Goal: Task Accomplishment & Management: Complete application form

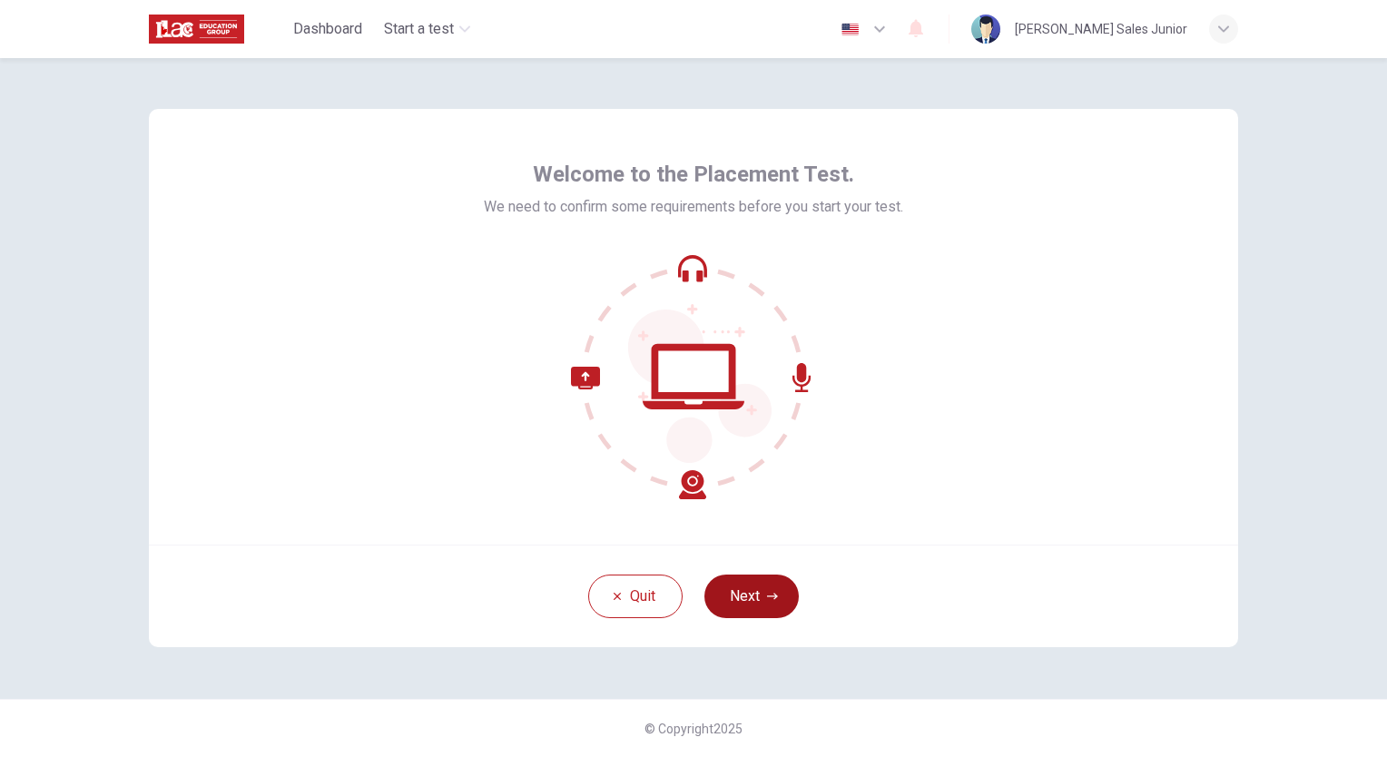
click at [784, 597] on button "Next" at bounding box center [751, 597] width 94 height 44
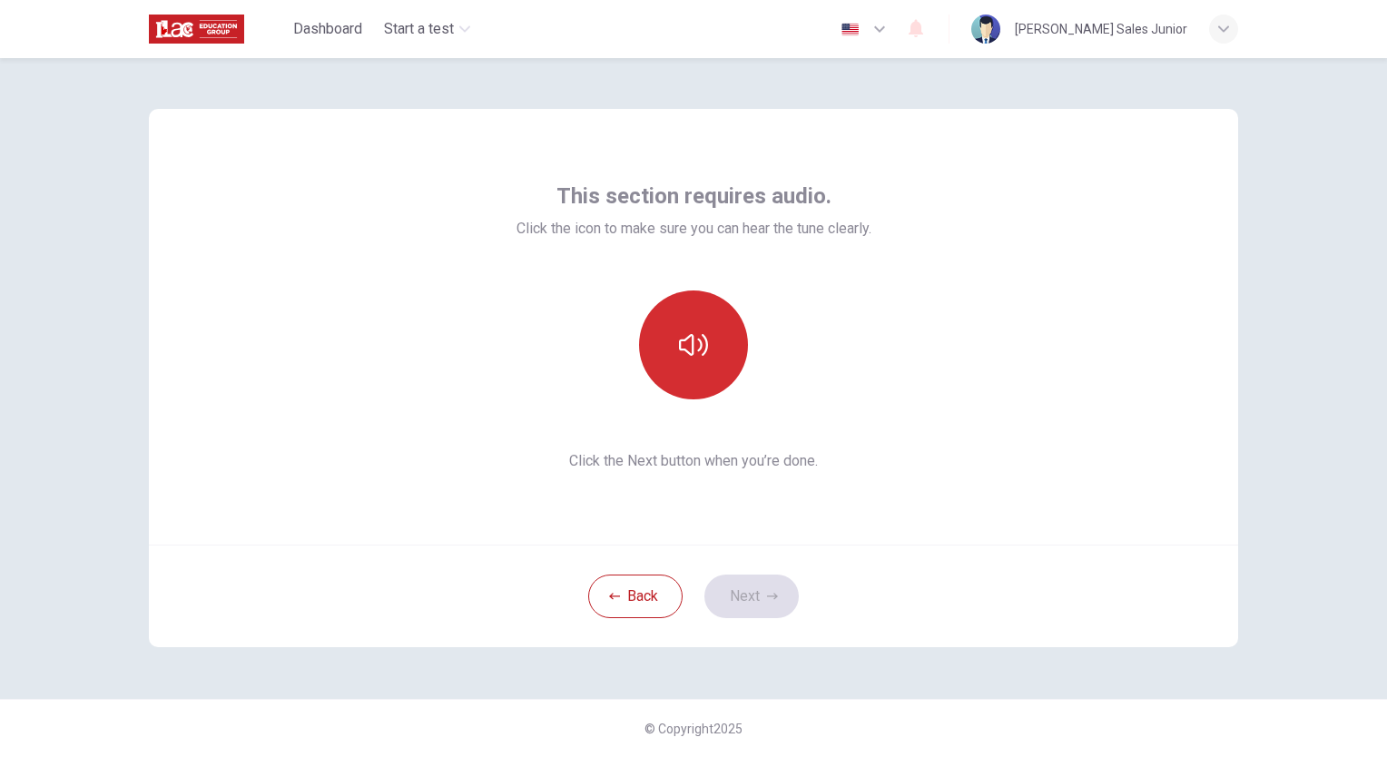
click at [689, 340] on icon "button" at bounding box center [693, 344] width 29 height 29
click at [763, 586] on button "Next" at bounding box center [751, 597] width 94 height 44
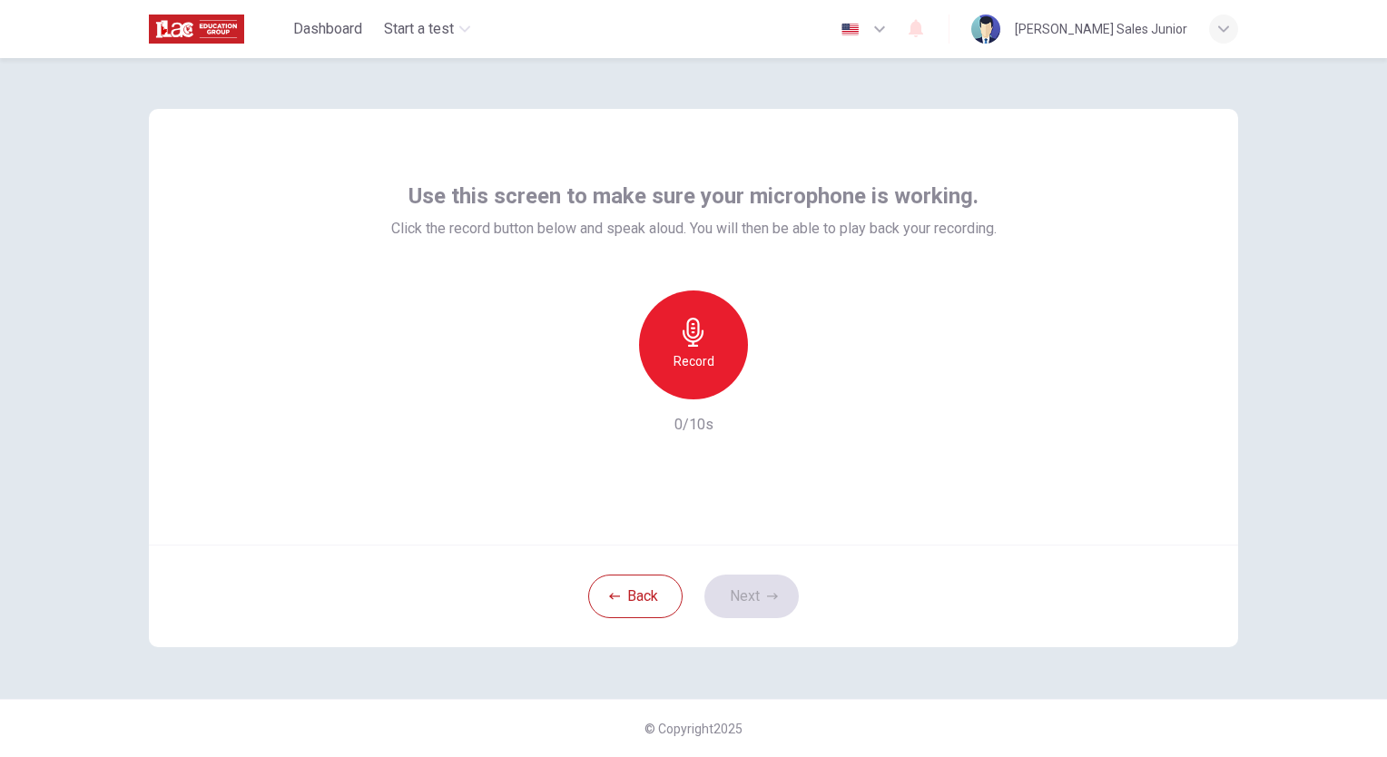
click at [691, 330] on icon "button" at bounding box center [693, 332] width 29 height 29
click at [744, 597] on button "Next" at bounding box center [751, 597] width 94 height 44
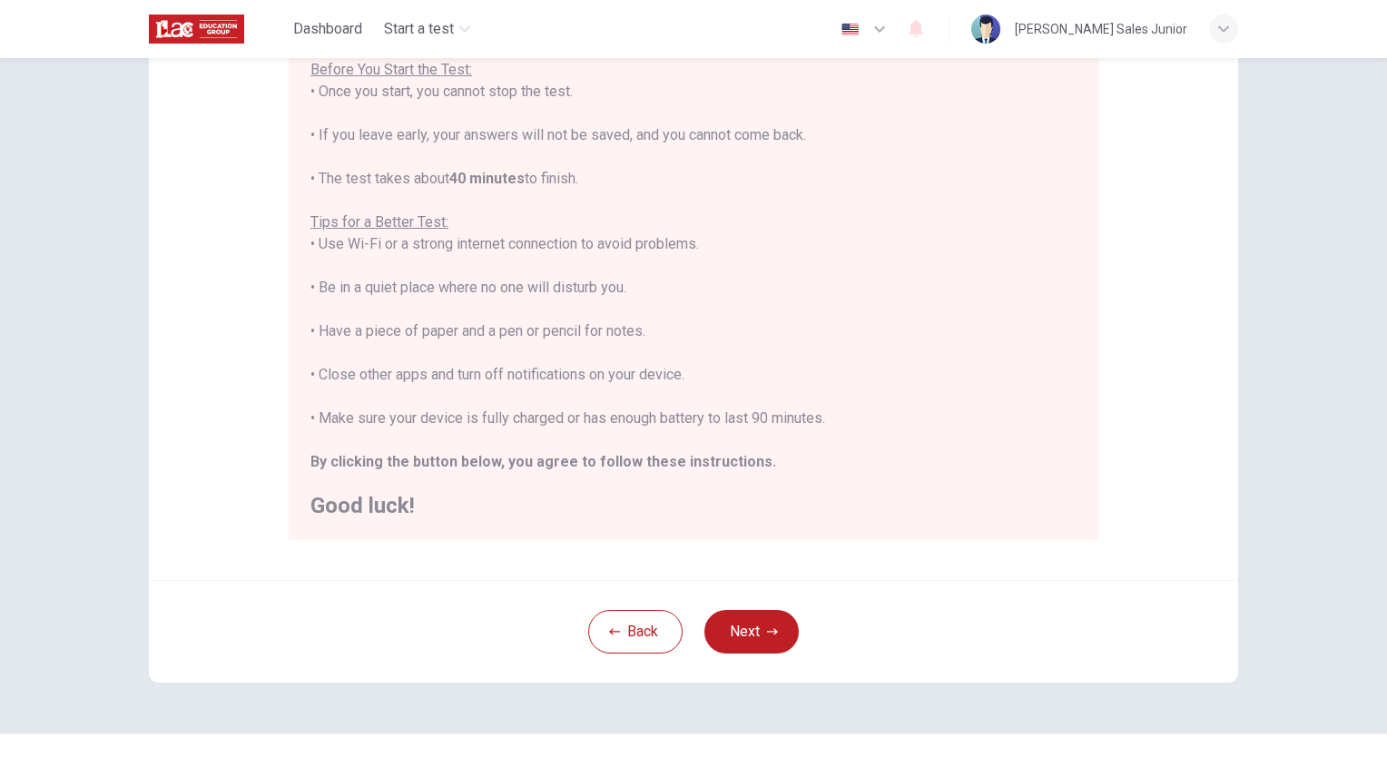
scroll to position [251, 0]
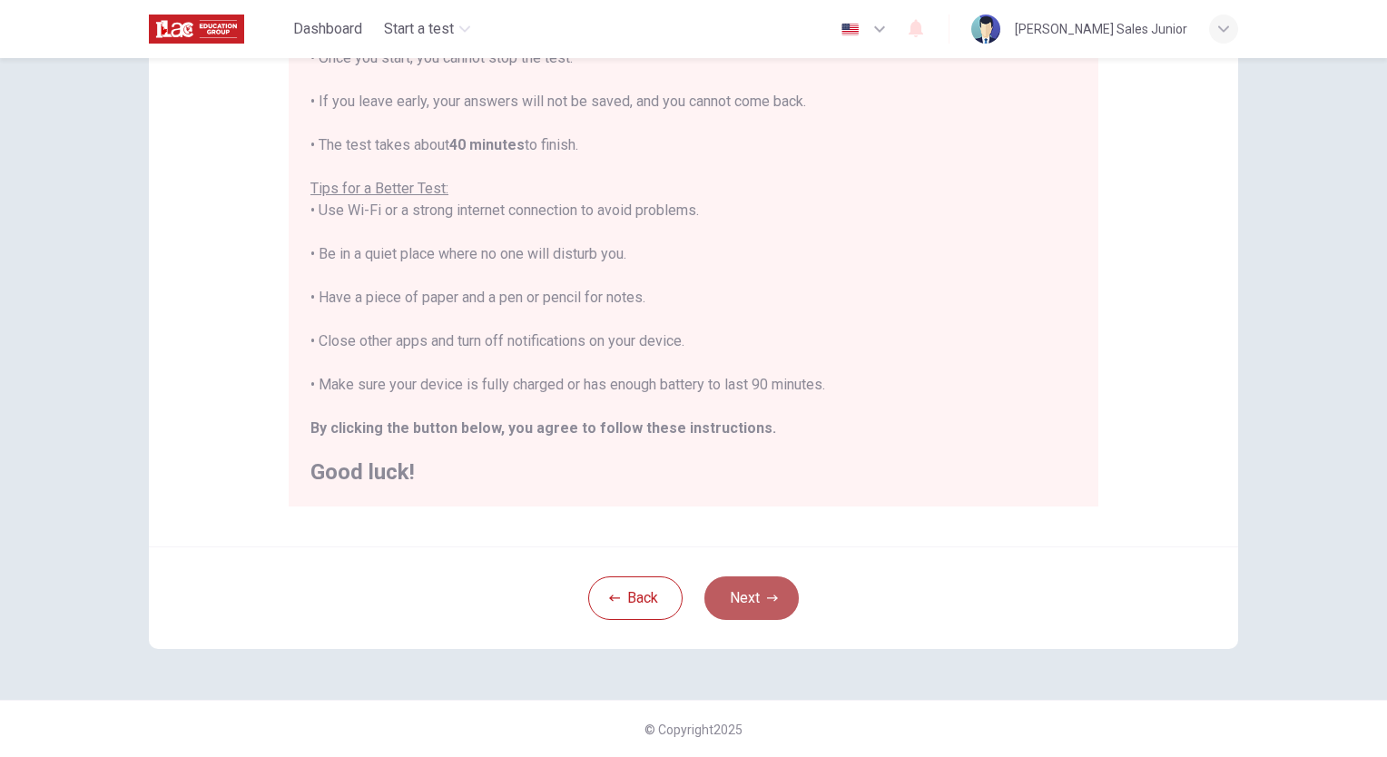
click at [754, 584] on button "Next" at bounding box center [751, 598] width 94 height 44
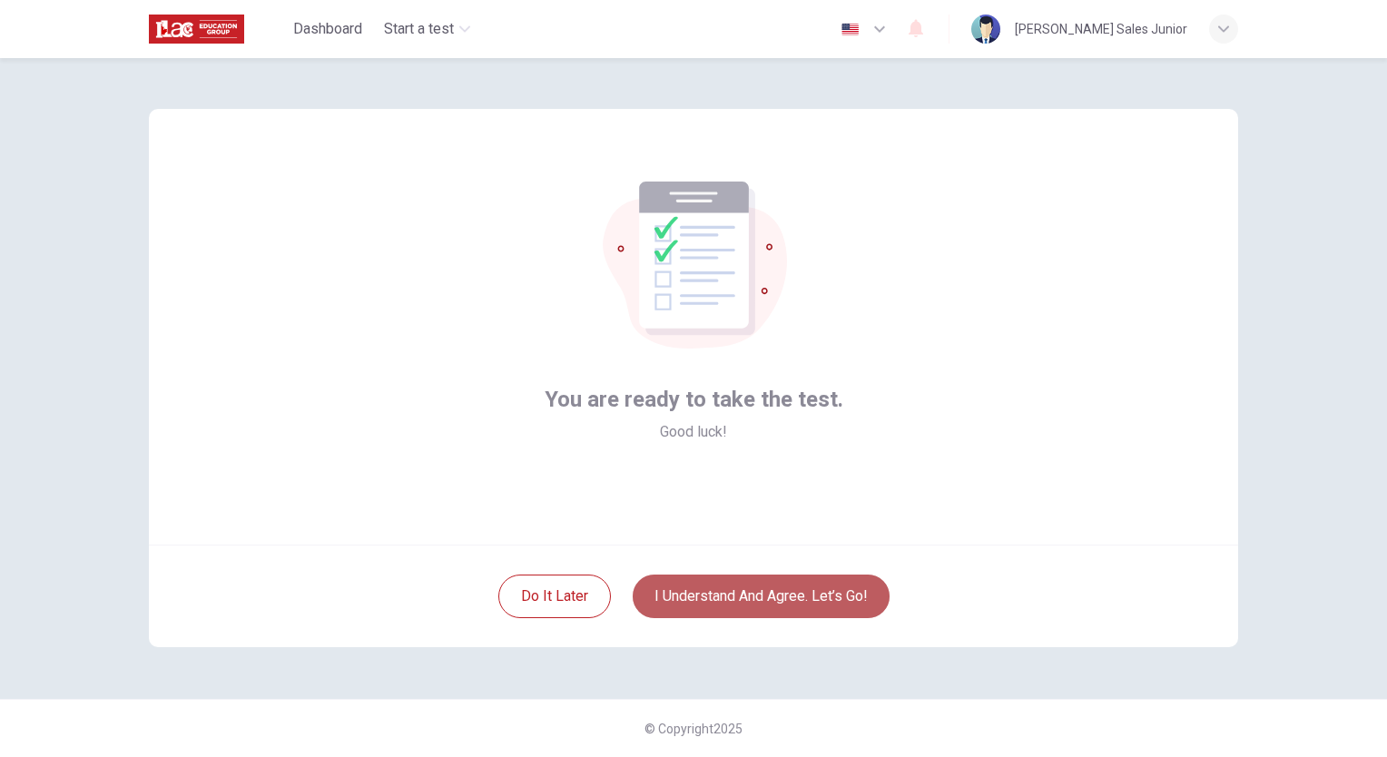
click at [727, 601] on button "I understand and agree. Let’s go!" at bounding box center [761, 597] width 257 height 44
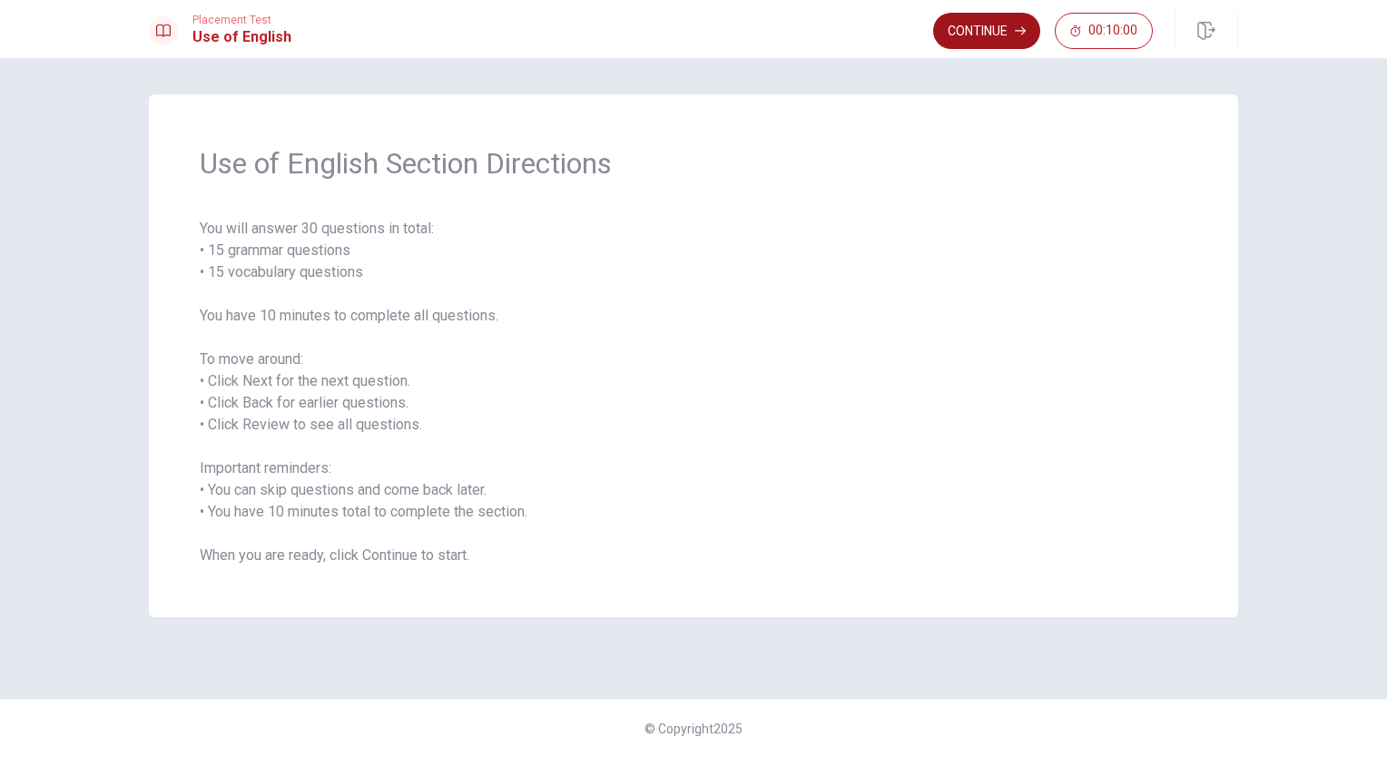
click at [988, 32] on button "Continue" at bounding box center [986, 31] width 107 height 36
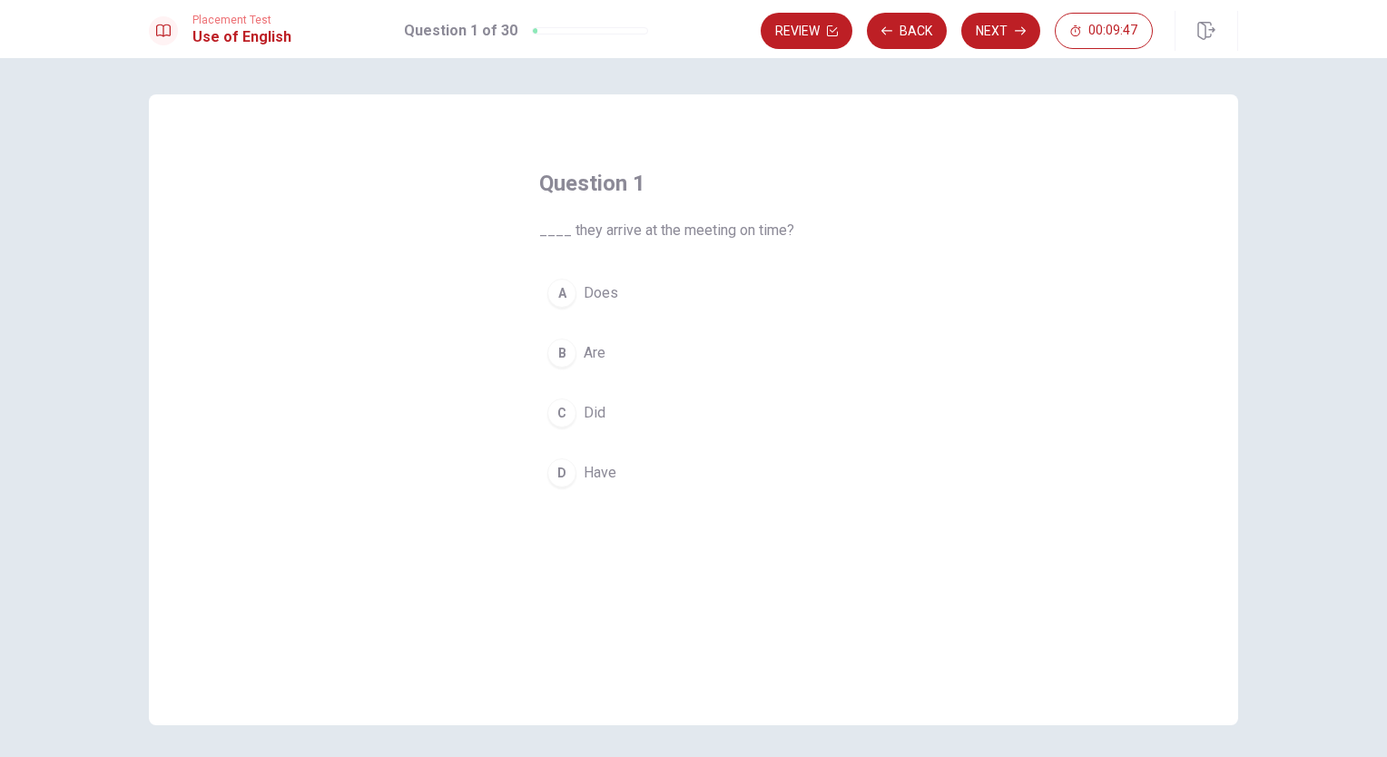
click at [597, 413] on span "Did" at bounding box center [595, 413] width 22 height 22
click at [1019, 27] on icon "button" at bounding box center [1020, 30] width 11 height 11
click at [596, 409] on span "have" at bounding box center [599, 413] width 30 height 22
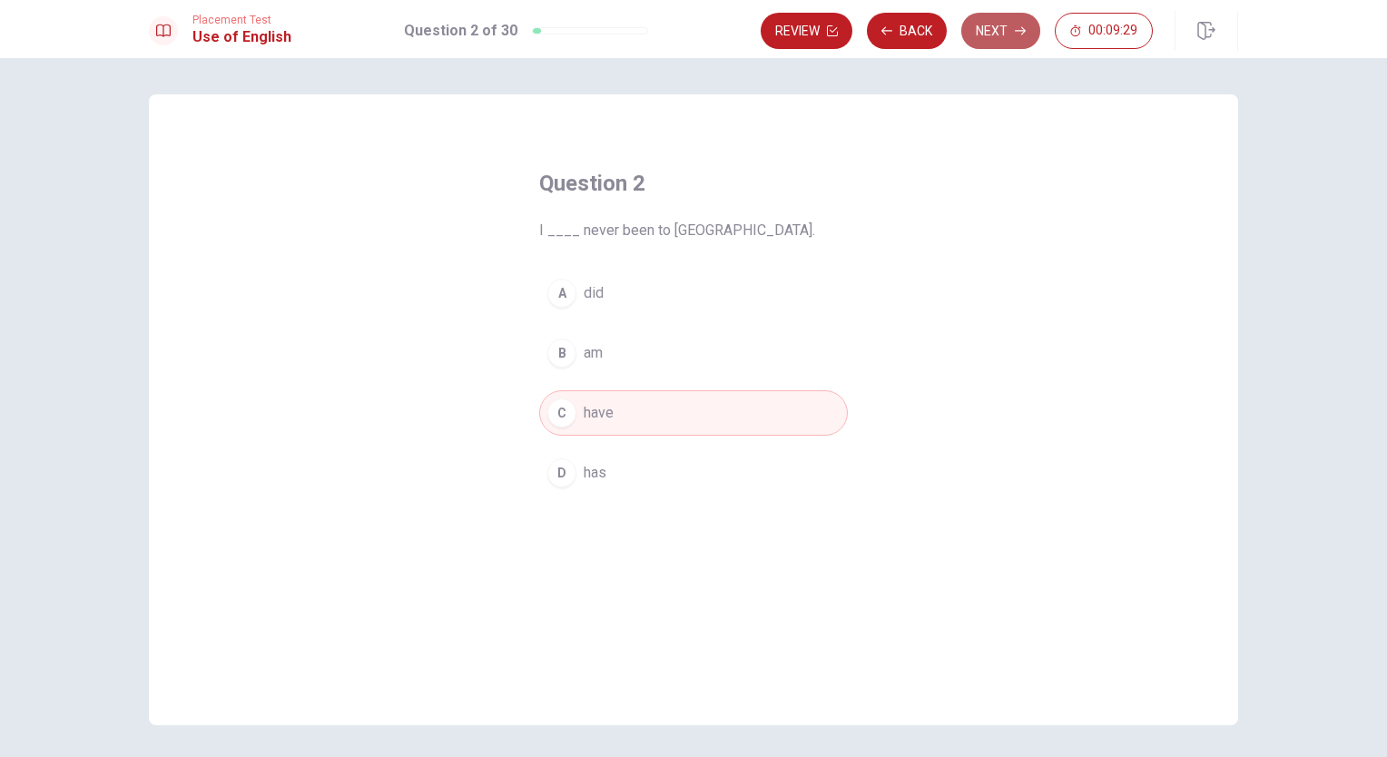
click at [998, 34] on button "Next" at bounding box center [1000, 31] width 79 height 36
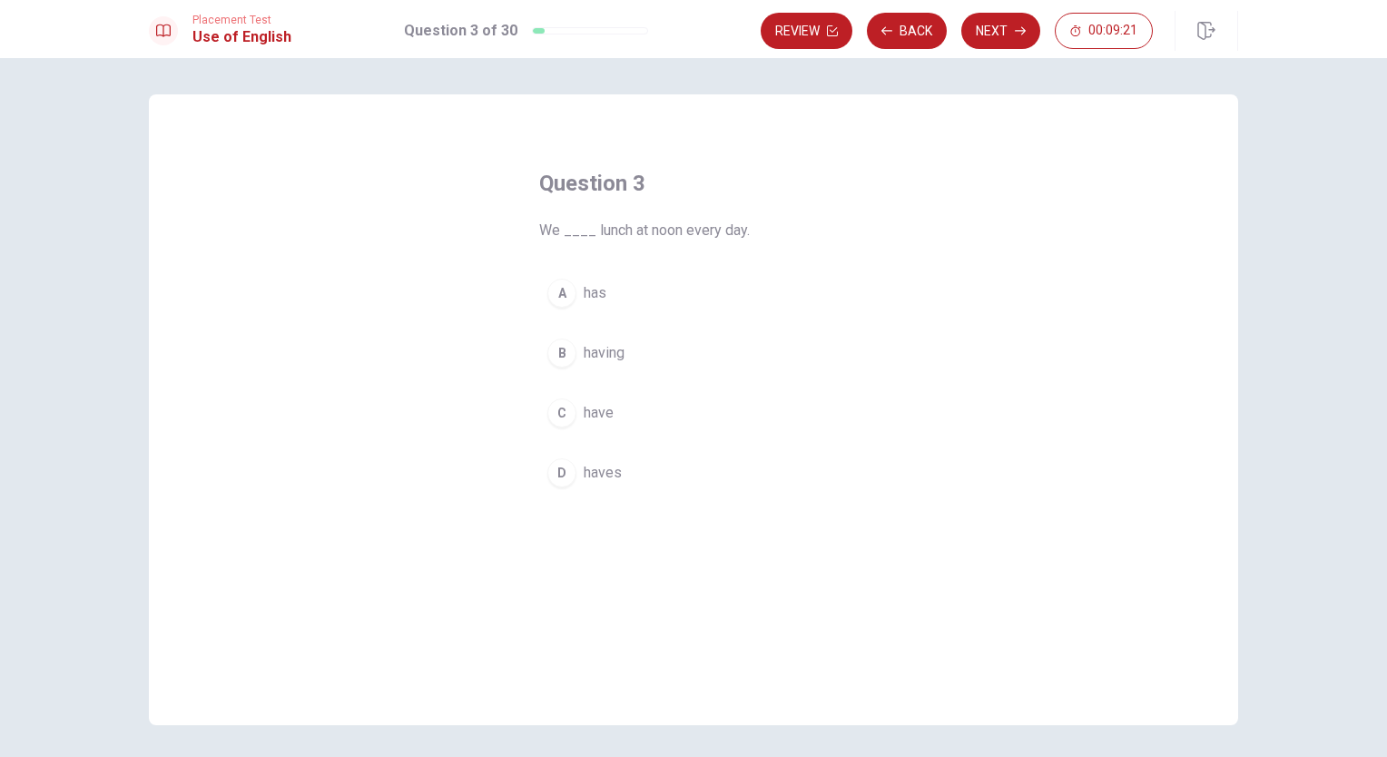
click at [599, 408] on span "have" at bounding box center [599, 413] width 30 height 22
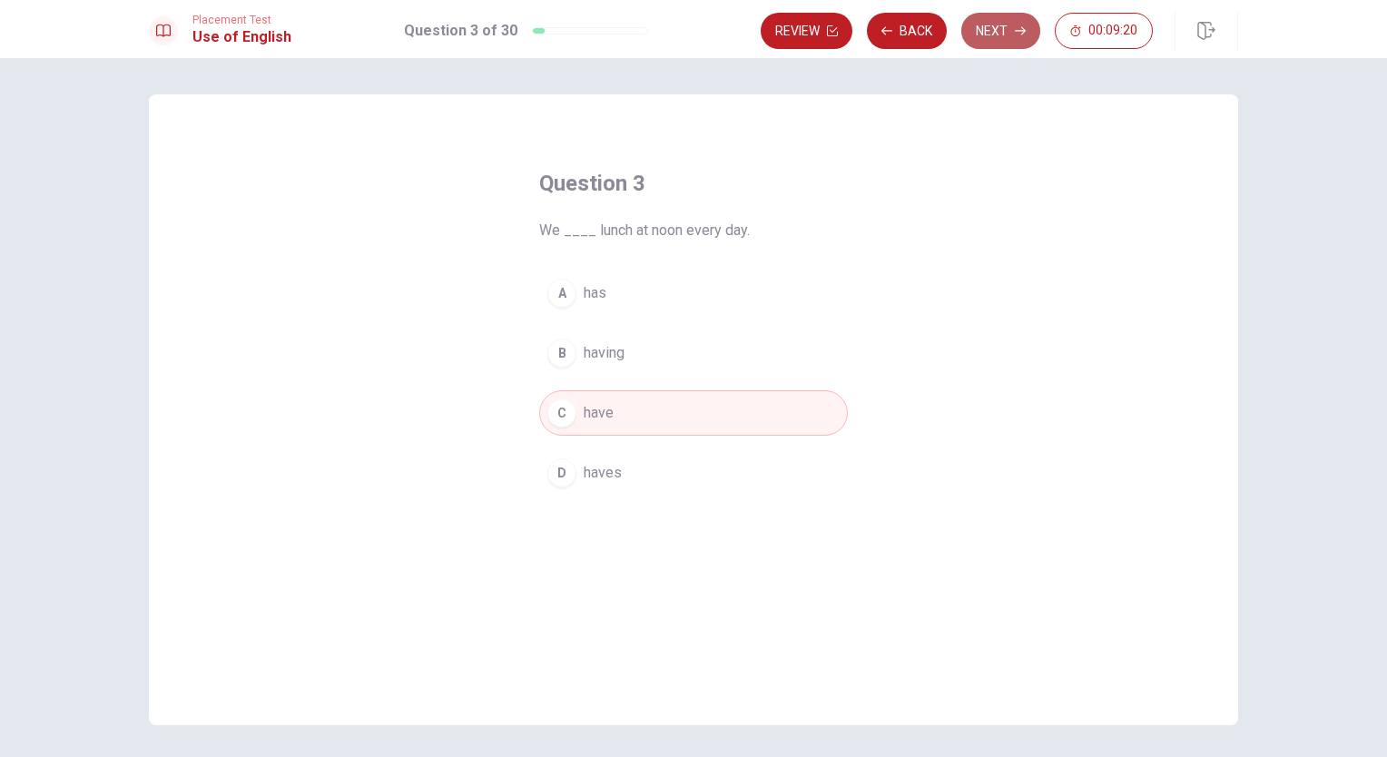
click at [999, 27] on button "Next" at bounding box center [1000, 31] width 79 height 36
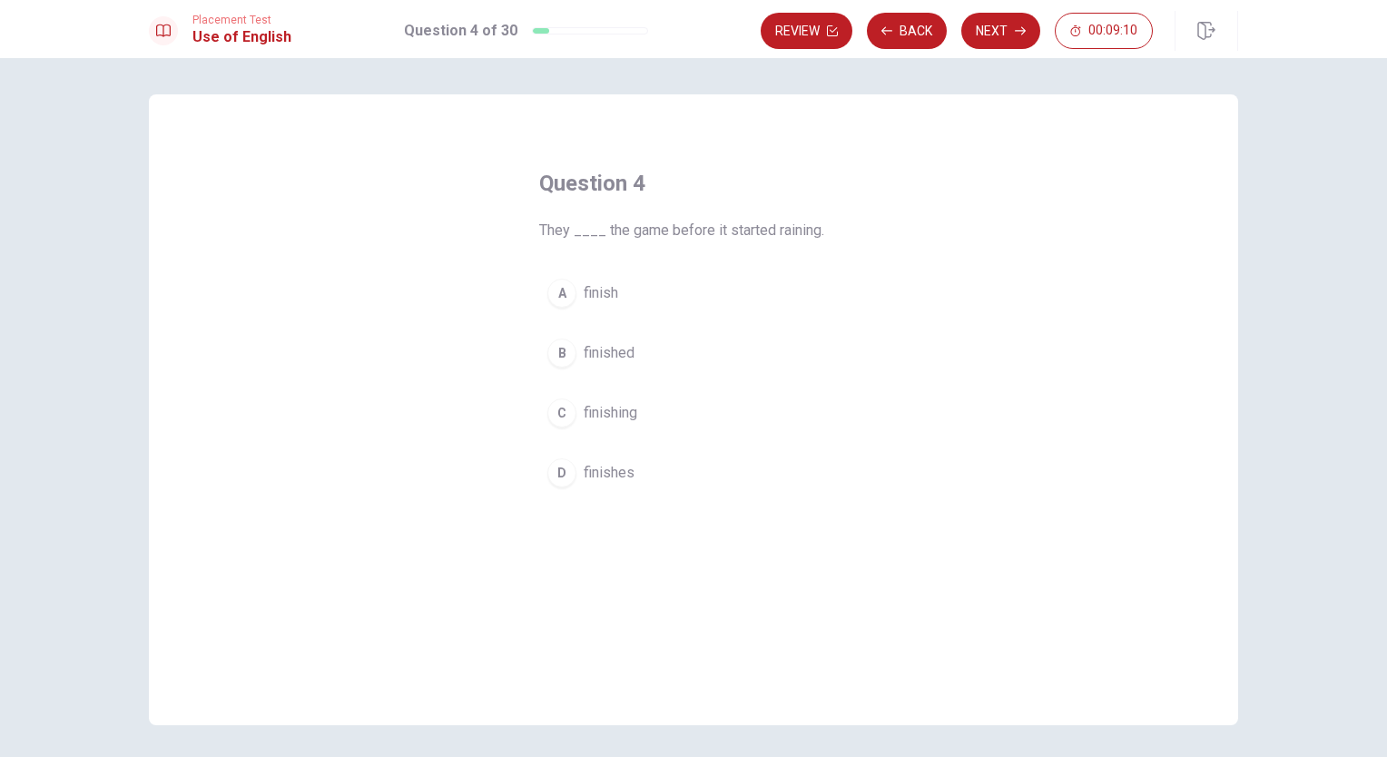
click at [610, 352] on span "finished" at bounding box center [609, 353] width 51 height 22
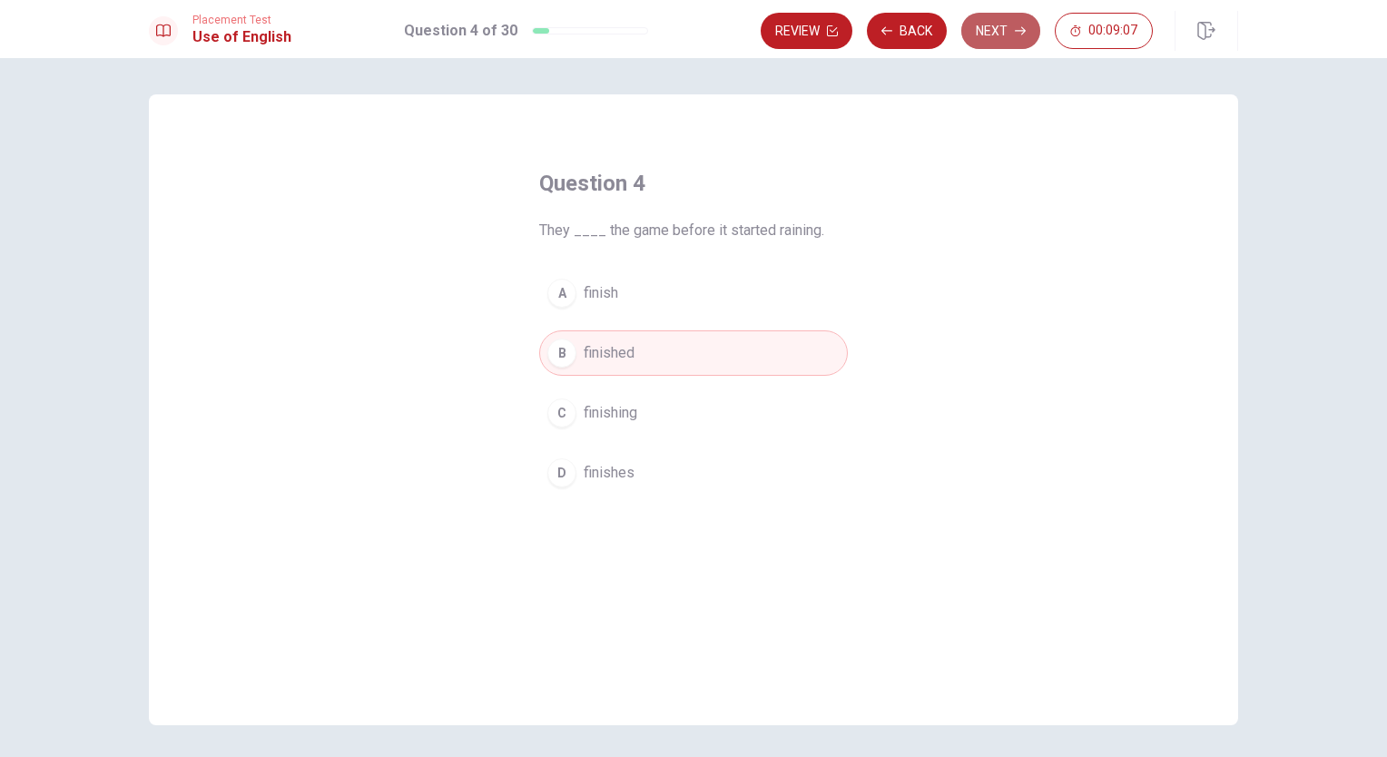
click at [1004, 33] on button "Next" at bounding box center [1000, 31] width 79 height 36
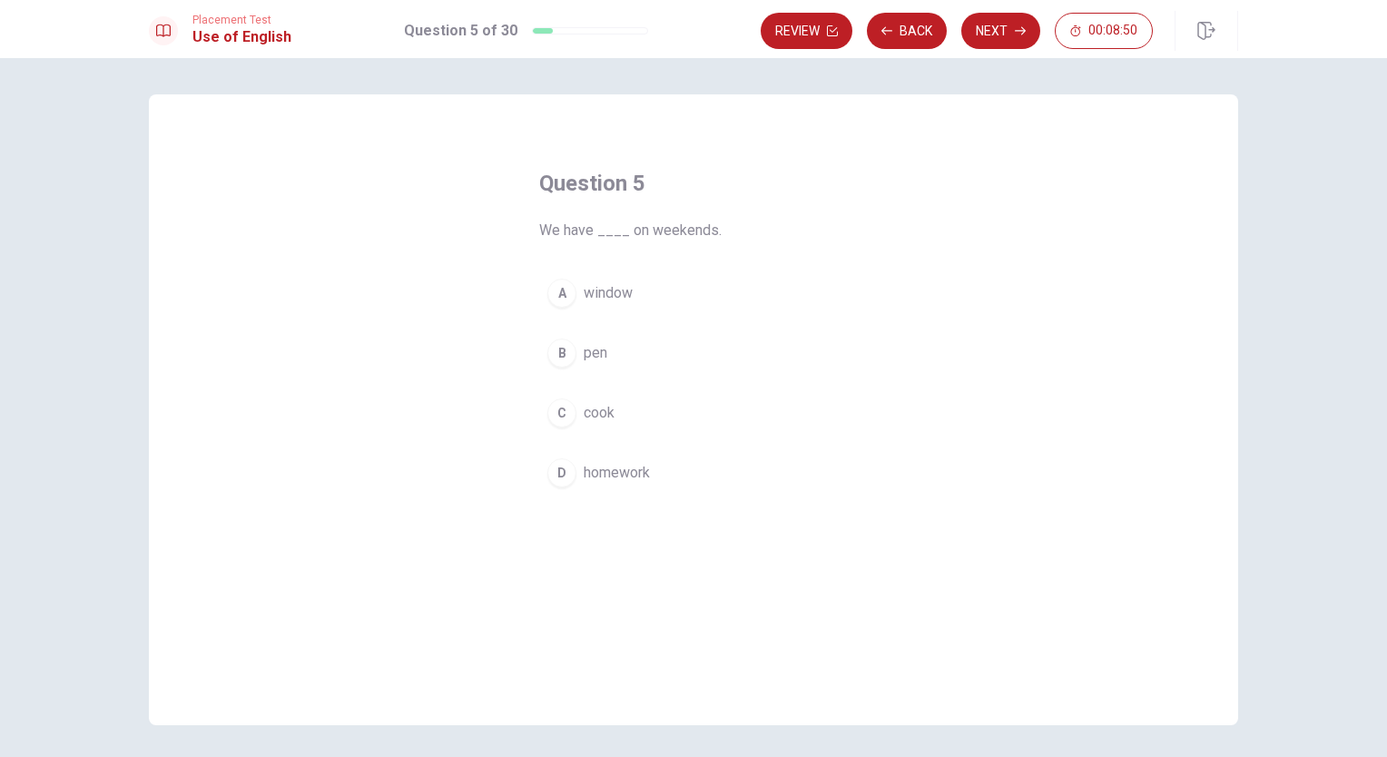
click at [610, 475] on span "homework" at bounding box center [617, 473] width 66 height 22
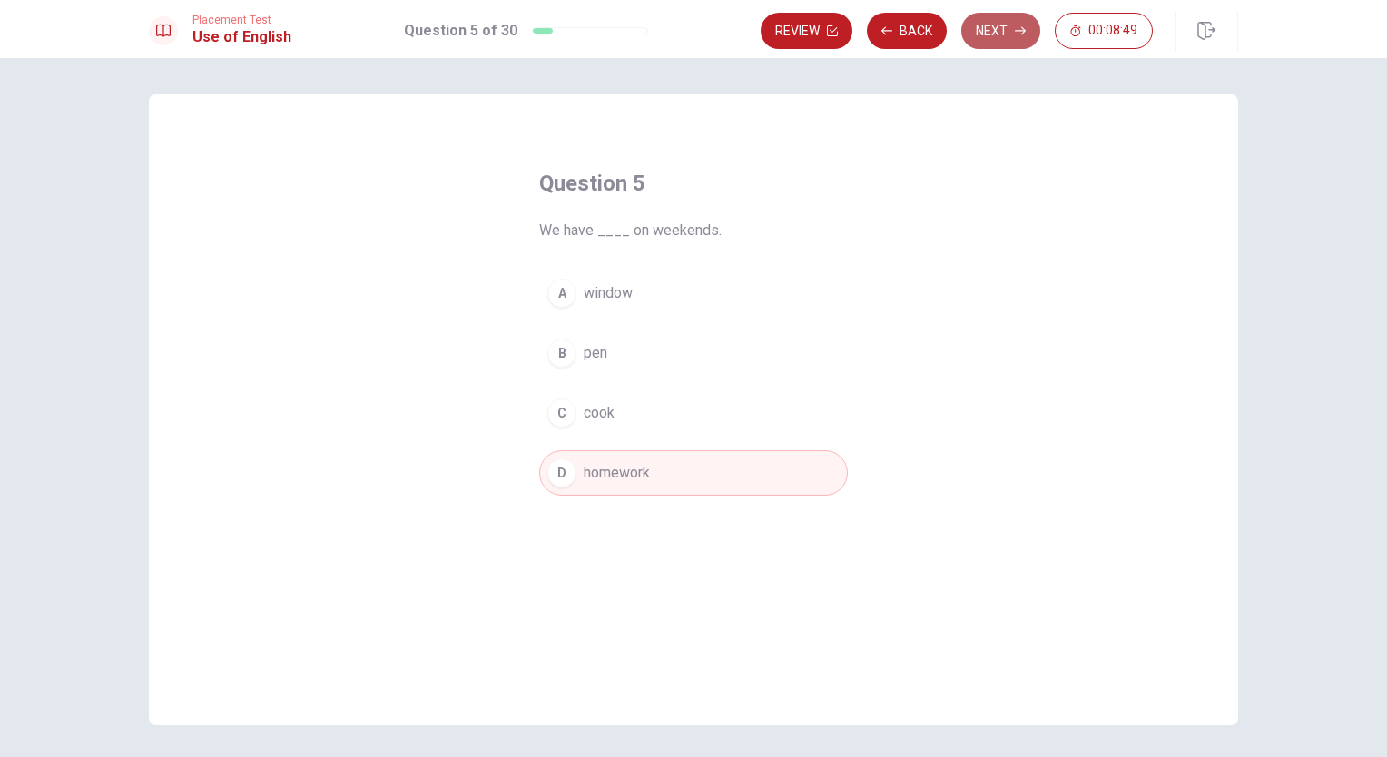
click at [998, 30] on button "Next" at bounding box center [1000, 31] width 79 height 36
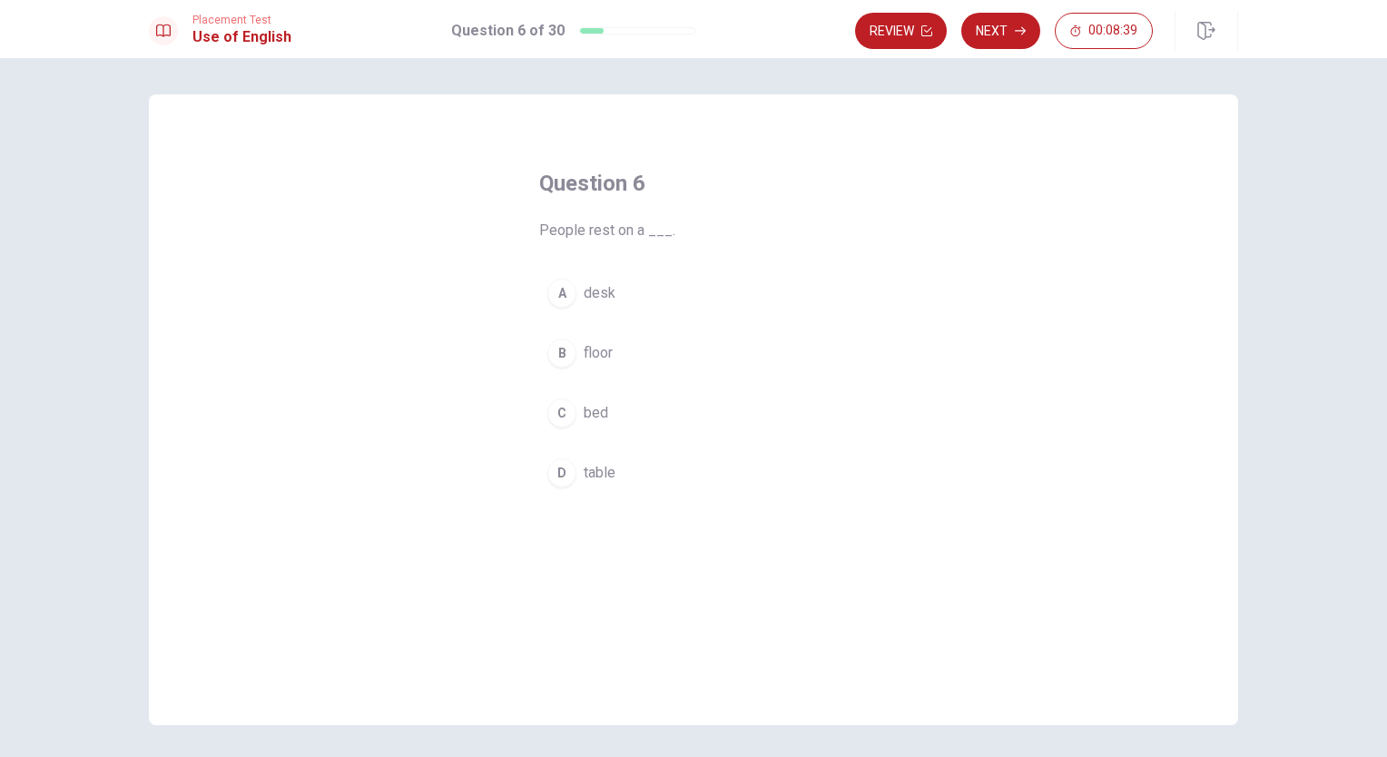
click at [596, 412] on span "bed" at bounding box center [596, 413] width 25 height 22
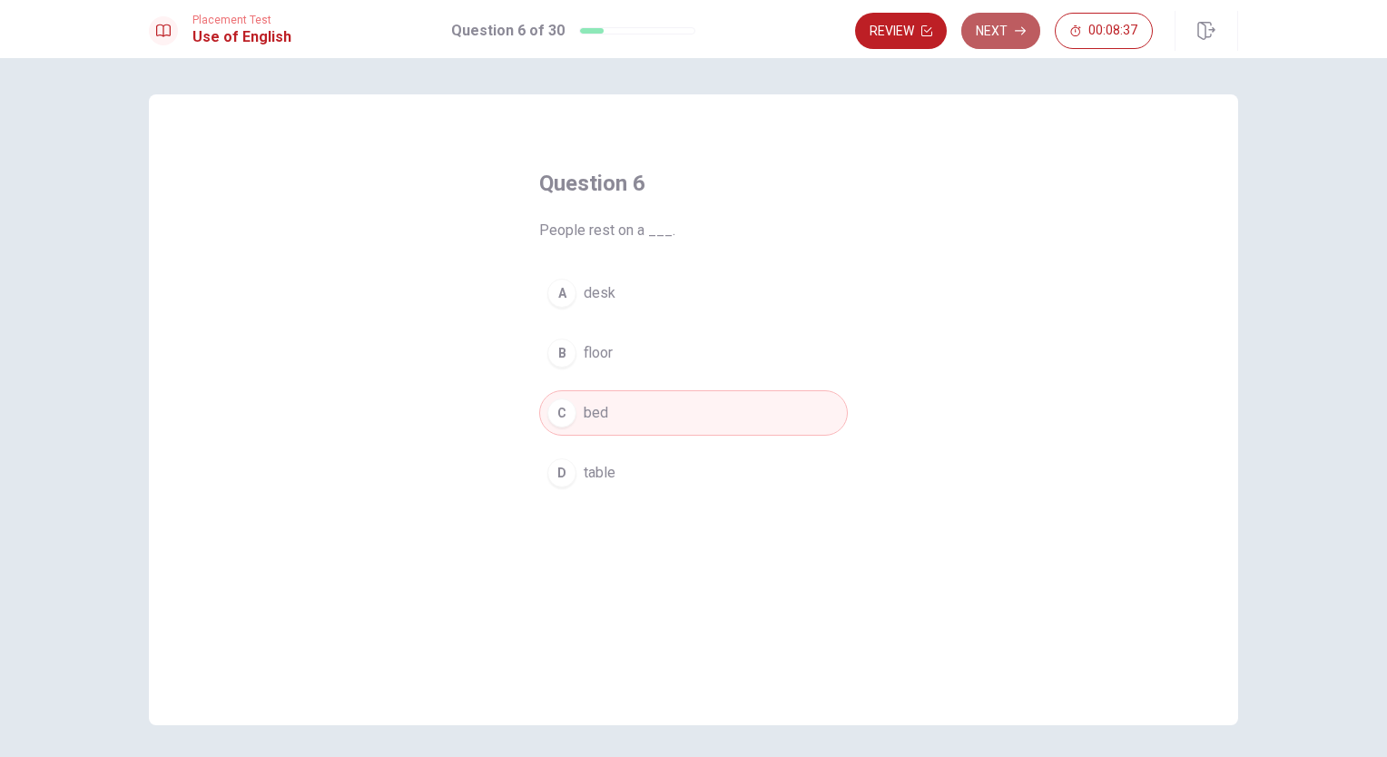
click at [998, 24] on button "Next" at bounding box center [1000, 31] width 79 height 36
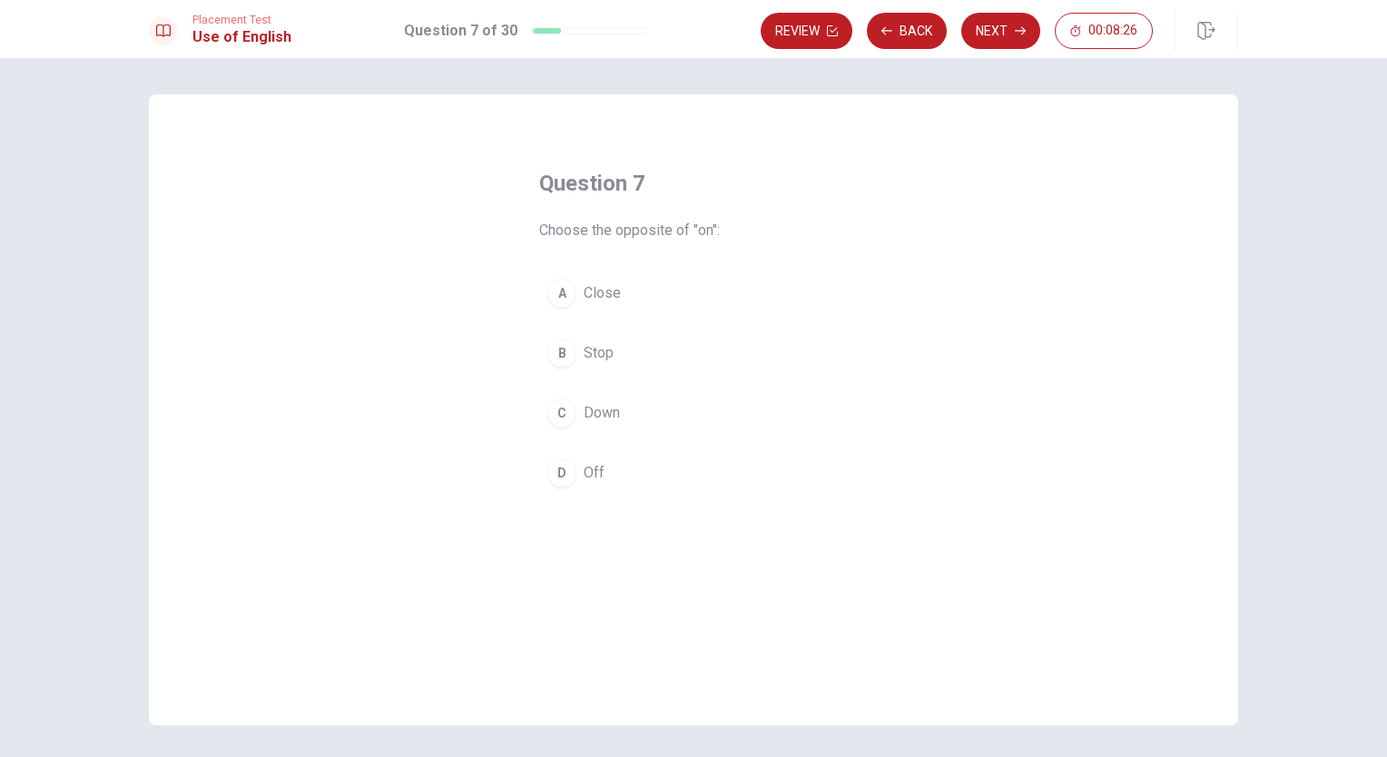
click at [588, 476] on span "Off" at bounding box center [594, 473] width 21 height 22
click at [1015, 24] on button "Next" at bounding box center [1000, 31] width 79 height 36
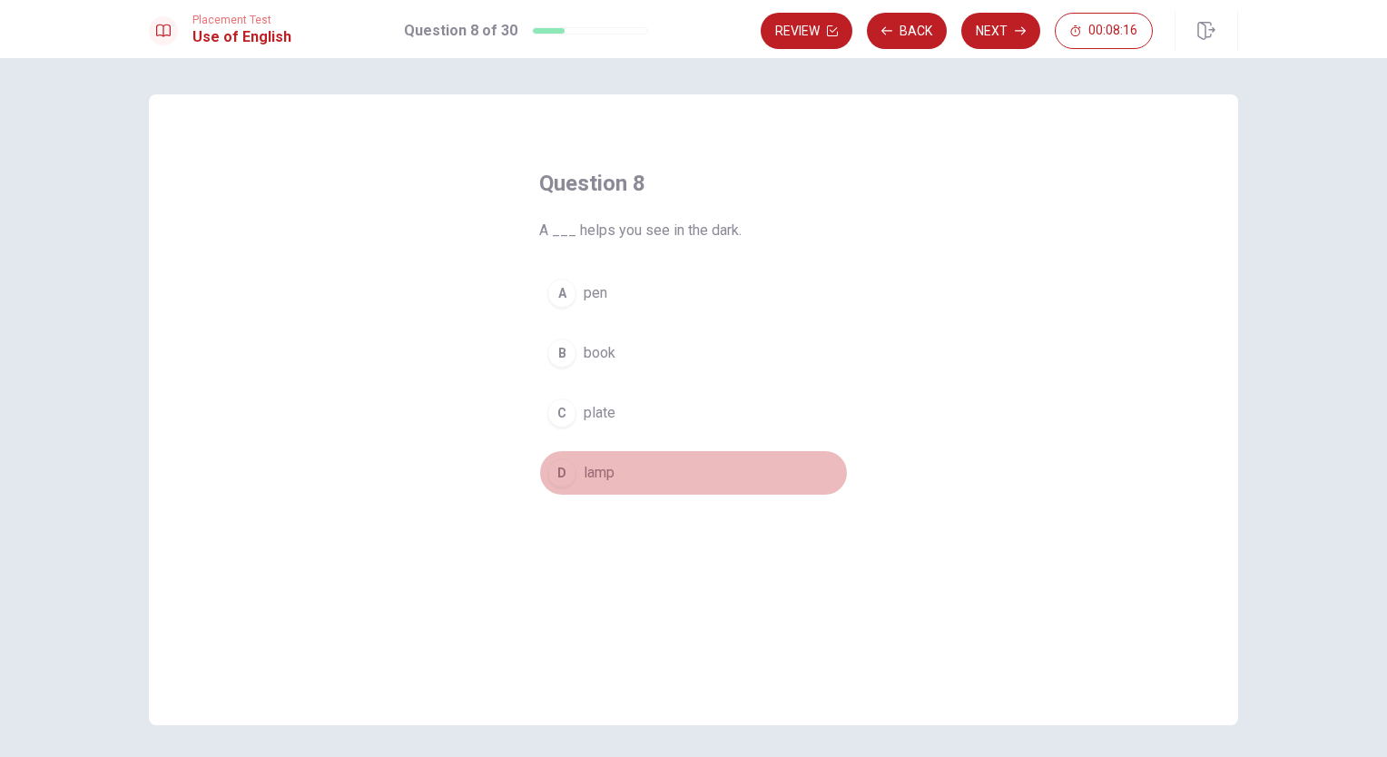
click at [594, 470] on span "lamp" at bounding box center [599, 473] width 31 height 22
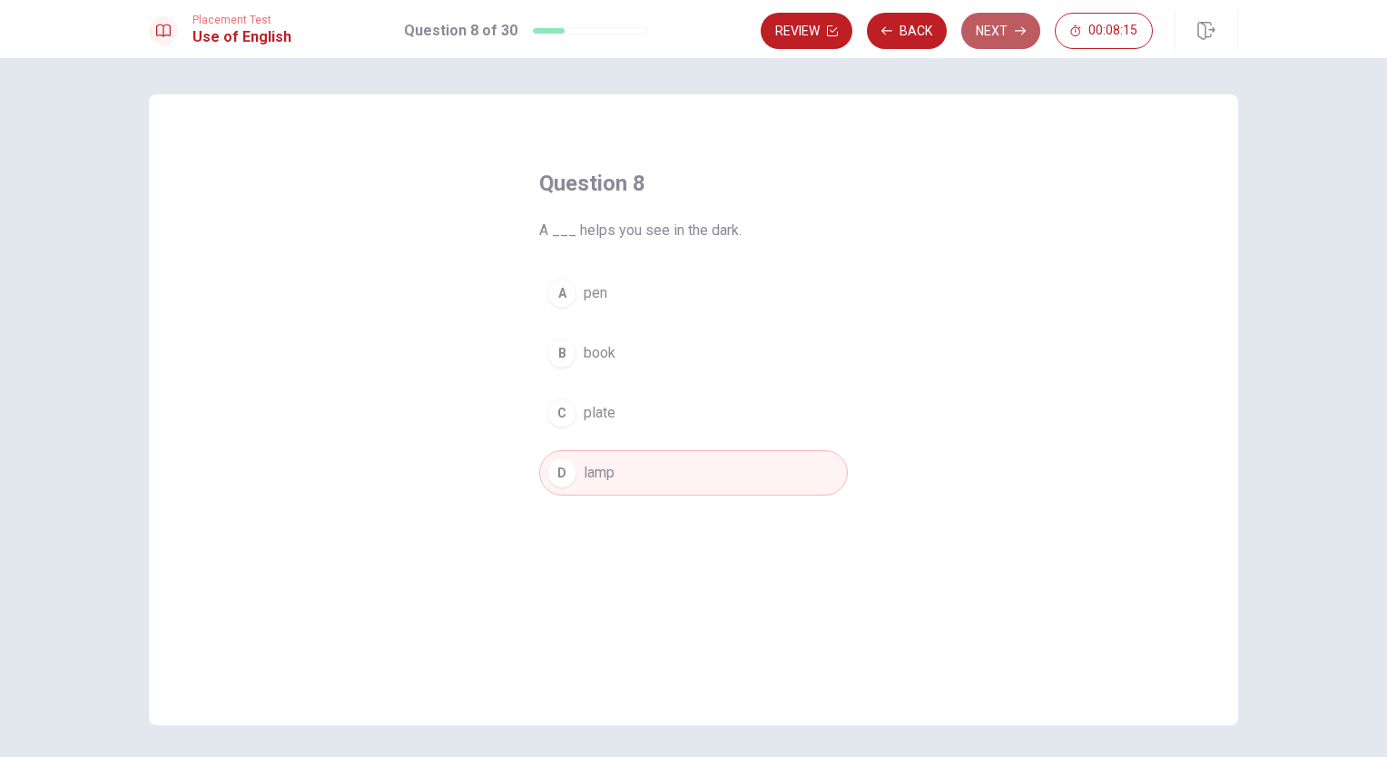
click at [999, 31] on button "Next" at bounding box center [1000, 31] width 79 height 36
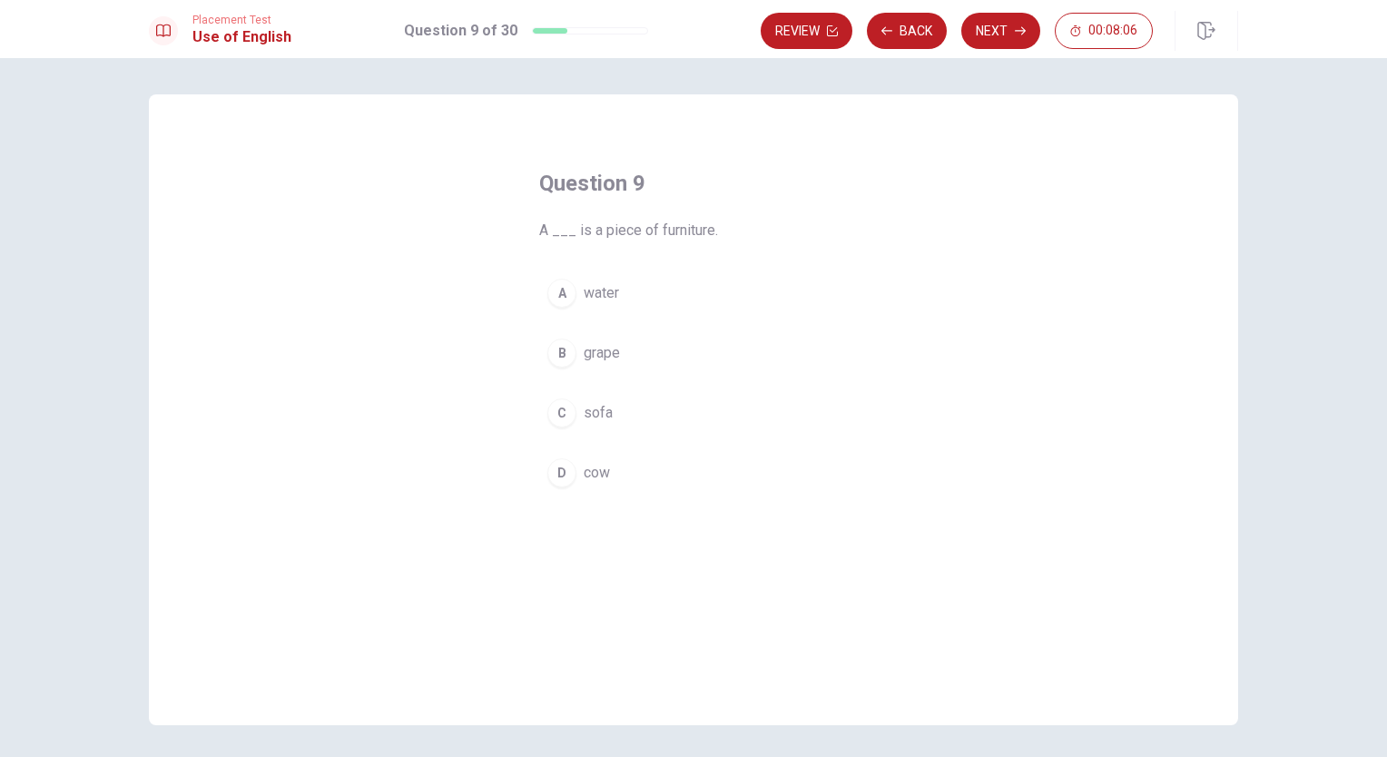
click at [604, 413] on span "sofa" at bounding box center [598, 413] width 29 height 22
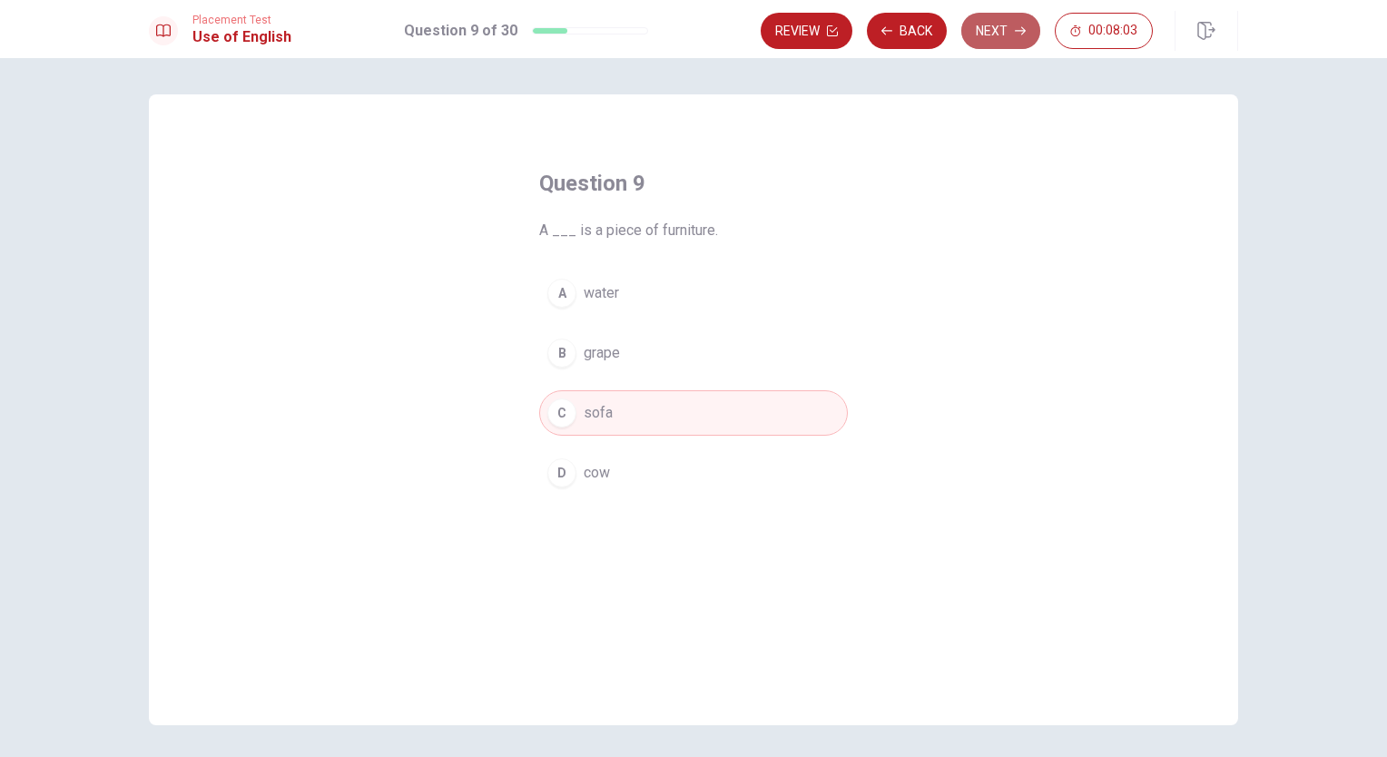
click at [1009, 41] on button "Next" at bounding box center [1000, 31] width 79 height 36
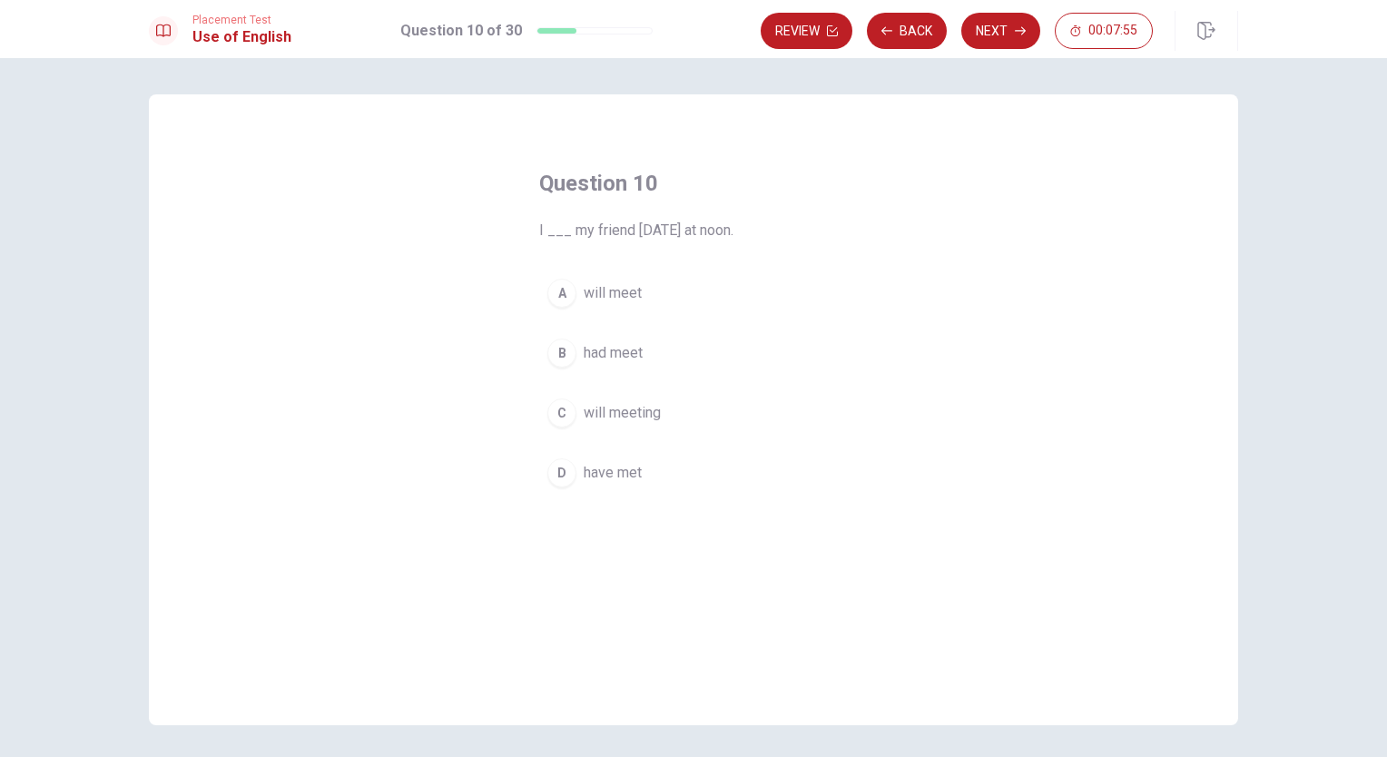
click at [628, 295] on span "will meet" at bounding box center [613, 293] width 58 height 22
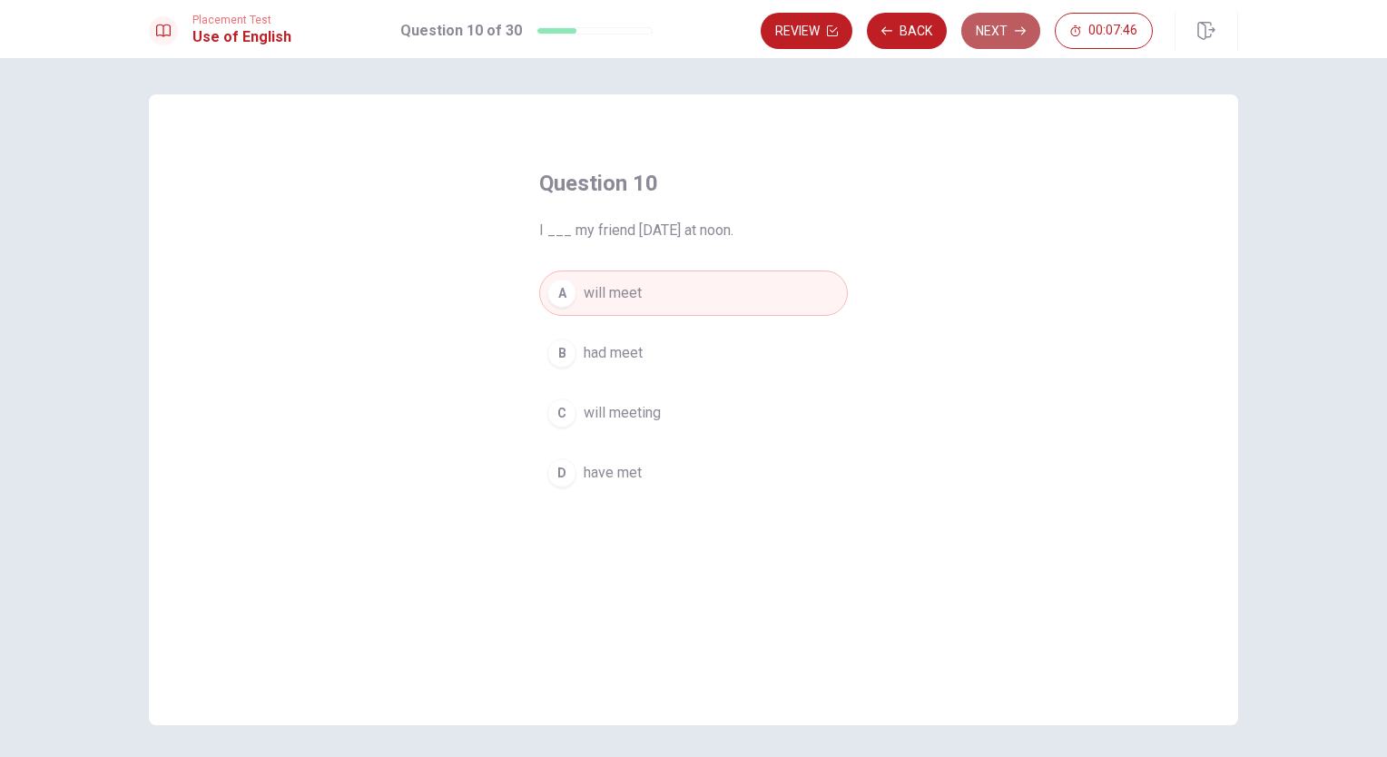
click at [999, 28] on button "Next" at bounding box center [1000, 31] width 79 height 36
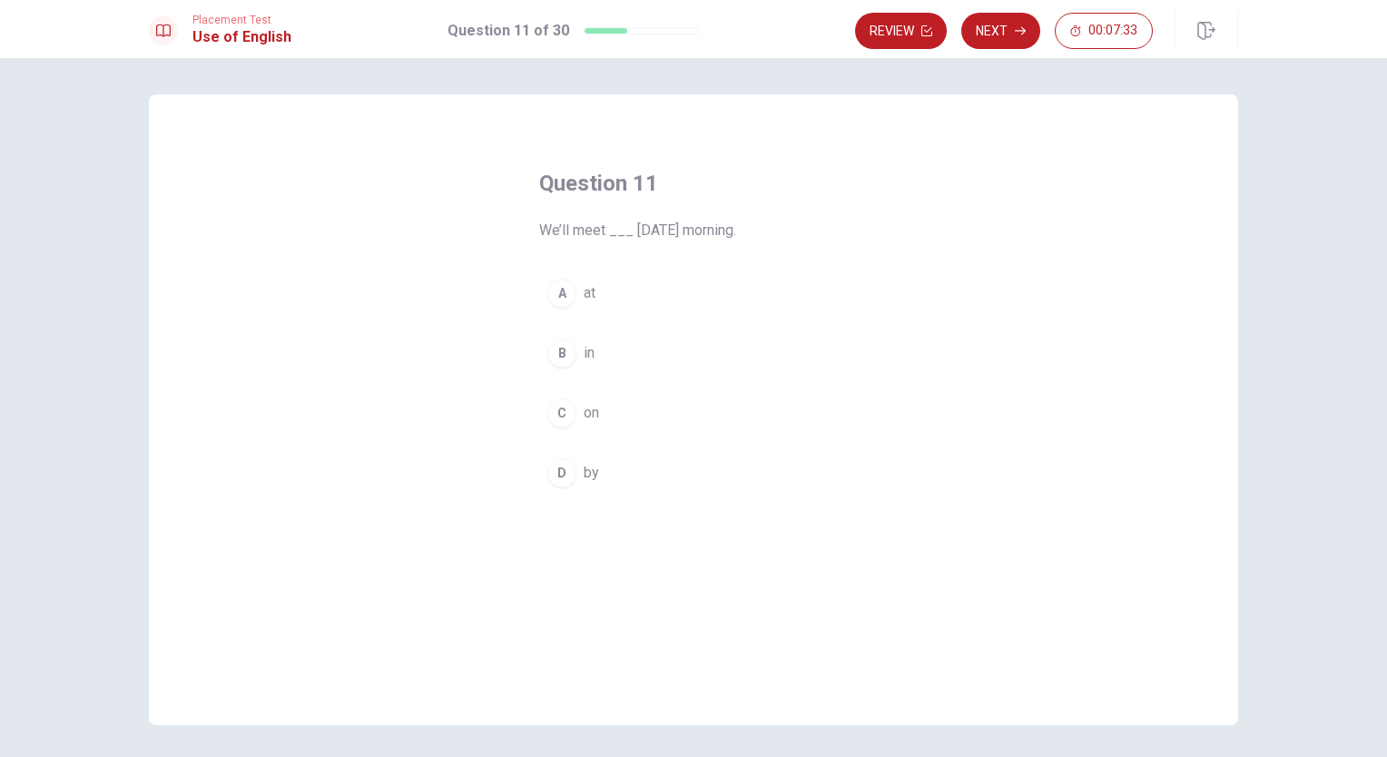
click at [584, 410] on span "on" at bounding box center [591, 413] width 15 height 22
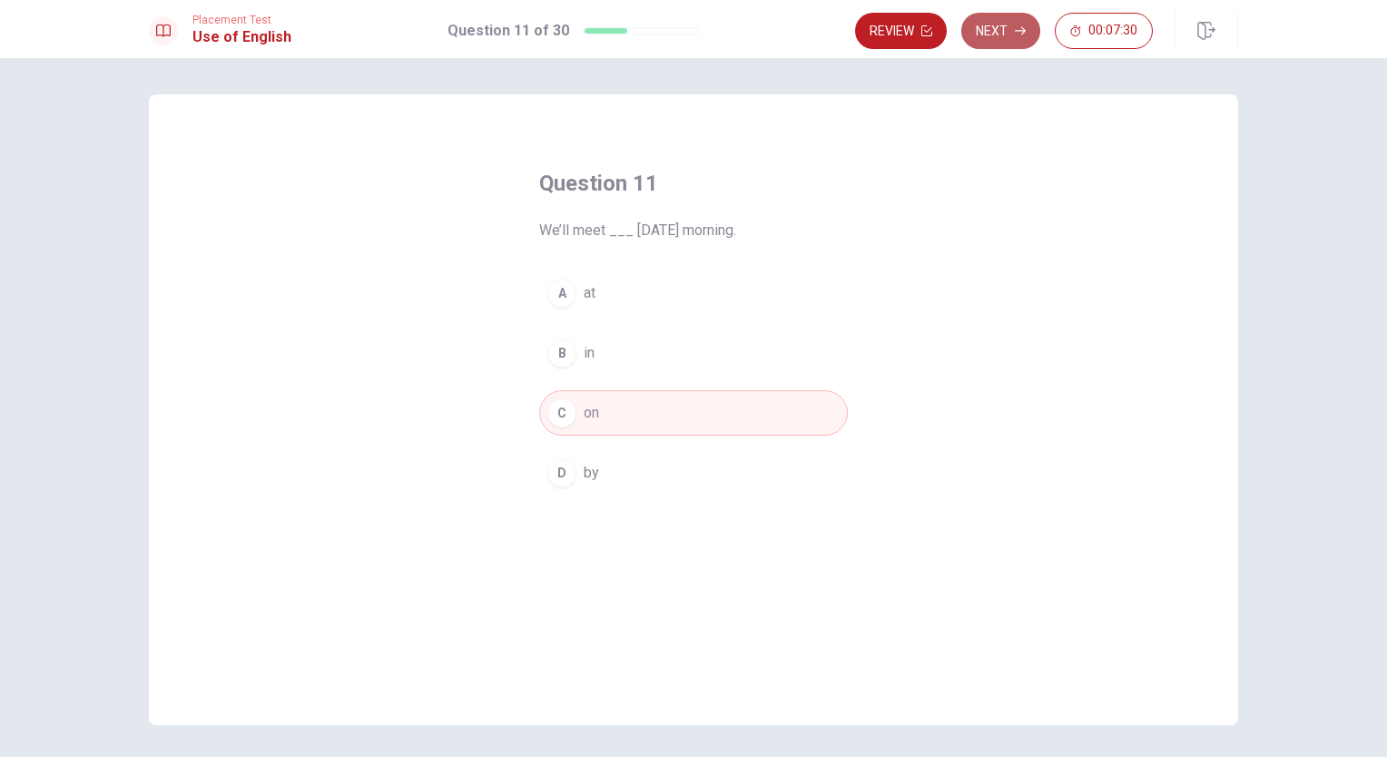
click at [1004, 35] on button "Next" at bounding box center [1000, 31] width 79 height 36
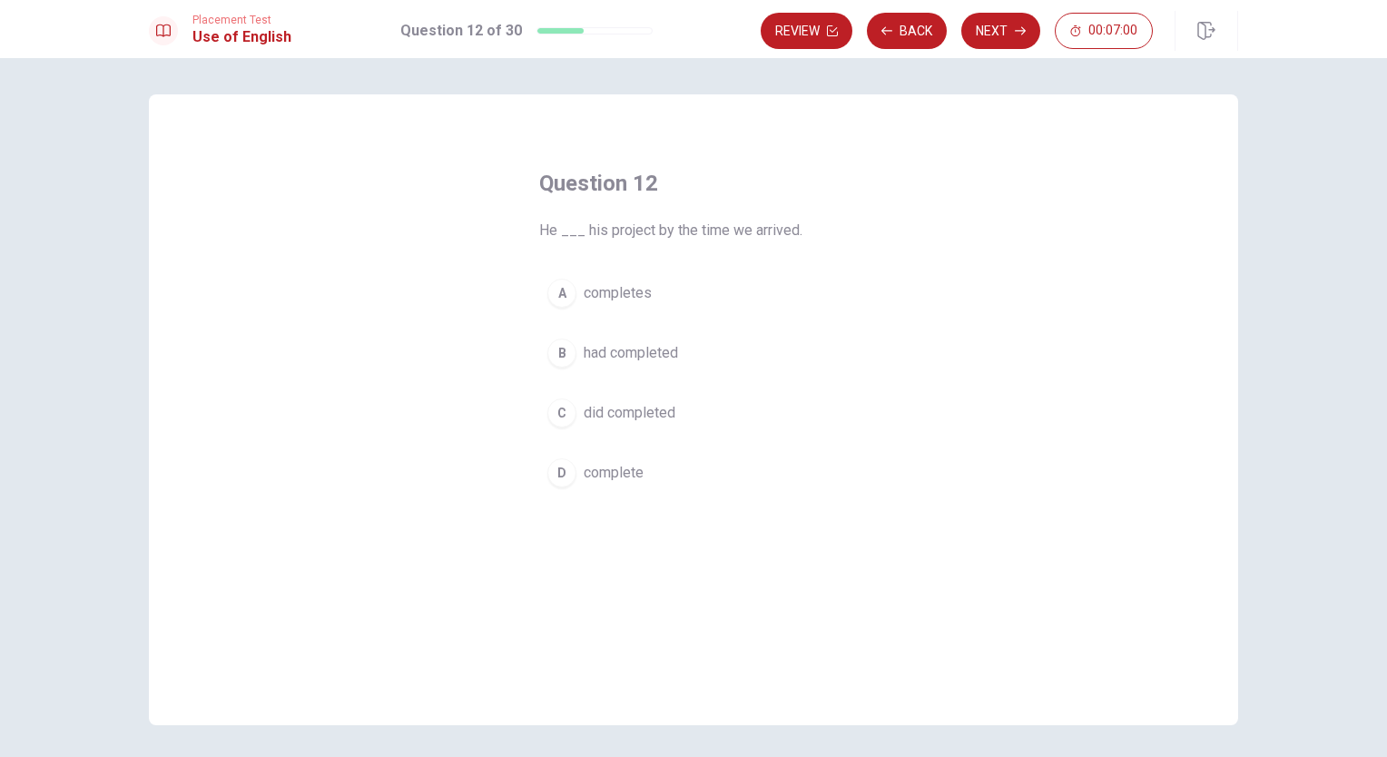
click at [625, 296] on span "completes" at bounding box center [618, 293] width 68 height 22
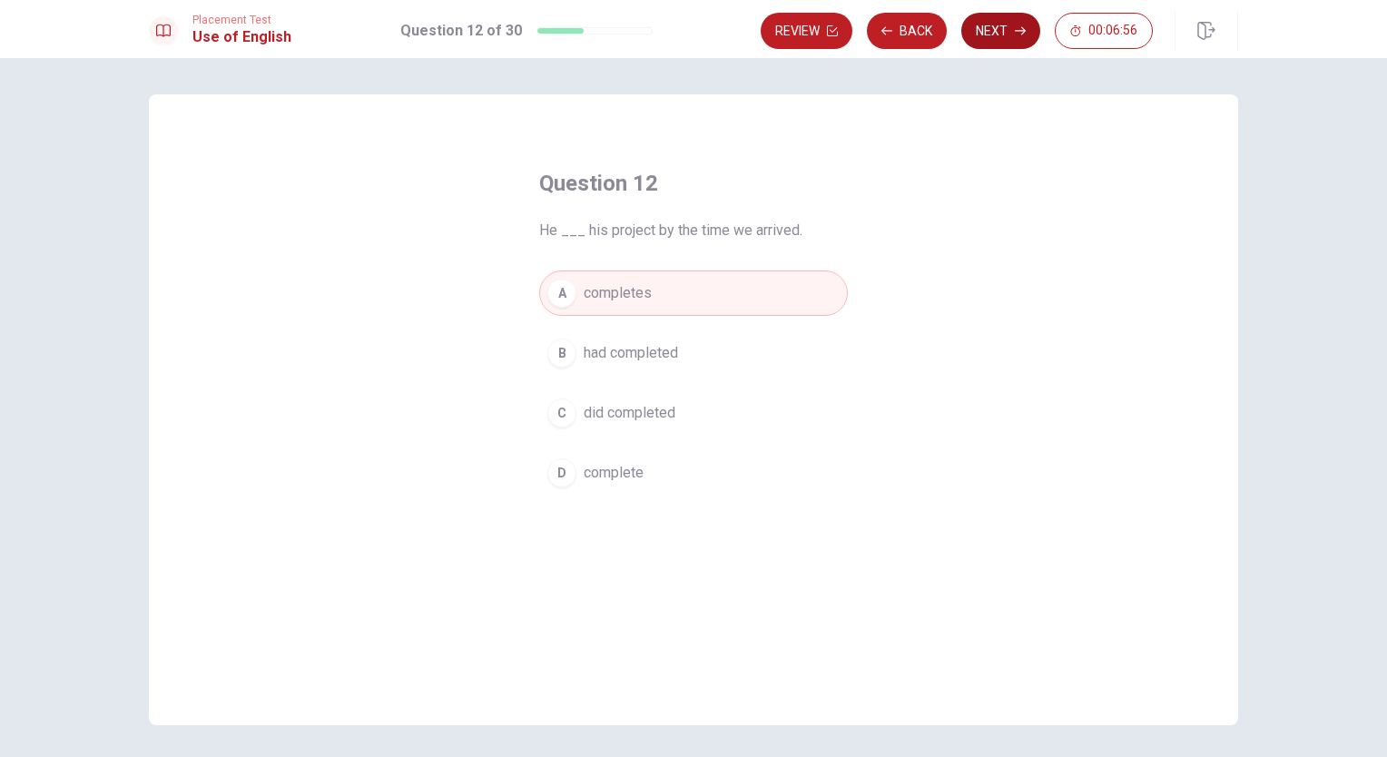
click at [1011, 27] on button "Next" at bounding box center [1000, 31] width 79 height 36
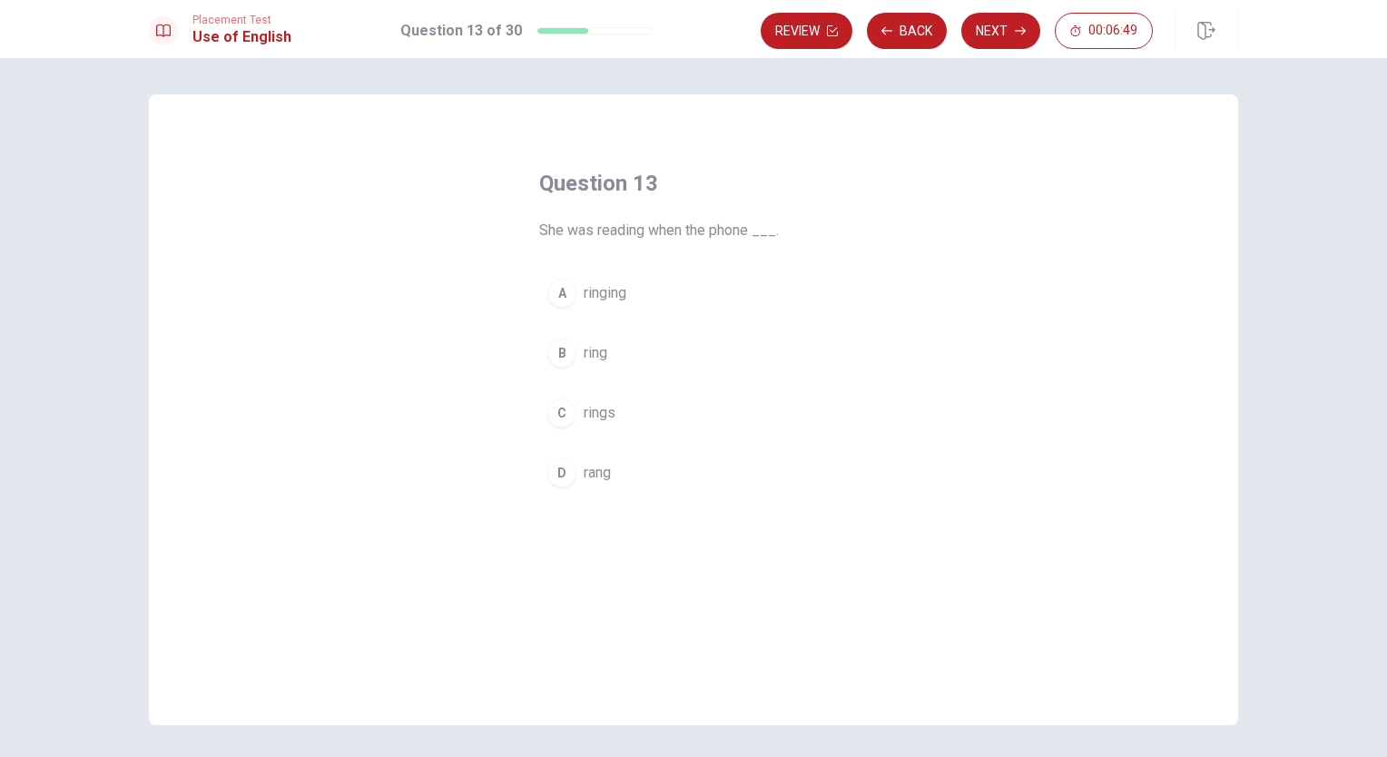
click at [588, 476] on span "rang" at bounding box center [597, 473] width 27 height 22
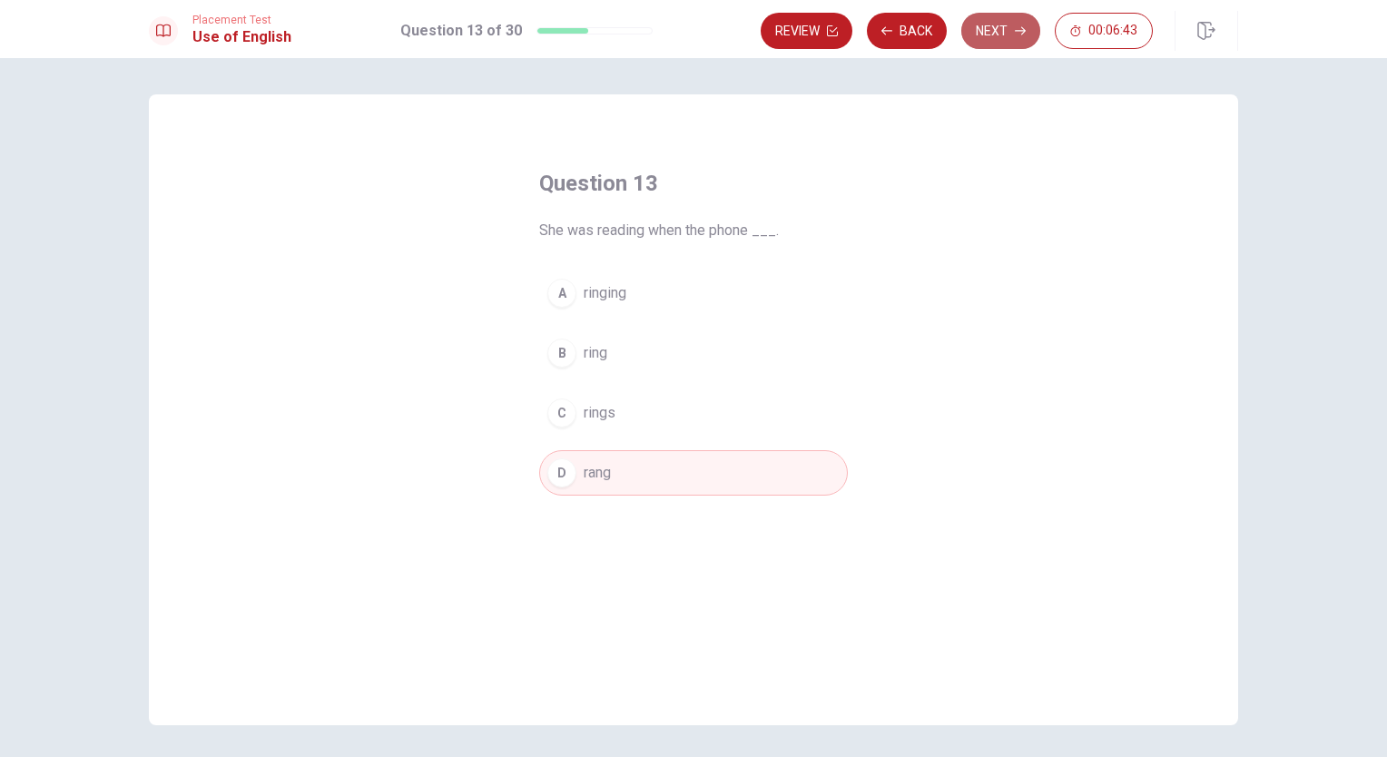
click at [980, 40] on button "Next" at bounding box center [1000, 31] width 79 height 36
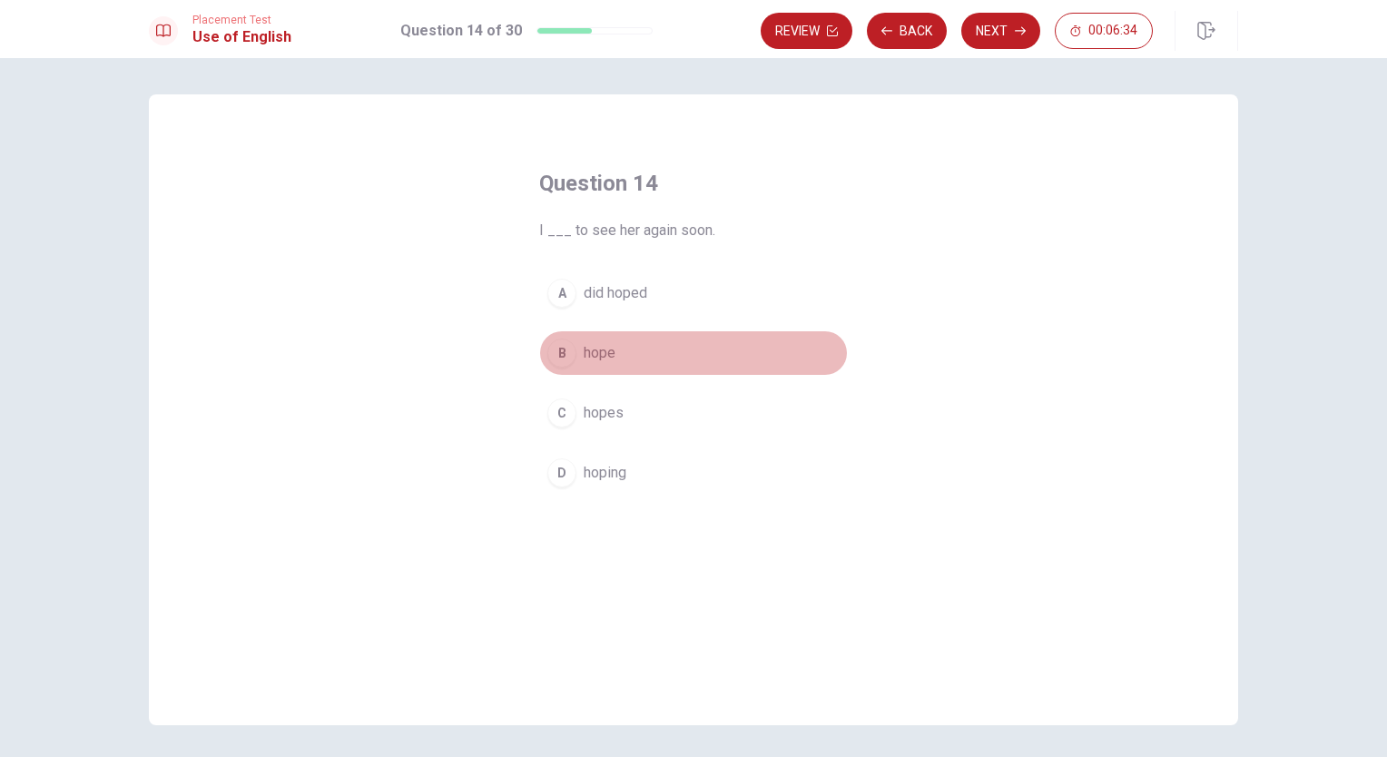
click at [601, 351] on span "hope" at bounding box center [600, 353] width 32 height 22
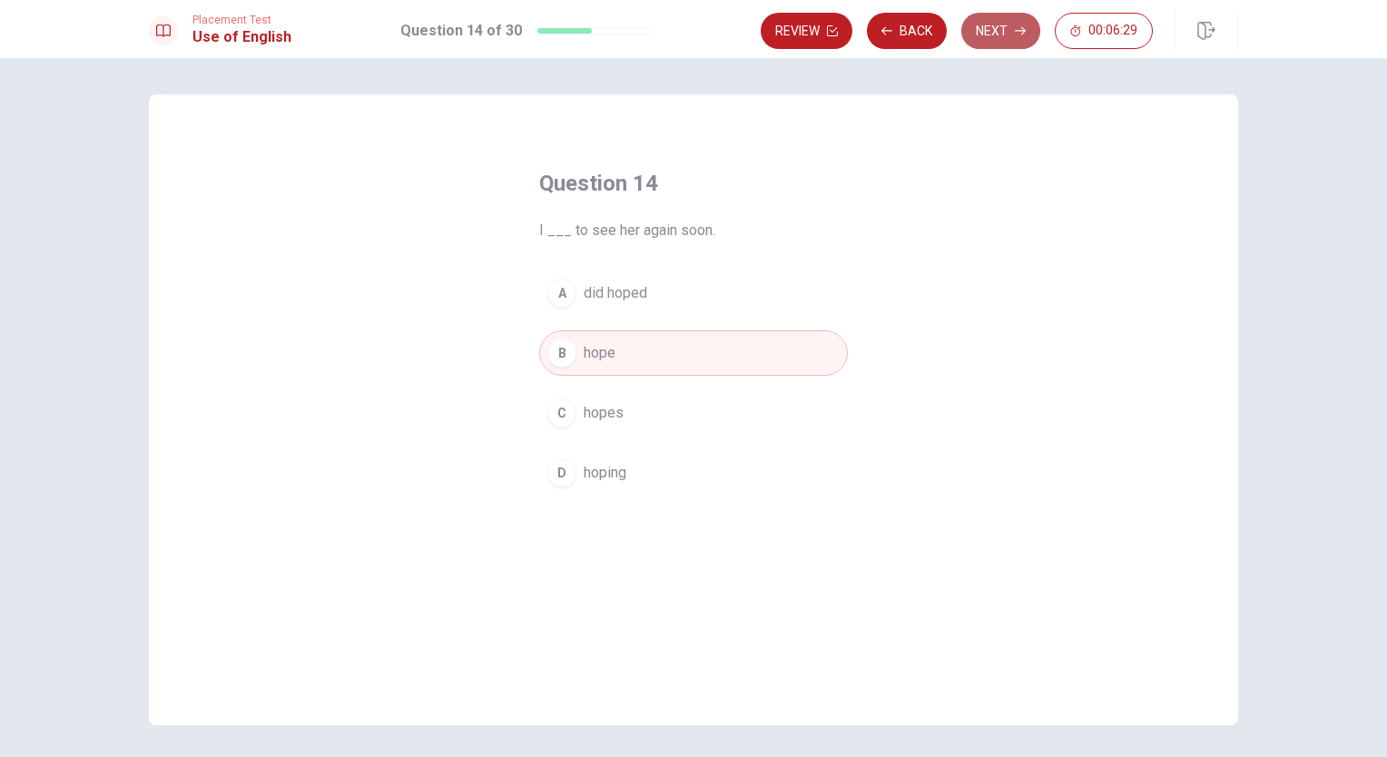
click at [1017, 35] on icon "button" at bounding box center [1020, 30] width 11 height 11
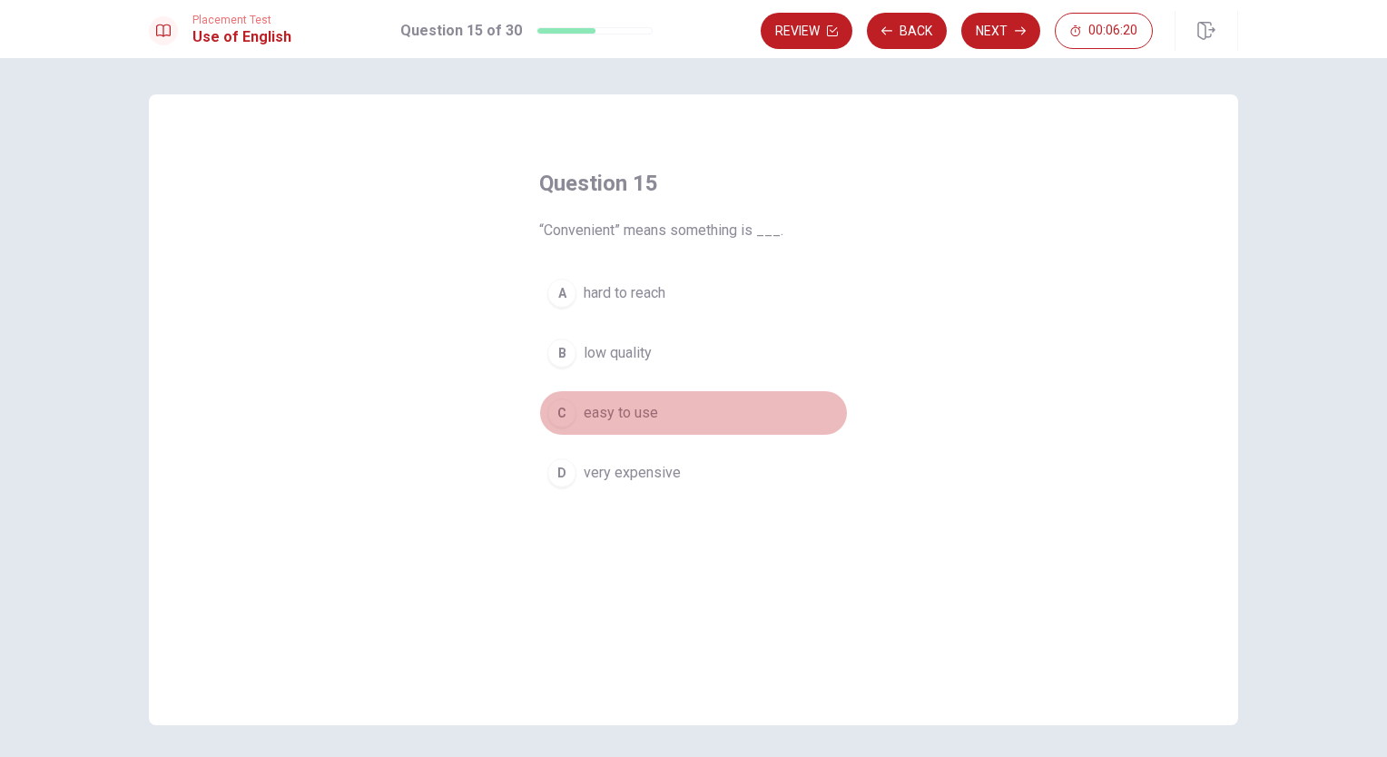
click at [620, 411] on span "easy to use" at bounding box center [621, 413] width 74 height 22
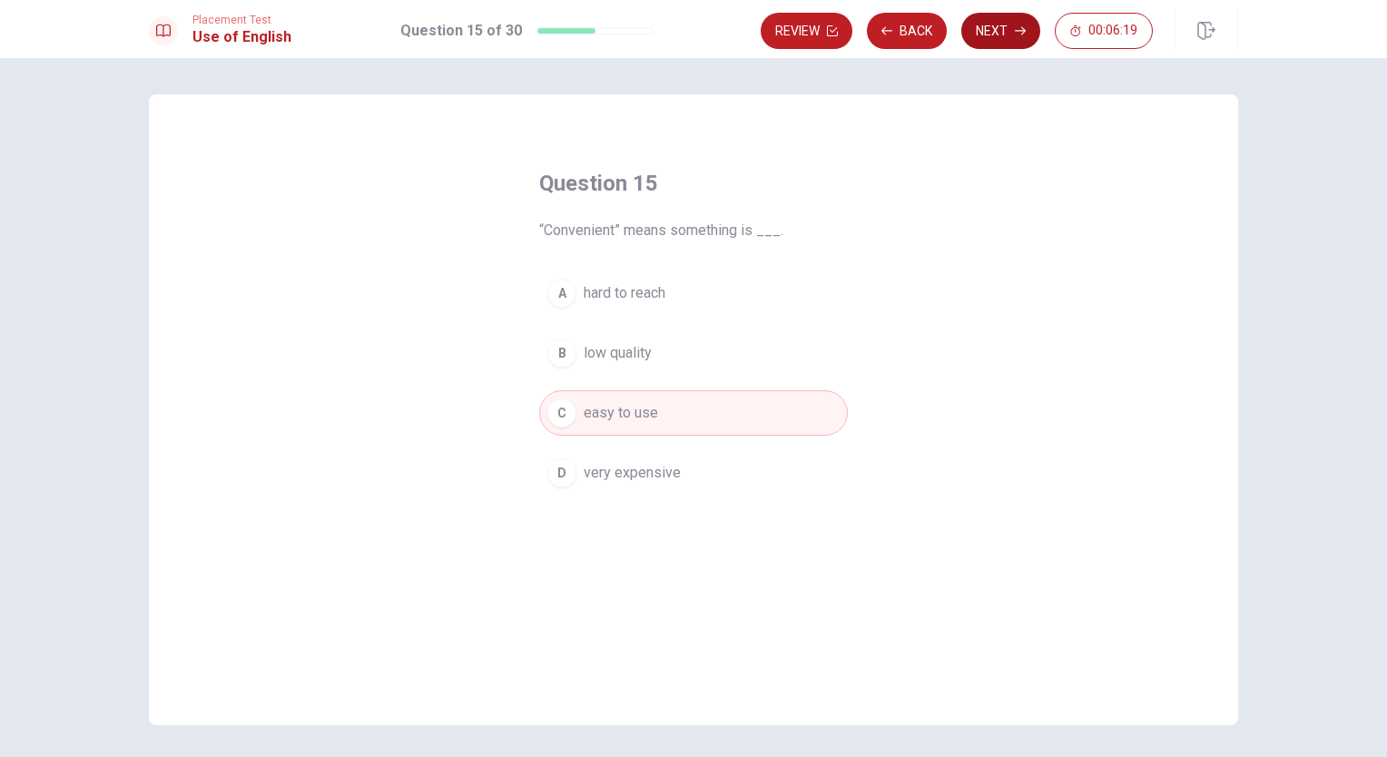
click at [1001, 30] on button "Next" at bounding box center [1000, 31] width 79 height 36
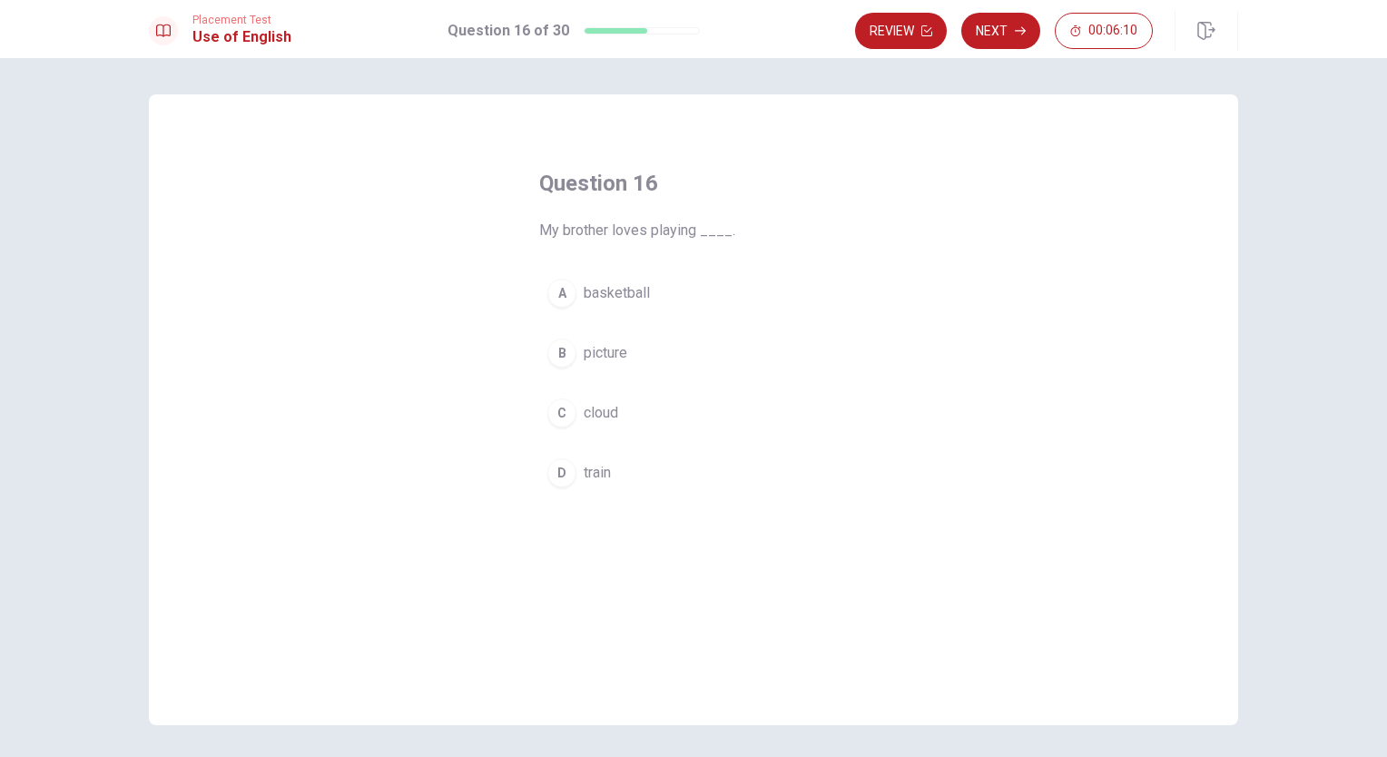
click at [605, 294] on span "basketball" at bounding box center [617, 293] width 66 height 22
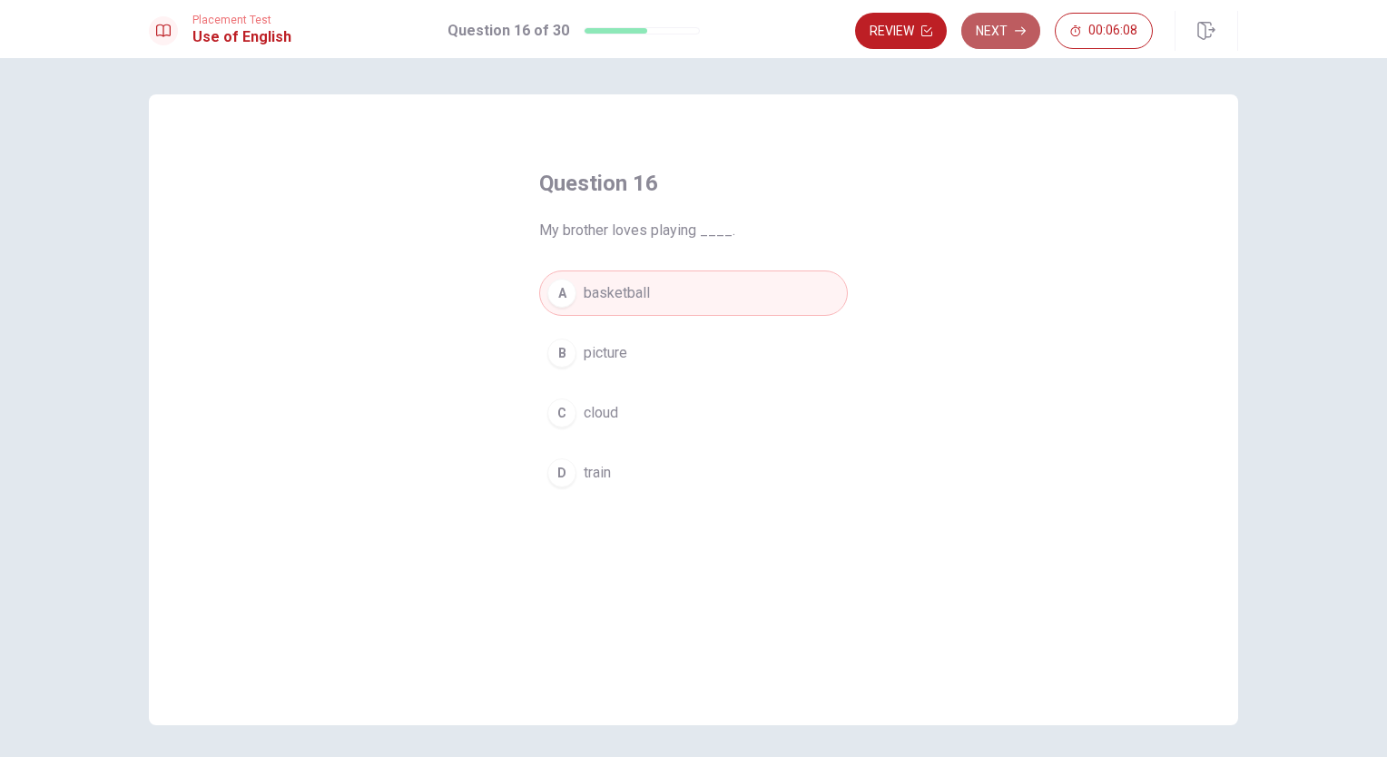
click at [991, 34] on button "Next" at bounding box center [1000, 31] width 79 height 36
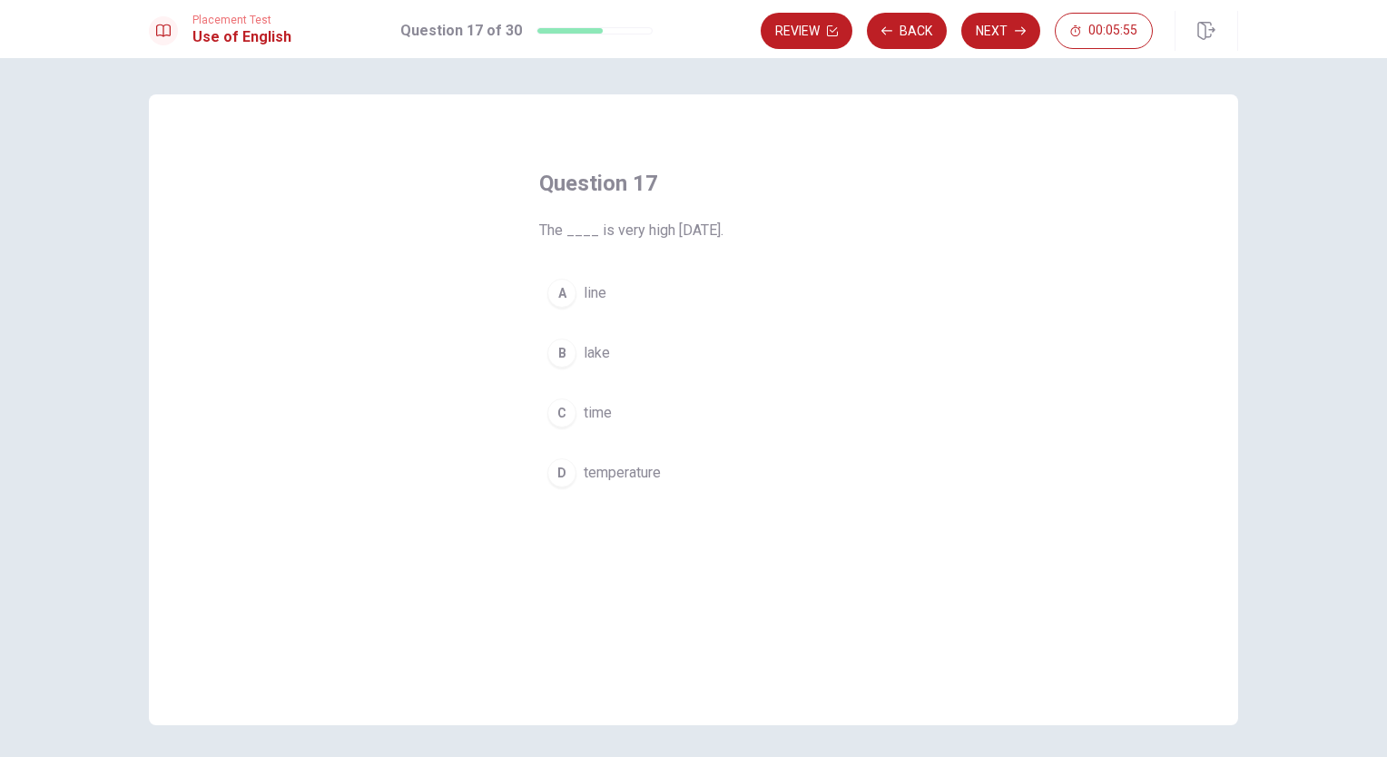
click at [619, 468] on span "temperature" at bounding box center [622, 473] width 77 height 22
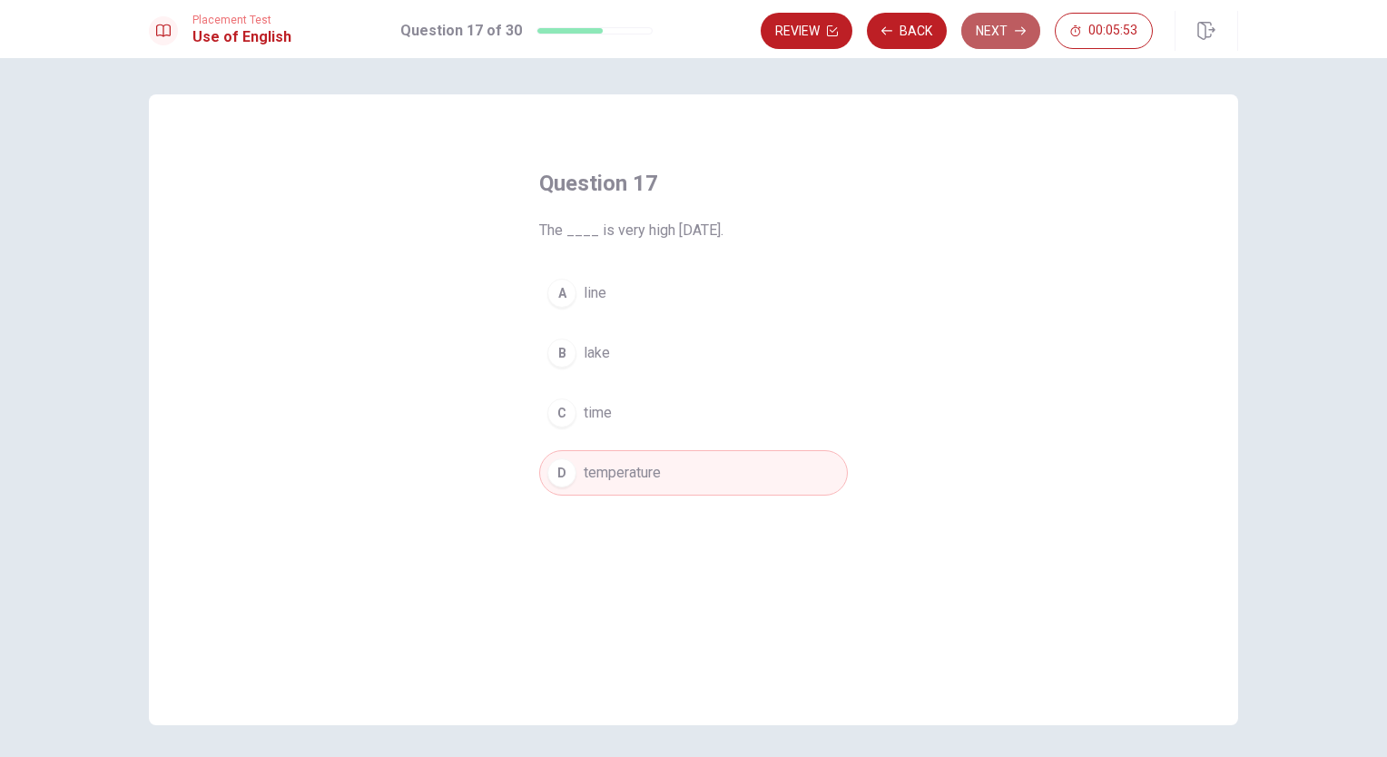
click at [1006, 27] on button "Next" at bounding box center [1000, 31] width 79 height 36
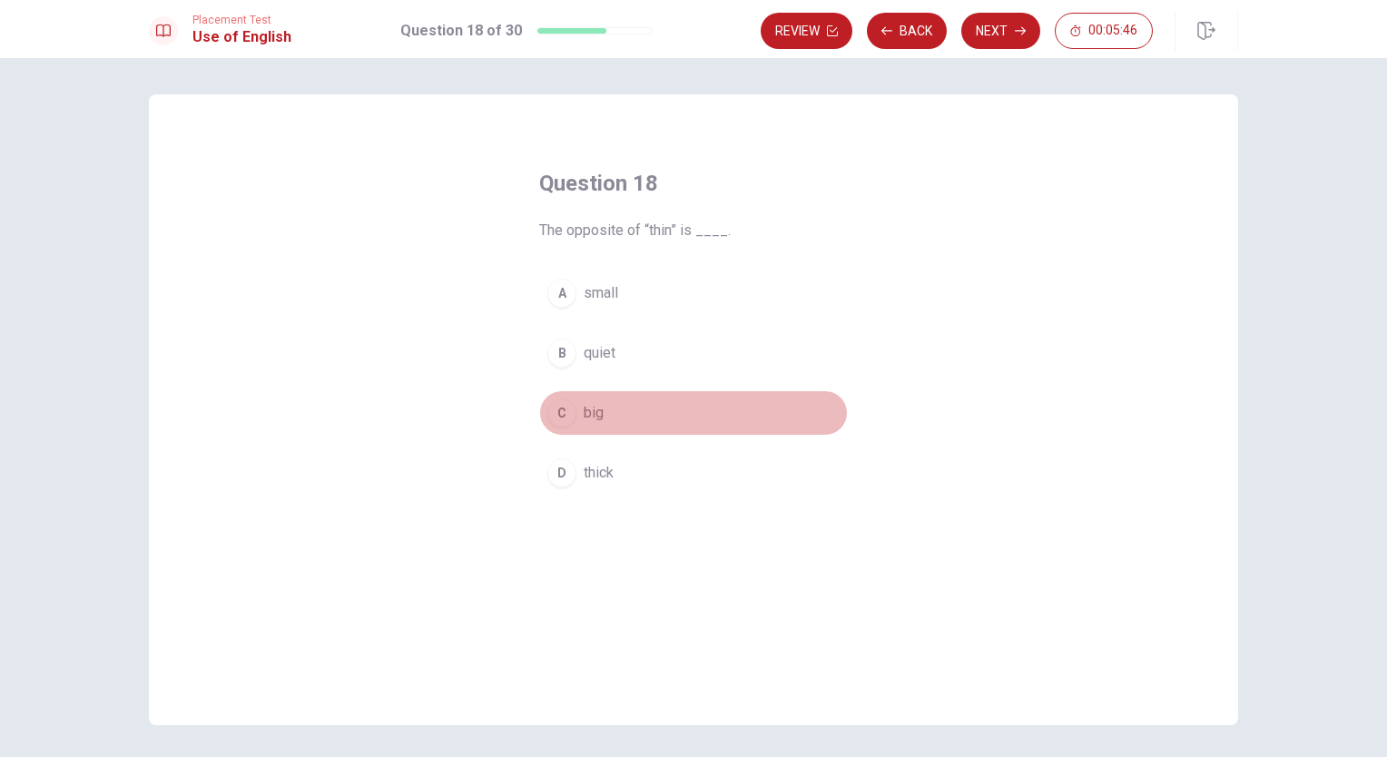
click at [585, 414] on span "big" at bounding box center [594, 413] width 20 height 22
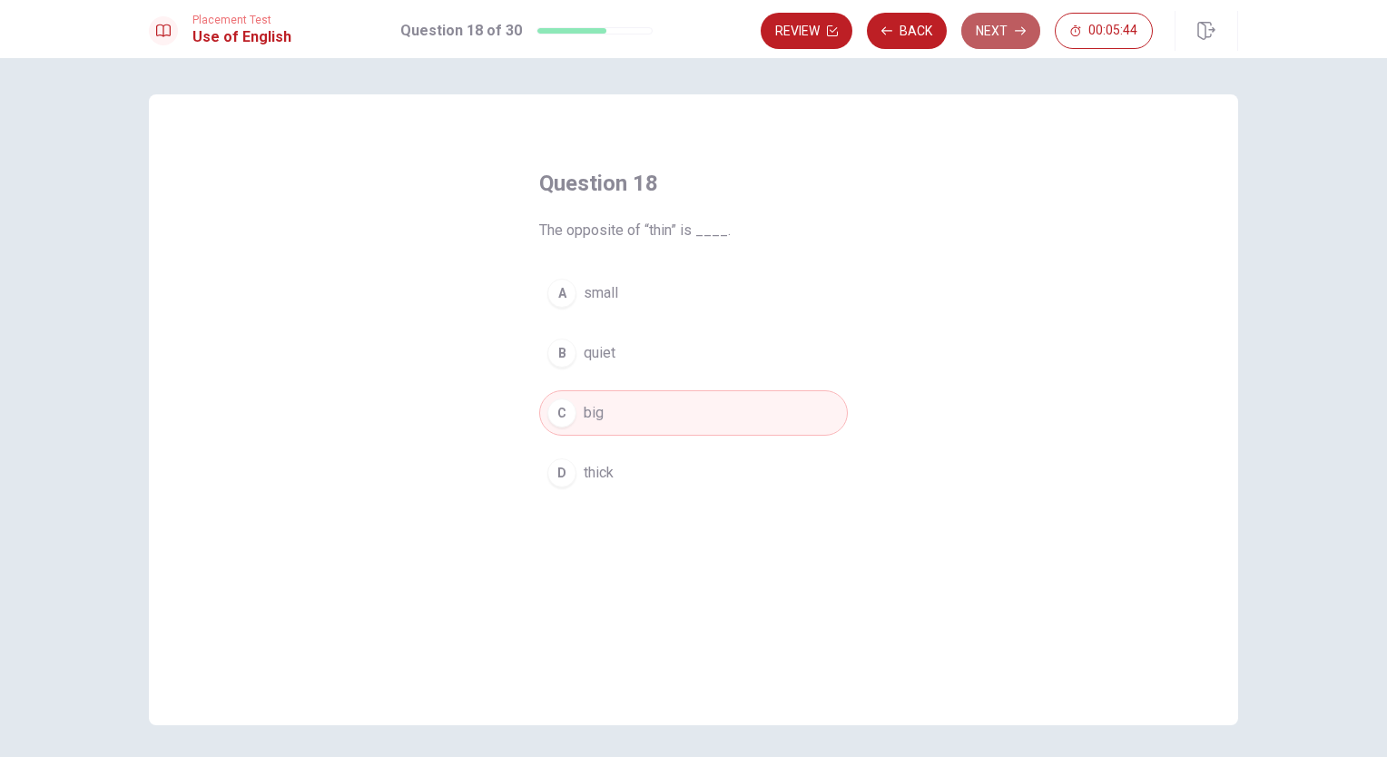
click at [1006, 31] on button "Next" at bounding box center [1000, 31] width 79 height 36
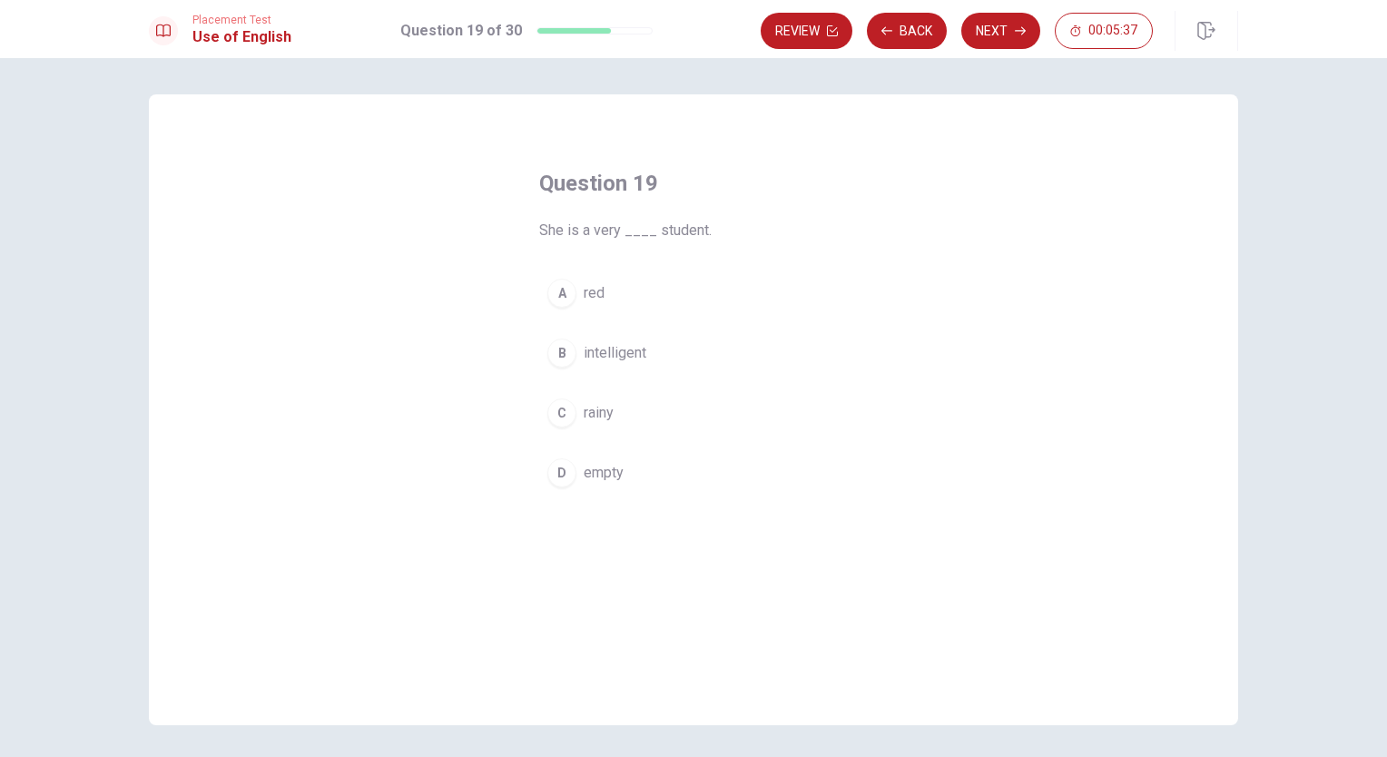
click at [593, 353] on span "intelligent" at bounding box center [615, 353] width 63 height 22
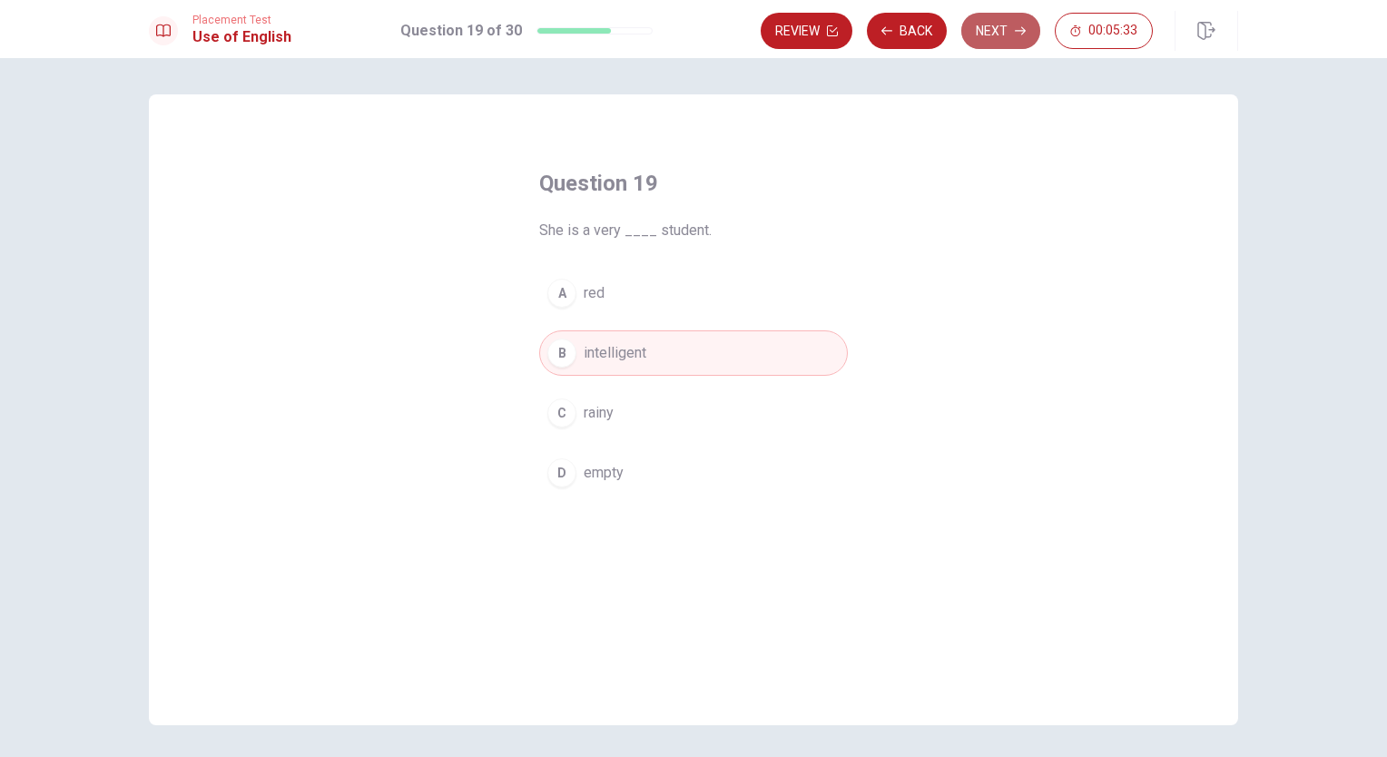
click at [1015, 34] on icon "button" at bounding box center [1020, 30] width 11 height 11
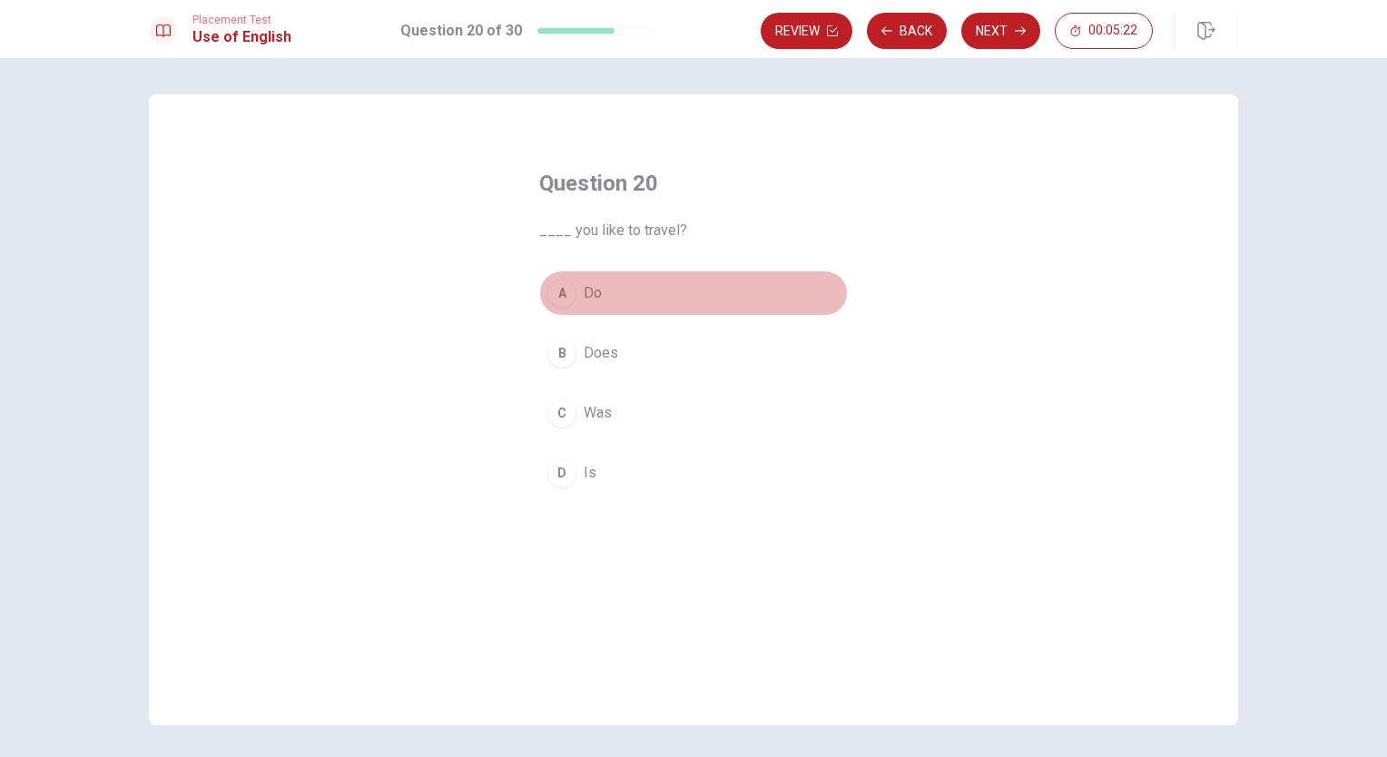
click at [599, 292] on button "A Do" at bounding box center [693, 293] width 309 height 45
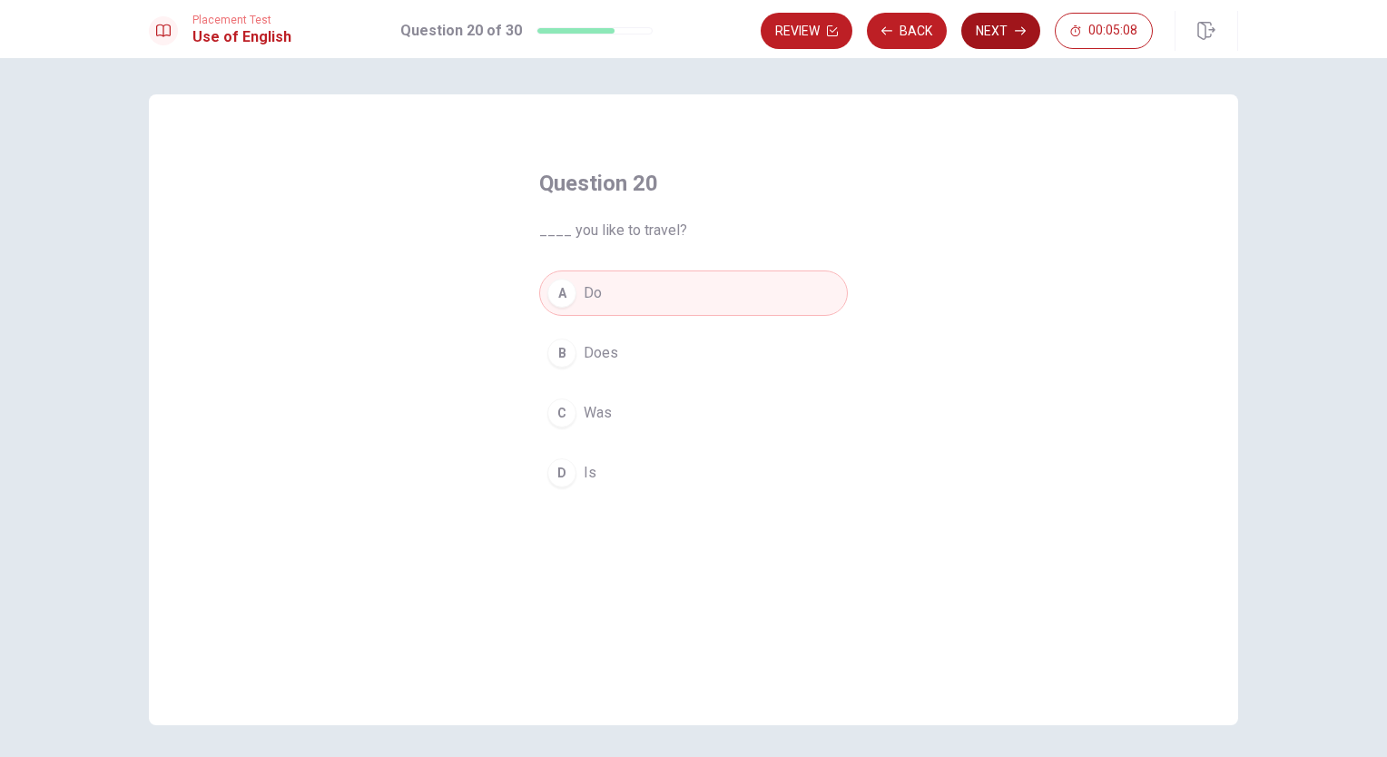
click at [1007, 26] on button "Next" at bounding box center [1000, 31] width 79 height 36
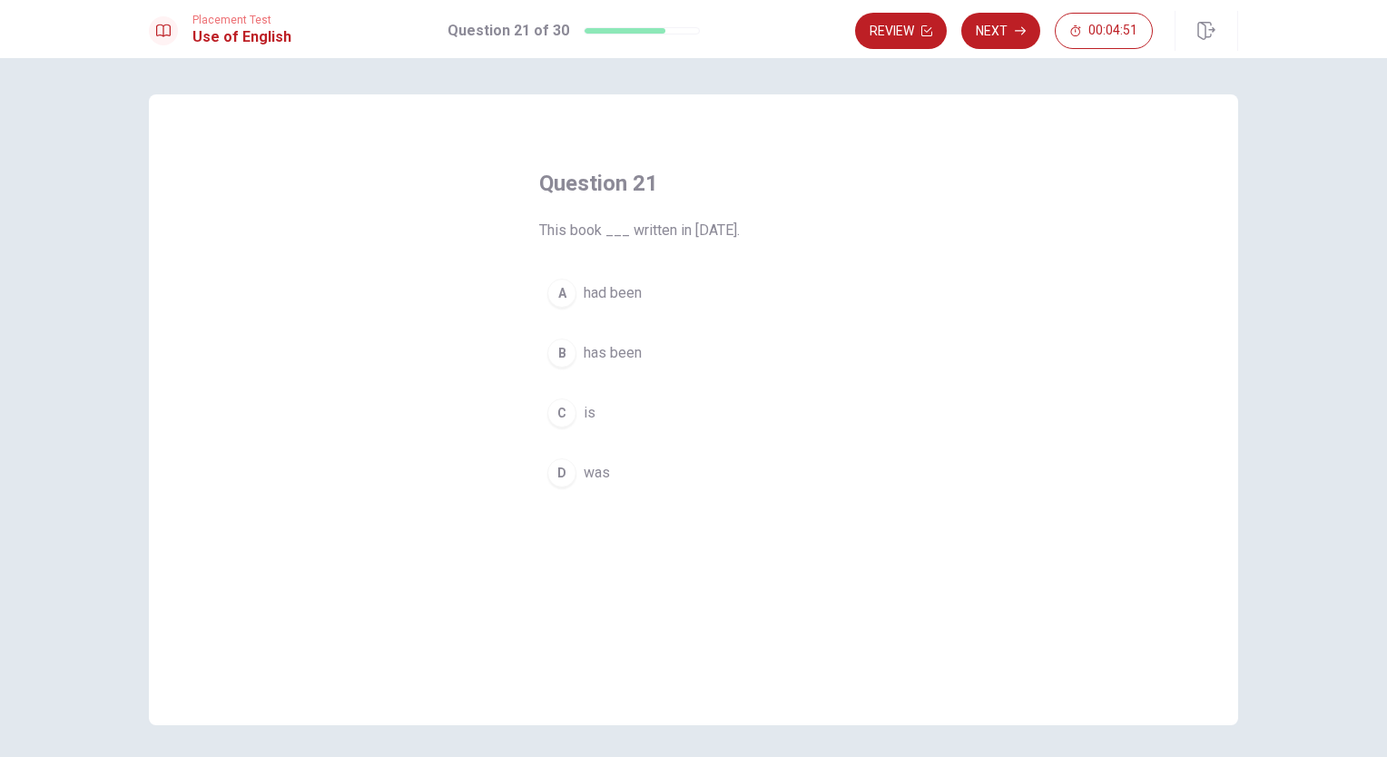
click at [587, 474] on span "was" at bounding box center [597, 473] width 26 height 22
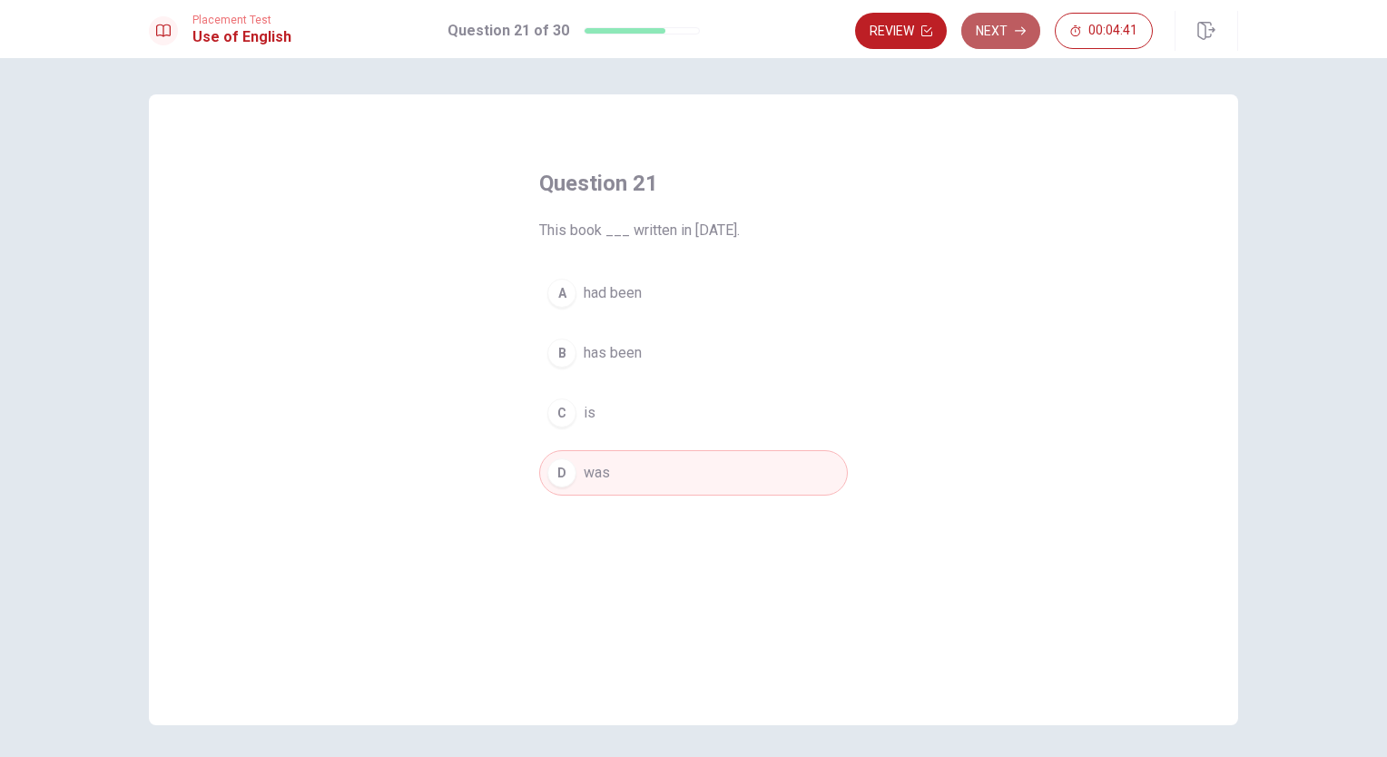
click at [1006, 32] on button "Next" at bounding box center [1000, 31] width 79 height 36
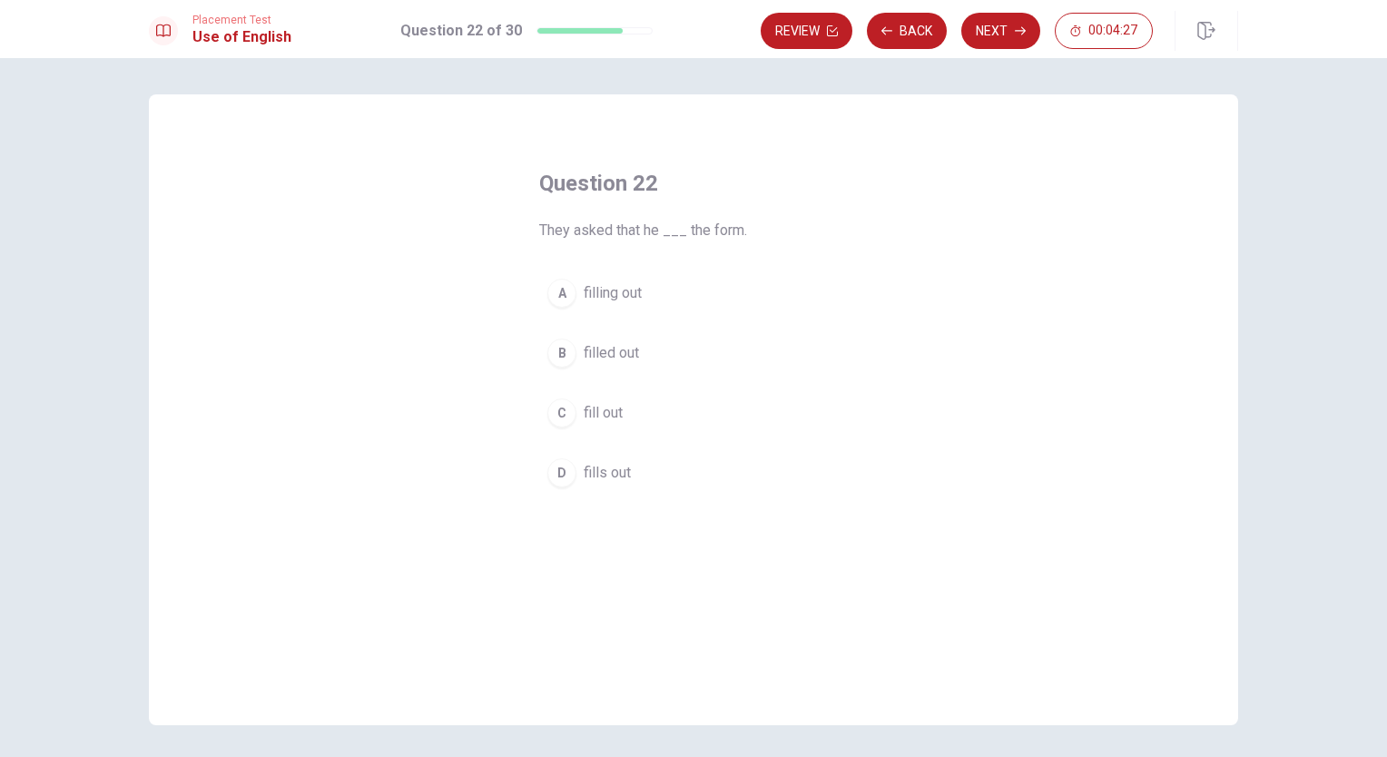
click at [621, 355] on span "filled out" at bounding box center [611, 353] width 55 height 22
click at [1016, 36] on button "Next" at bounding box center [1000, 31] width 79 height 36
click at [631, 304] on span "the highest" at bounding box center [619, 315] width 71 height 22
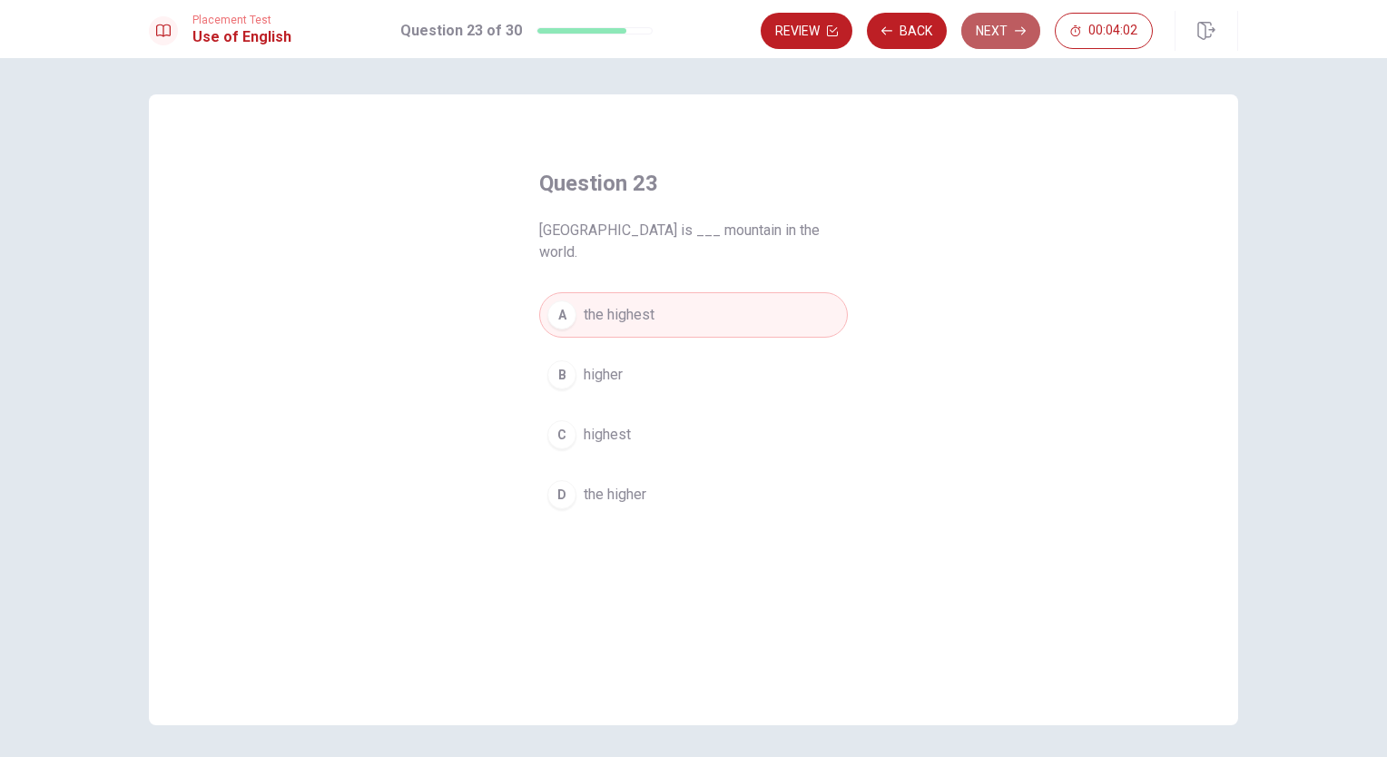
click at [999, 27] on button "Next" at bounding box center [1000, 31] width 79 height 36
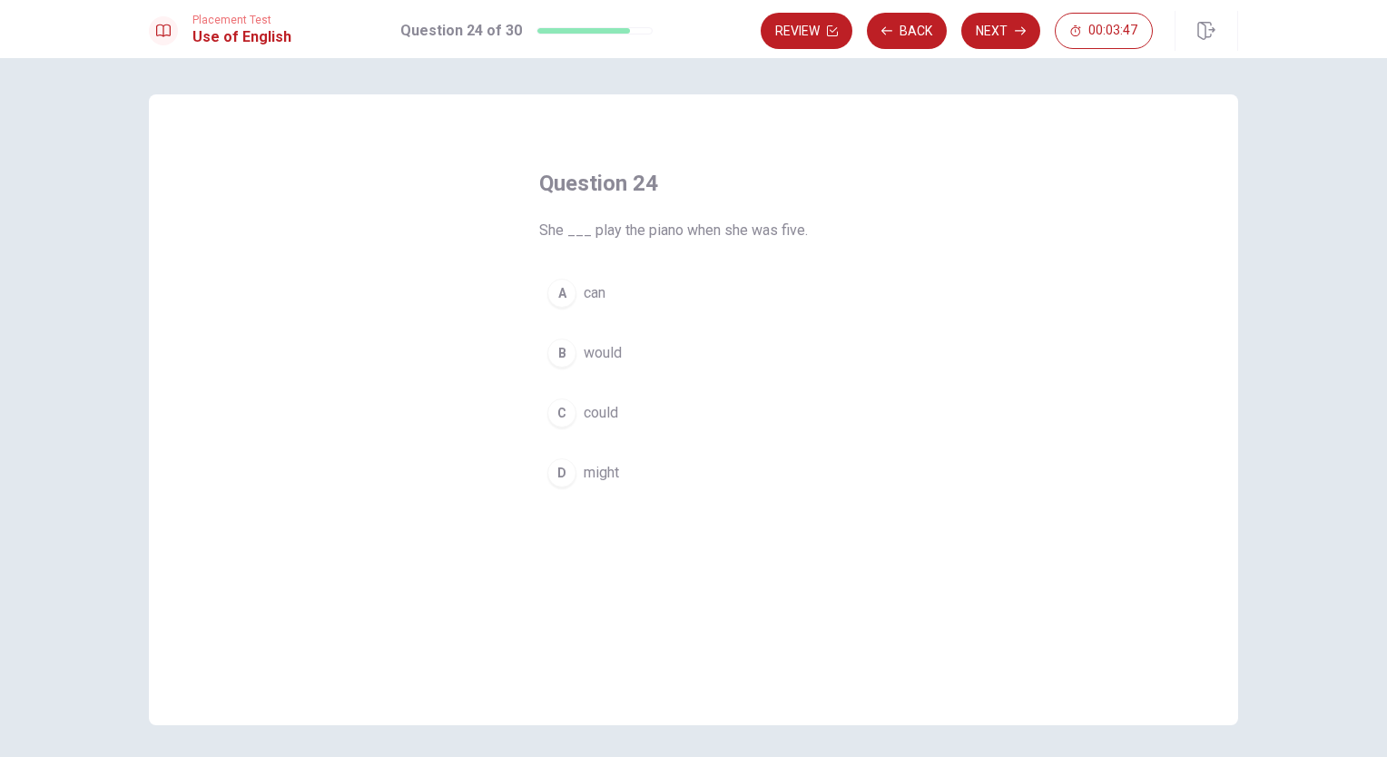
click at [599, 412] on span "could" at bounding box center [601, 413] width 34 height 22
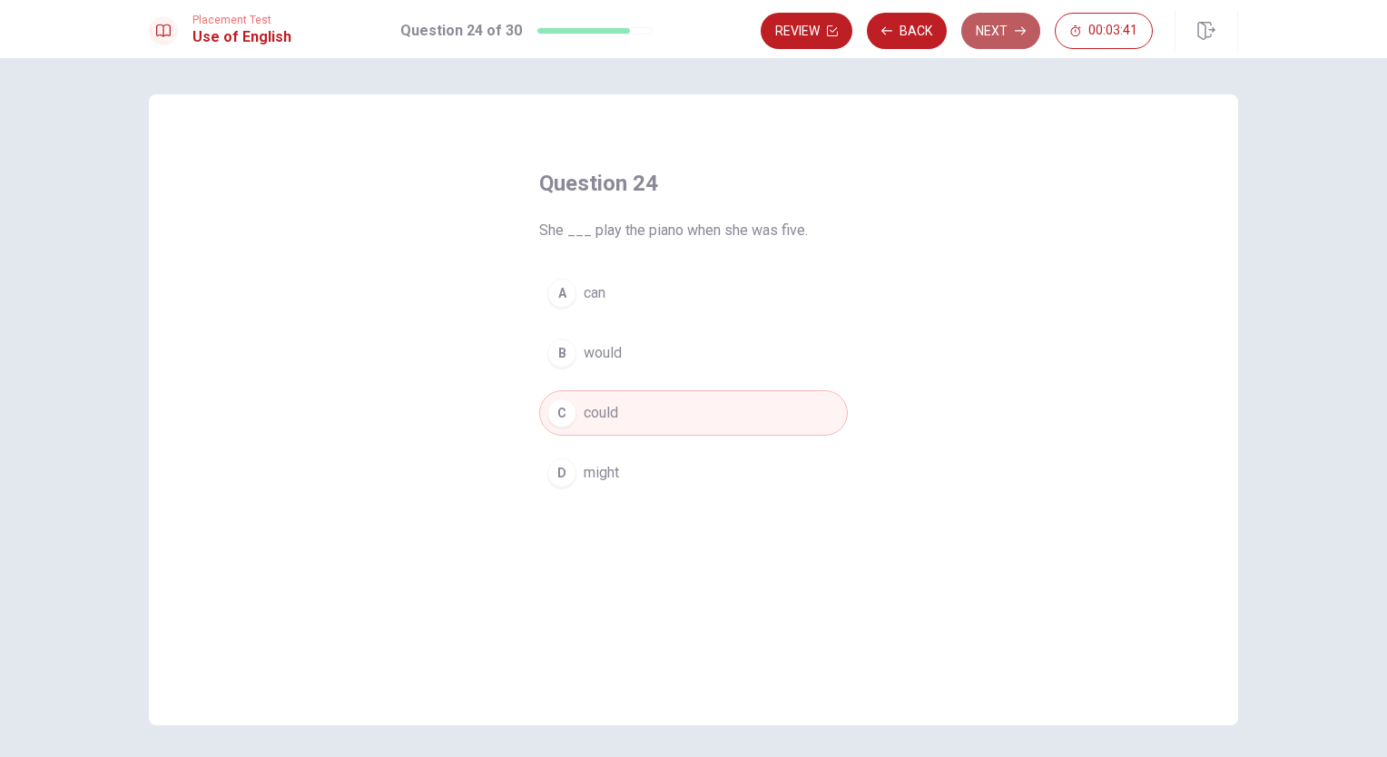
click at [1007, 30] on button "Next" at bounding box center [1000, 31] width 79 height 36
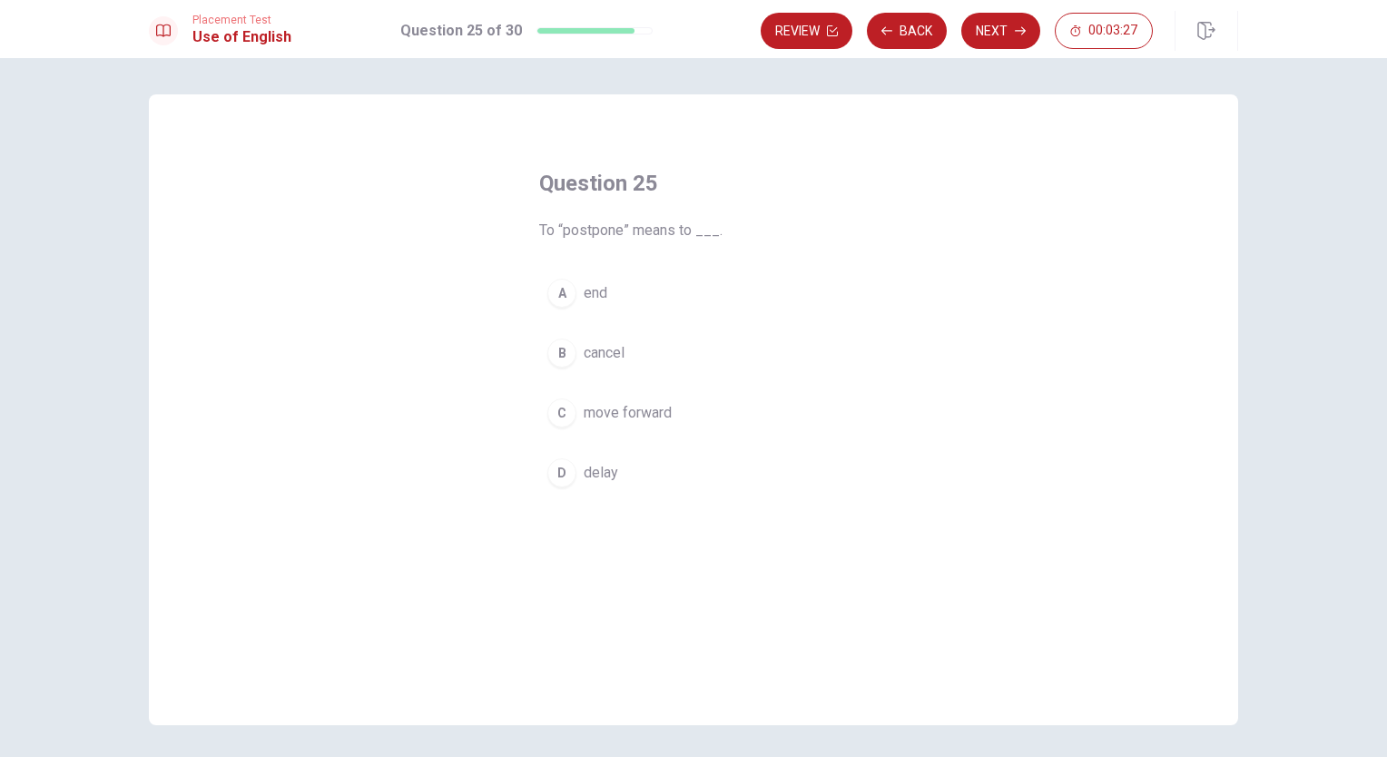
click at [634, 409] on span "move forward" at bounding box center [628, 413] width 88 height 22
click at [1009, 33] on button "Next" at bounding box center [1000, 31] width 79 height 36
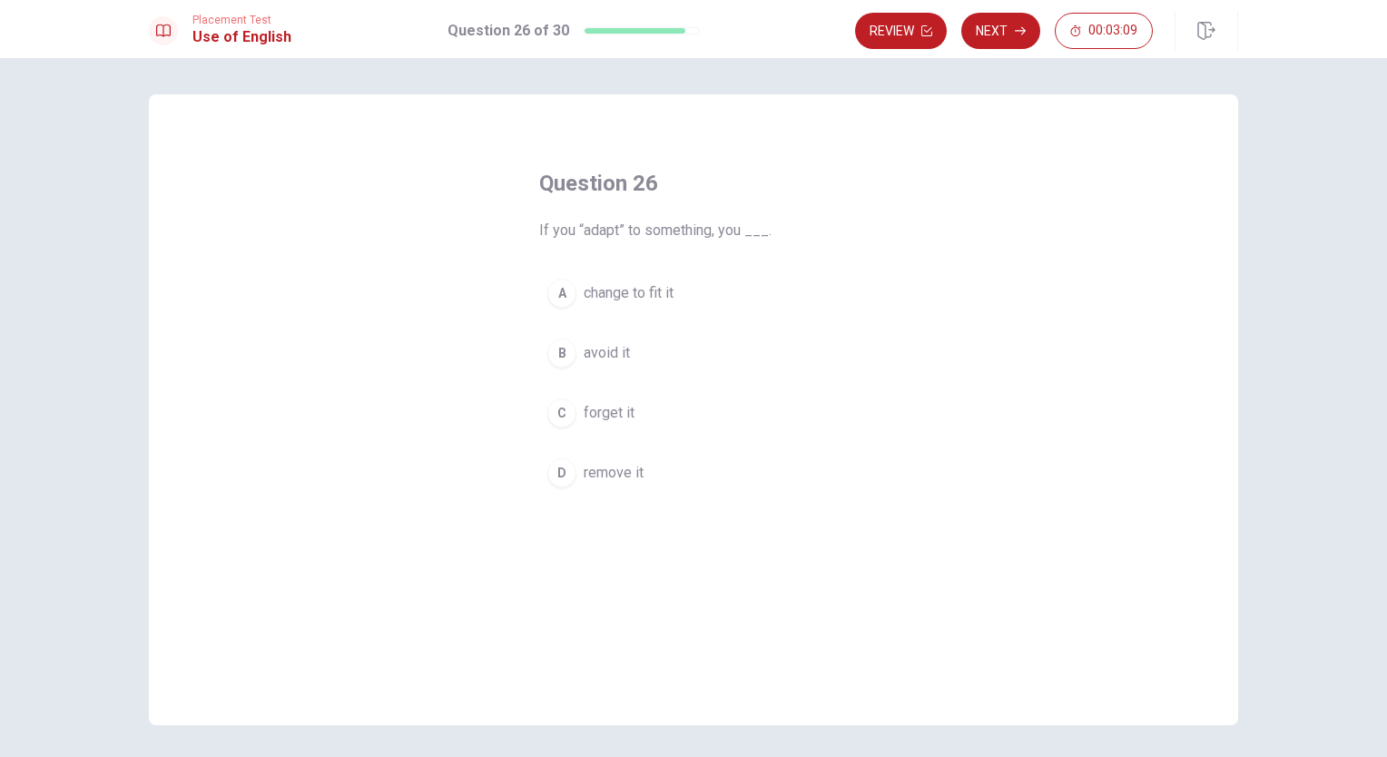
click at [610, 356] on span "avoid it" at bounding box center [607, 353] width 46 height 22
click at [1005, 37] on button "Next" at bounding box center [1000, 31] width 79 height 36
click at [612, 409] on span "innocent" at bounding box center [611, 413] width 54 height 22
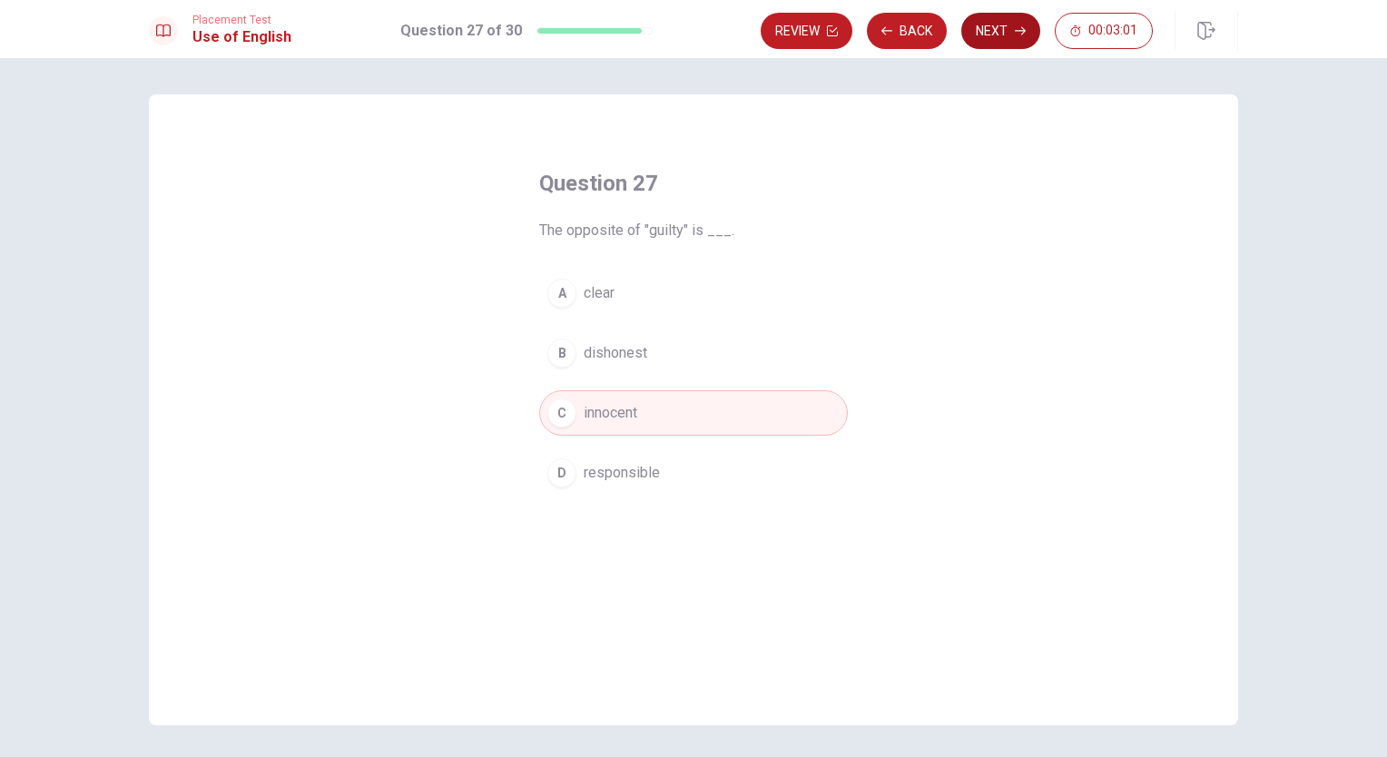
click at [1002, 34] on button "Next" at bounding box center [1000, 31] width 79 height 36
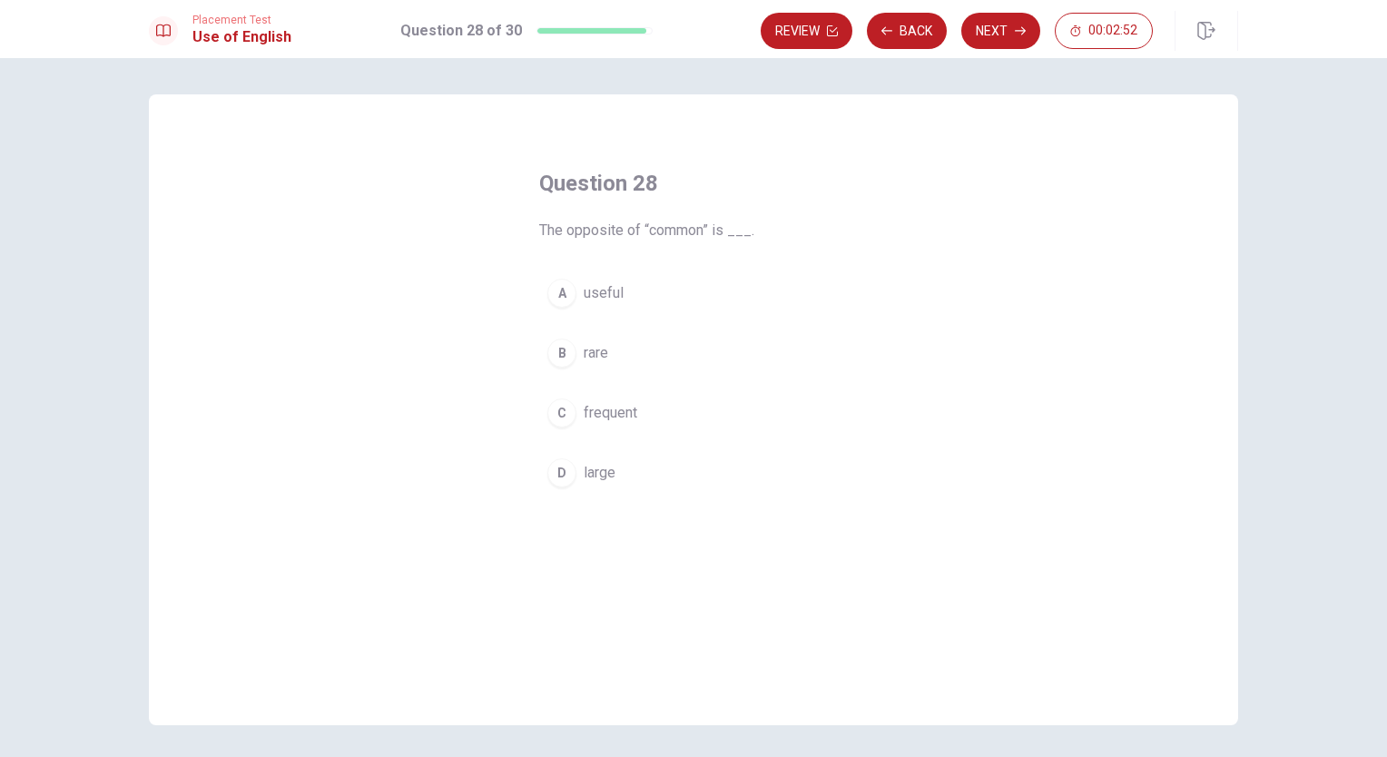
click at [588, 350] on span "rare" at bounding box center [596, 353] width 25 height 22
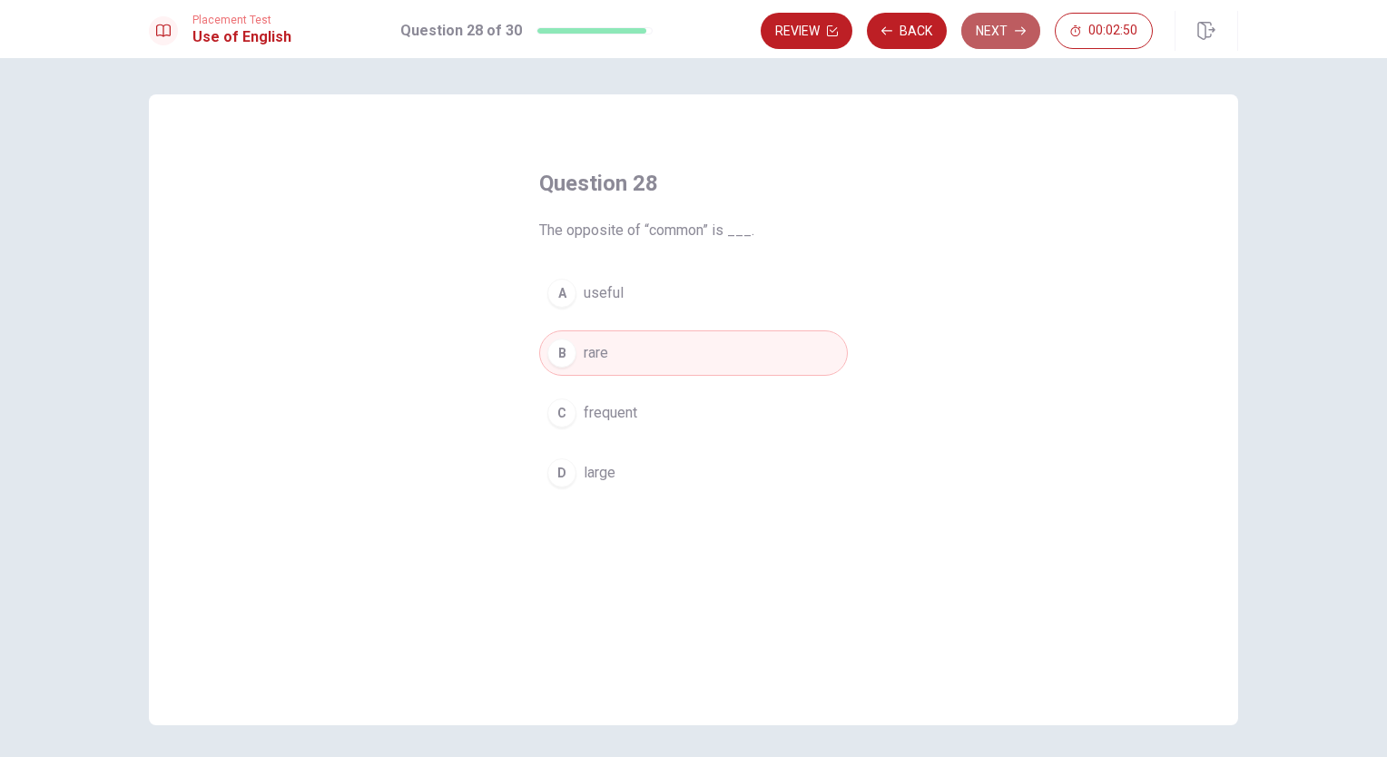
click at [999, 25] on button "Next" at bounding box center [1000, 31] width 79 height 36
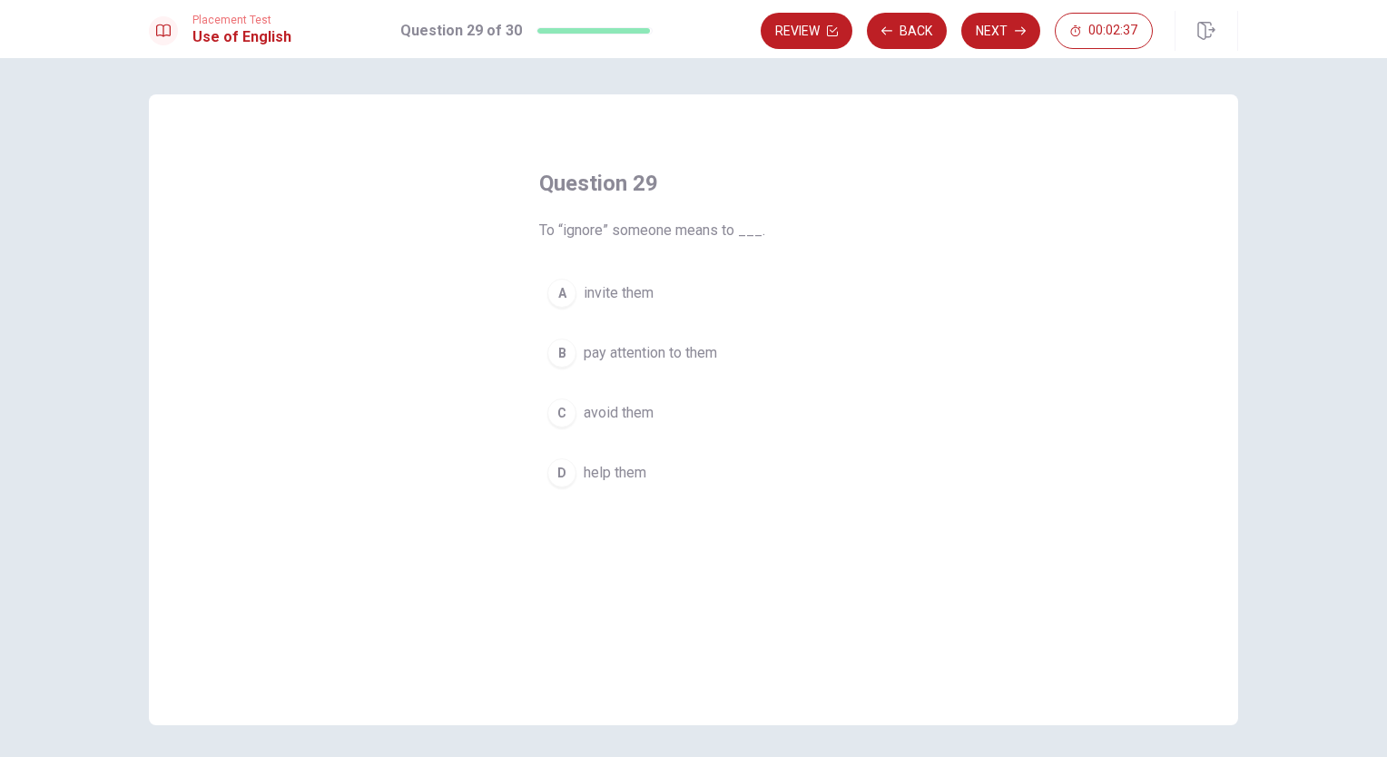
click at [630, 416] on span "avoid them" at bounding box center [619, 413] width 70 height 22
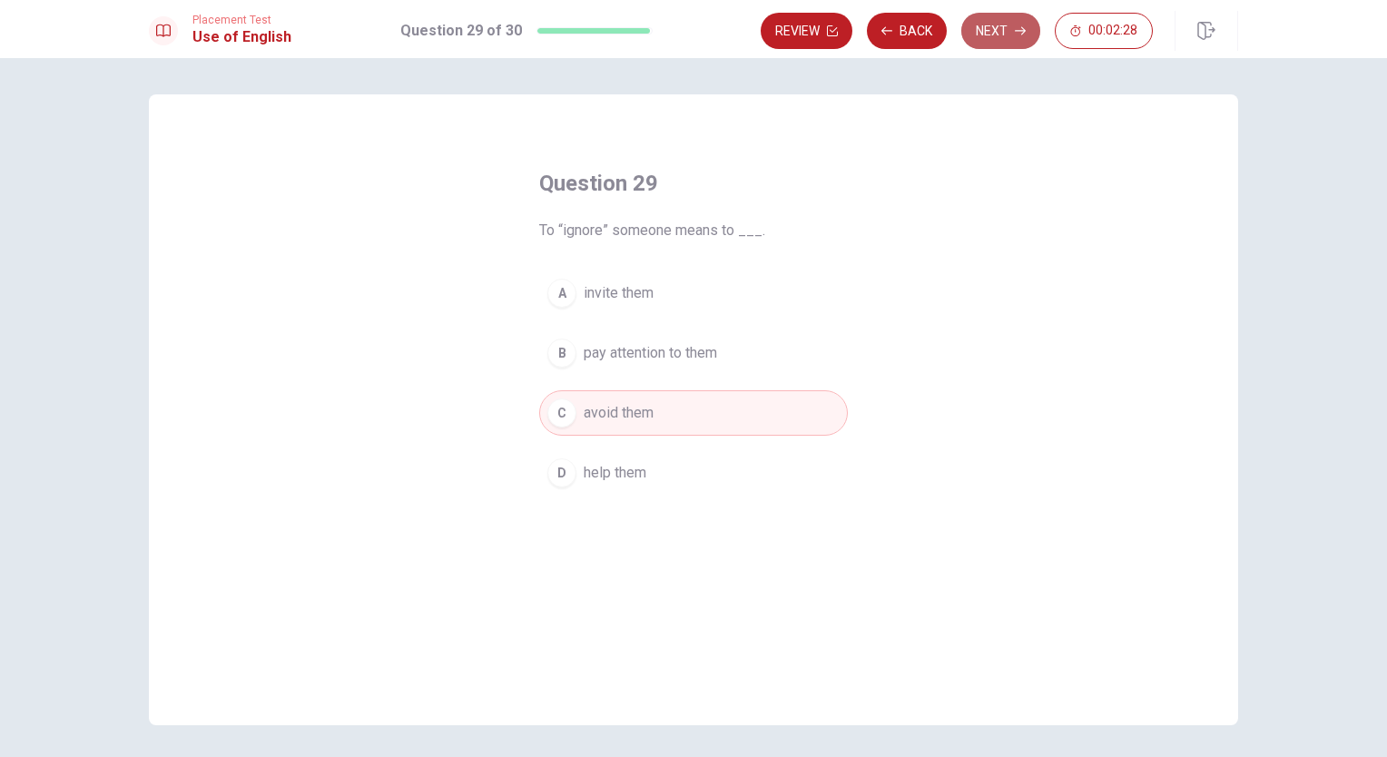
click at [1002, 35] on button "Next" at bounding box center [1000, 31] width 79 height 36
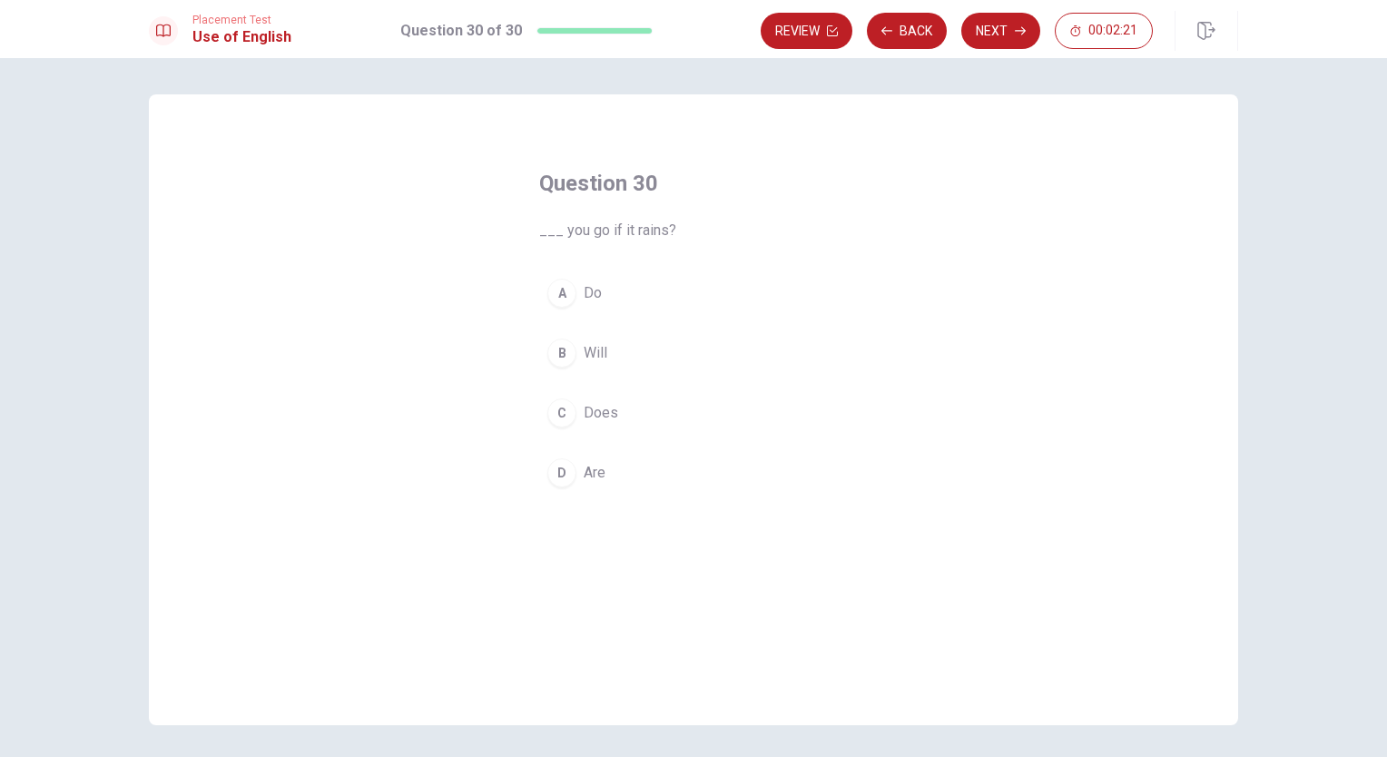
click at [607, 354] on button "B Will" at bounding box center [693, 352] width 309 height 45
click at [999, 35] on button "Next" at bounding box center [1000, 31] width 79 height 36
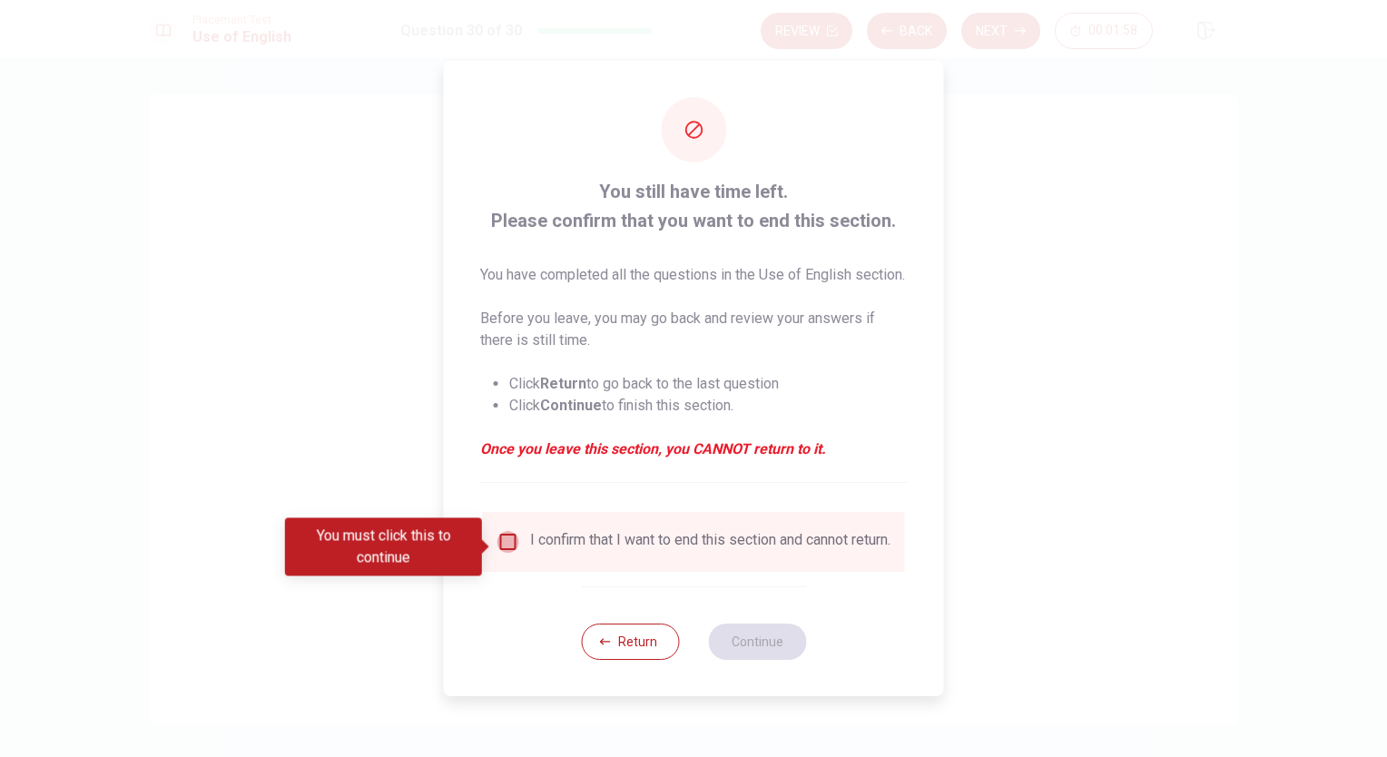
click at [502, 544] on input "You must click this to continue" at bounding box center [508, 542] width 22 height 22
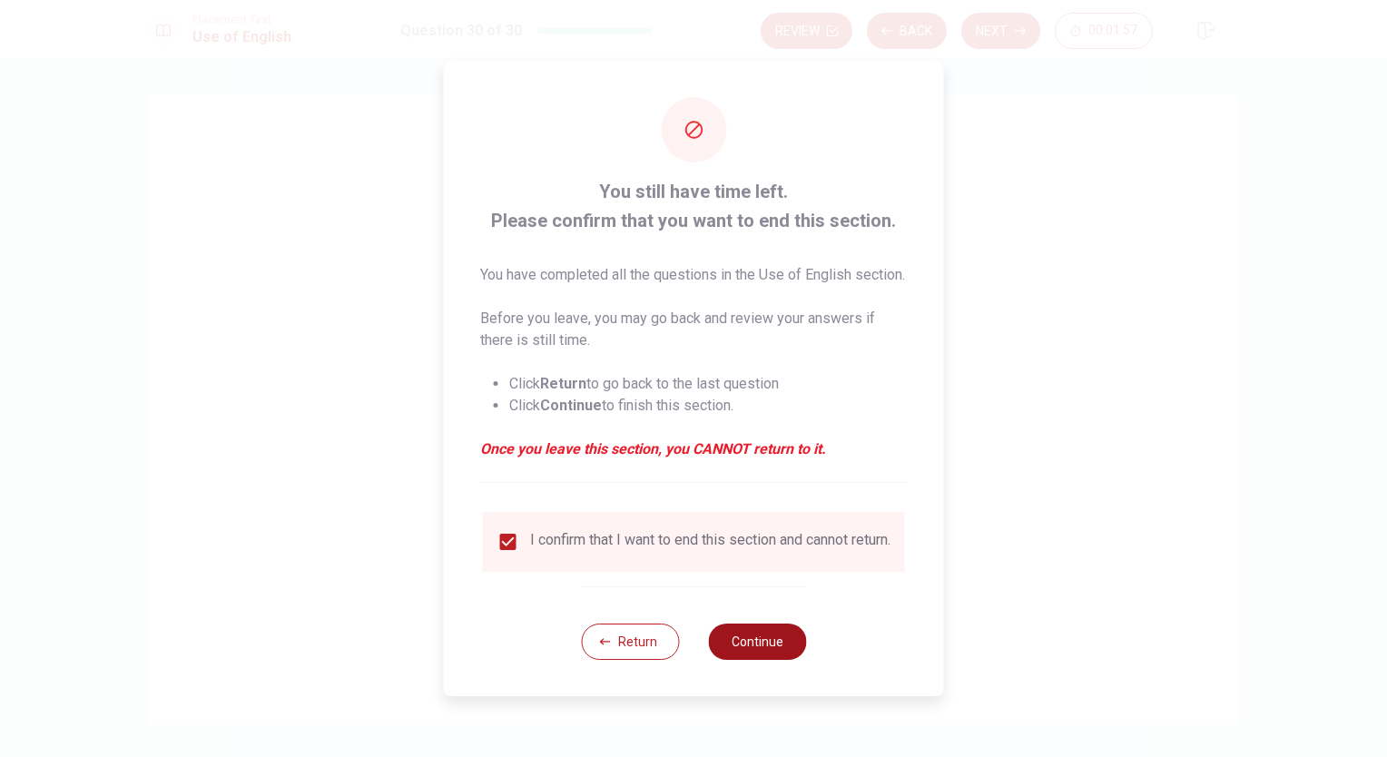
click at [741, 654] on button "Continue" at bounding box center [757, 642] width 98 height 36
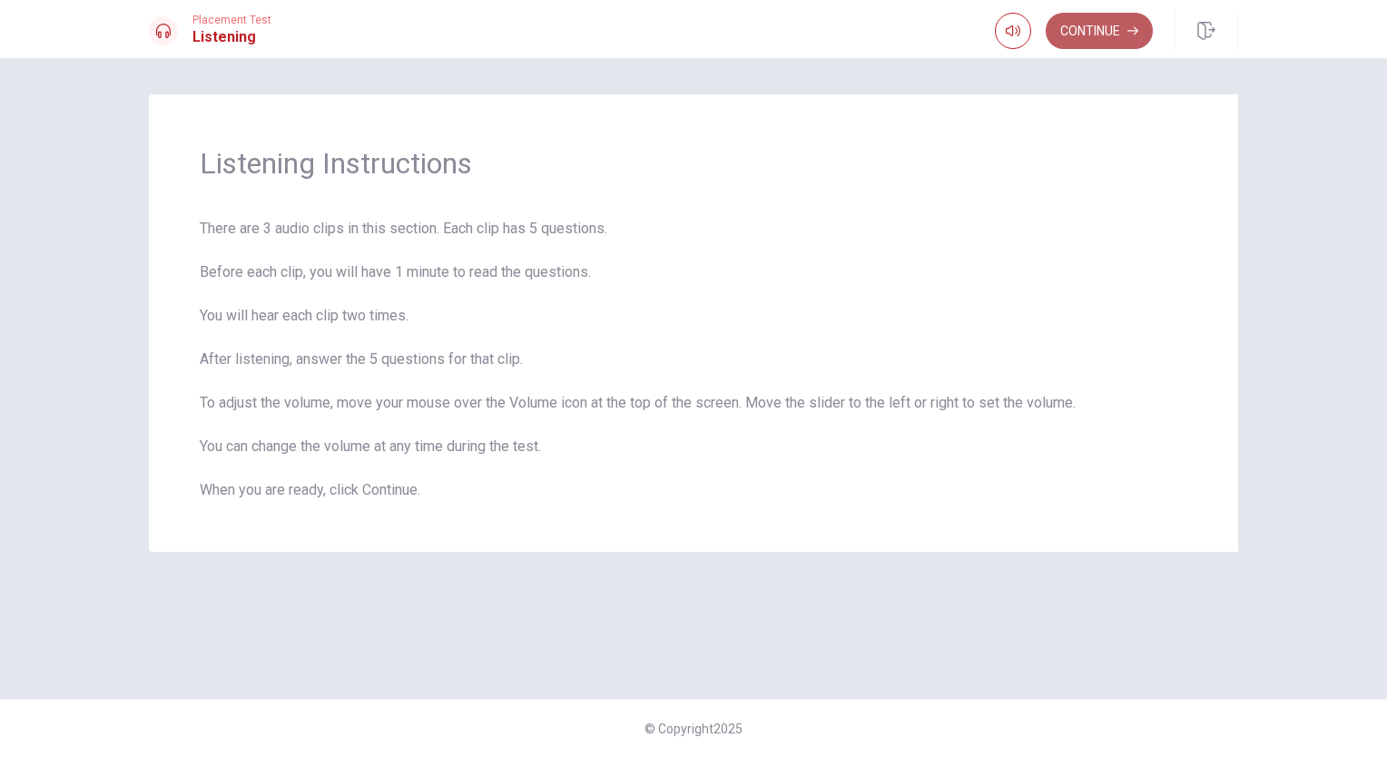
click at [1096, 25] on button "Continue" at bounding box center [1099, 31] width 107 height 36
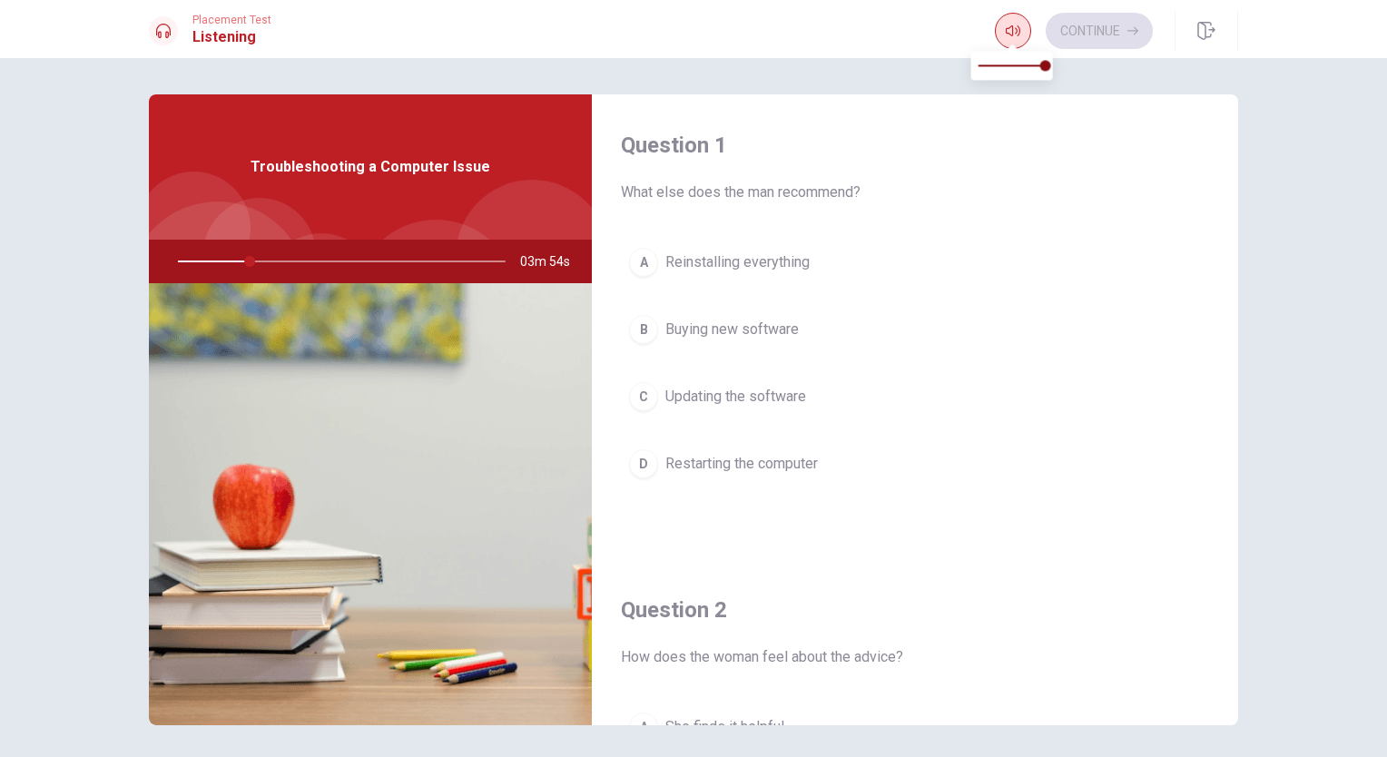
click at [1010, 33] on icon "button" at bounding box center [1013, 31] width 15 height 15
click at [641, 463] on div "D" at bounding box center [643, 463] width 29 height 29
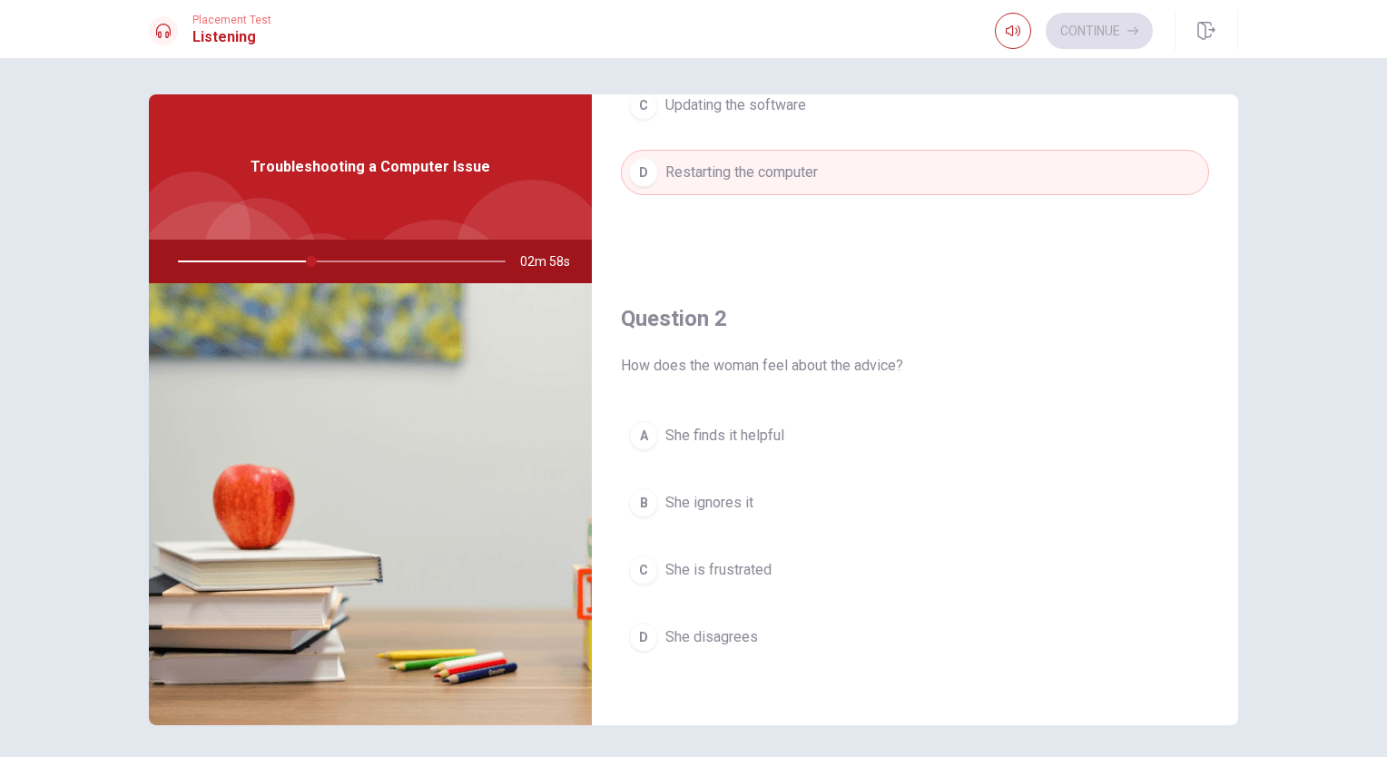
scroll to position [454, 0]
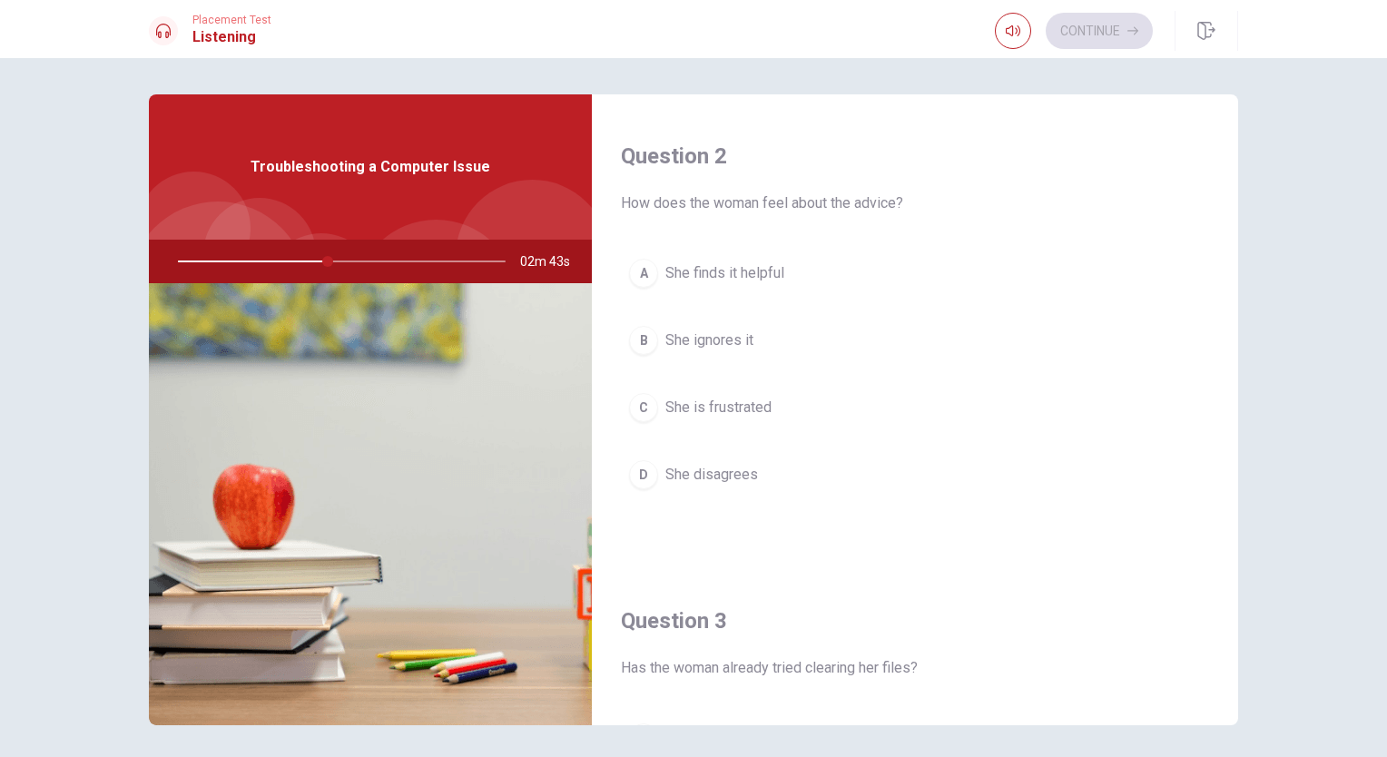
click at [635, 269] on div "A" at bounding box center [643, 273] width 29 height 29
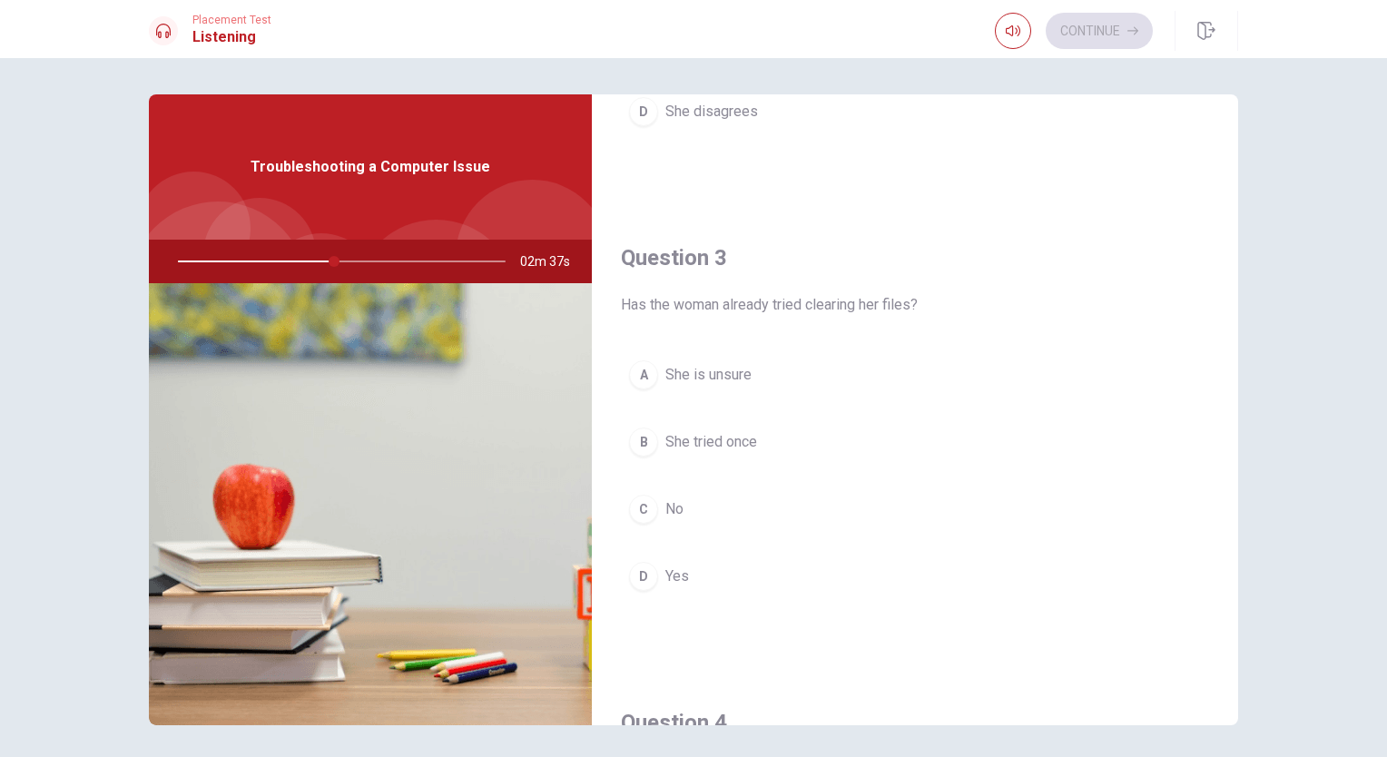
scroll to position [908, 0]
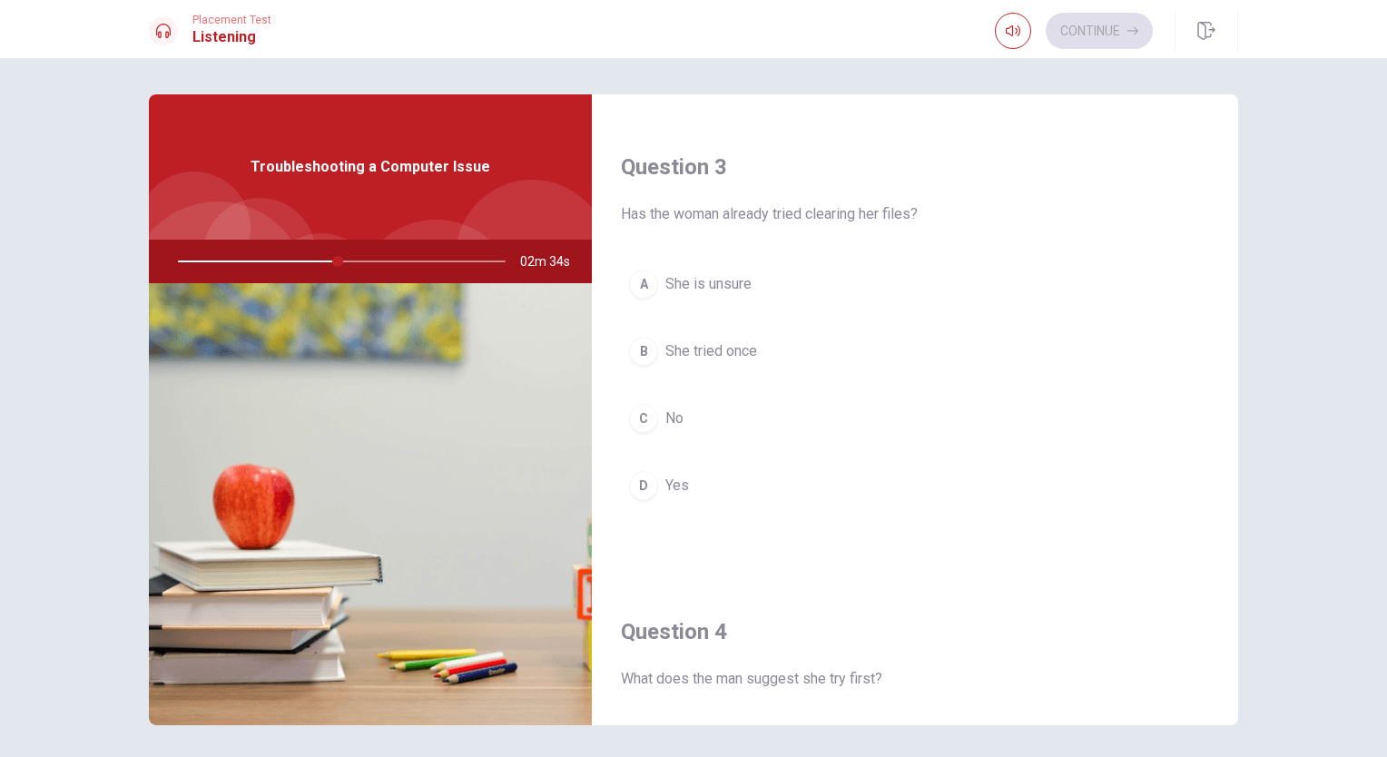
click at [670, 414] on span "No" at bounding box center [674, 419] width 18 height 22
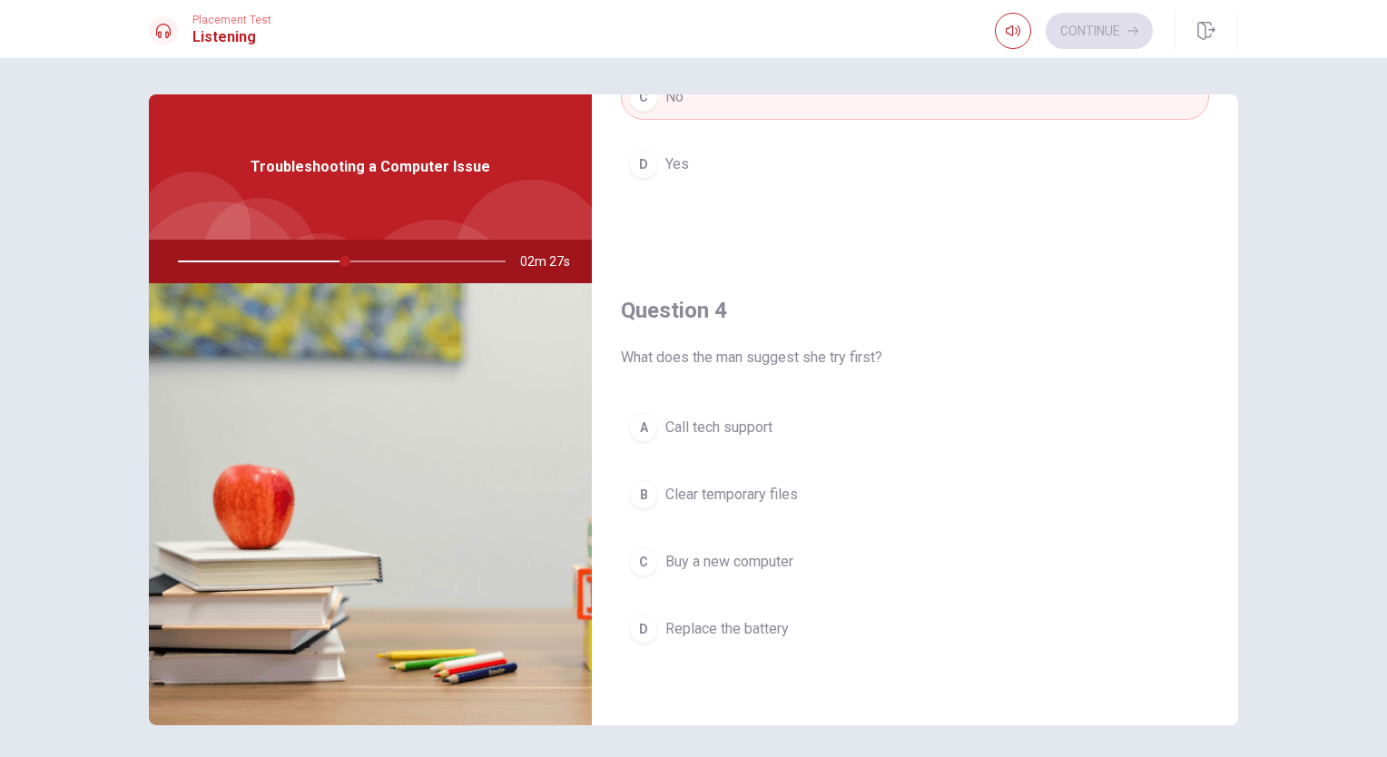
scroll to position [1271, 0]
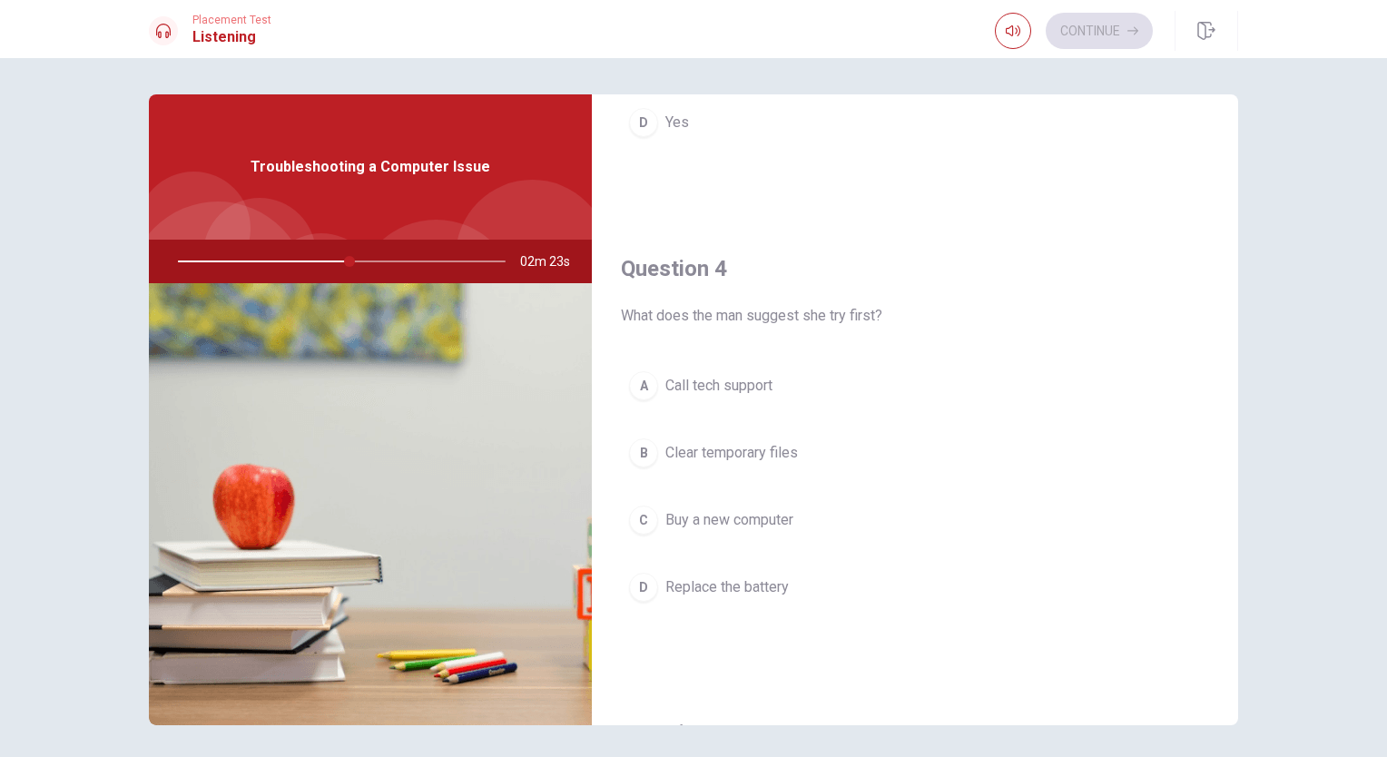
click at [714, 447] on span "Clear temporary files" at bounding box center [731, 453] width 133 height 22
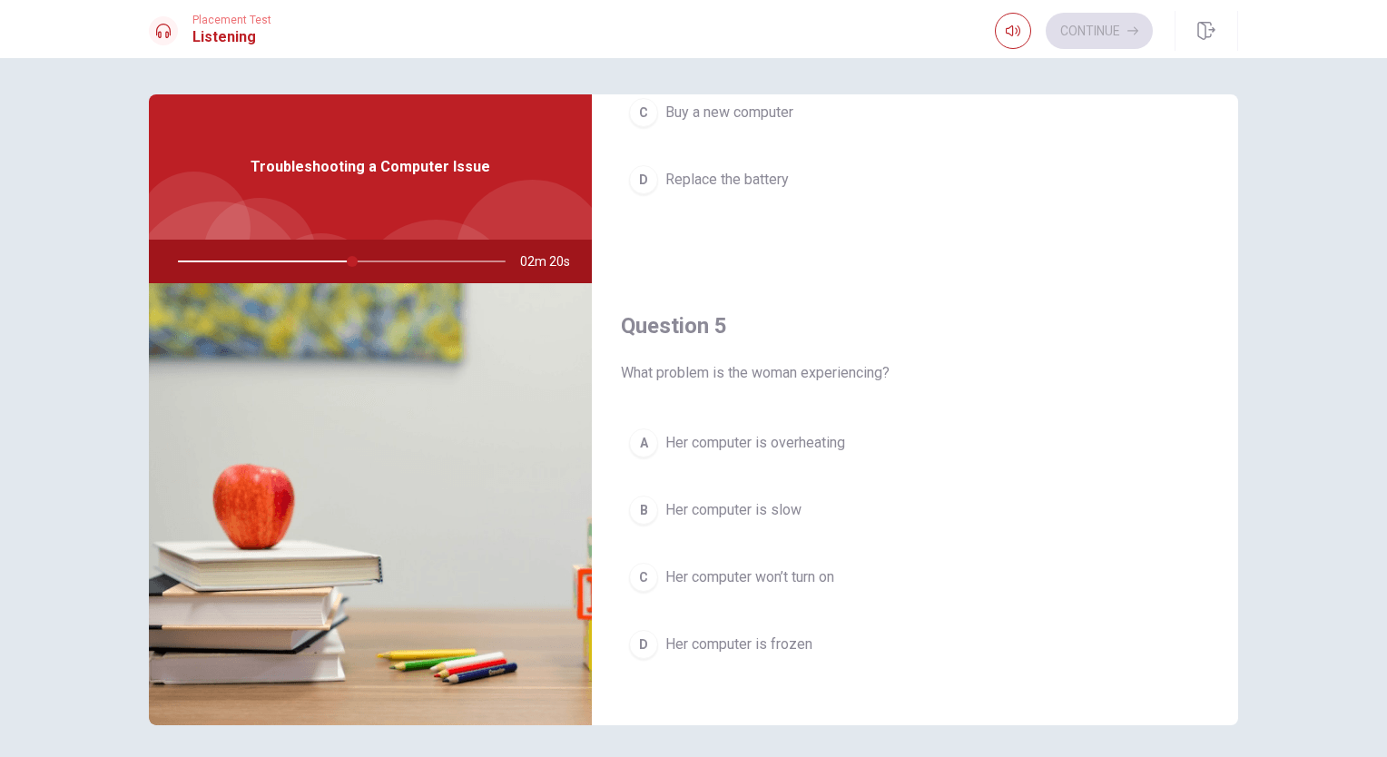
scroll to position [1685, 0]
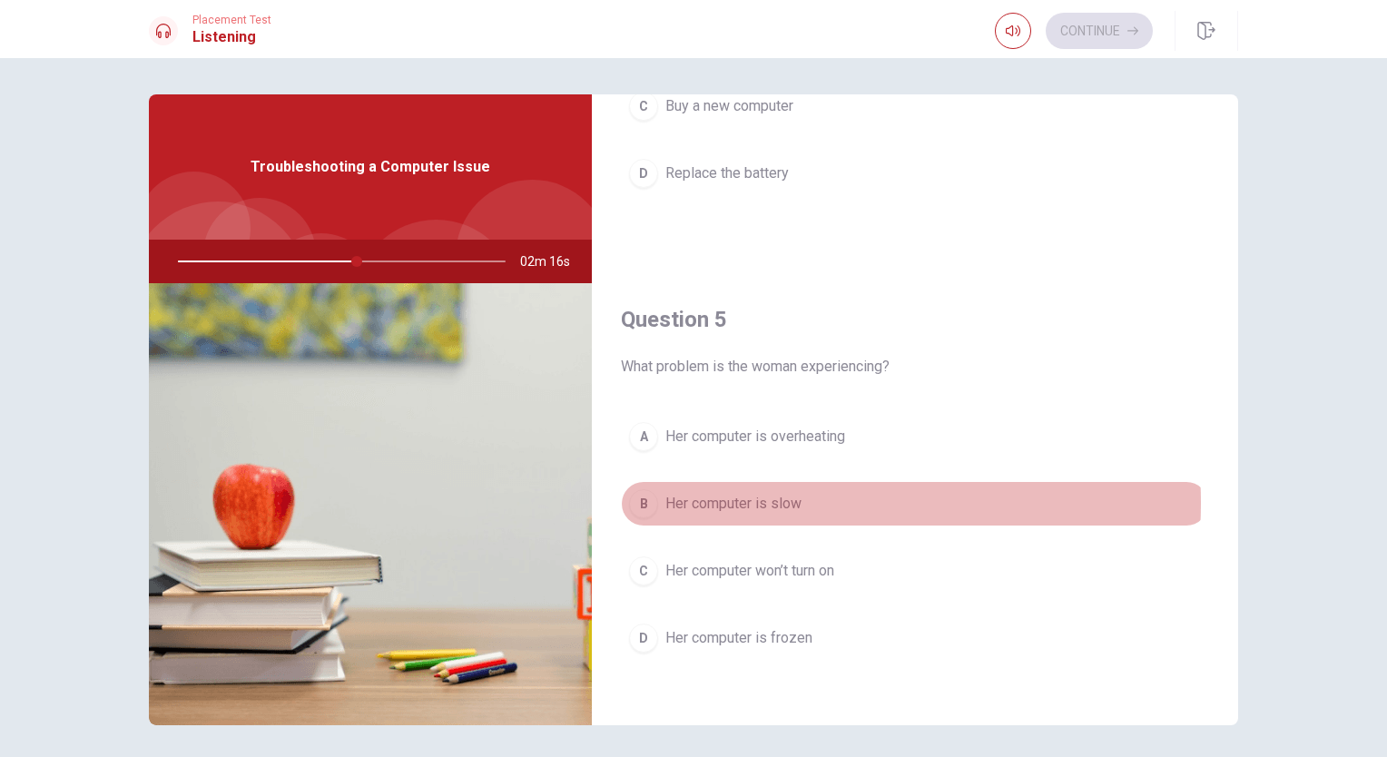
click at [762, 496] on span "Her computer is slow" at bounding box center [733, 504] width 136 height 22
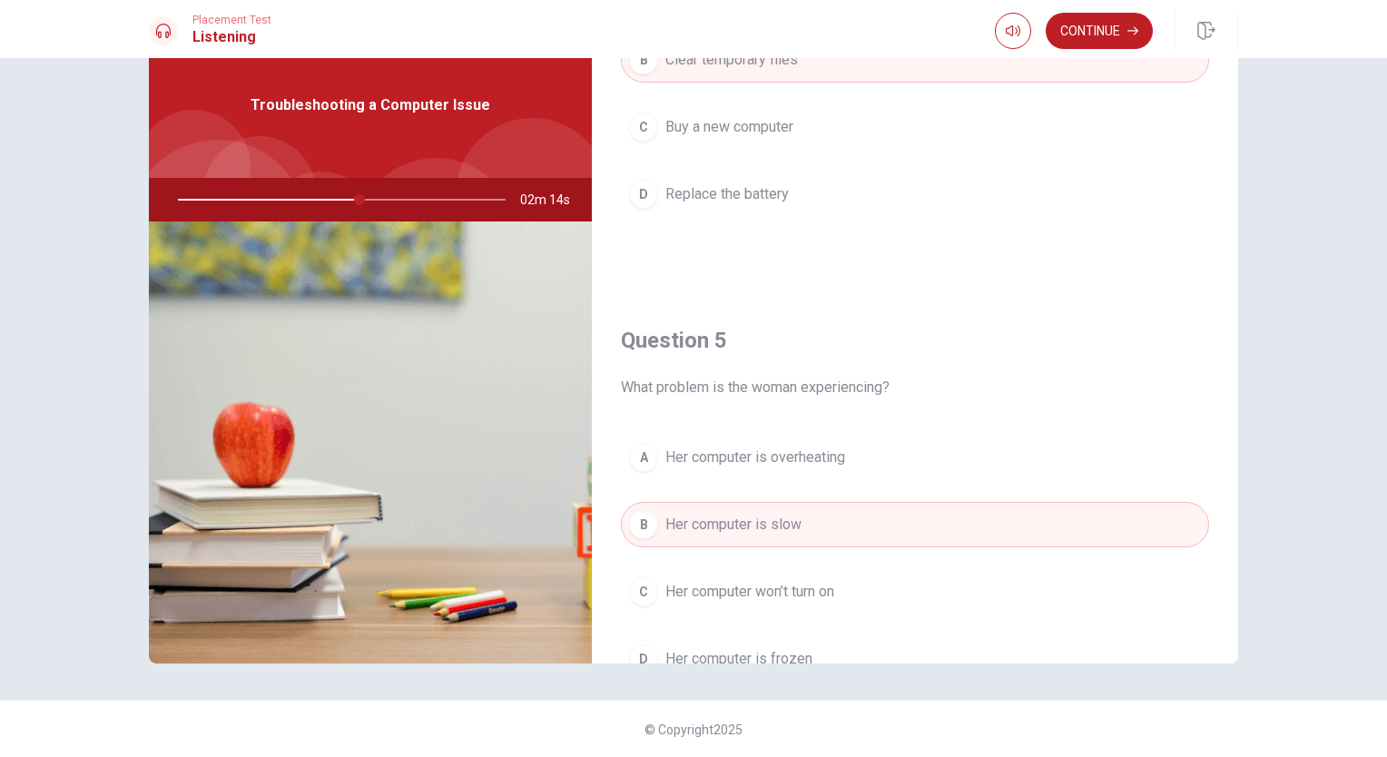
scroll to position [1413, 0]
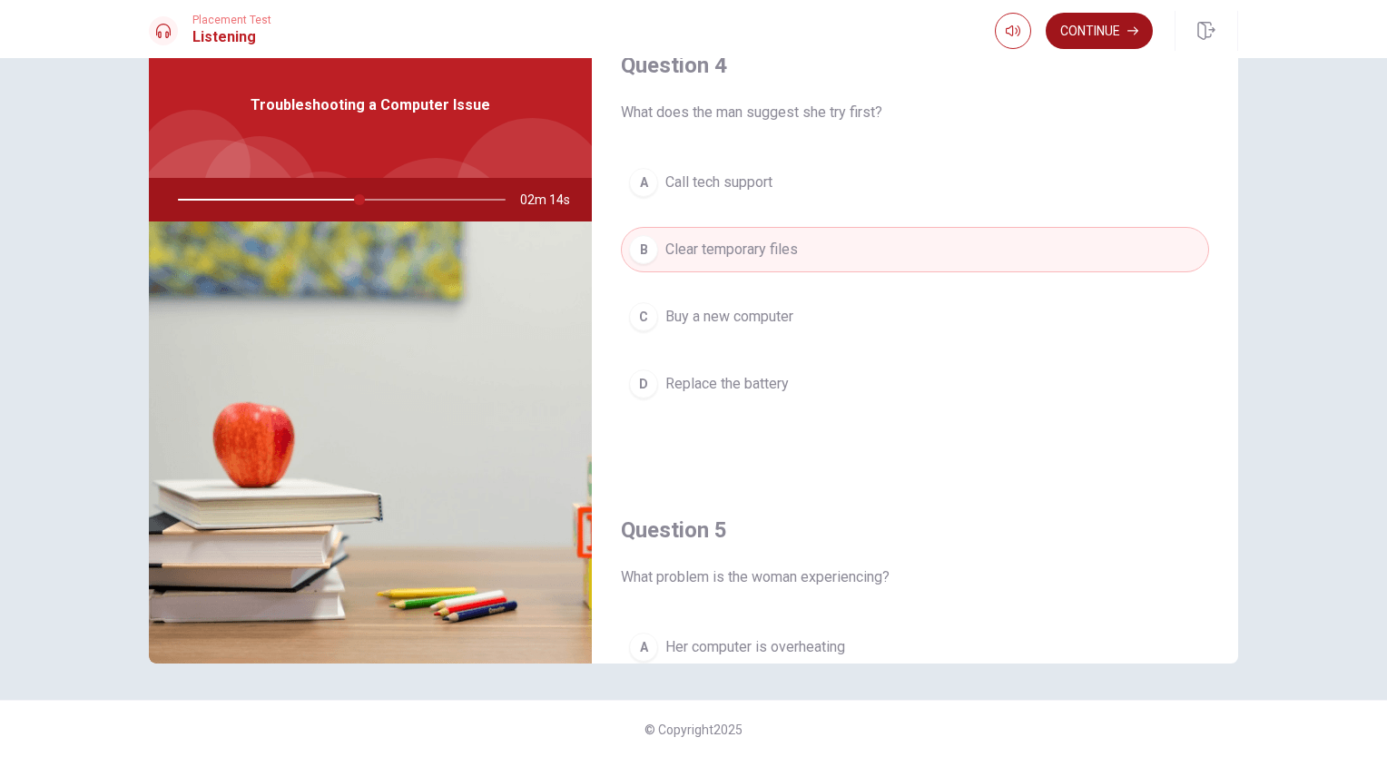
click at [1102, 29] on button "Continue" at bounding box center [1099, 31] width 107 height 36
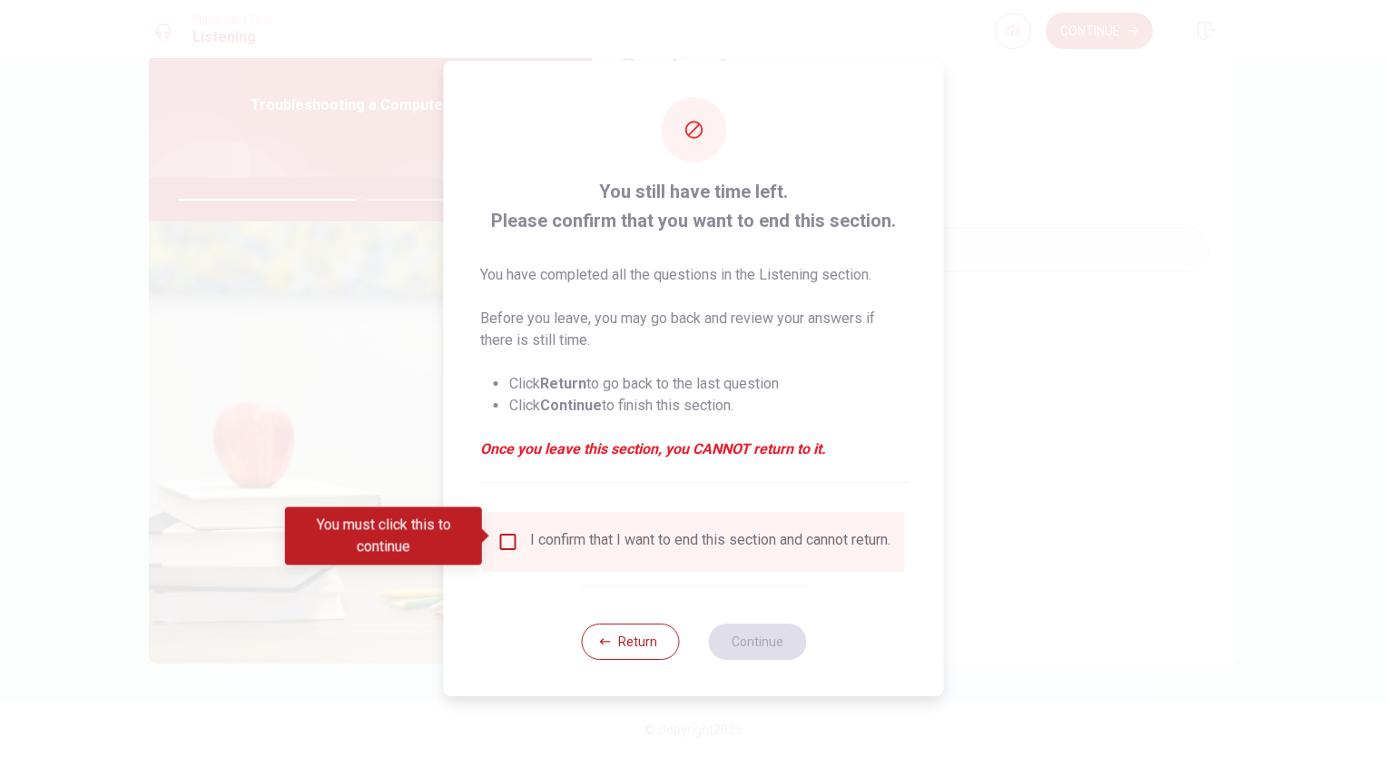
click at [507, 539] on input "You must click this to continue" at bounding box center [508, 542] width 22 height 22
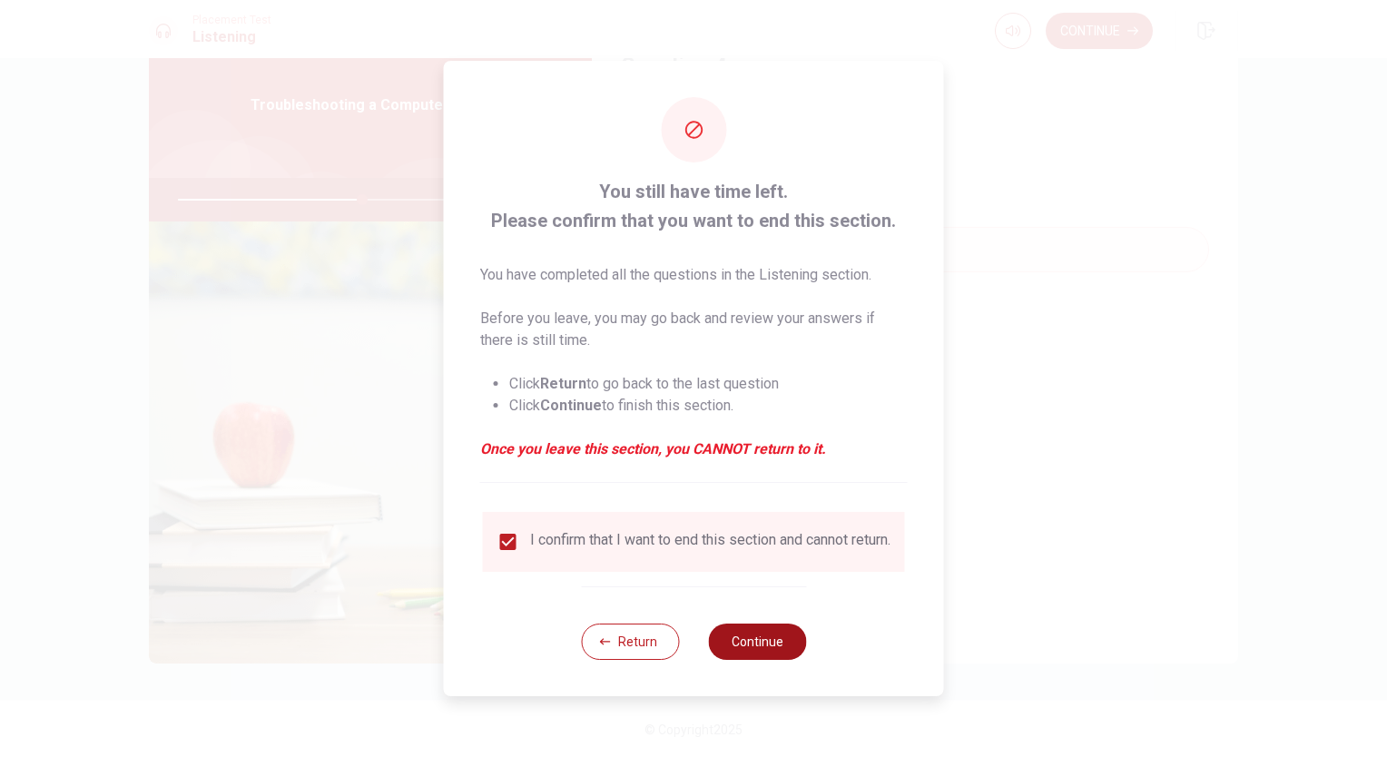
click at [753, 653] on button "Continue" at bounding box center [757, 642] width 98 height 36
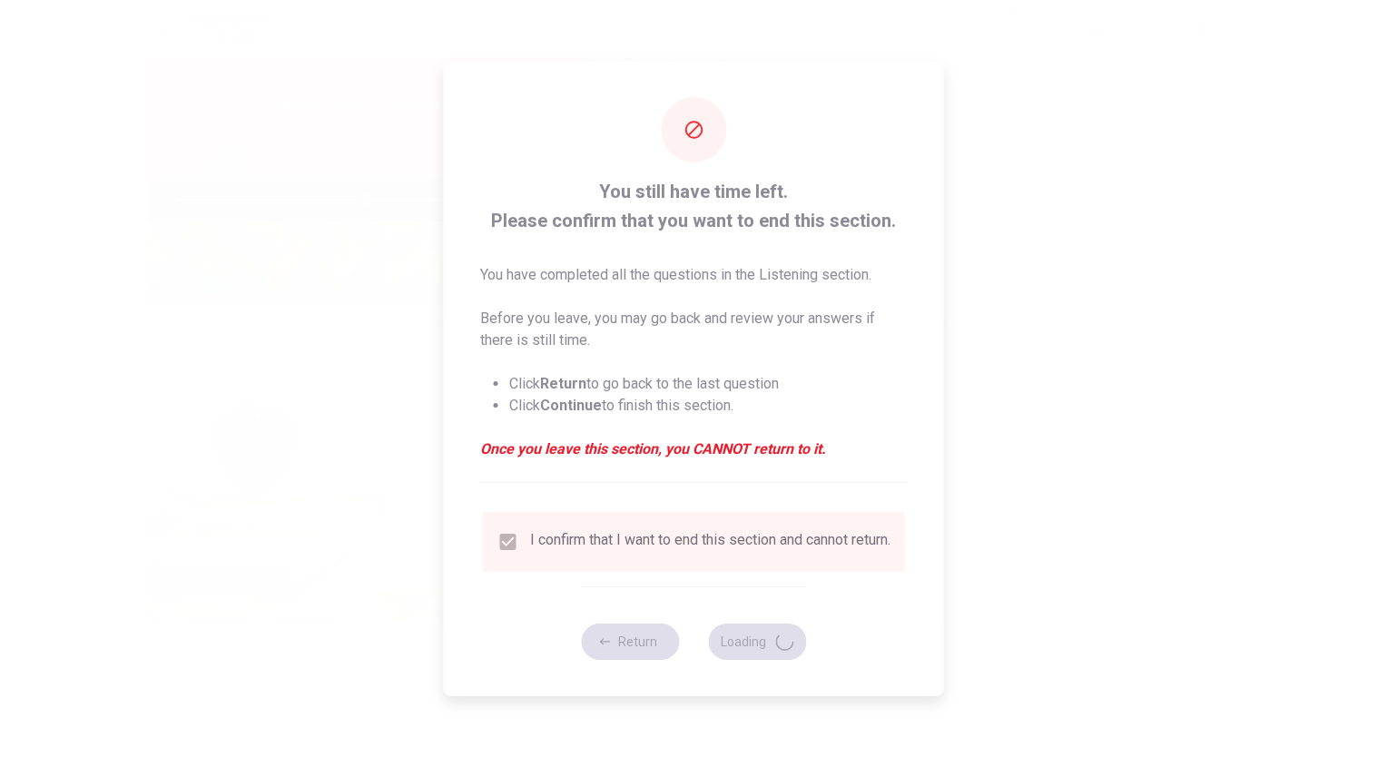
type input "58"
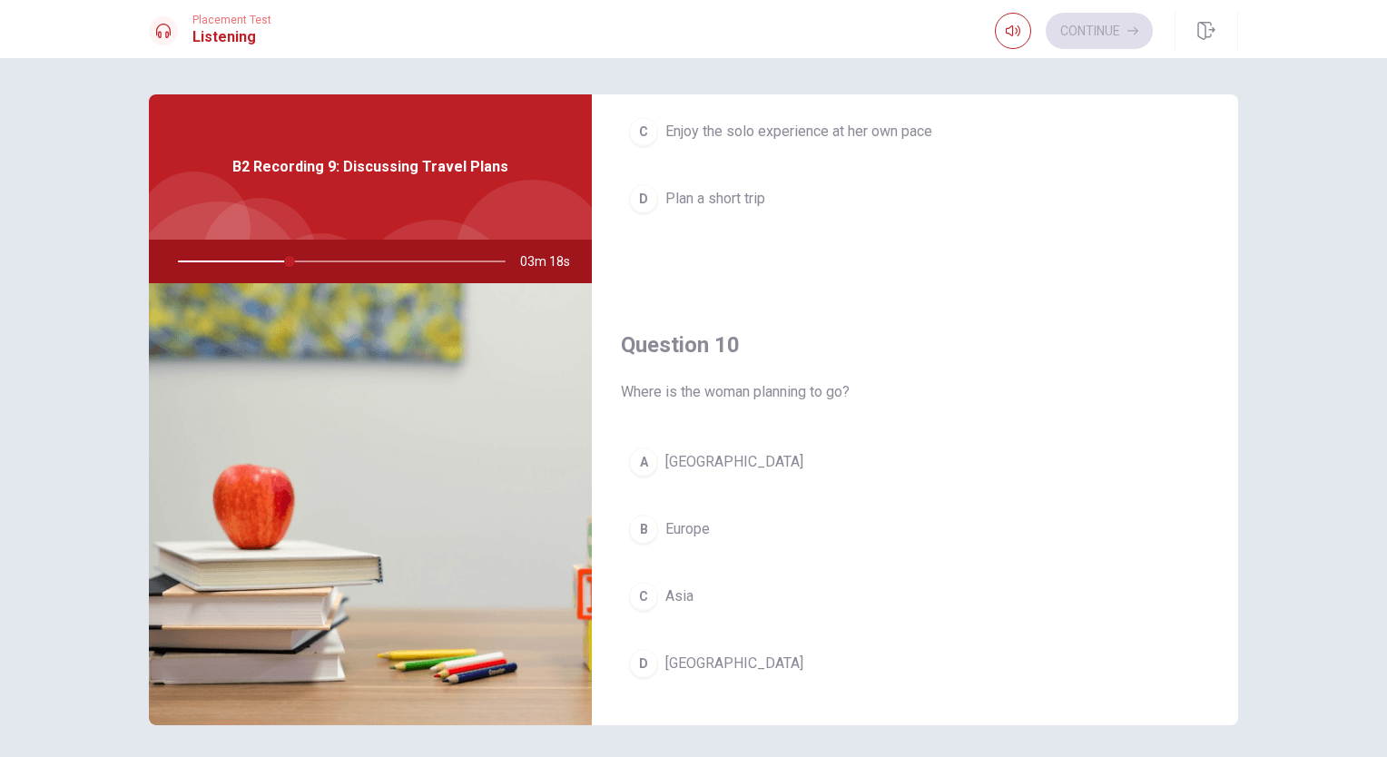
scroll to position [1685, 0]
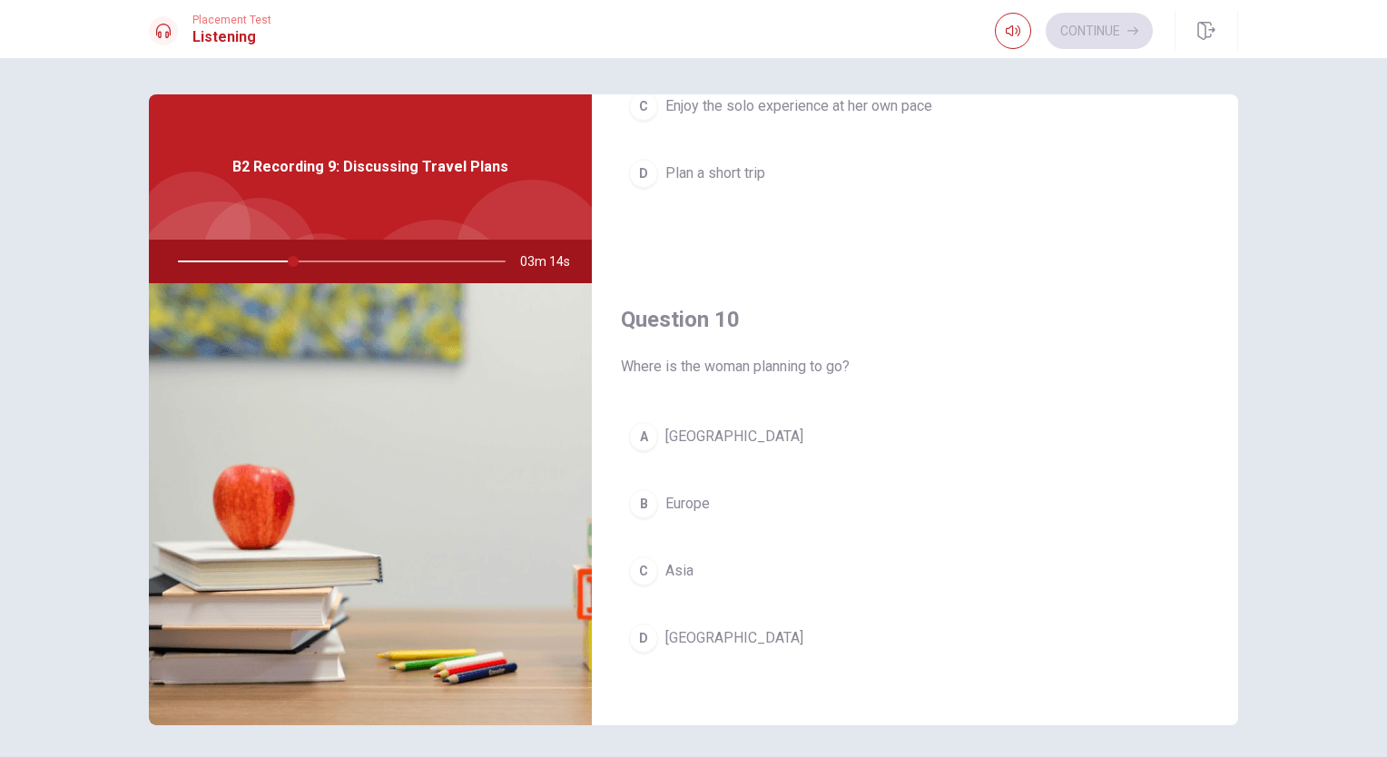
click at [674, 500] on span "Europe" at bounding box center [687, 504] width 44 height 22
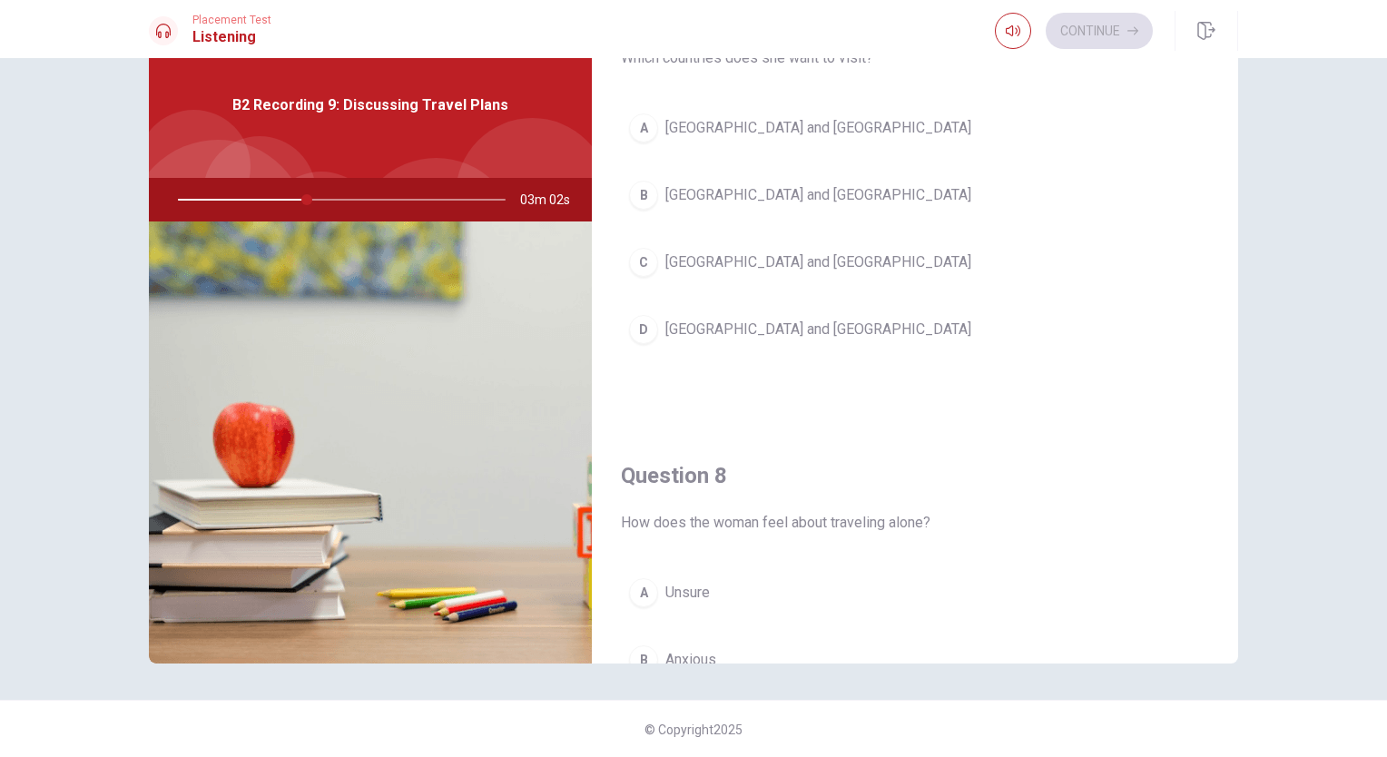
scroll to position [414, 0]
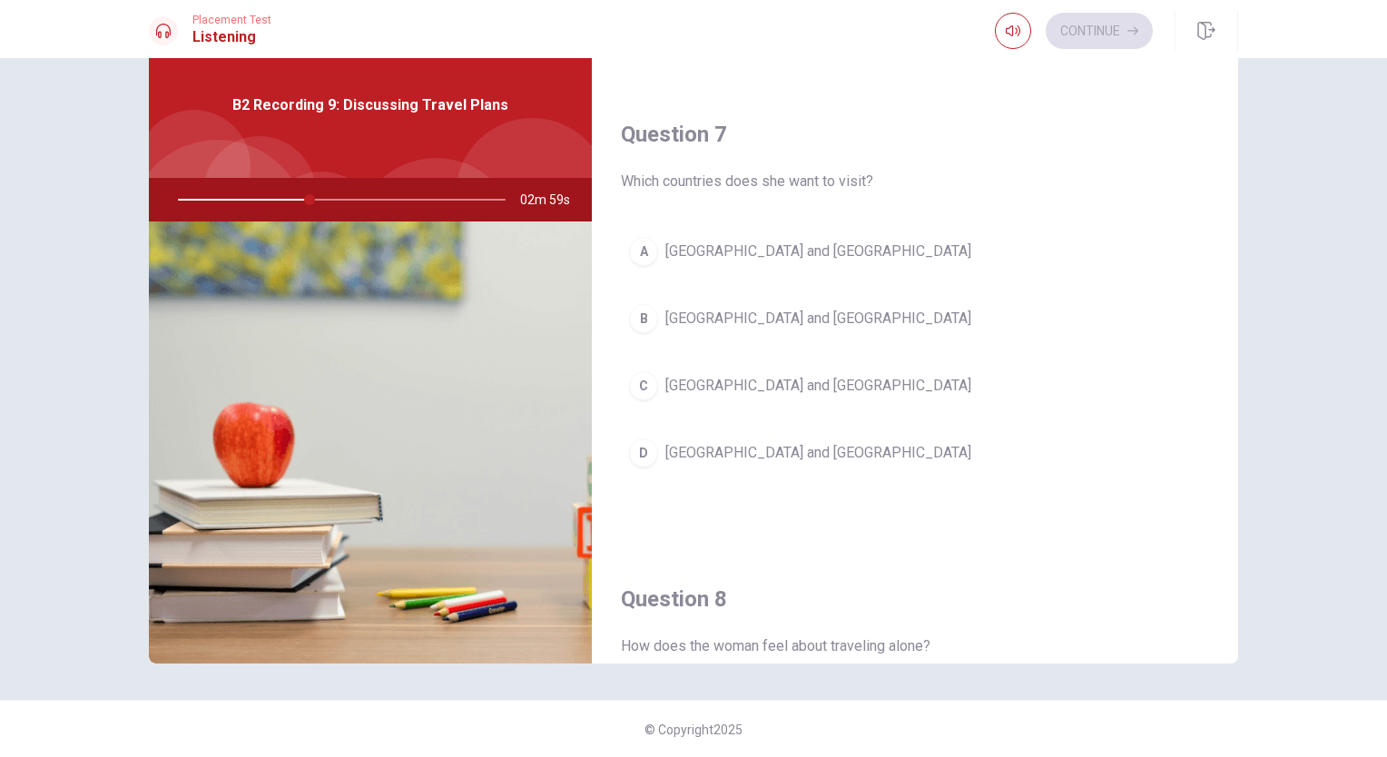
click at [704, 384] on span "[GEOGRAPHIC_DATA] and [GEOGRAPHIC_DATA]" at bounding box center [818, 386] width 306 height 22
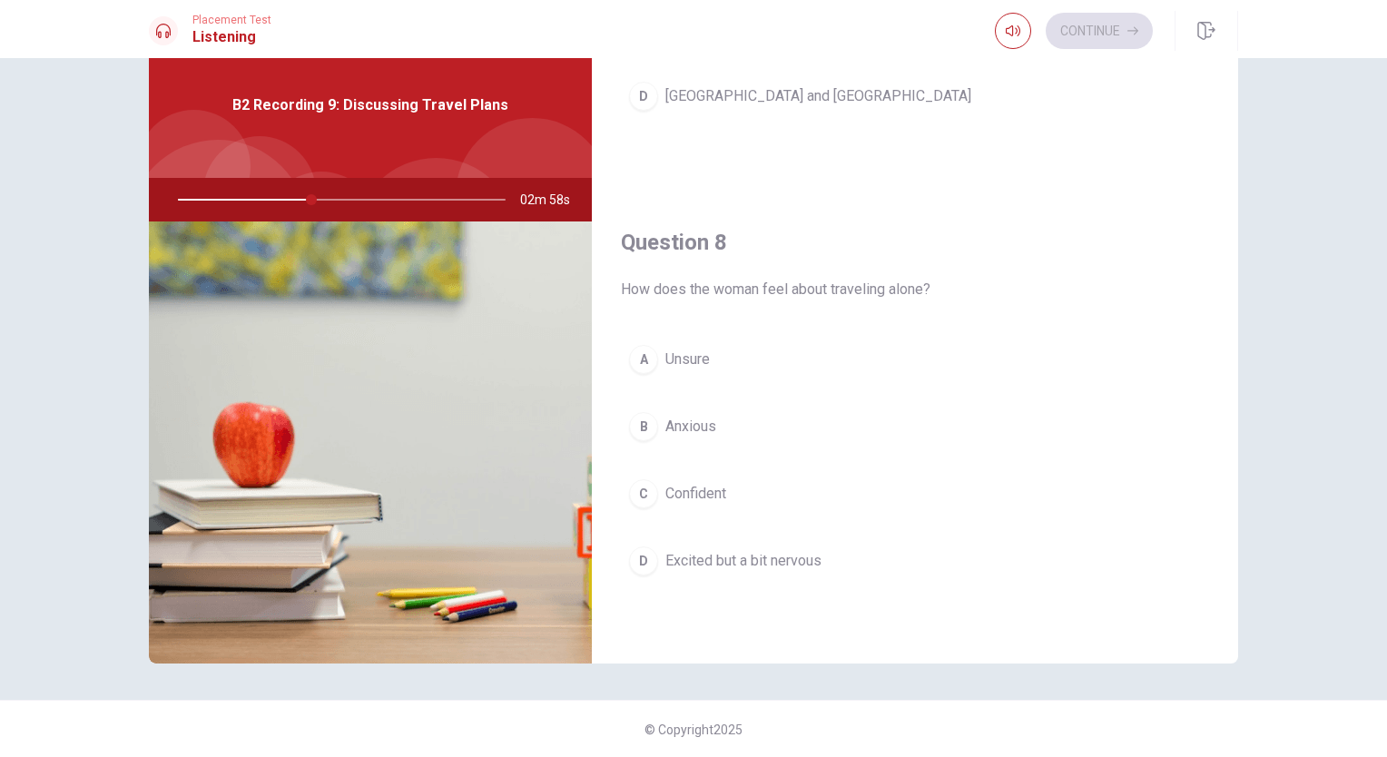
scroll to position [777, 0]
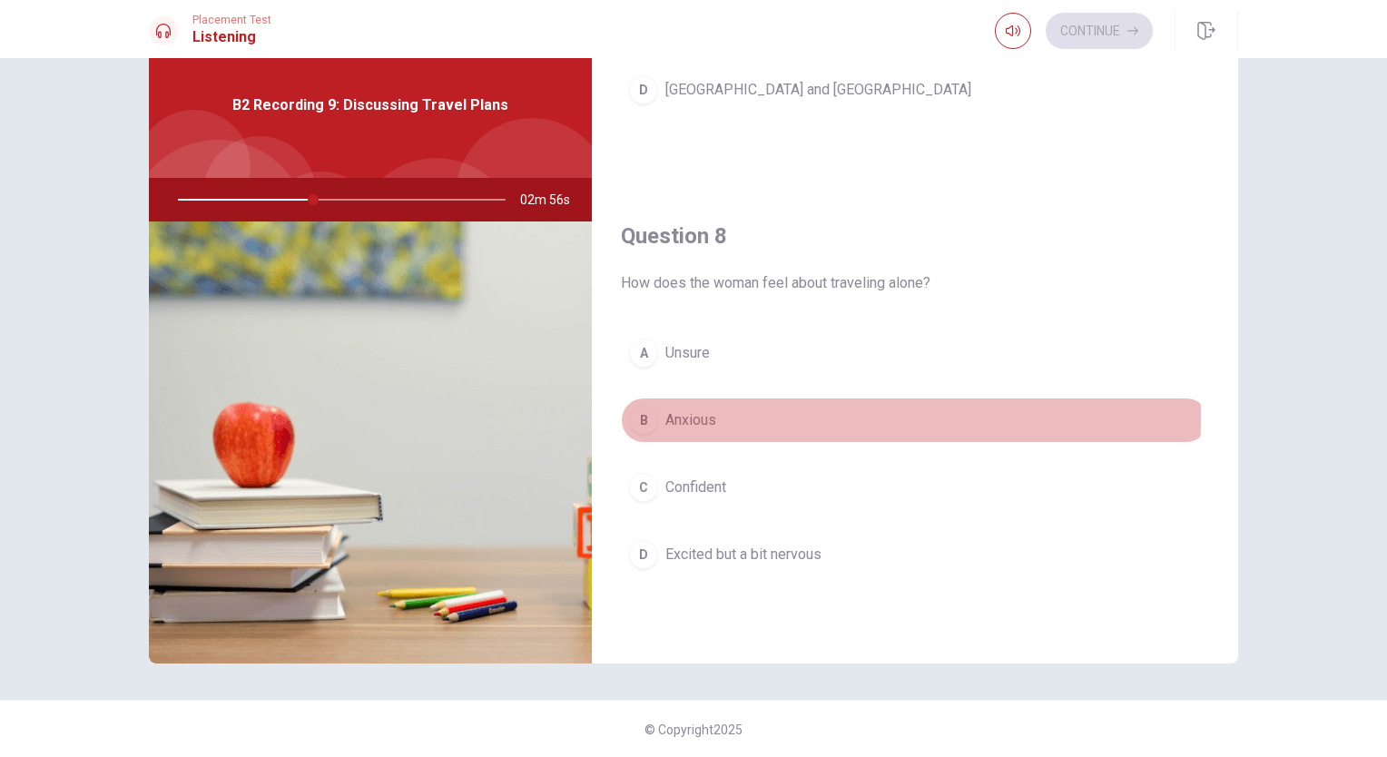
click at [682, 412] on span "Anxious" at bounding box center [690, 420] width 51 height 22
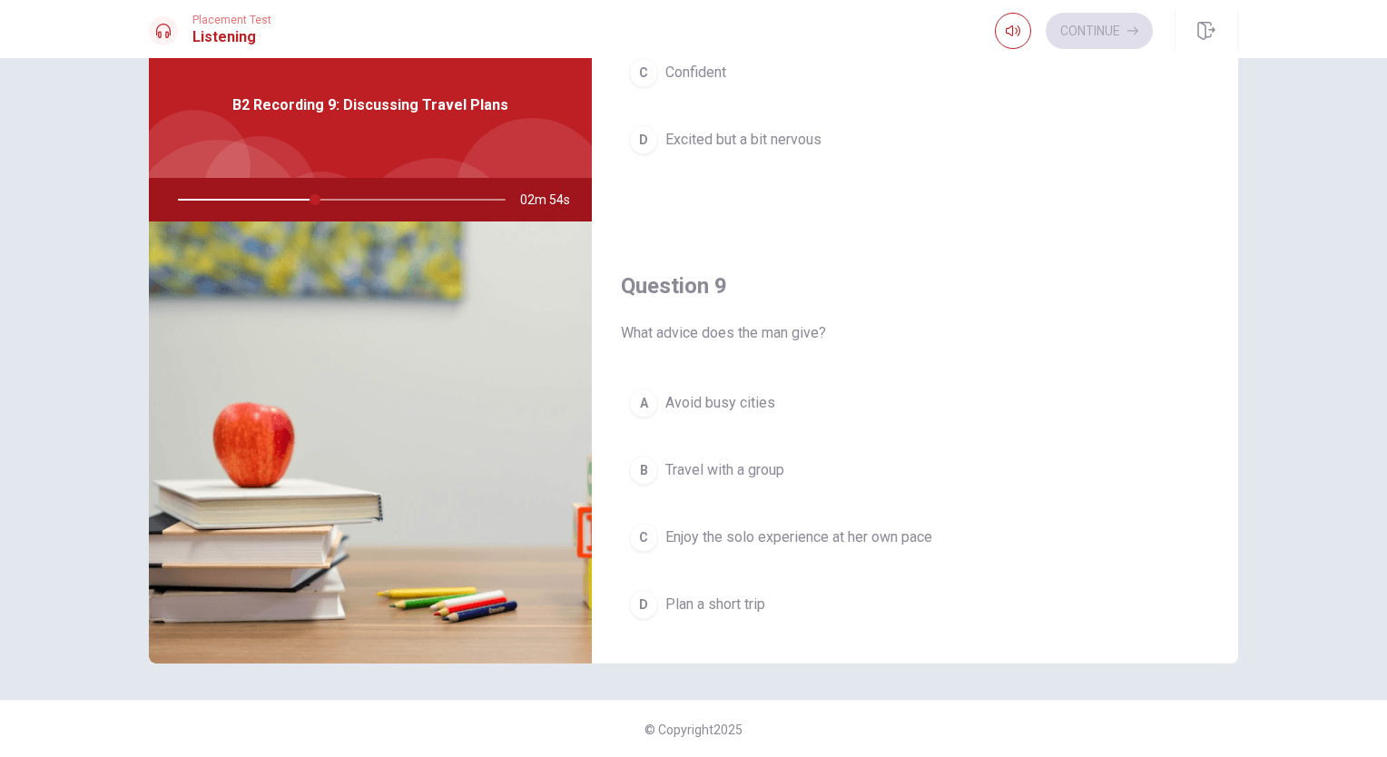
scroll to position [1231, 0]
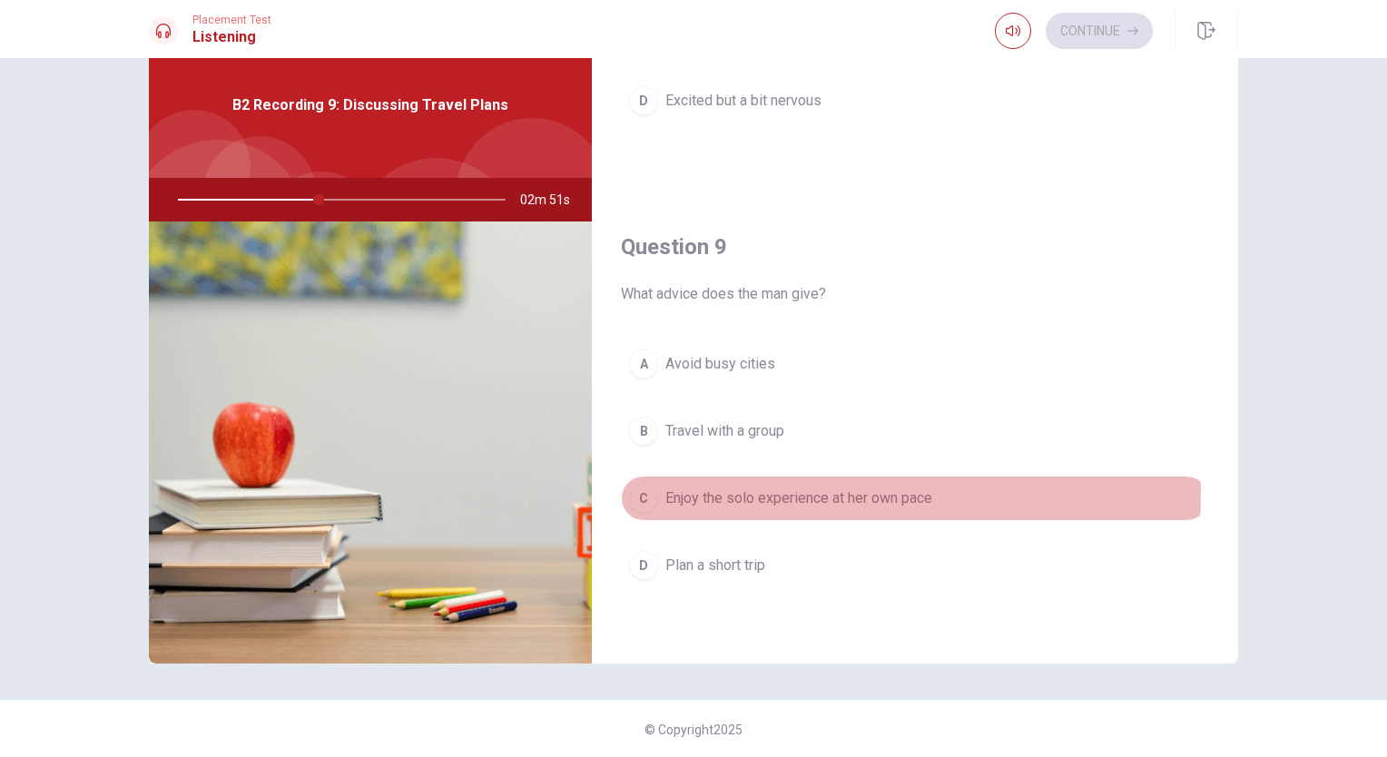
click at [846, 487] on span "Enjoy the solo experience at her own pace" at bounding box center [798, 498] width 267 height 22
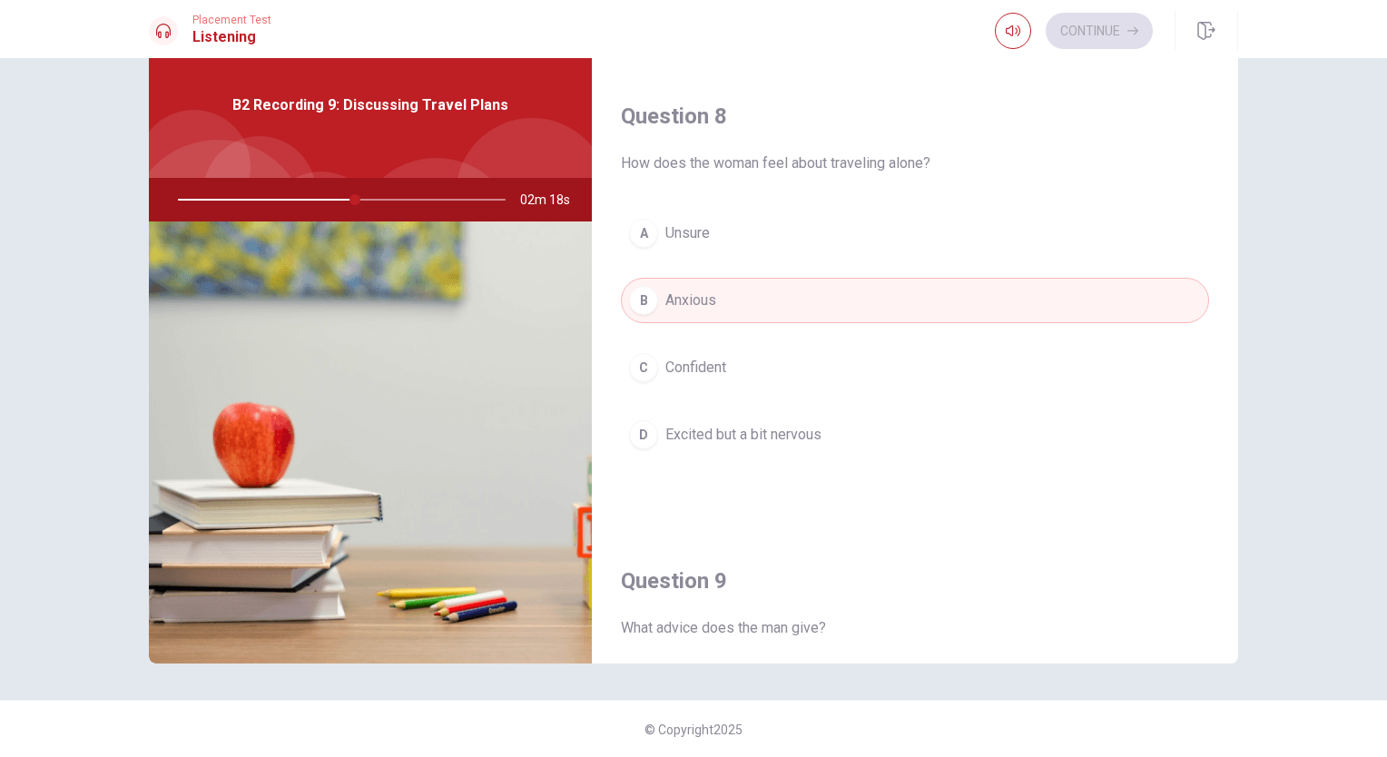
scroll to position [908, 0]
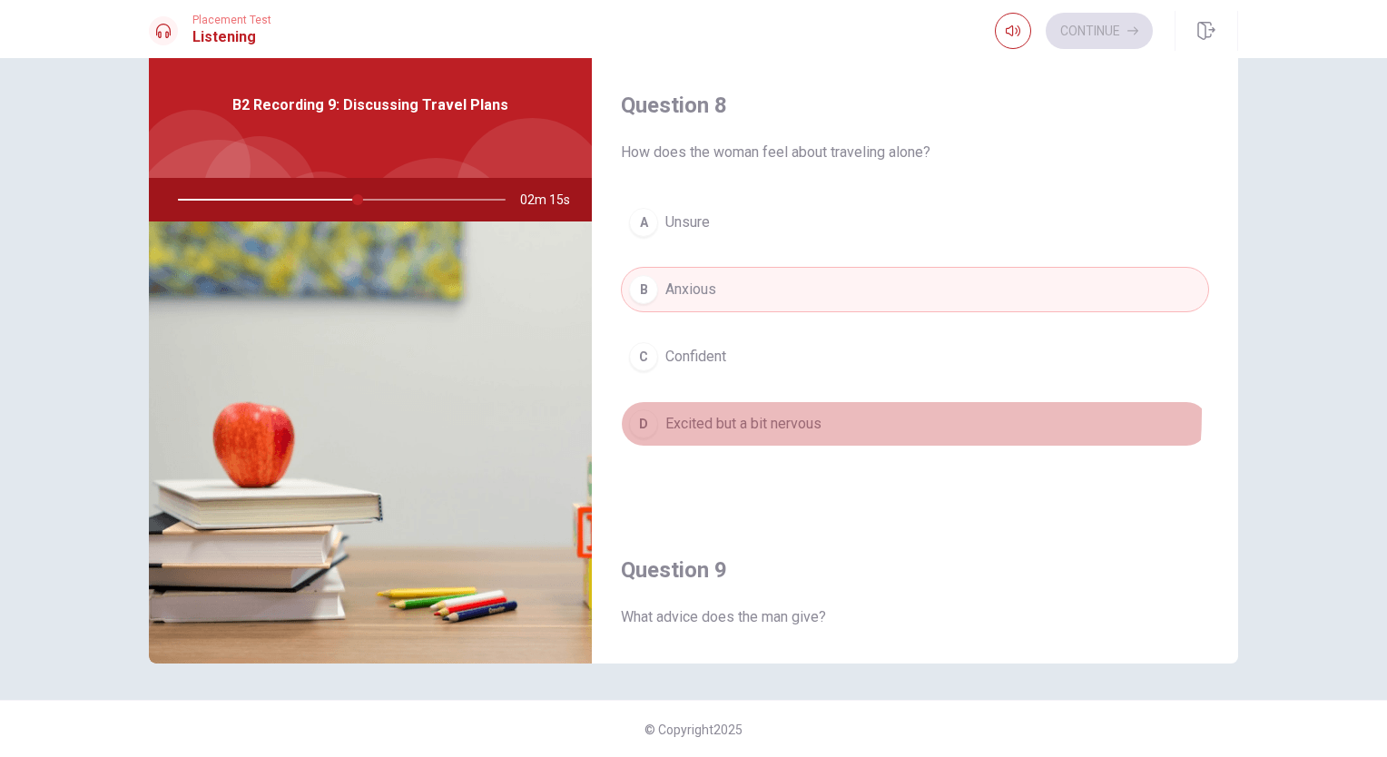
click at [810, 413] on span "Excited but a bit nervous" at bounding box center [743, 424] width 156 height 22
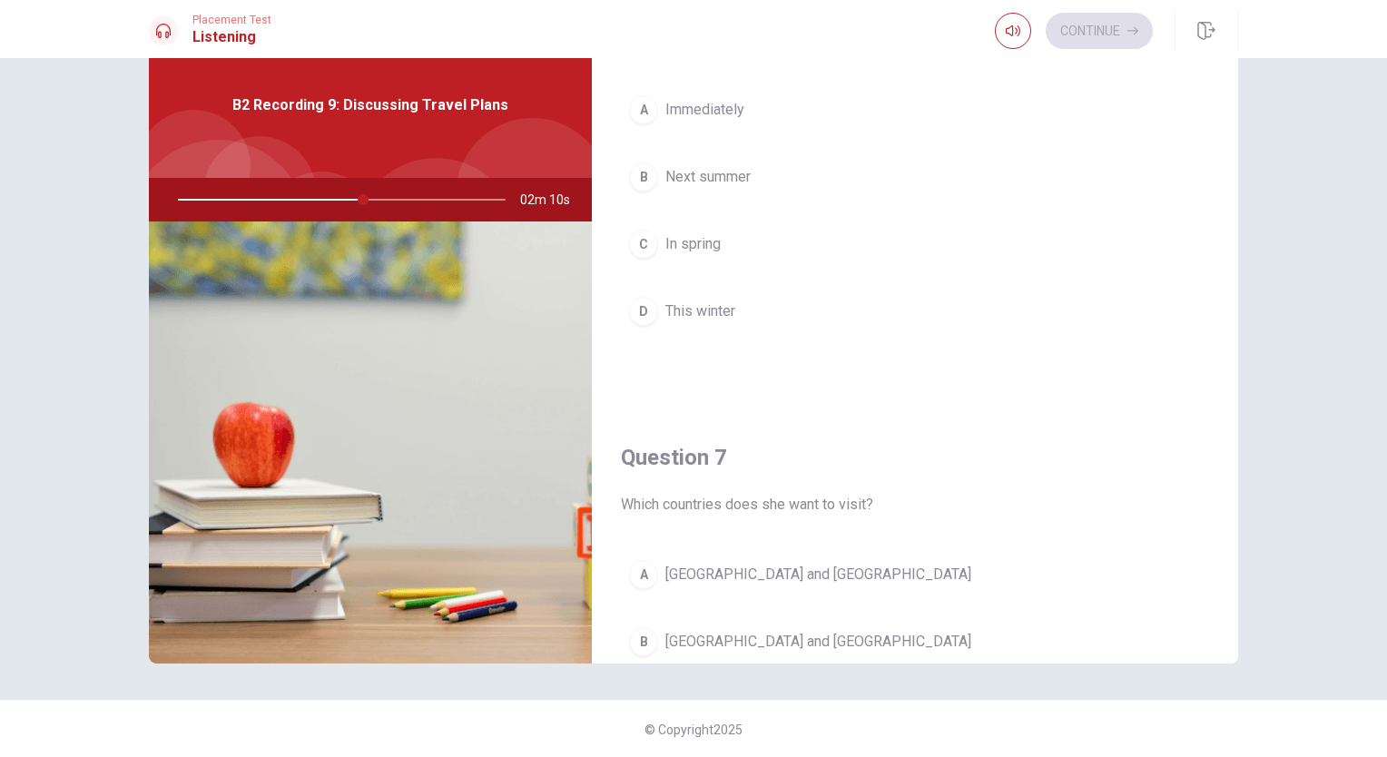
scroll to position [0, 0]
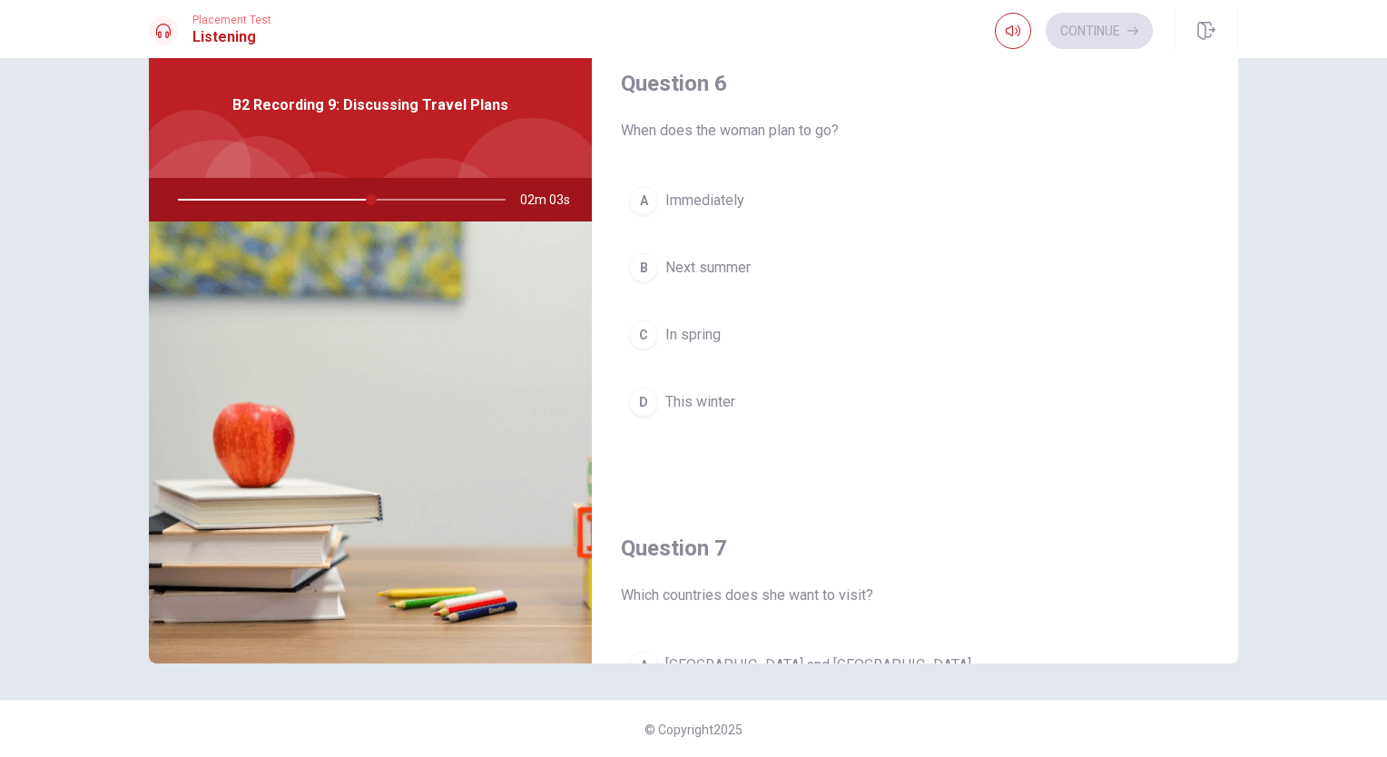
click at [708, 270] on span "Next summer" at bounding box center [707, 268] width 85 height 22
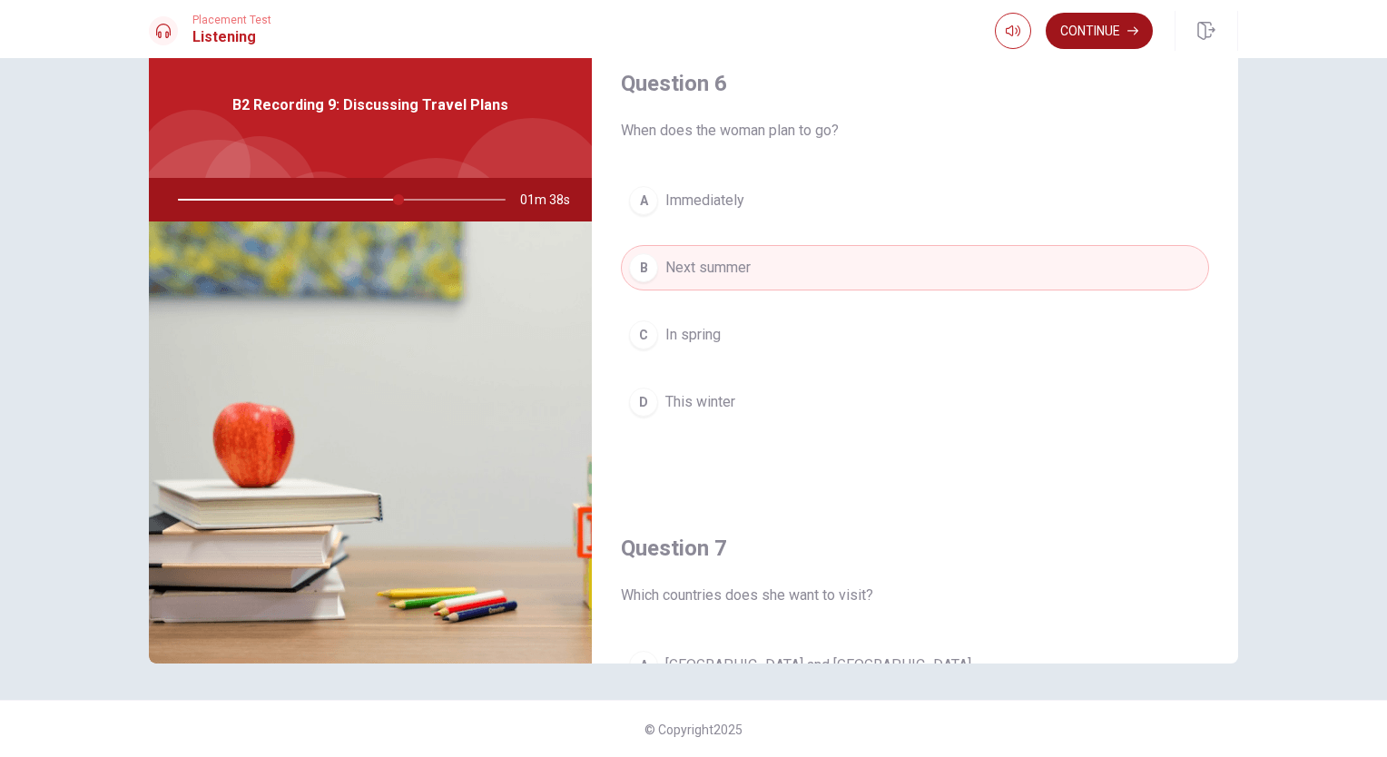
click at [1107, 27] on button "Continue" at bounding box center [1099, 31] width 107 height 36
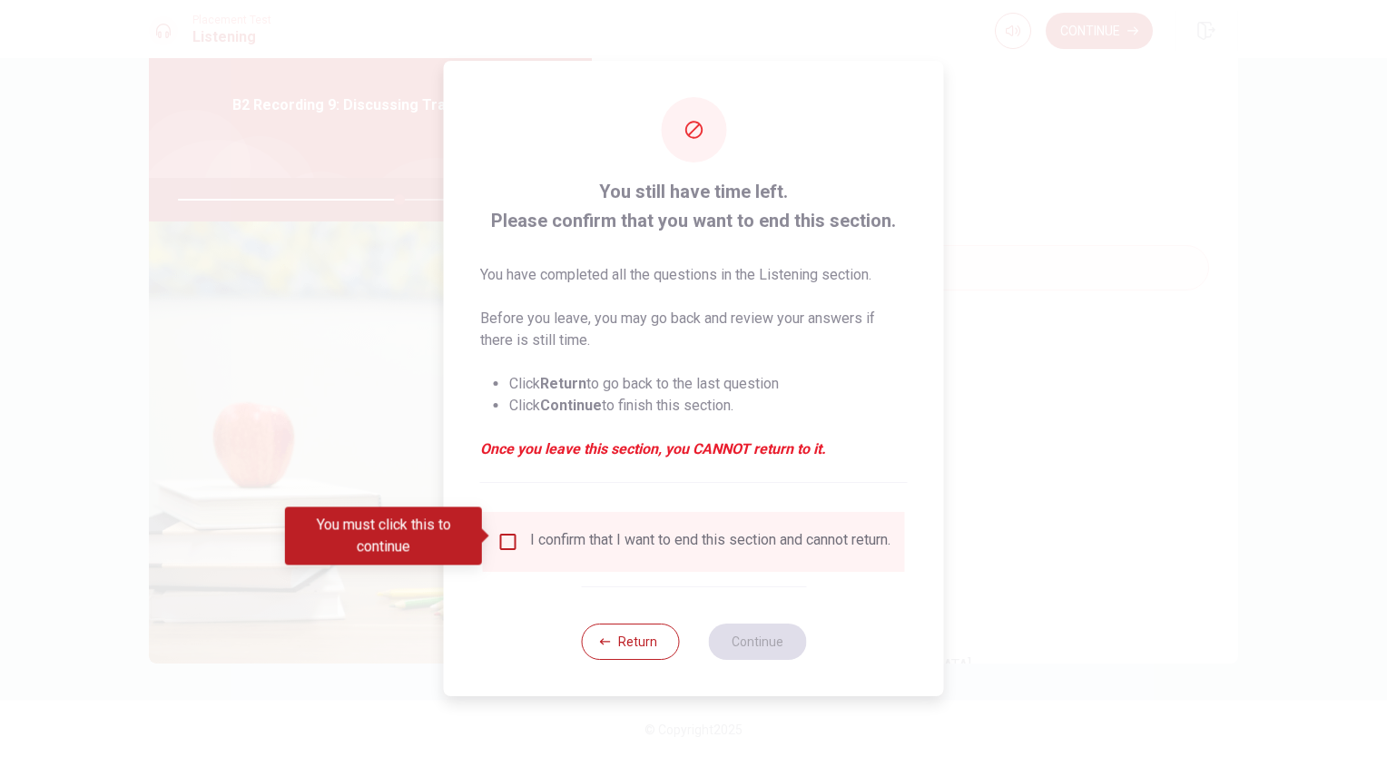
click at [502, 534] on input "You must click this to continue" at bounding box center [508, 542] width 22 height 22
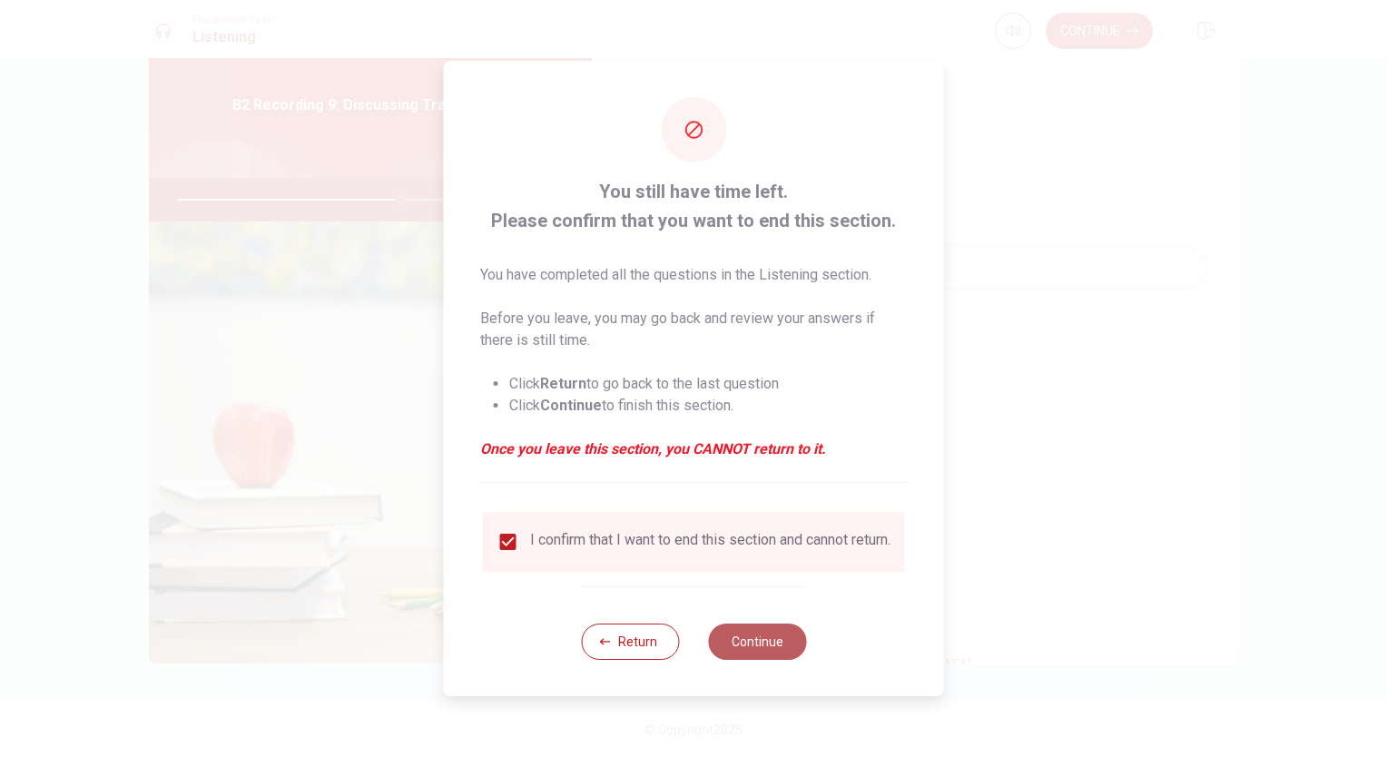
click at [764, 655] on button "Continue" at bounding box center [757, 642] width 98 height 36
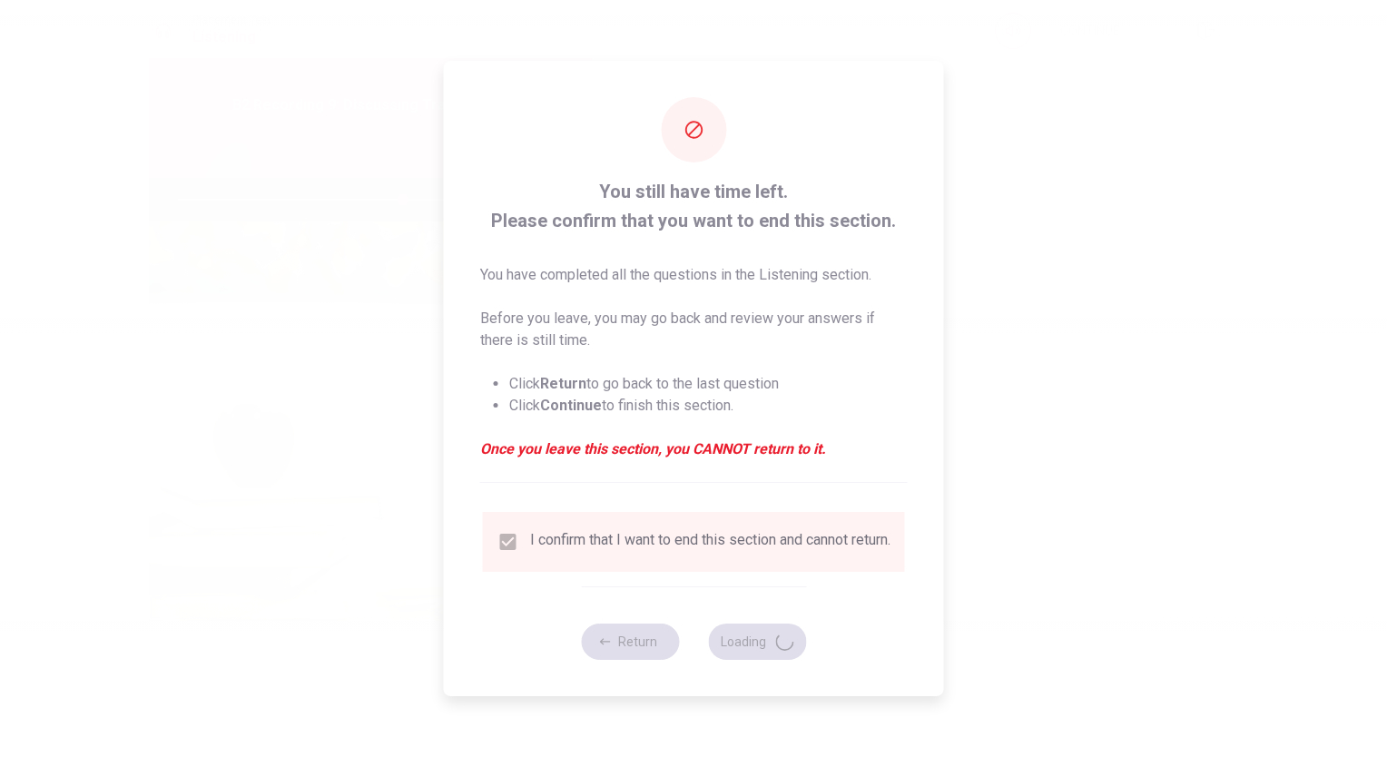
type input "69"
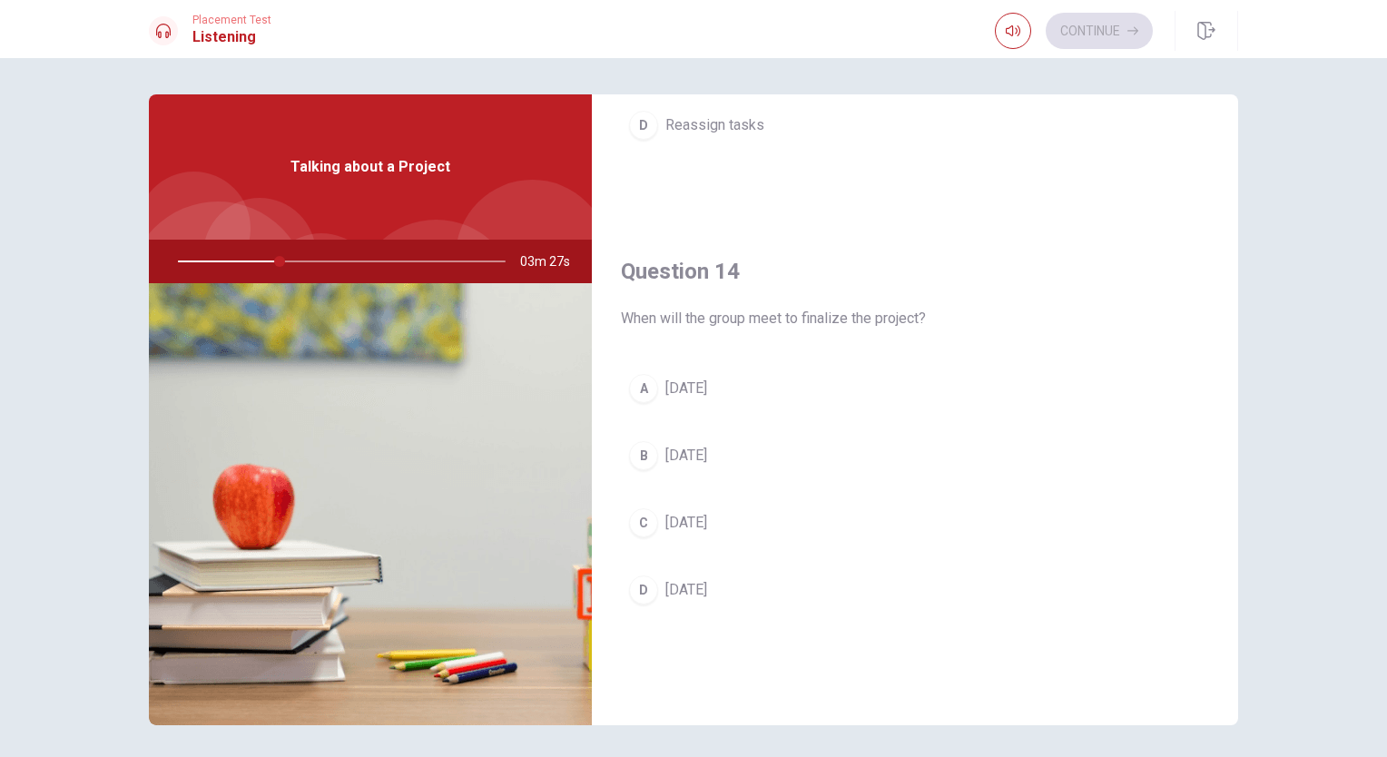
scroll to position [1271, 0]
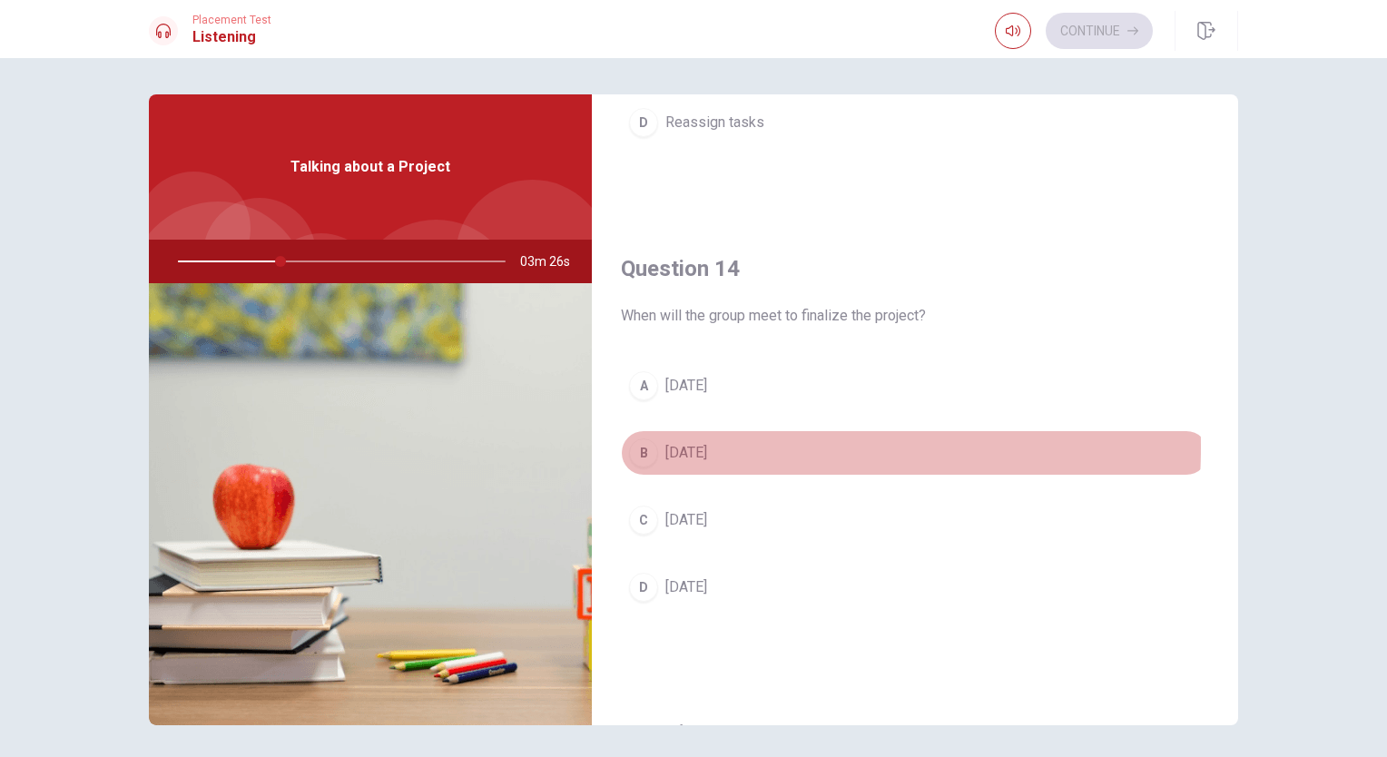
click at [674, 442] on span "[DATE]" at bounding box center [686, 453] width 42 height 22
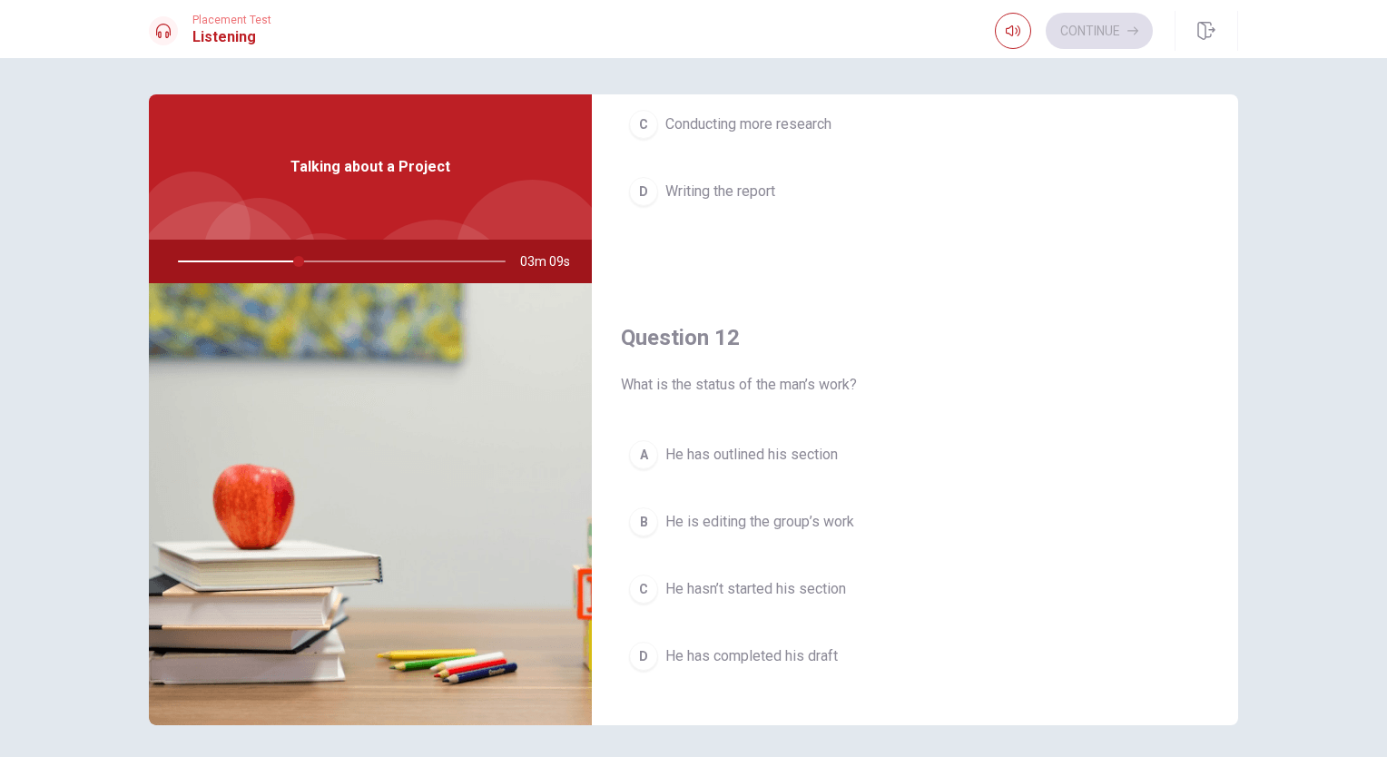
scroll to position [0, 0]
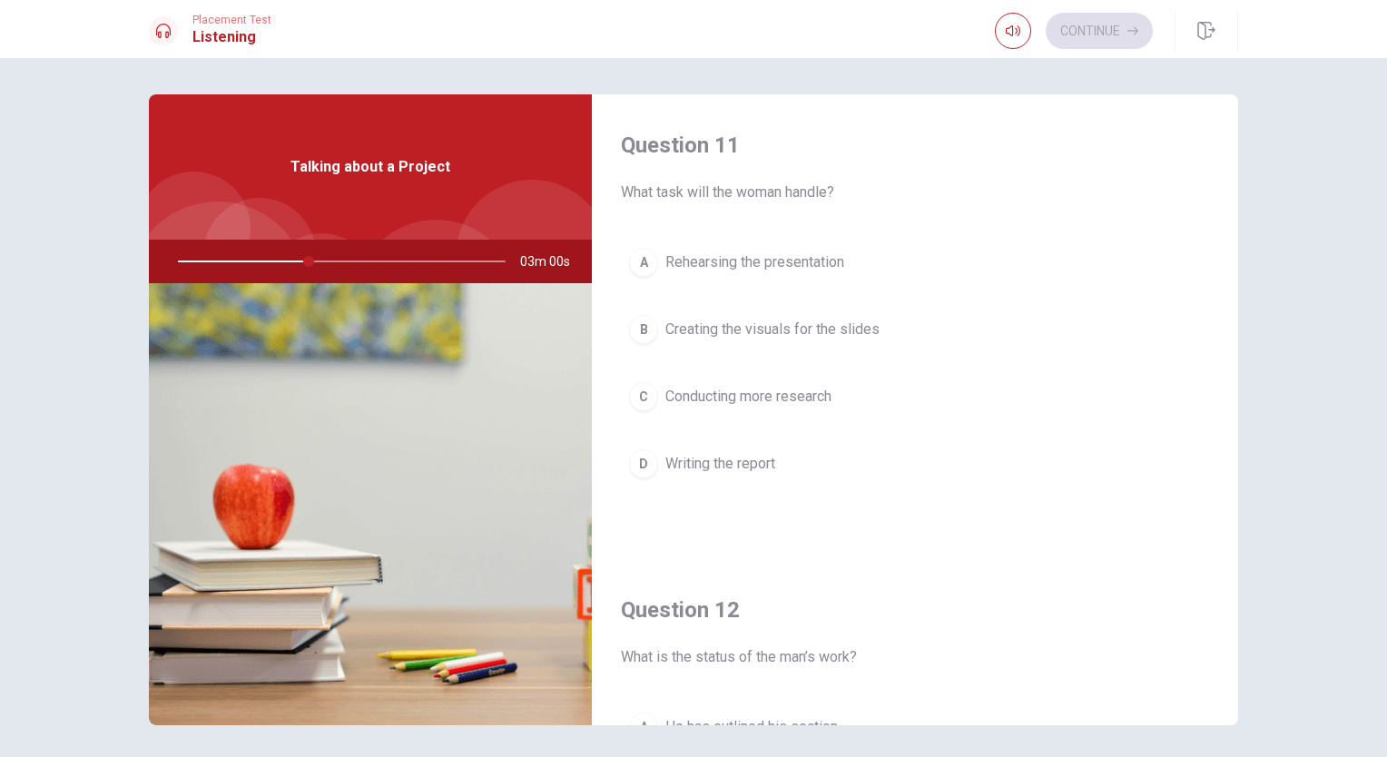
click at [755, 326] on span "Creating the visuals for the slides" at bounding box center [772, 330] width 214 height 22
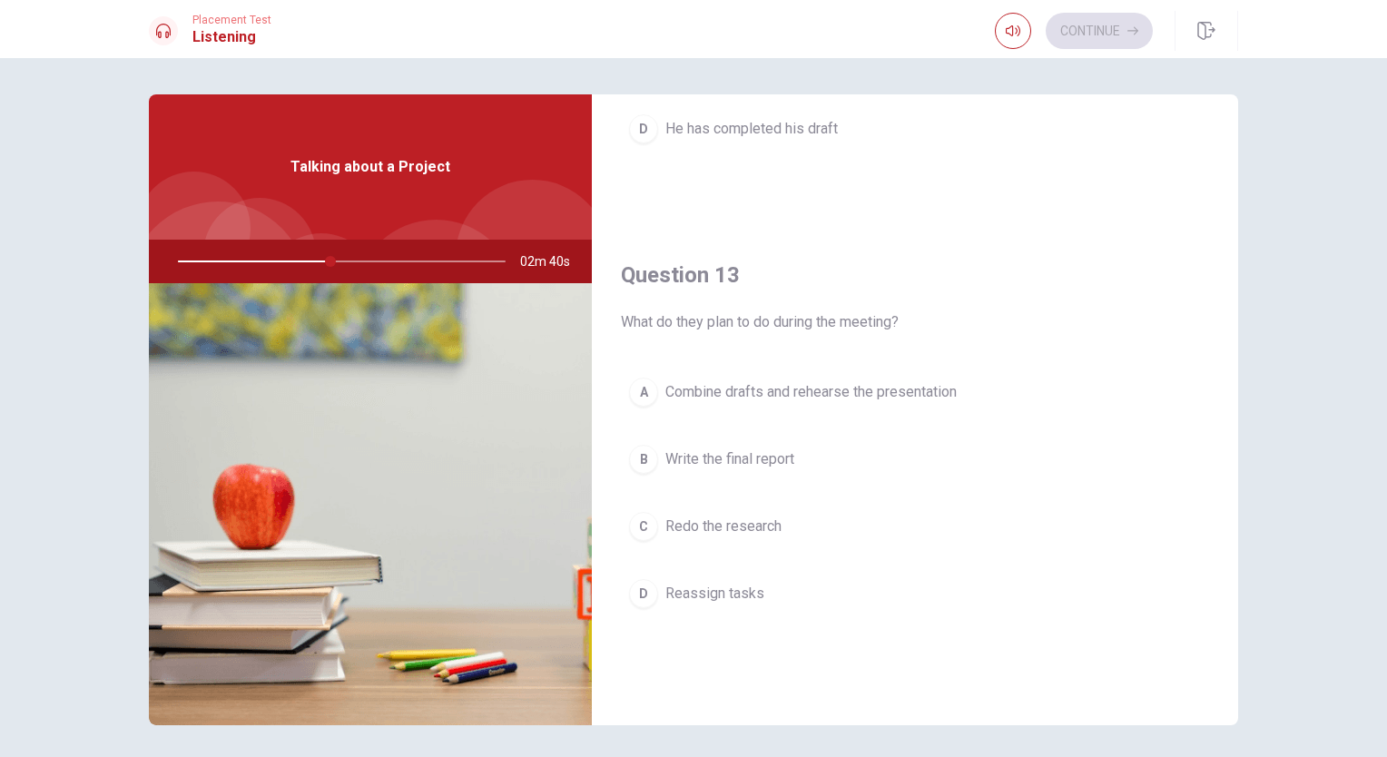
scroll to position [726, 0]
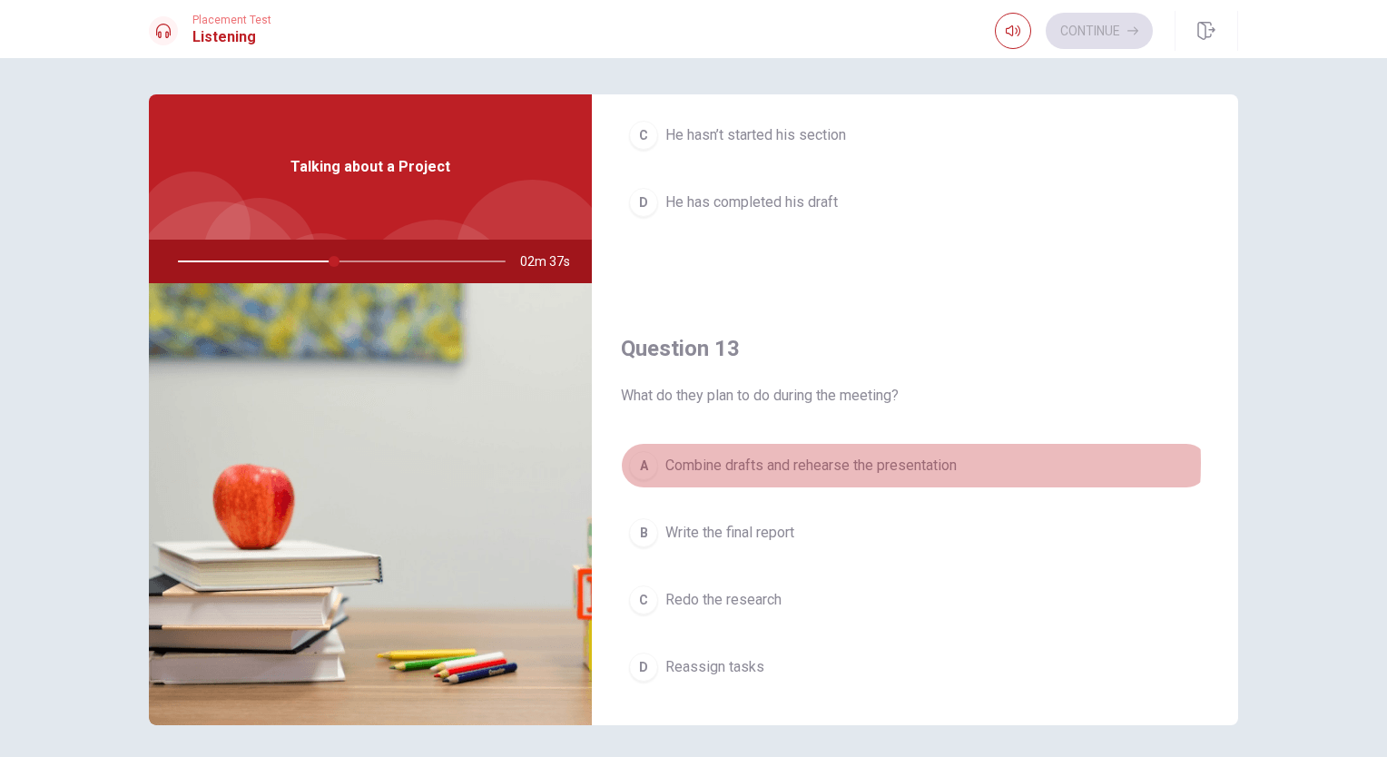
click at [866, 460] on span "Combine drafts and rehearse the presentation" at bounding box center [810, 466] width 291 height 22
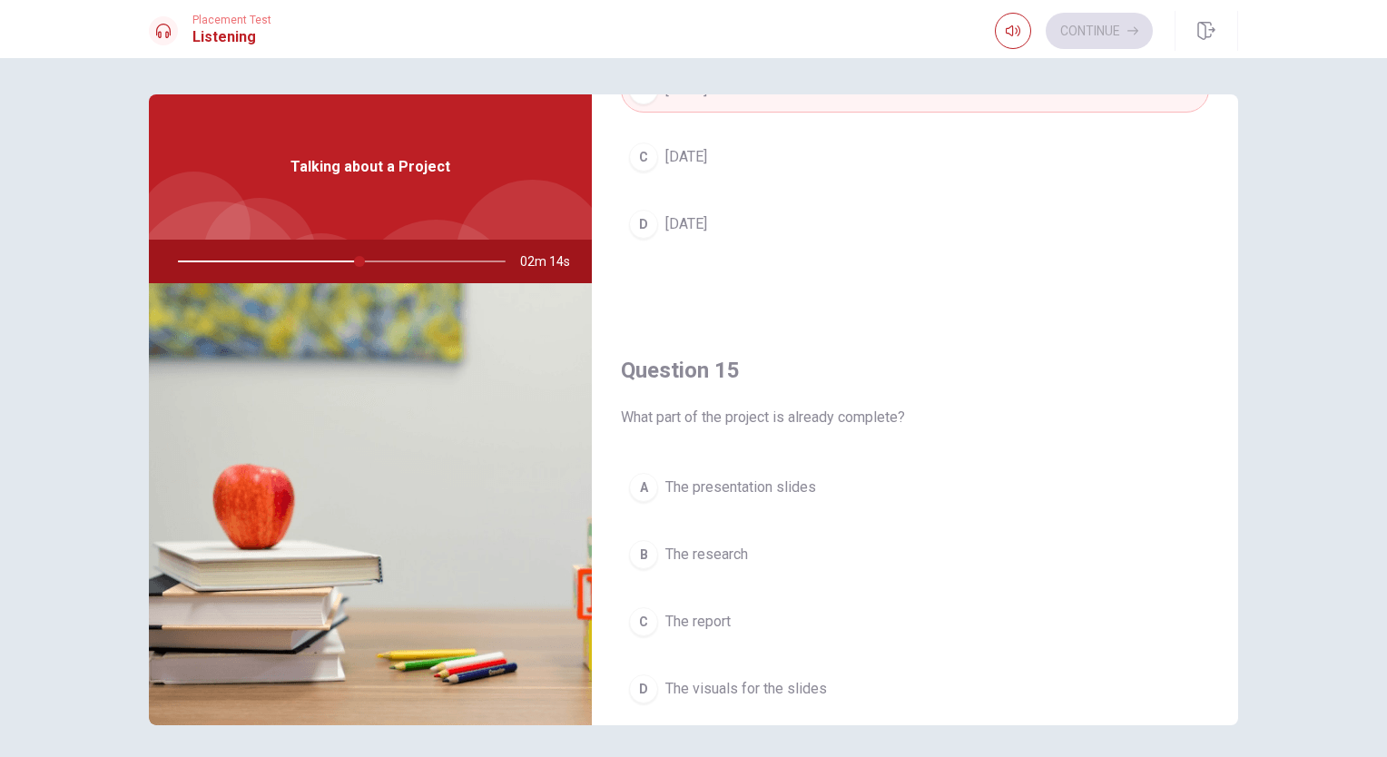
scroll to position [1685, 0]
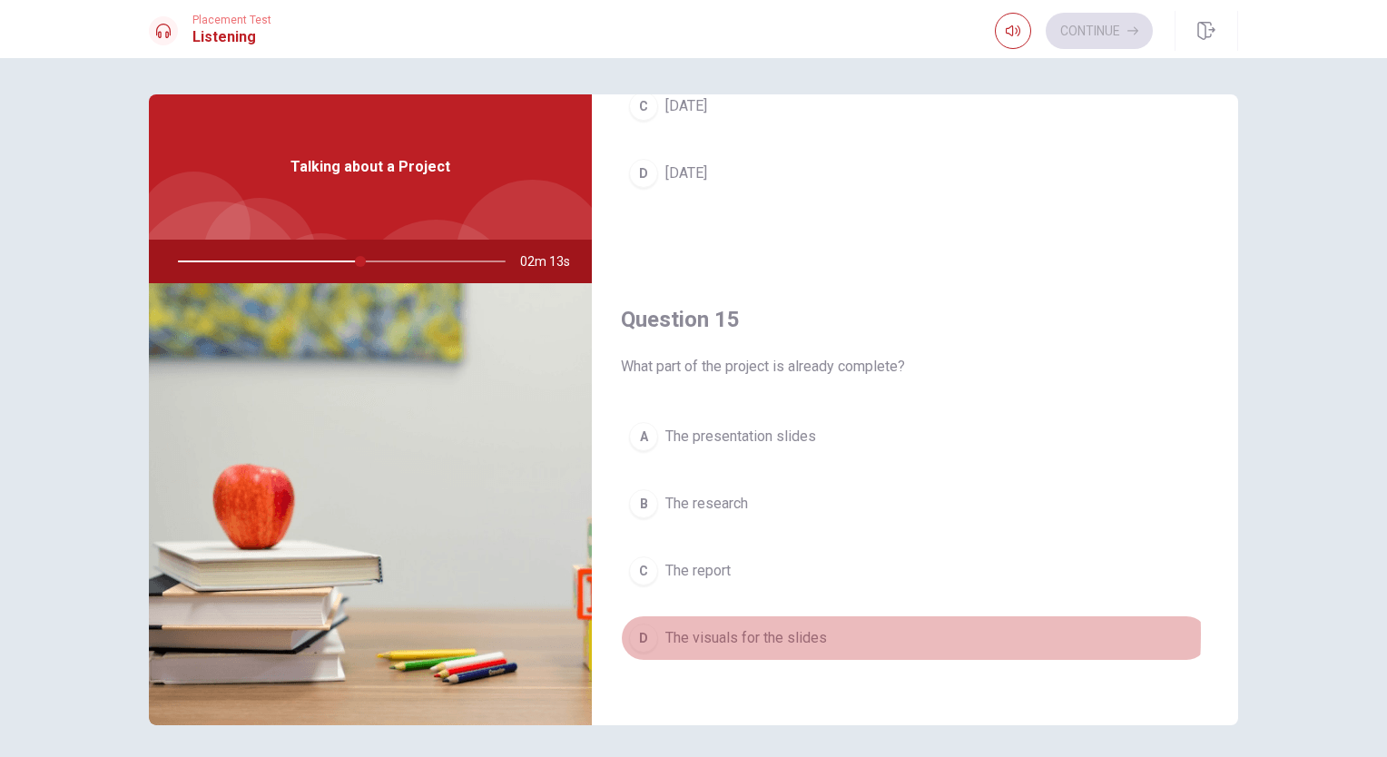
click at [768, 627] on span "The visuals for the slides" at bounding box center [746, 638] width 162 height 22
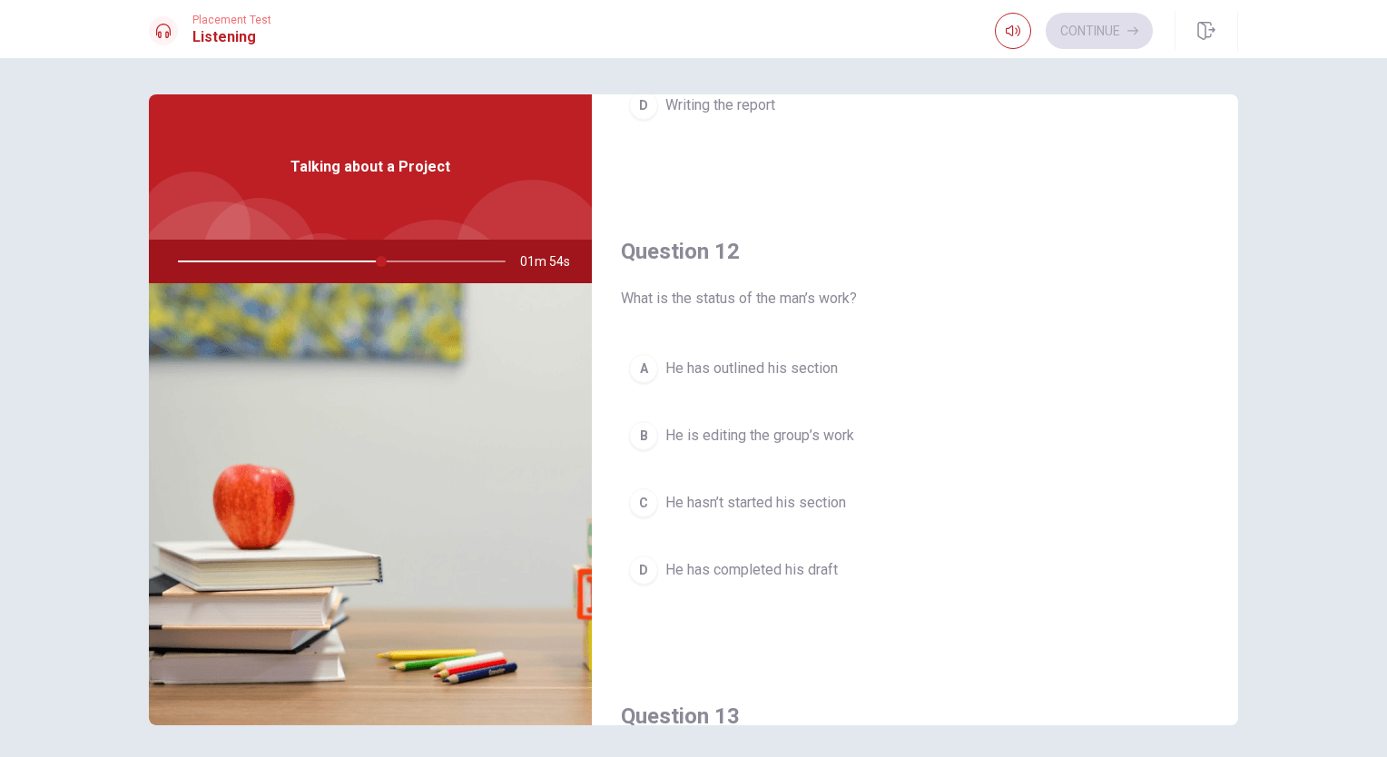
scroll to position [363, 0]
click at [796, 429] on span "He is editing the group’s work" at bounding box center [759, 431] width 189 height 22
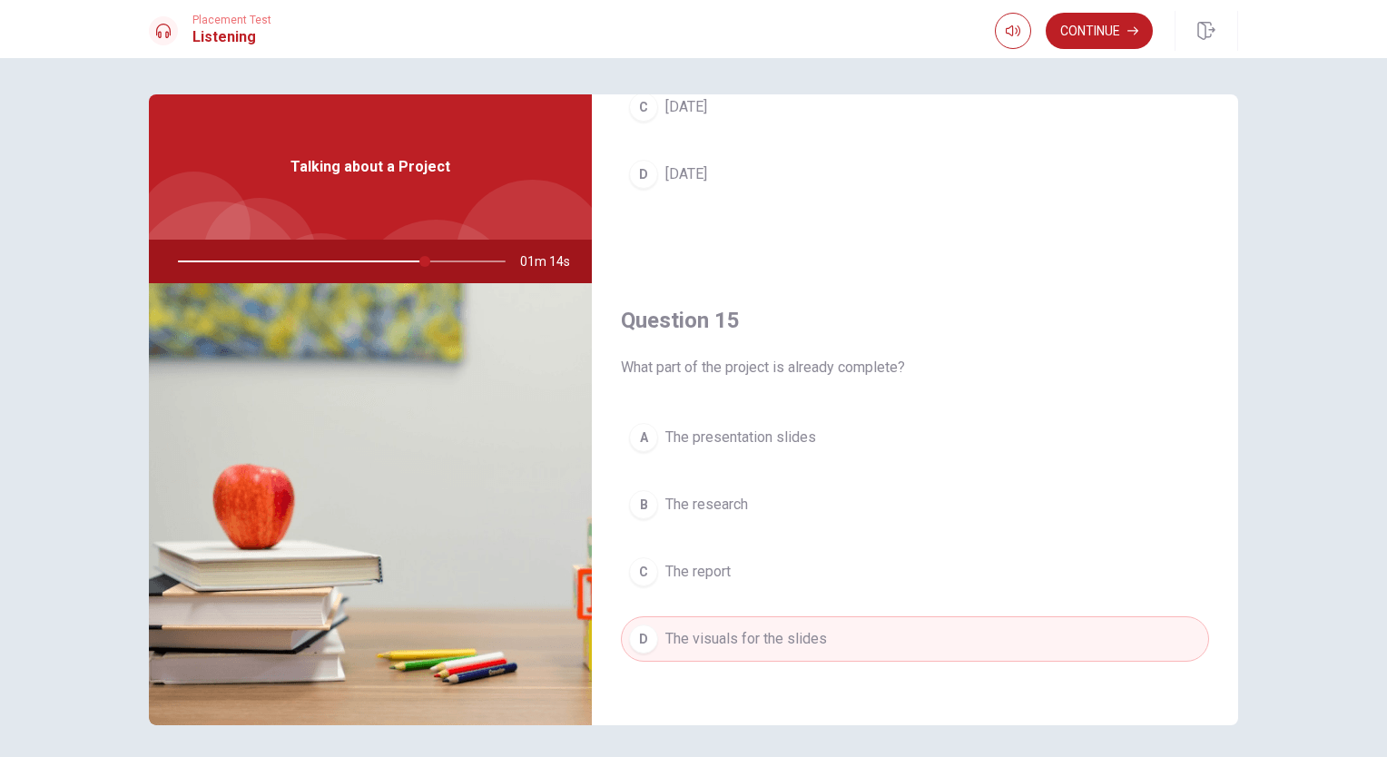
scroll to position [1685, 0]
click at [733, 426] on span "The presentation slides" at bounding box center [740, 437] width 151 height 22
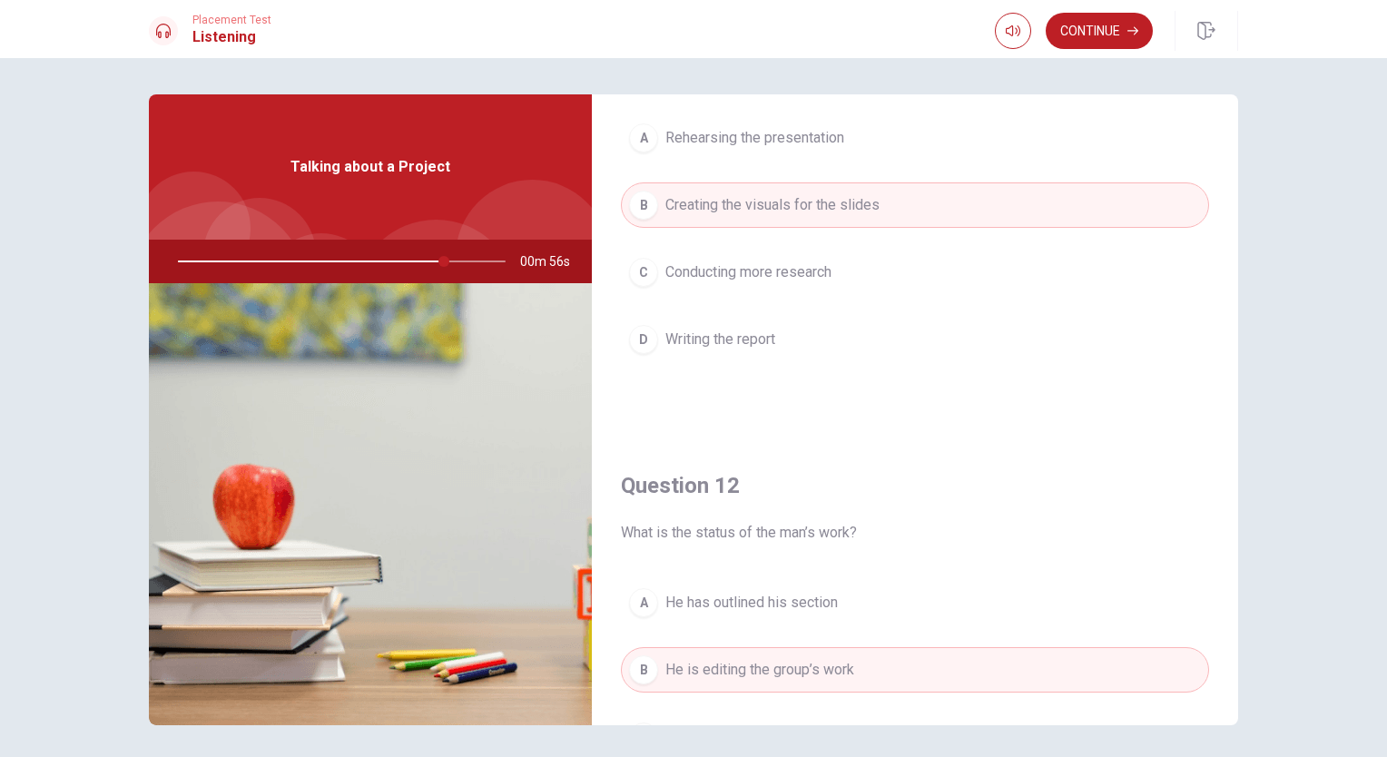
scroll to position [0, 0]
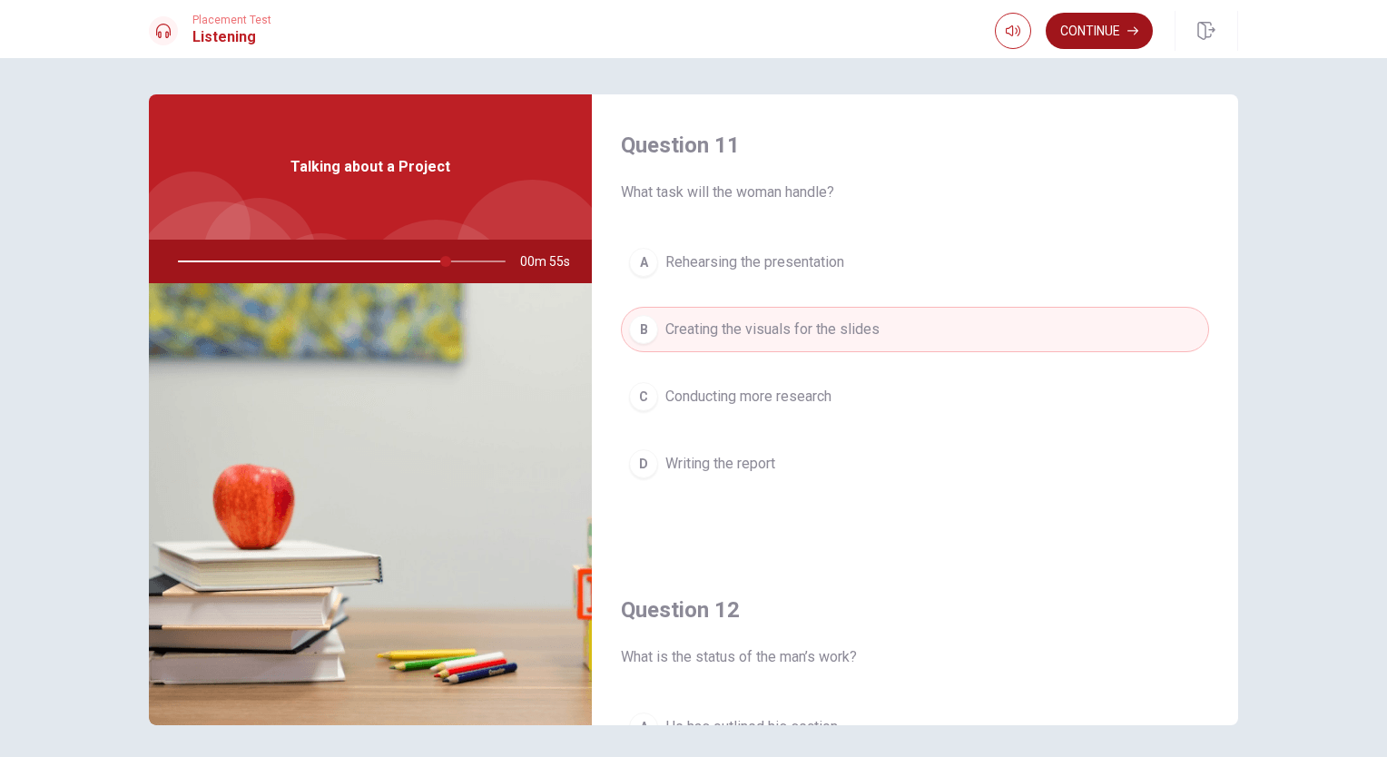
click at [1102, 32] on button "Continue" at bounding box center [1099, 31] width 107 height 36
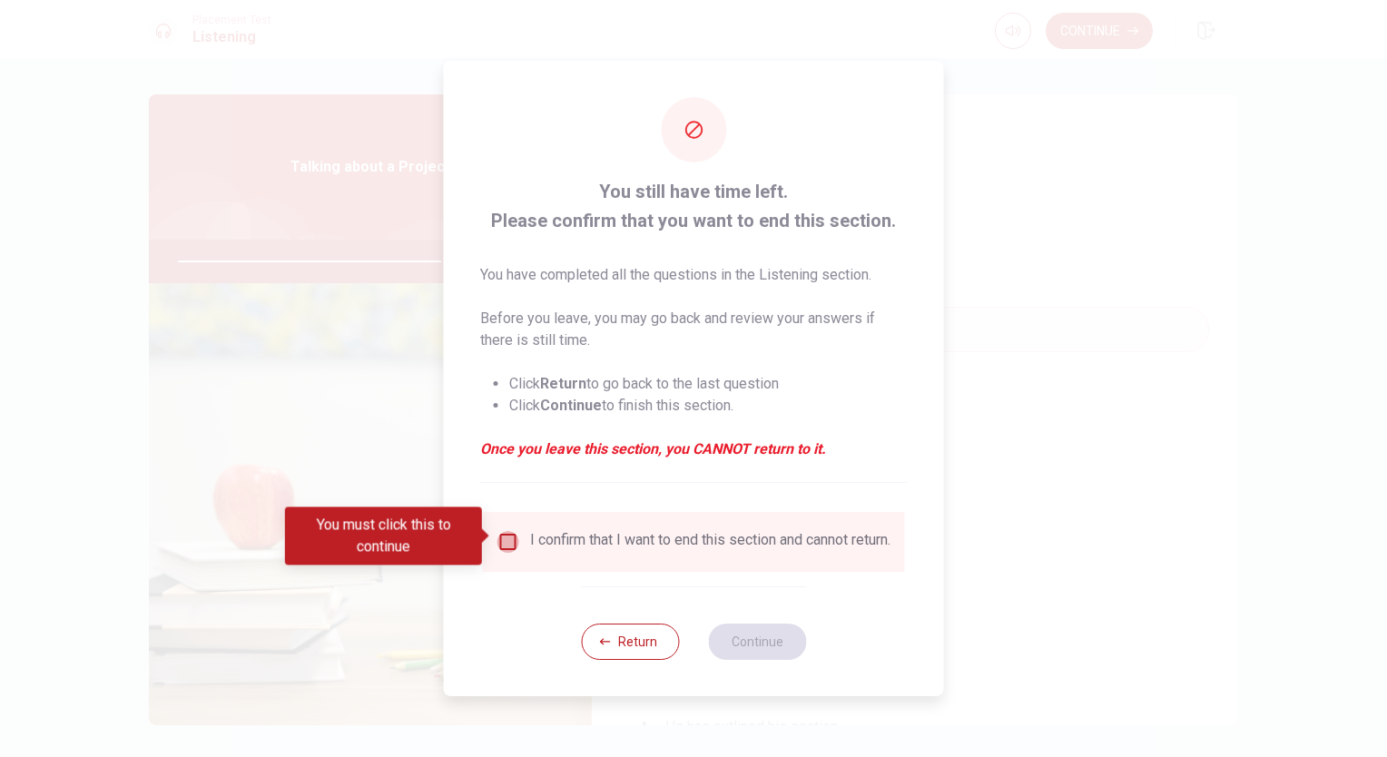
click at [502, 534] on input "You must click this to continue" at bounding box center [508, 542] width 22 height 22
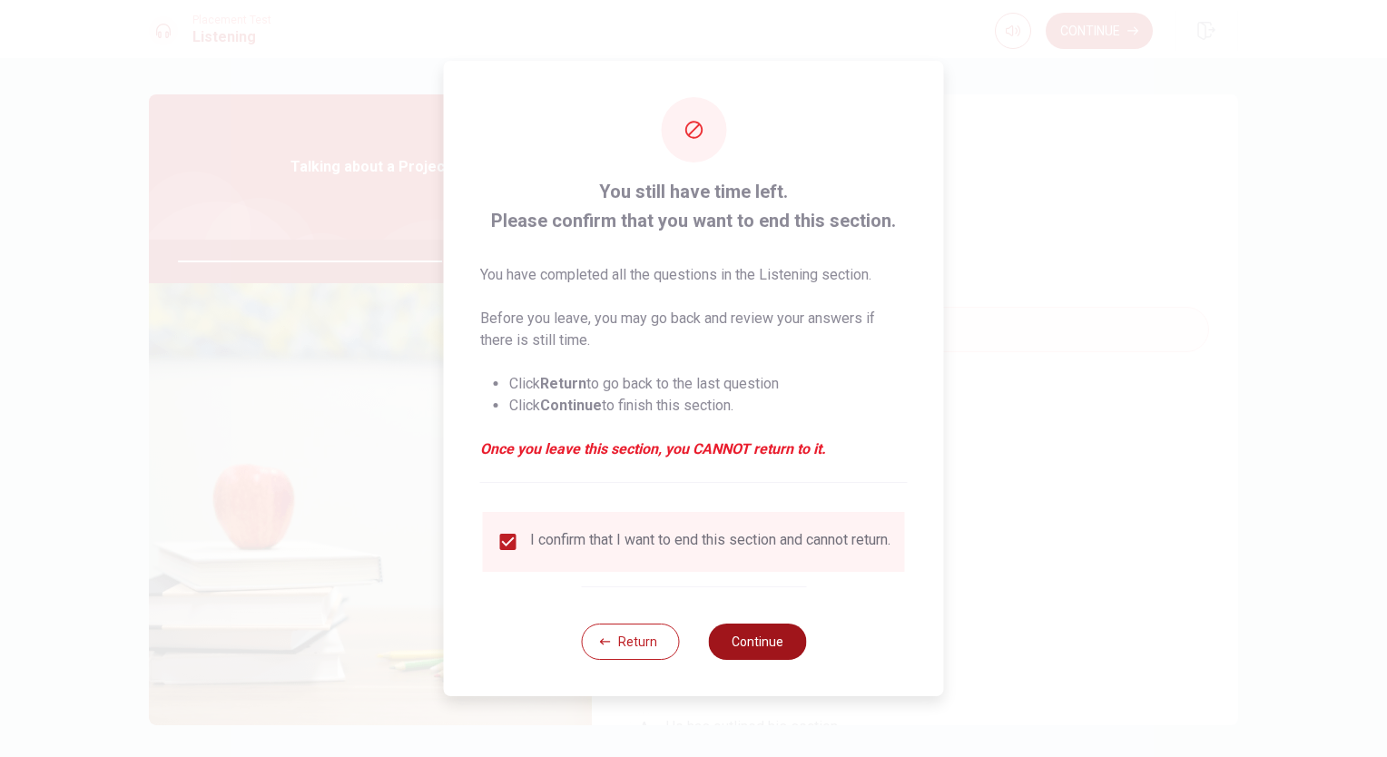
click at [767, 649] on button "Continue" at bounding box center [757, 642] width 98 height 36
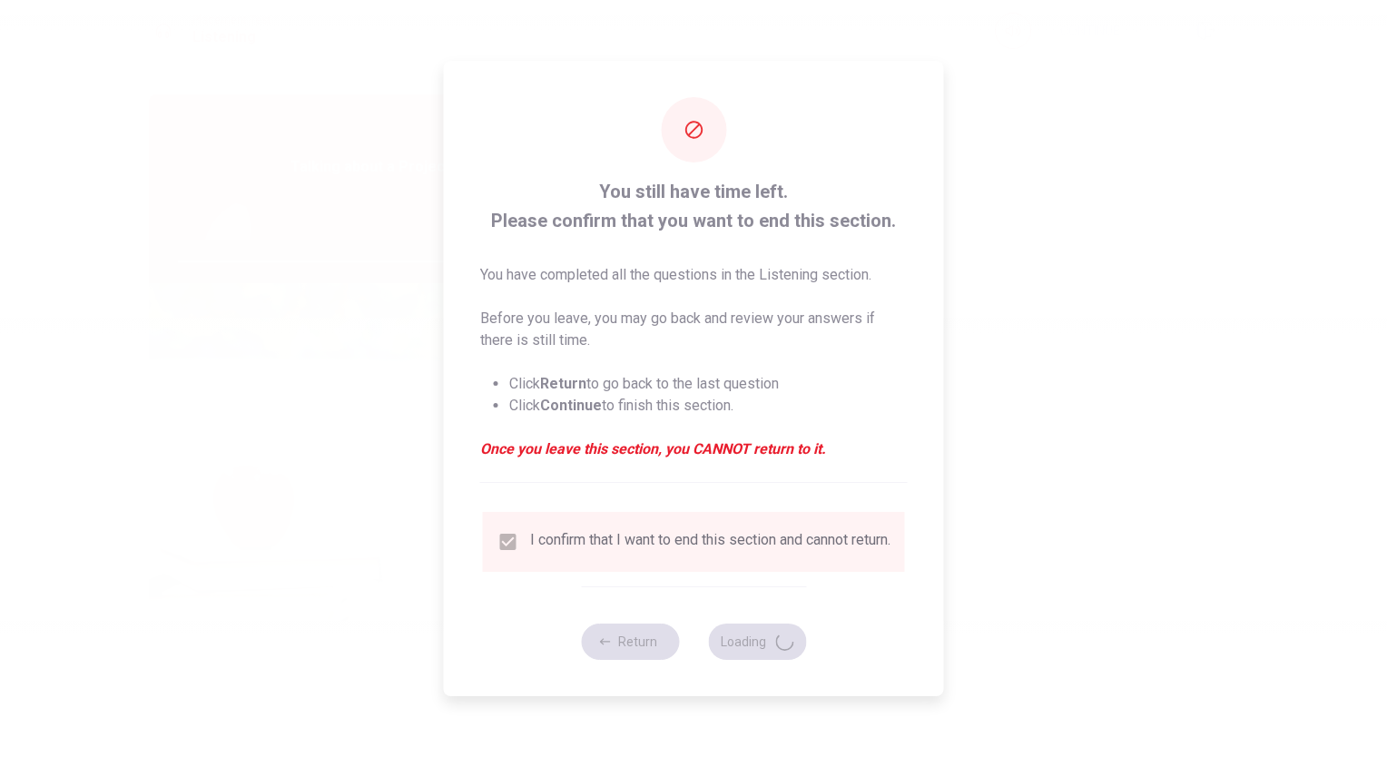
type input "84"
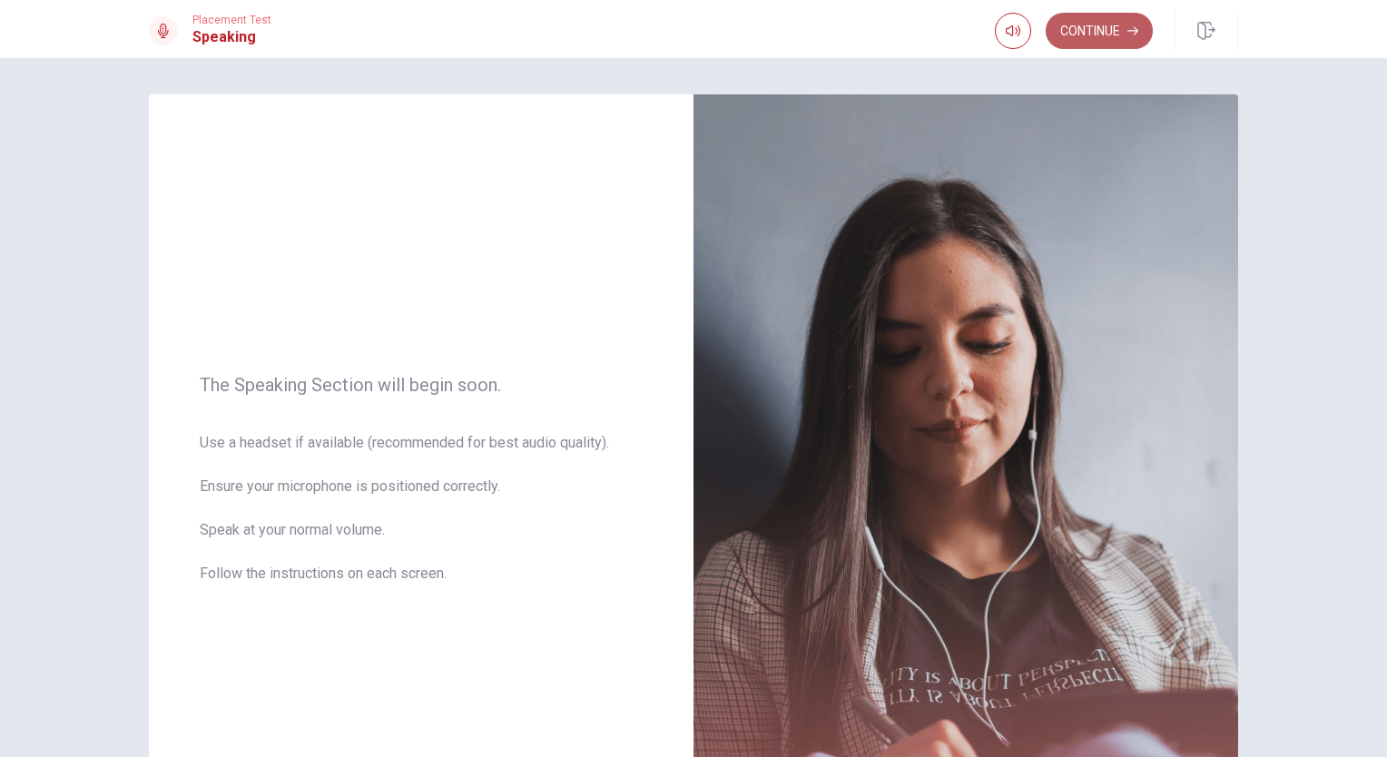
click at [1096, 20] on button "Continue" at bounding box center [1099, 31] width 107 height 36
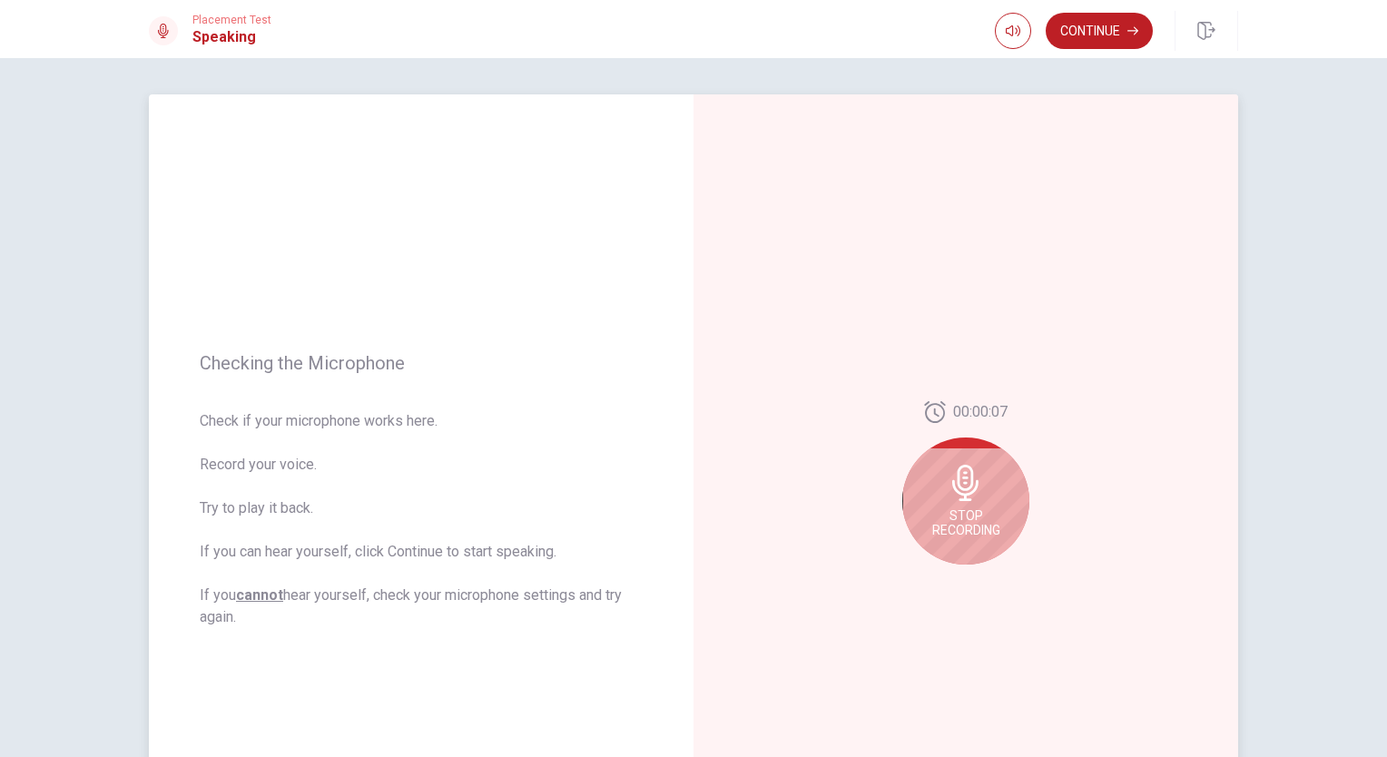
click at [970, 486] on icon at bounding box center [966, 483] width 36 height 36
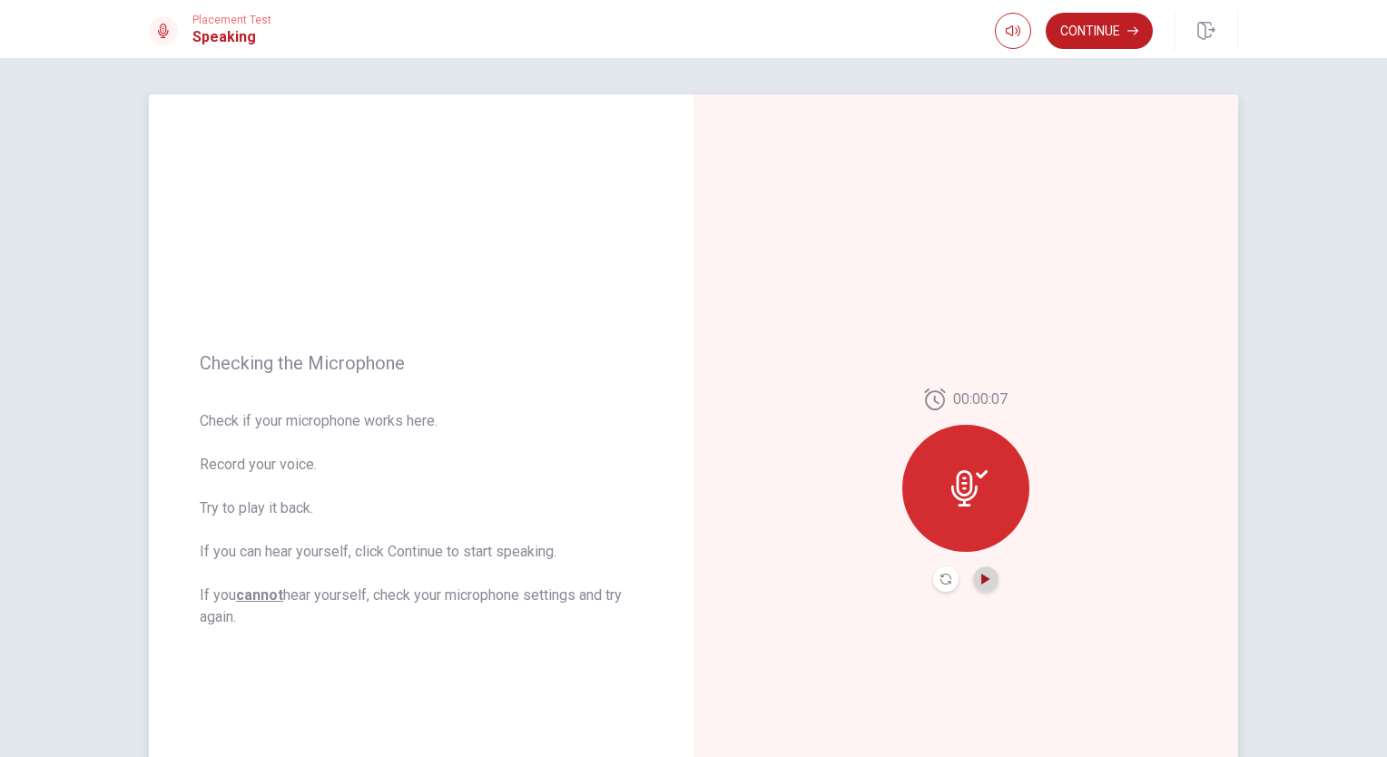
click at [980, 583] on icon "Play Audio" at bounding box center [985, 579] width 11 height 11
click at [982, 576] on icon "Play Audio" at bounding box center [985, 579] width 8 height 11
click at [1084, 36] on button "Continue" at bounding box center [1099, 31] width 107 height 36
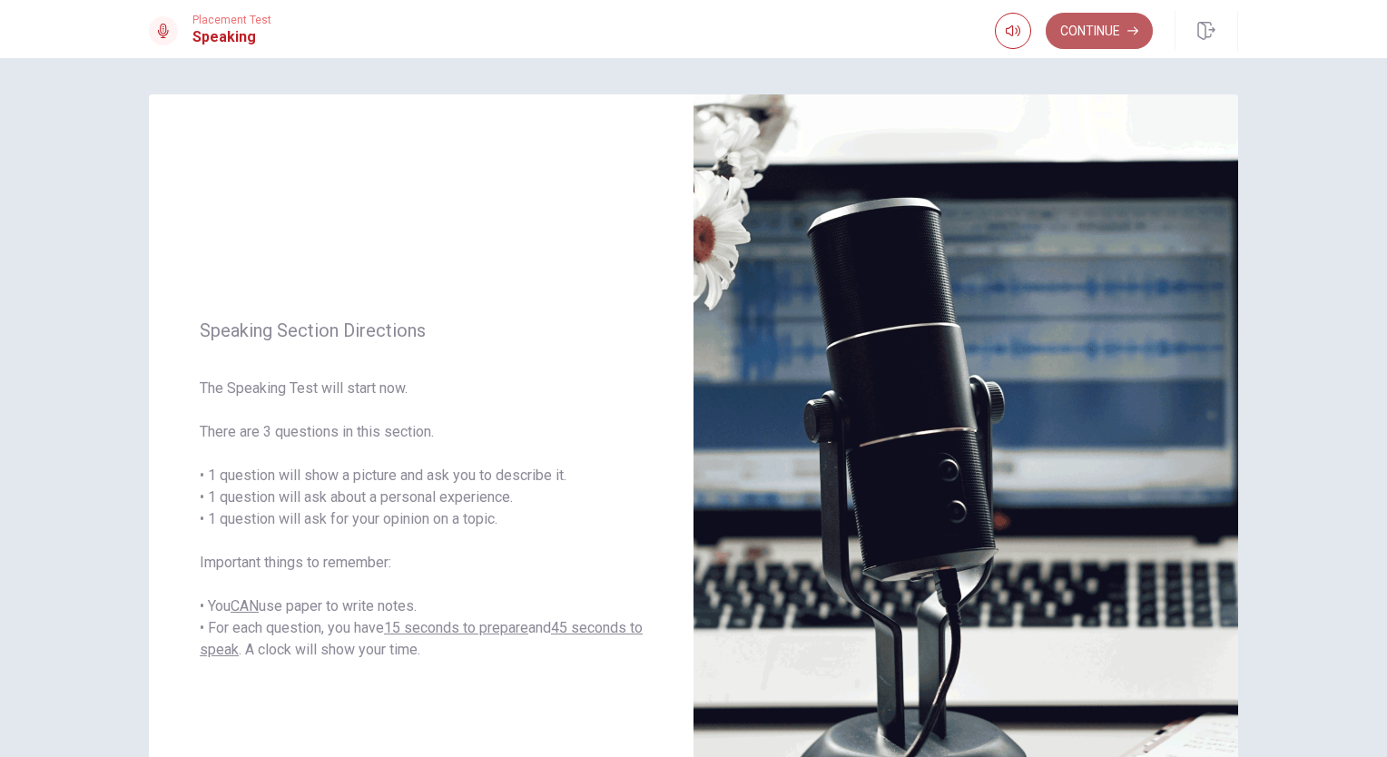
click at [1104, 24] on button "Continue" at bounding box center [1099, 31] width 107 height 36
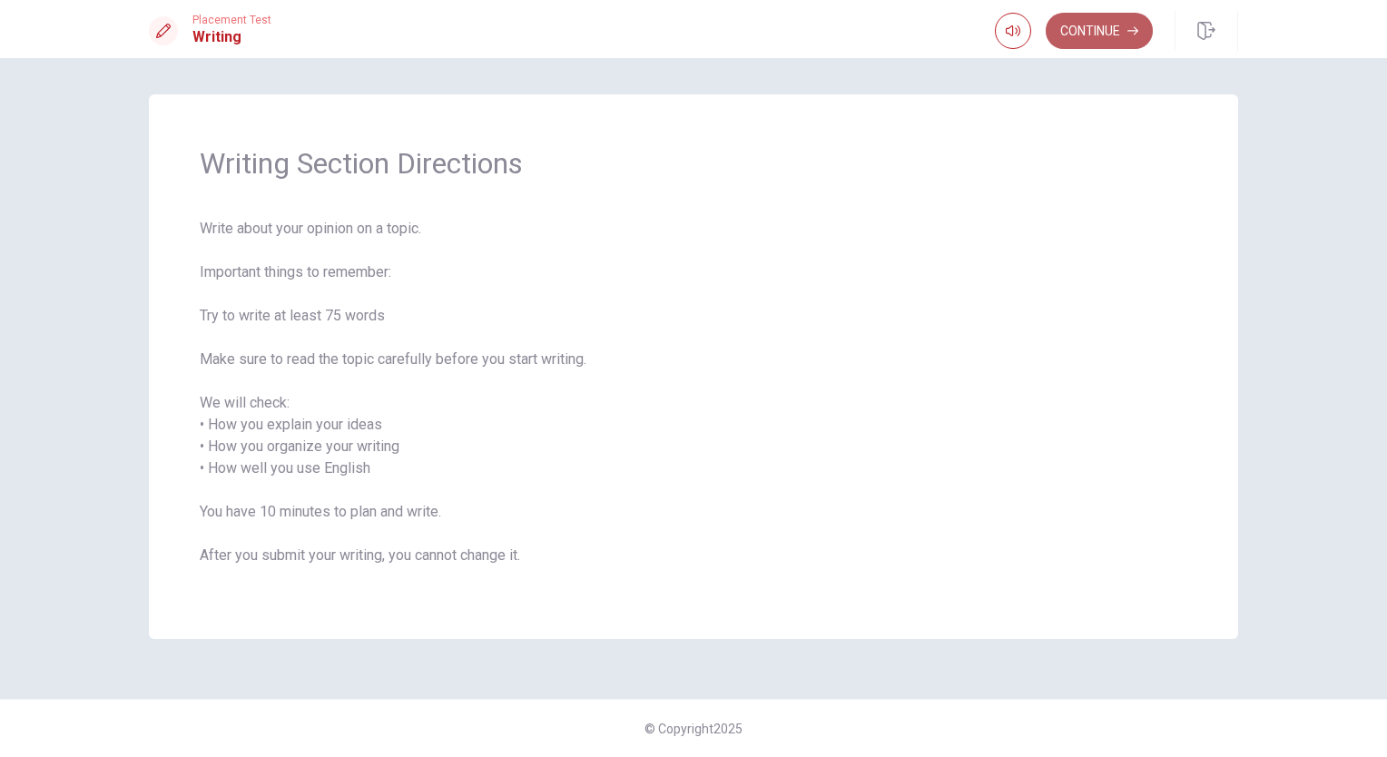
click at [1122, 39] on button "Continue" at bounding box center [1099, 31] width 107 height 36
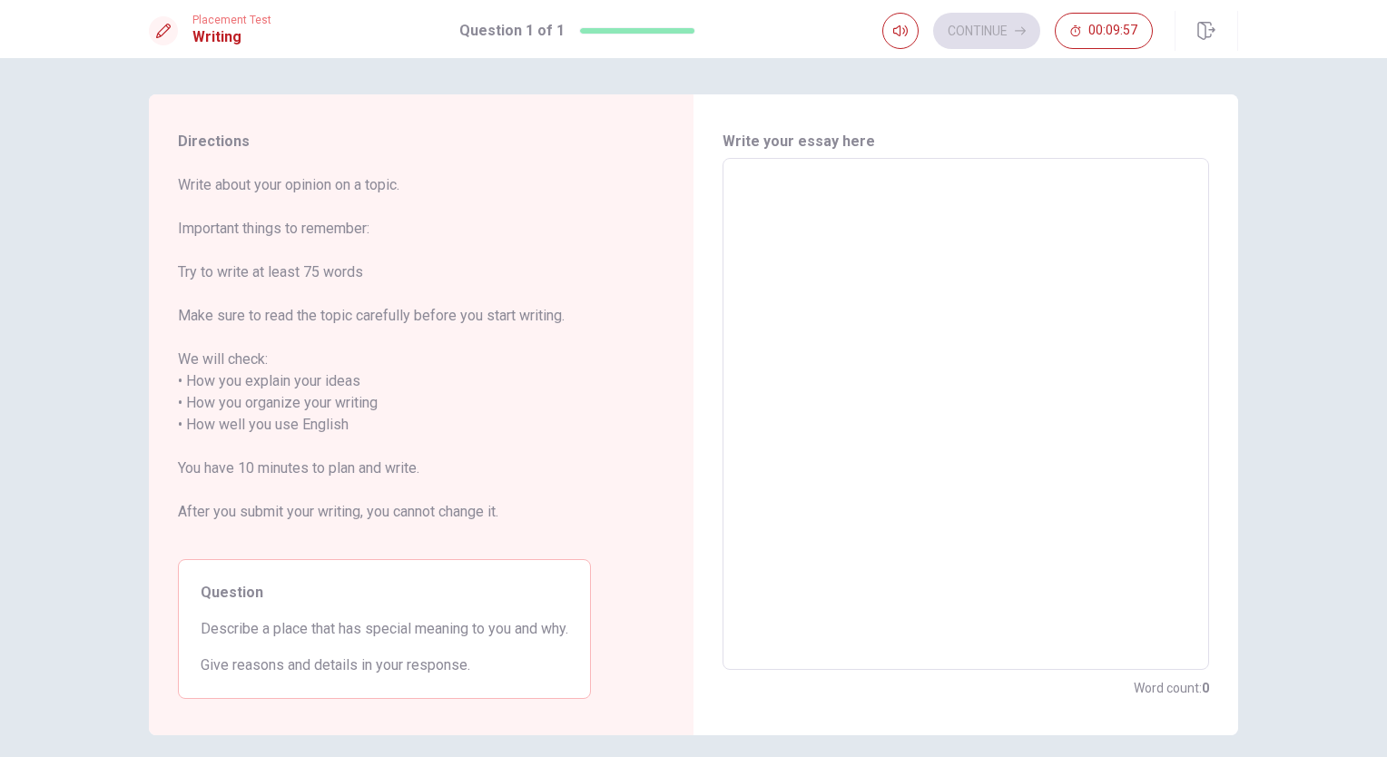
click at [772, 188] on textarea at bounding box center [965, 414] width 461 height 482
type textarea "A"
type textarea "x"
type textarea "A"
type textarea "x"
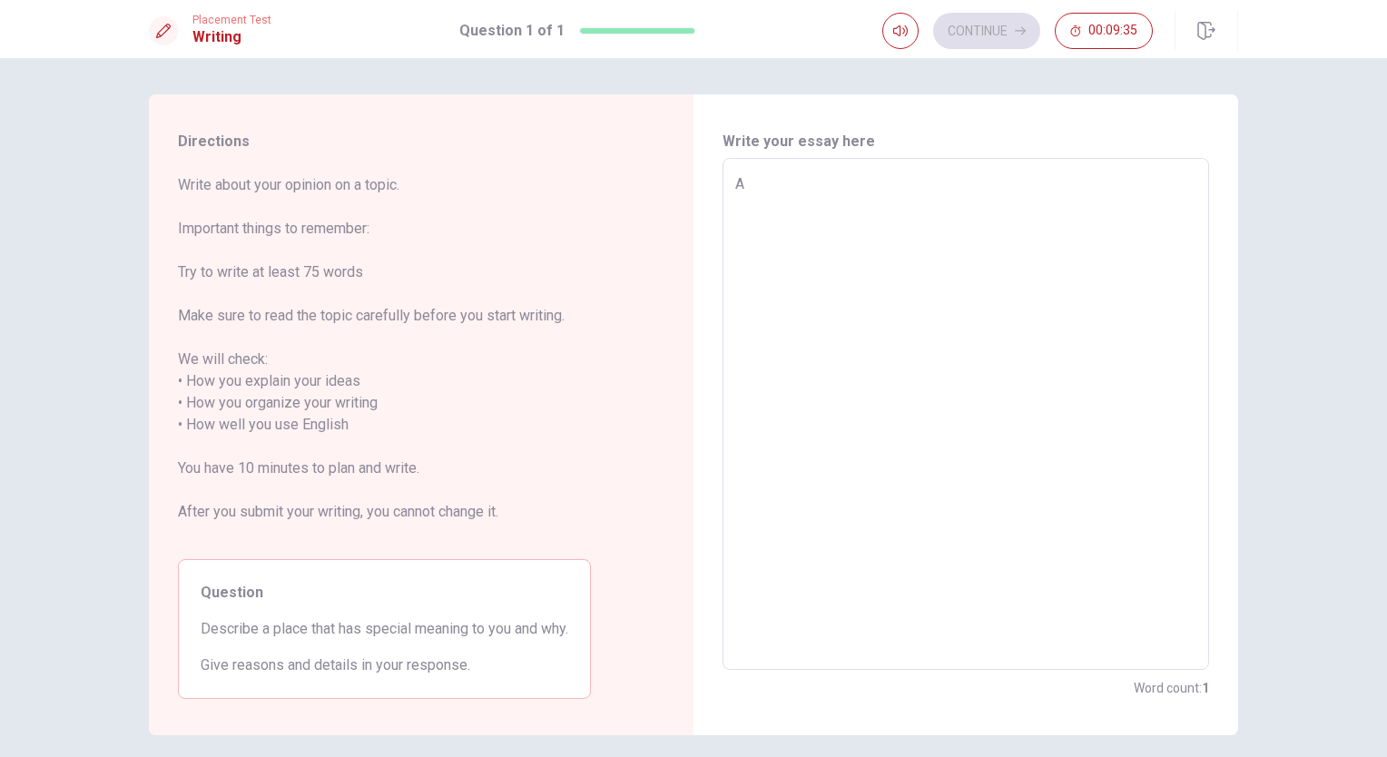
type textarea "A p"
type textarea "x"
type textarea "A pl"
type textarea "x"
type textarea "A pla"
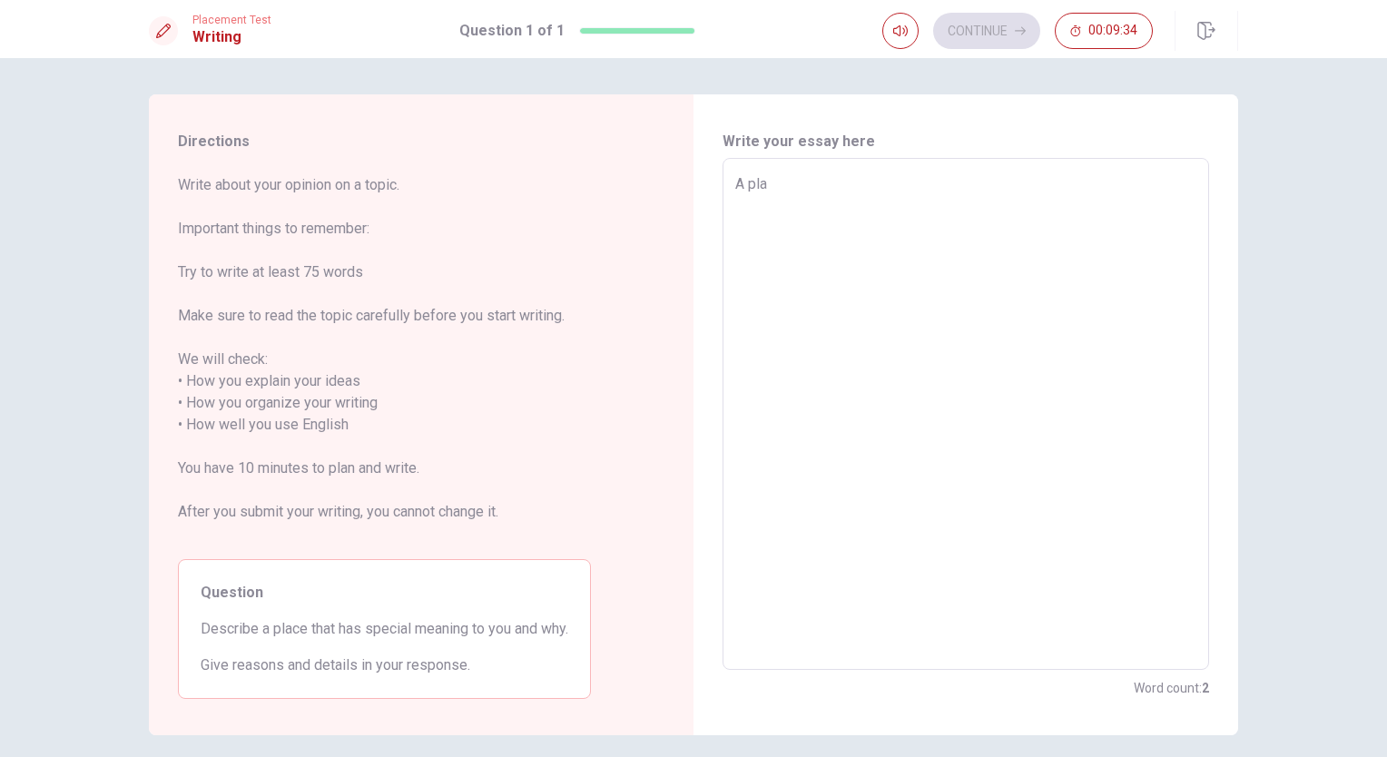
type textarea "x"
type textarea "A plac"
type textarea "x"
type textarea "A place"
type textarea "x"
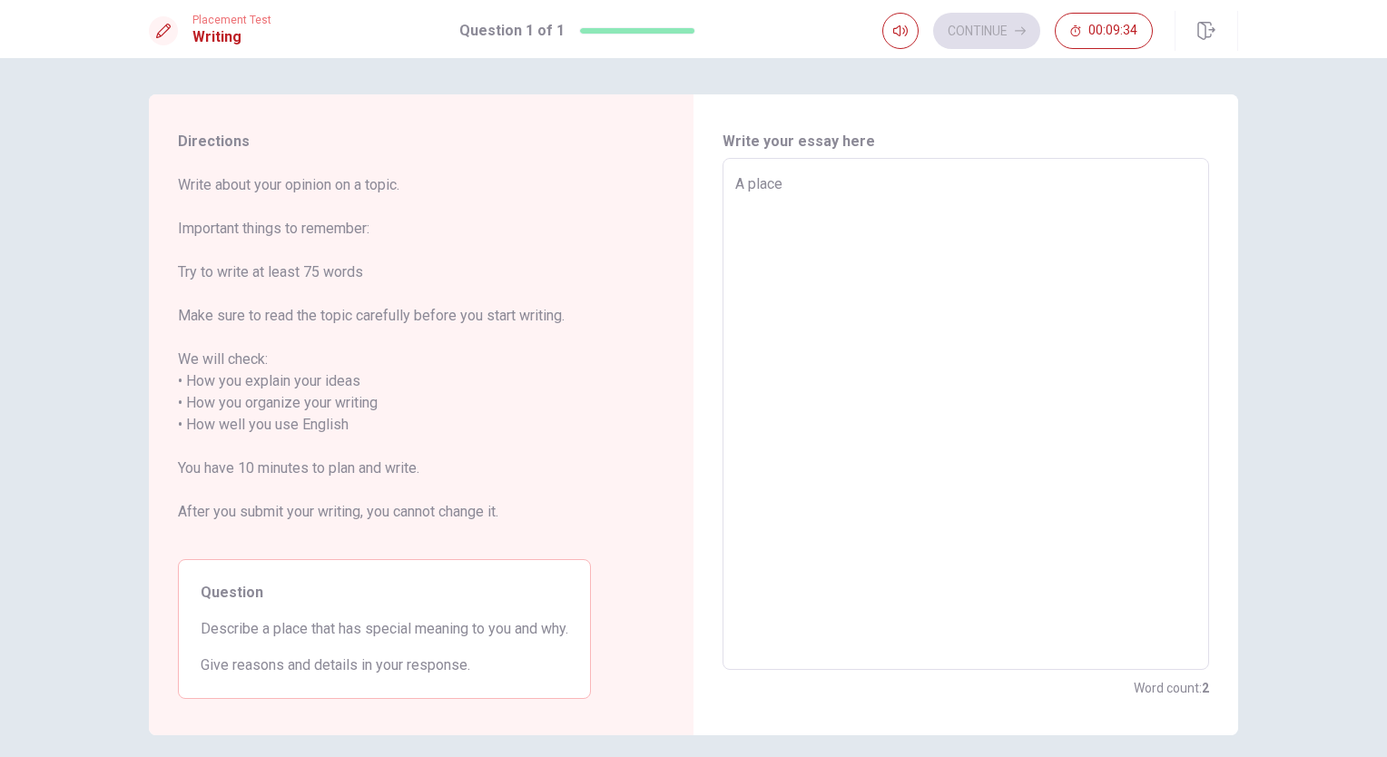
type textarea "A place"
type textarea "x"
type textarea "A place t"
type textarea "x"
type textarea "A place th"
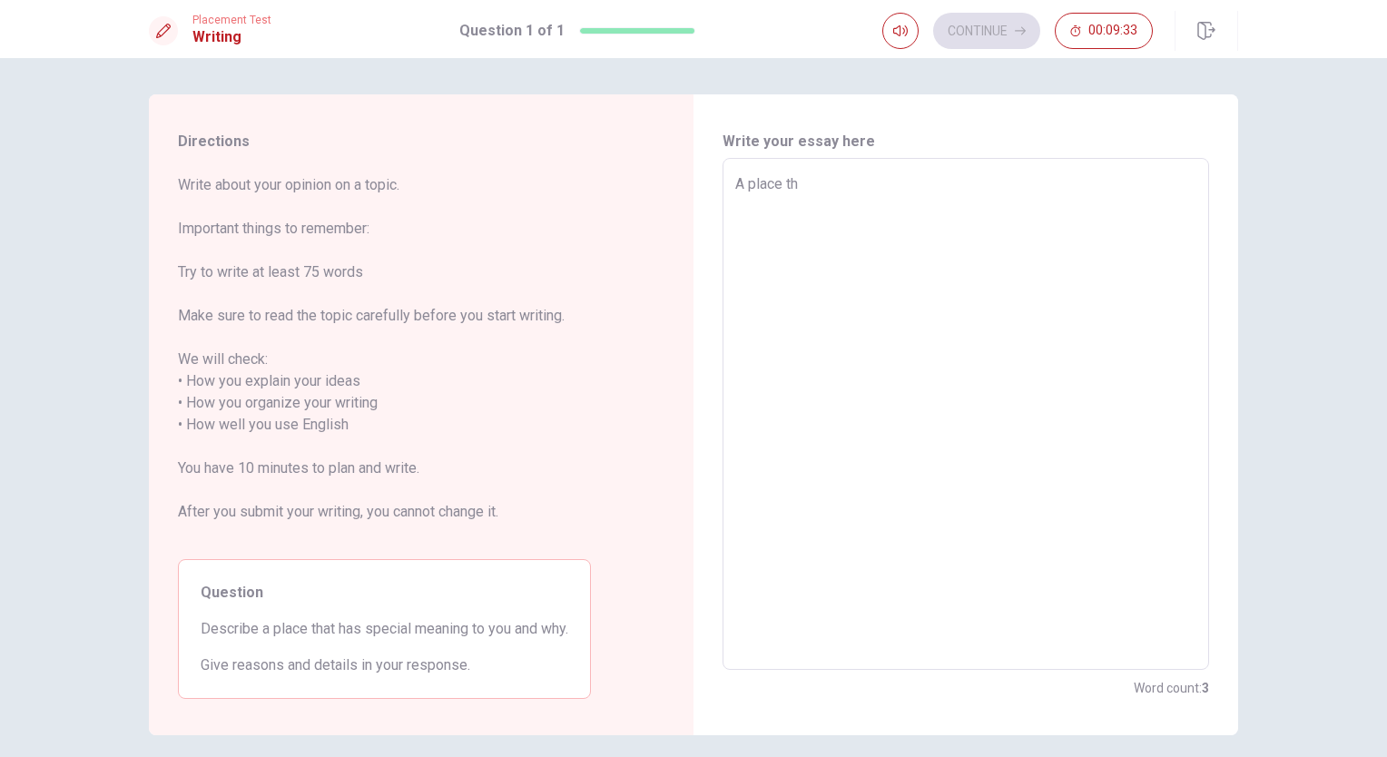
type textarea "x"
type textarea "A place tha"
type textarea "x"
type textarea "A place that"
type textarea "x"
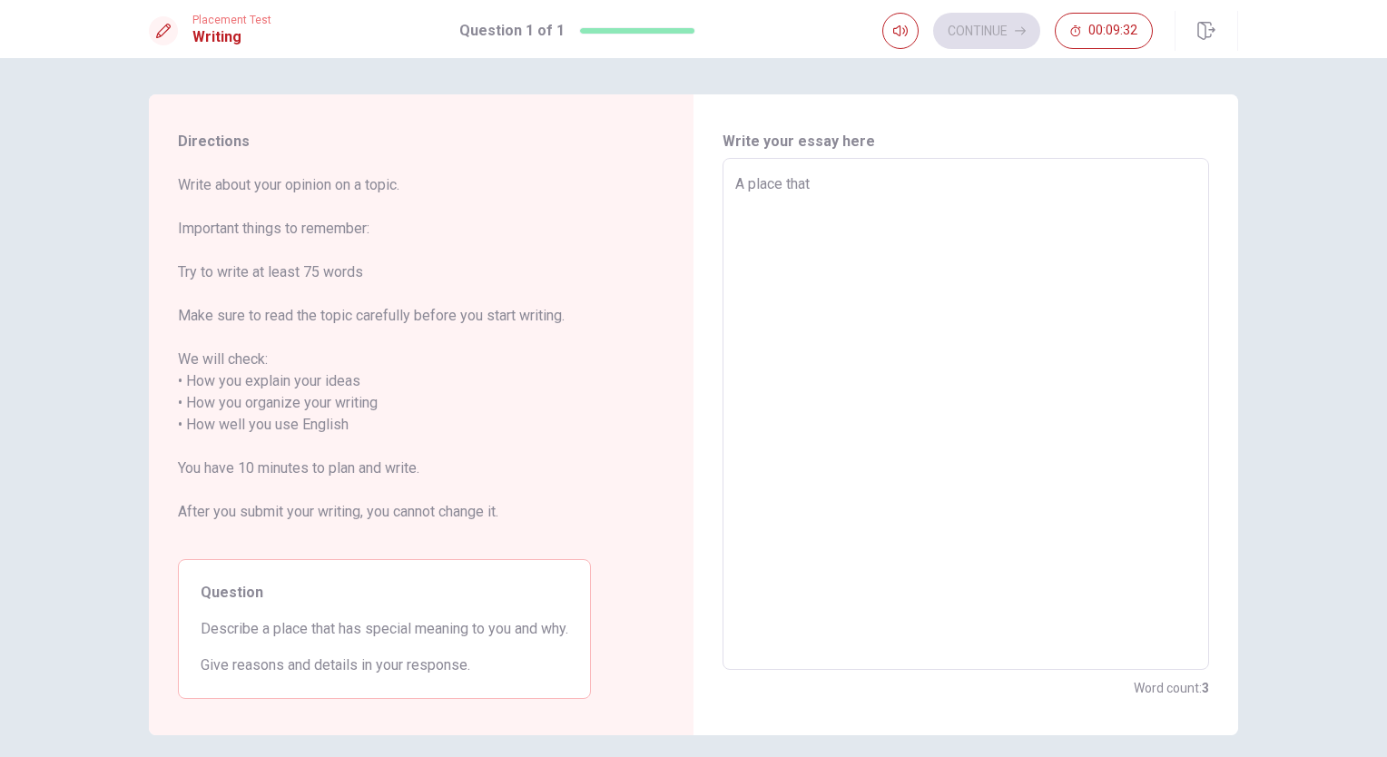
type textarea "A place that"
type textarea "x"
type textarea "A place that i"
type textarea "x"
type textarea "A place that ir"
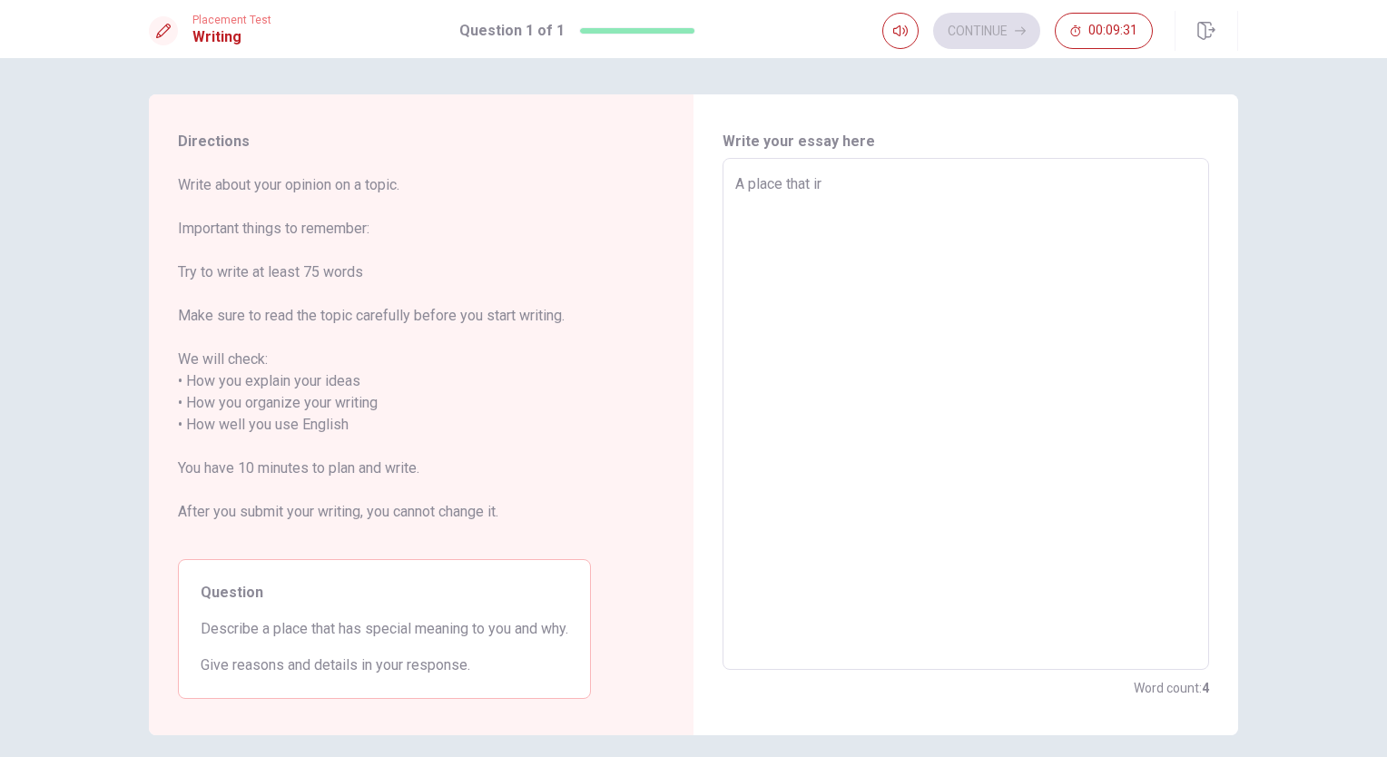
type textarea "x"
type textarea "A place that i"
type textarea "x"
type textarea "A place that i"
type textarea "x"
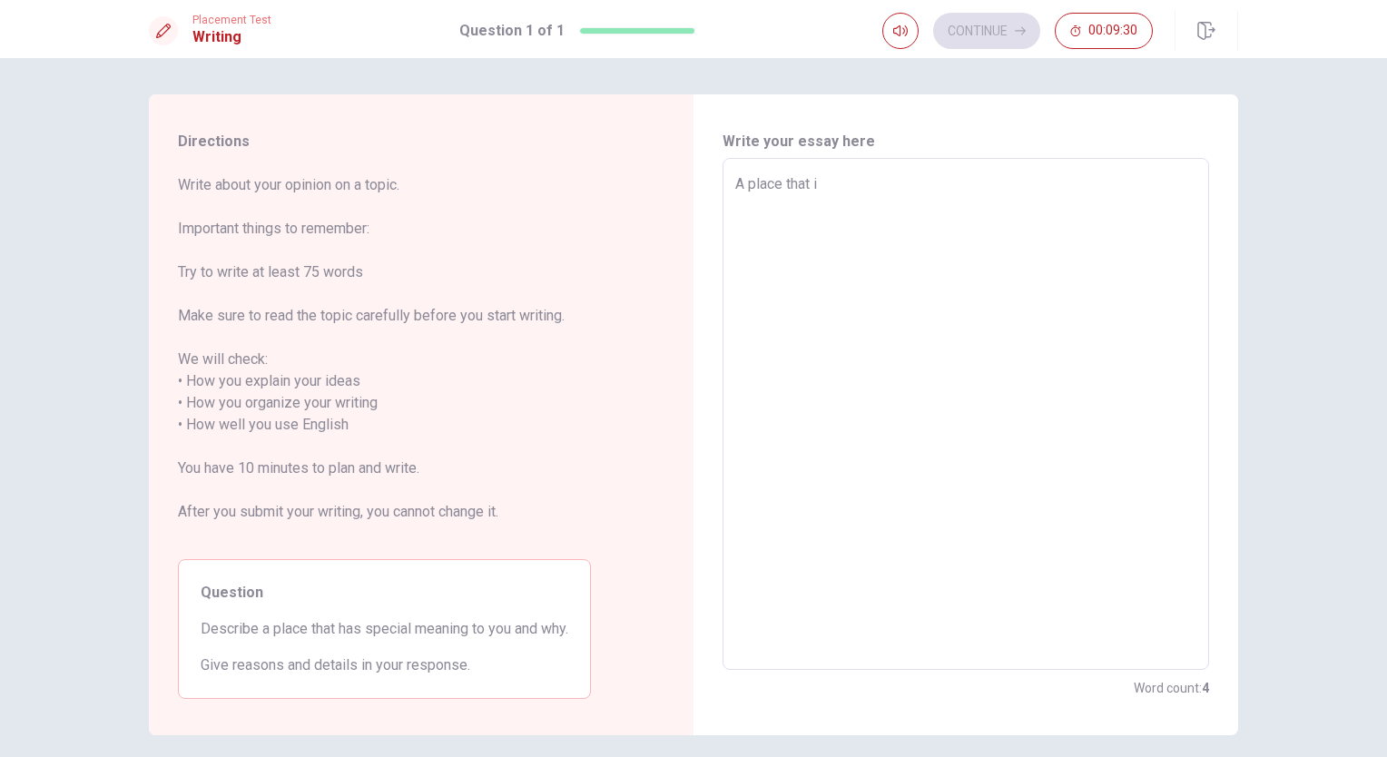
type textarea "A place that i r"
type textarea "x"
type textarea "A place that i re"
type textarea "x"
type textarea "A place that i rem"
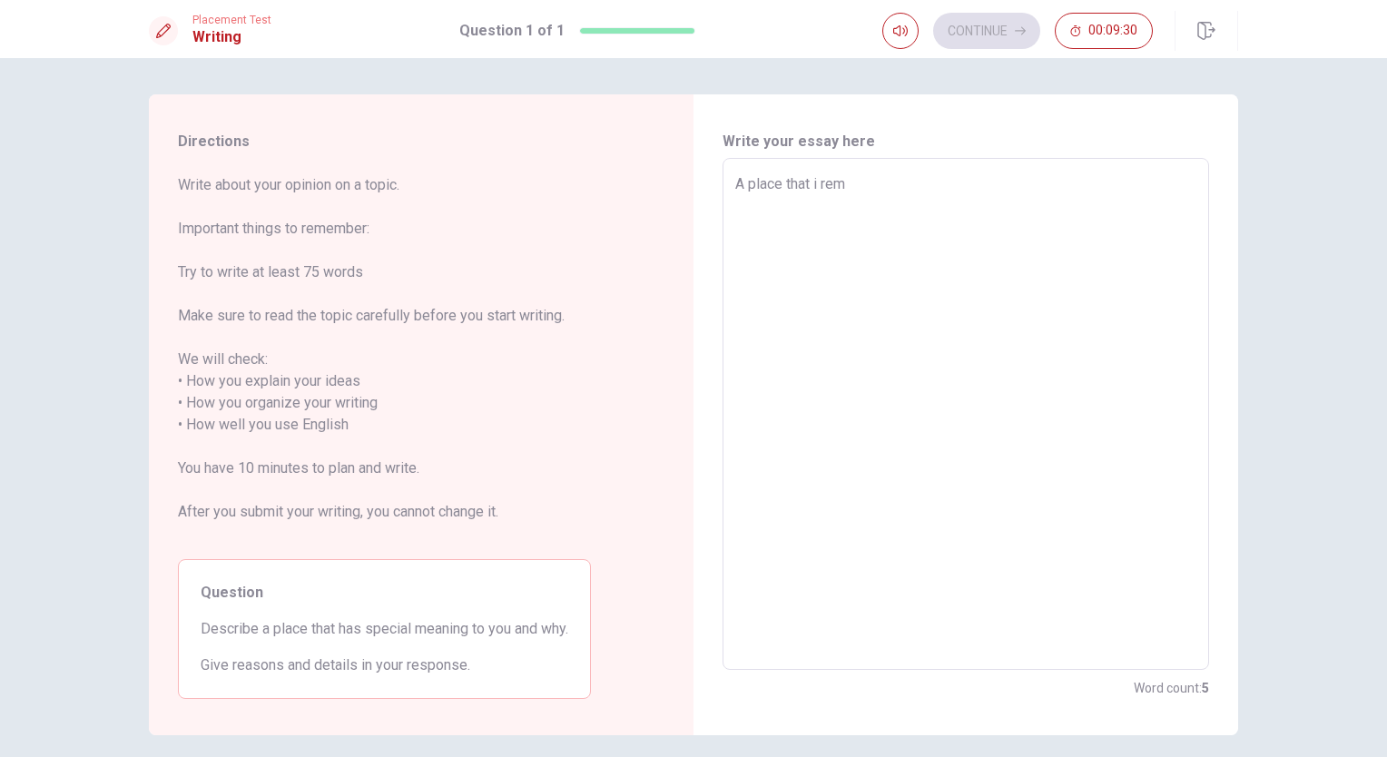
type textarea "x"
type textarea "A place that i reme"
type textarea "x"
type textarea "A place that i remem"
type textarea "x"
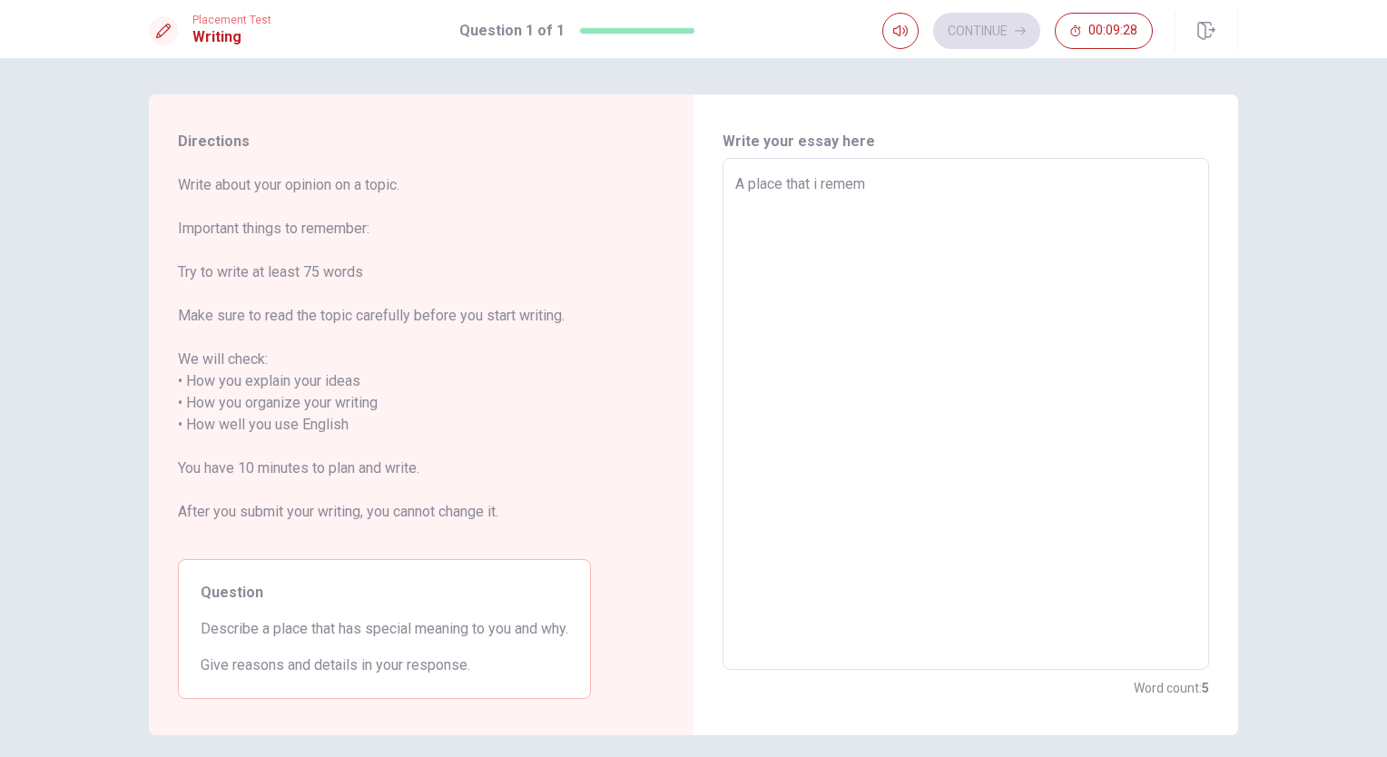
type textarea "A place that i rememb"
type textarea "x"
type textarea "A place that i remembe"
type textarea "x"
type textarea "A place that i remember"
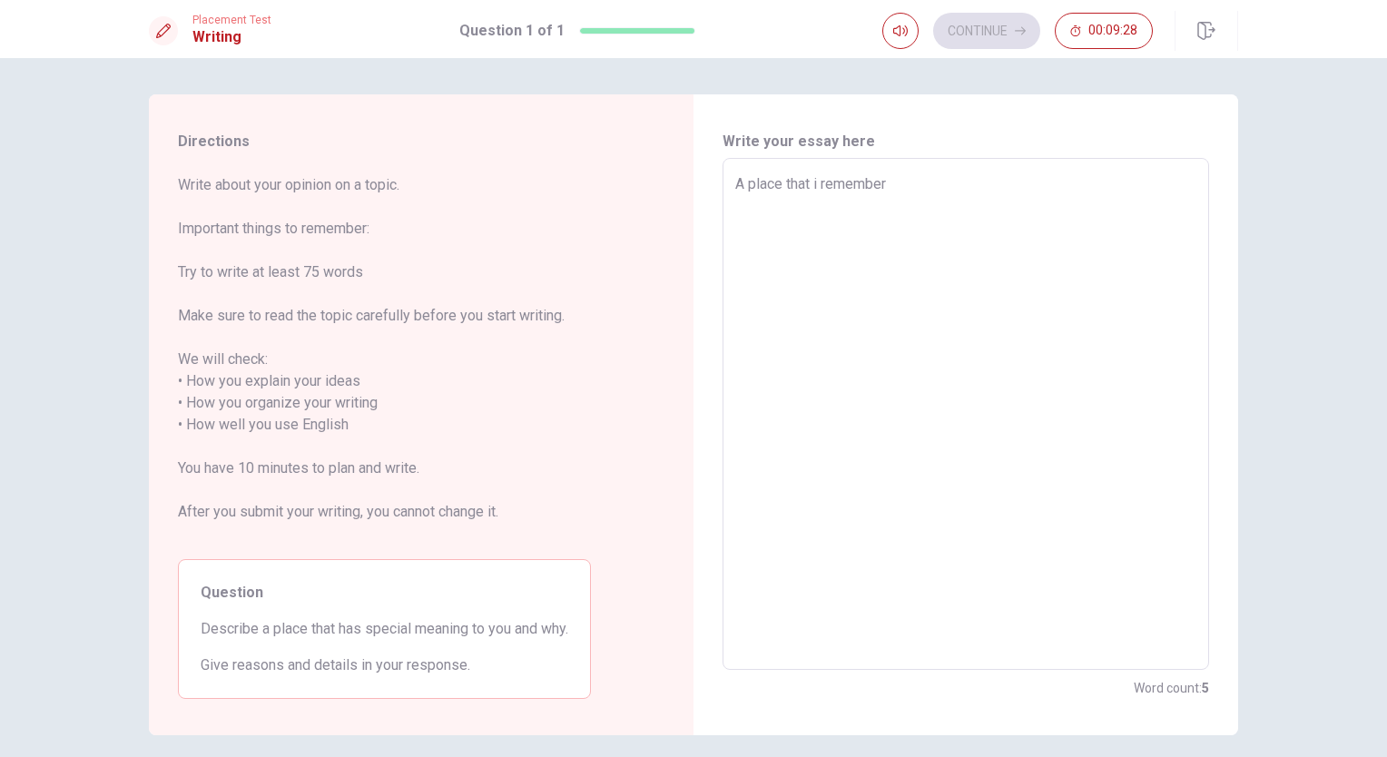
type textarea "x"
type textarea "A place that i remember"
type textarea "x"
type textarea "A place that i remember a"
type textarea "x"
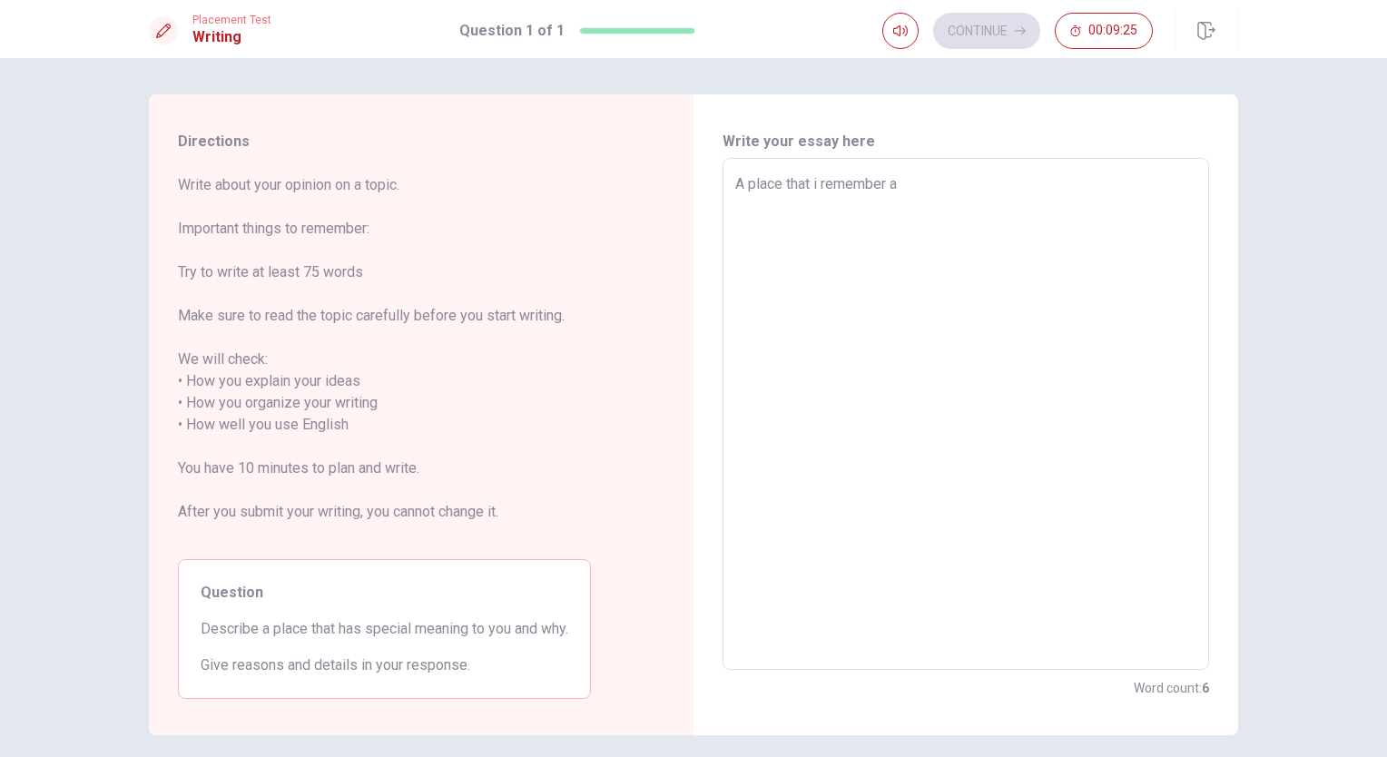
type textarea "A place that i remember ab"
type textarea "x"
type textarea "A place that i remember abd"
type textarea "x"
type textarea "A place that i remember abd"
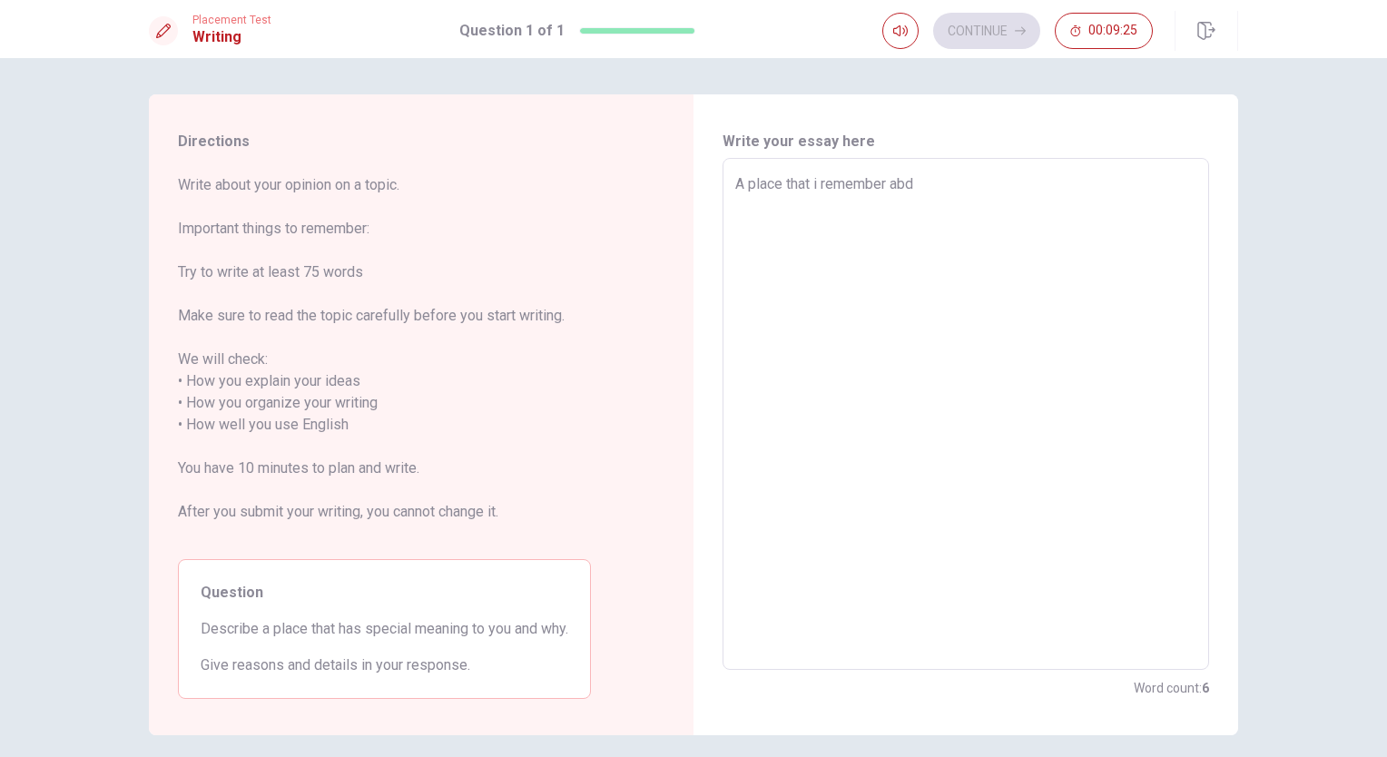
type textarea "x"
type textarea "A place that i remember abd"
type textarea "x"
type textarea "A place that i remember ab"
type textarea "x"
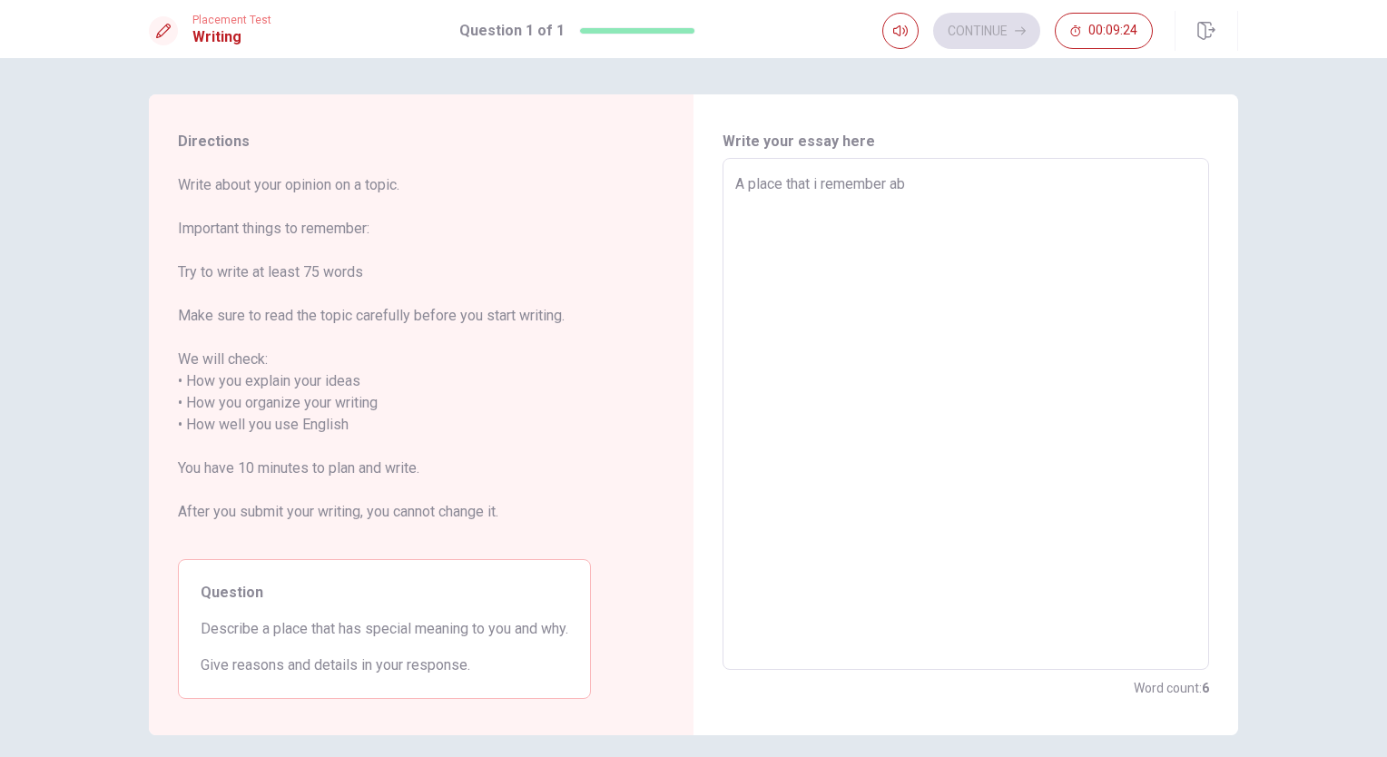
type textarea "A place that i remember a"
type textarea "x"
type textarea "A place that i remember an"
type textarea "x"
type textarea "A place that i remember and"
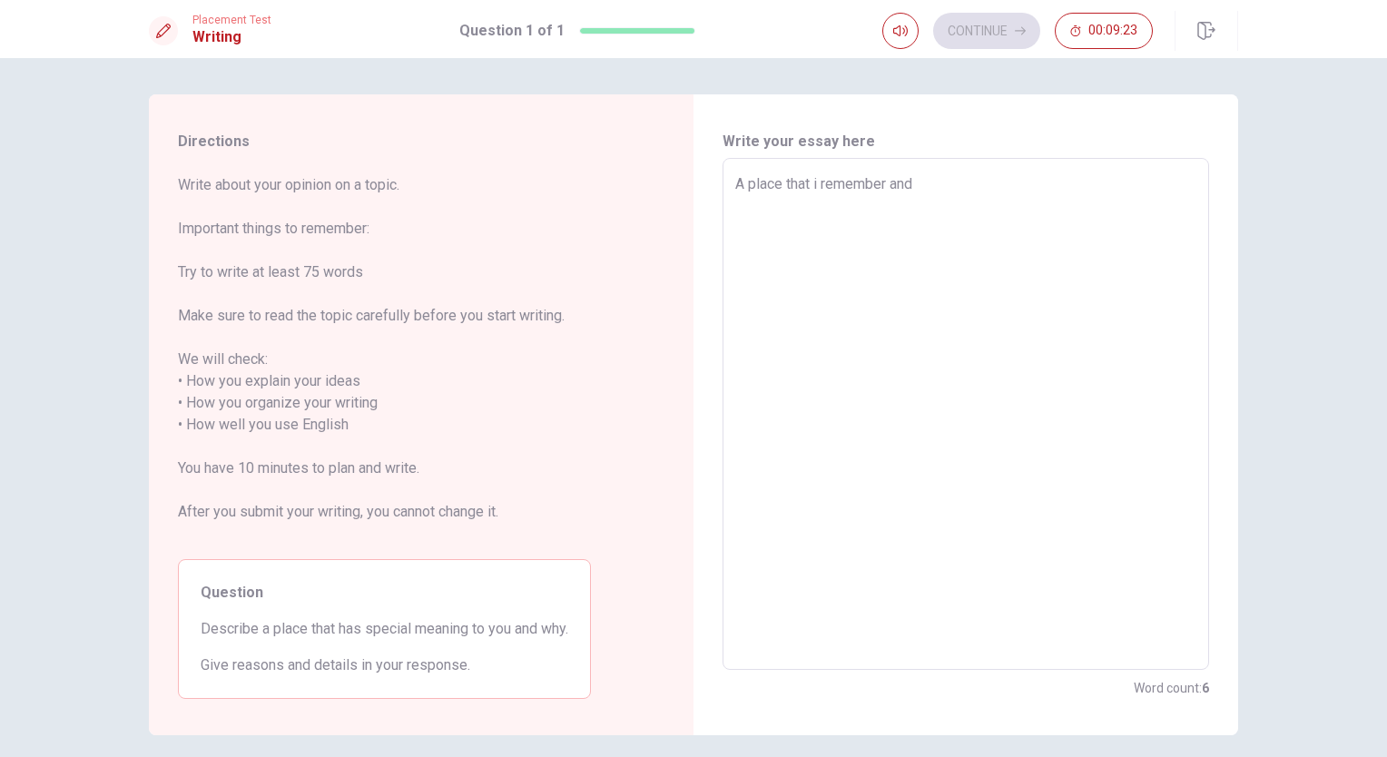
type textarea "x"
type textarea "A place that i remember and"
type textarea "x"
type textarea "A place that i remember and l"
type textarea "x"
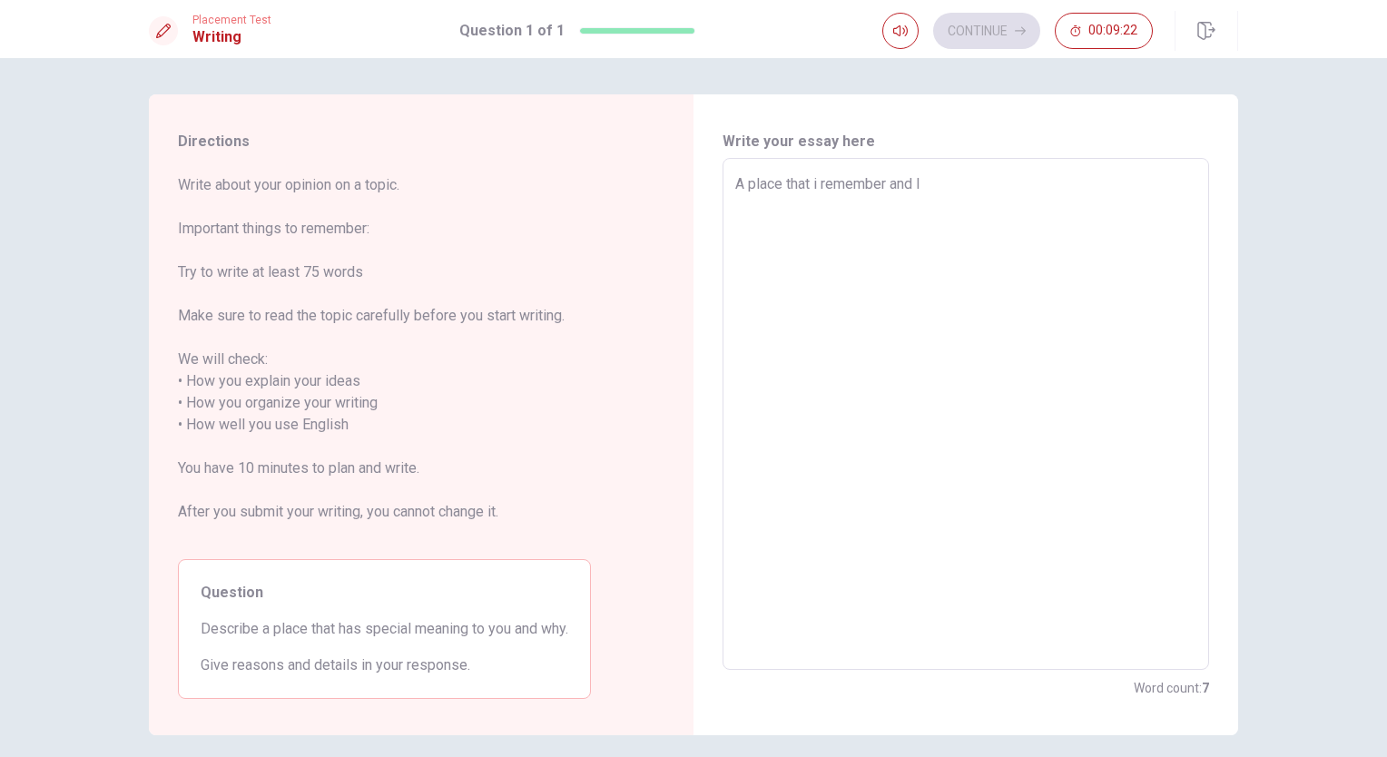
type textarea "A place that i remember and li"
type textarea "x"
type textarea "A place that i remember and lik"
type textarea "x"
type textarea "A place that i remember and like"
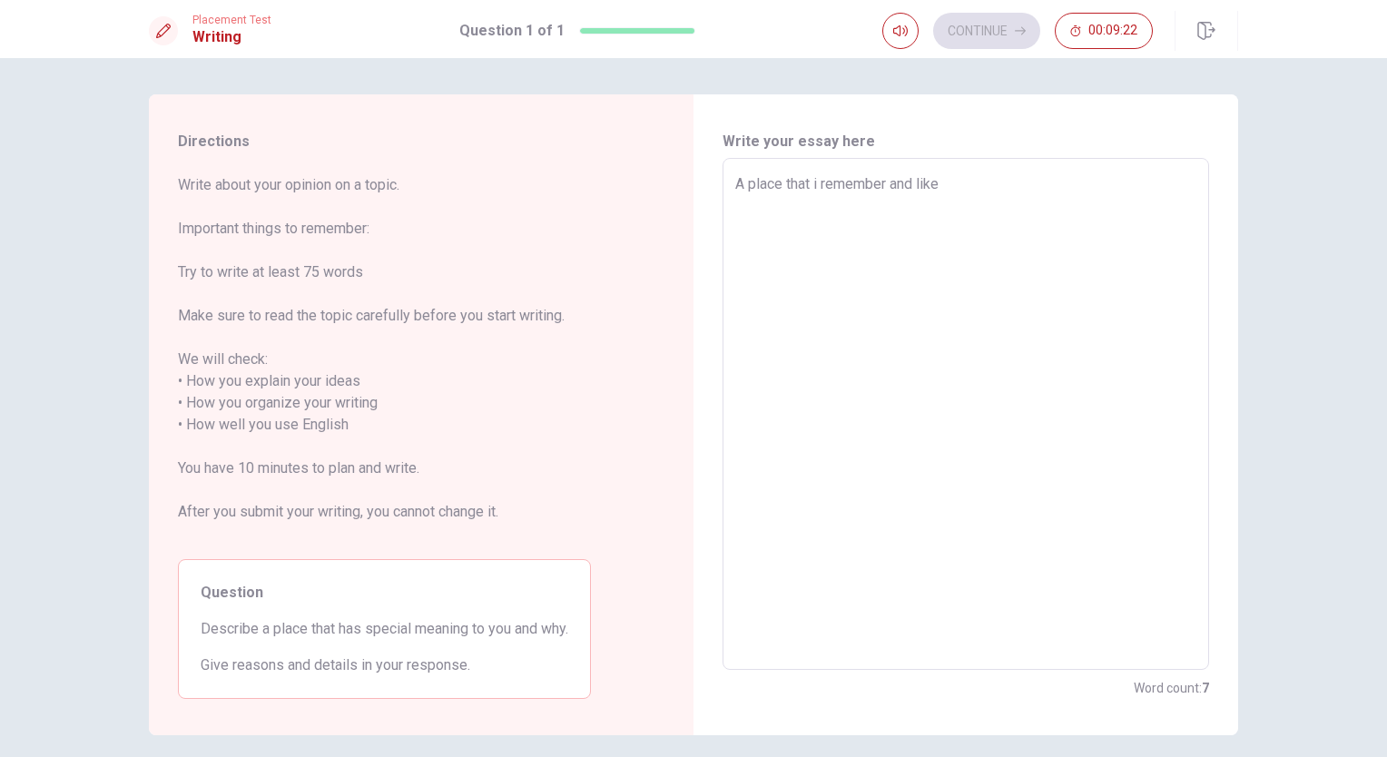
type textarea "x"
type textarea "A place that i remember and like"
type textarea "x"
type textarea "A place that i remember and like s"
type textarea "x"
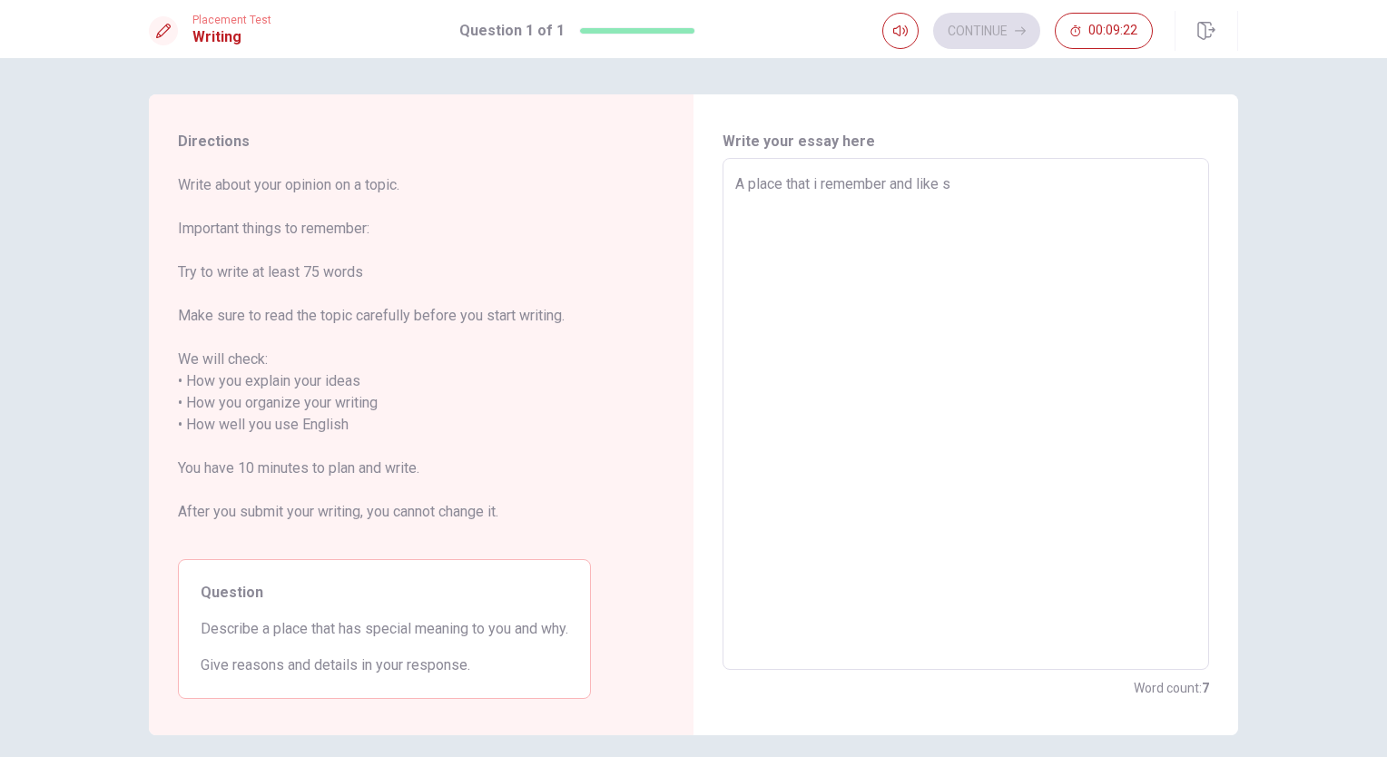
type textarea "A place that i remember and like so"
type textarea "x"
type textarea "A place that i remember and like so"
type textarea "x"
type textarea "A place that i remember and like so u"
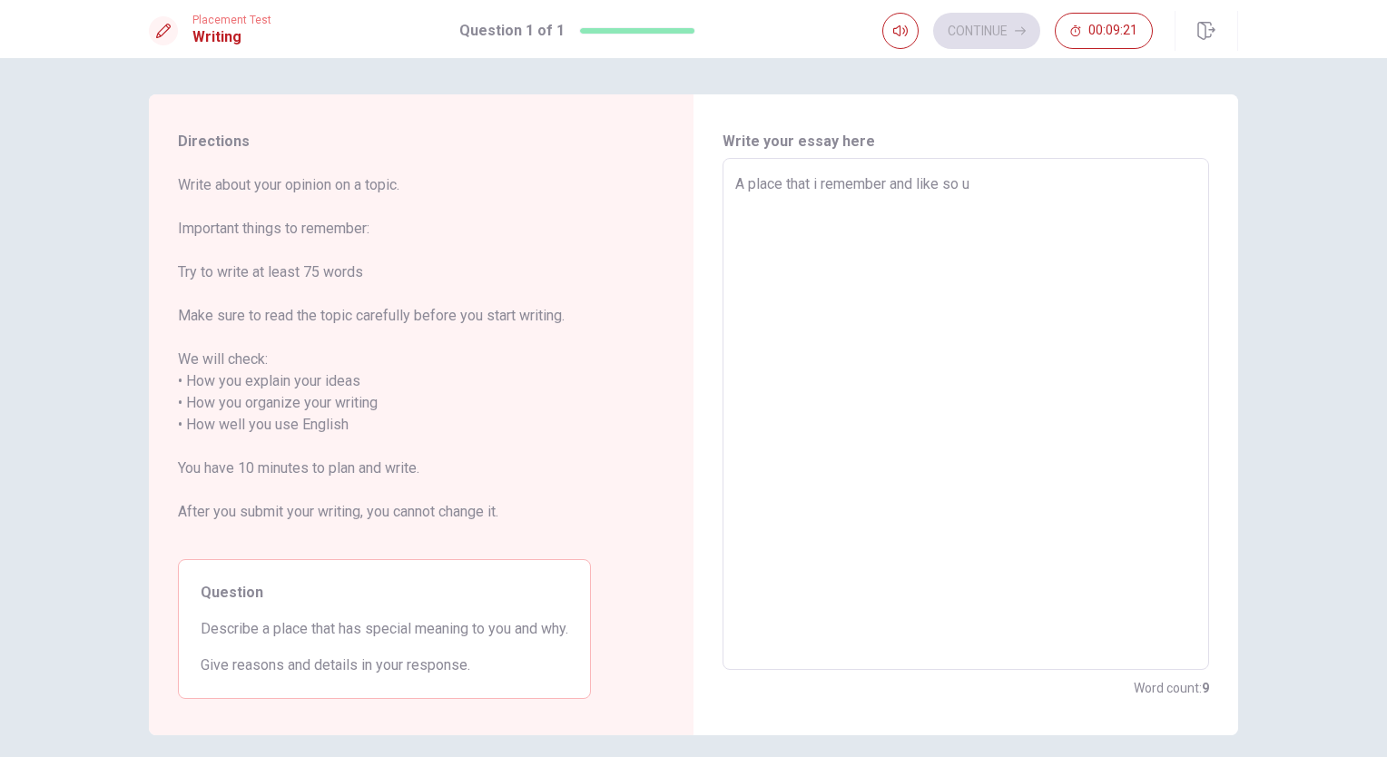
type textarea "x"
type textarea "A place that i remember and like so"
type textarea "x"
type textarea "A place that i remember and like so m"
type textarea "x"
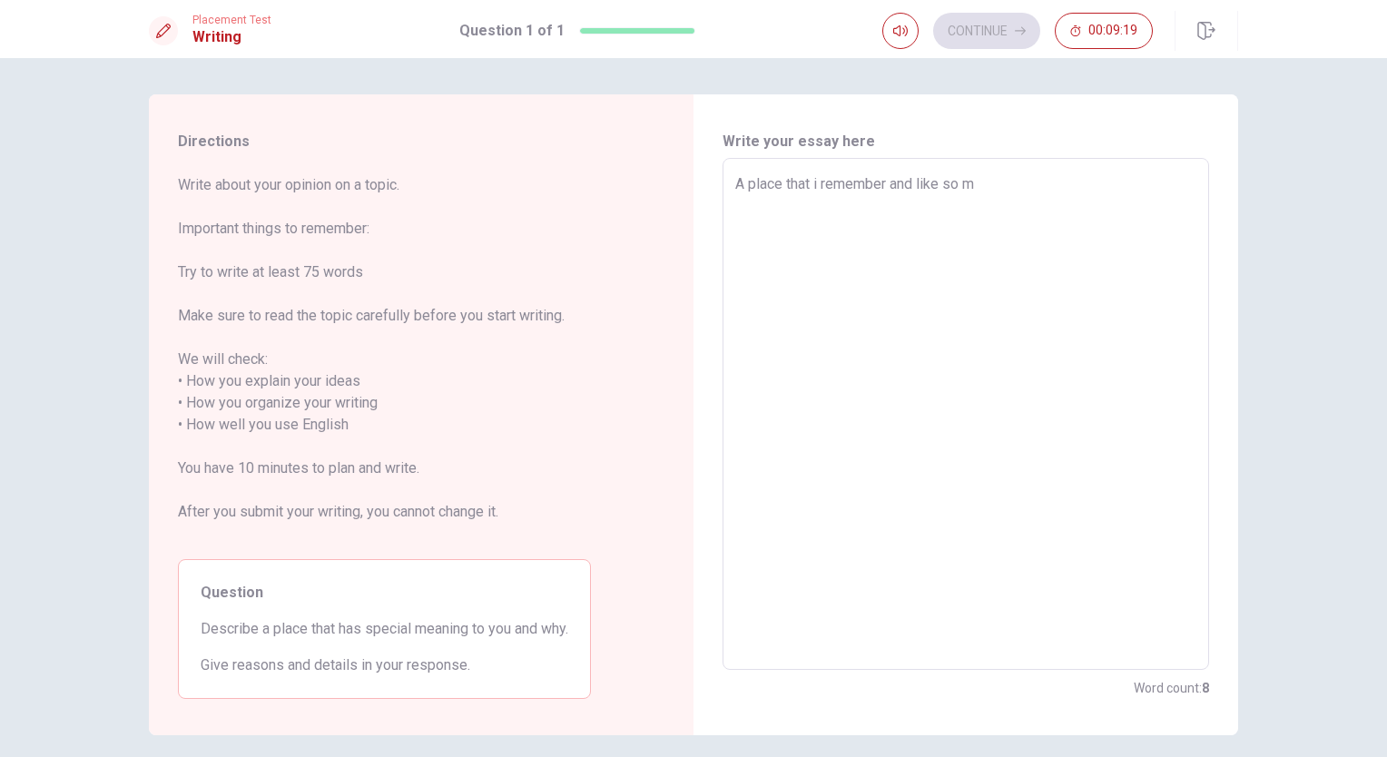
type textarea "A place that i remember and like so mu"
type textarea "x"
type textarea "A place that i remember and like so muc"
type textarea "x"
type textarea "A place that i remember and like so much"
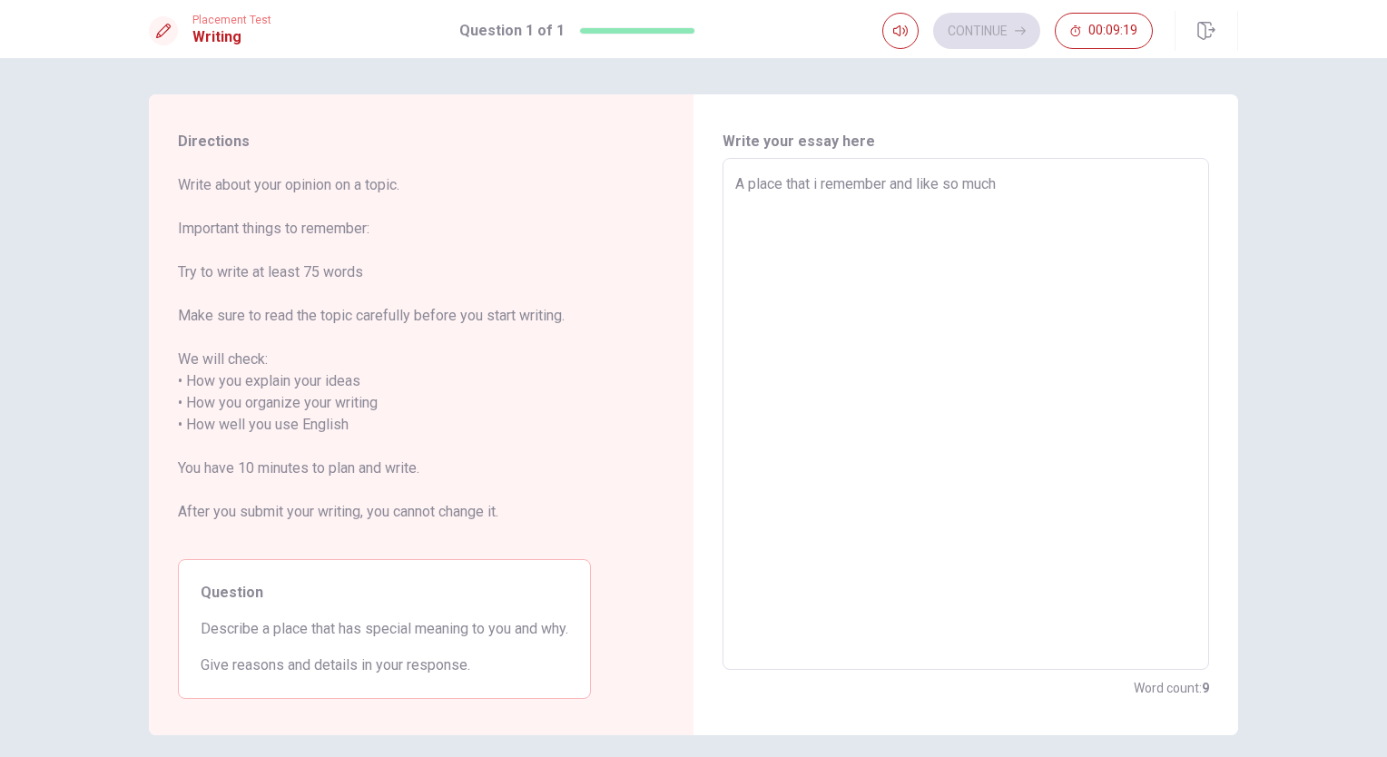
type textarea "x"
type textarea "A place that i remember and like so much,"
type textarea "x"
type textarea "A place that i remember and like so much,"
type textarea "x"
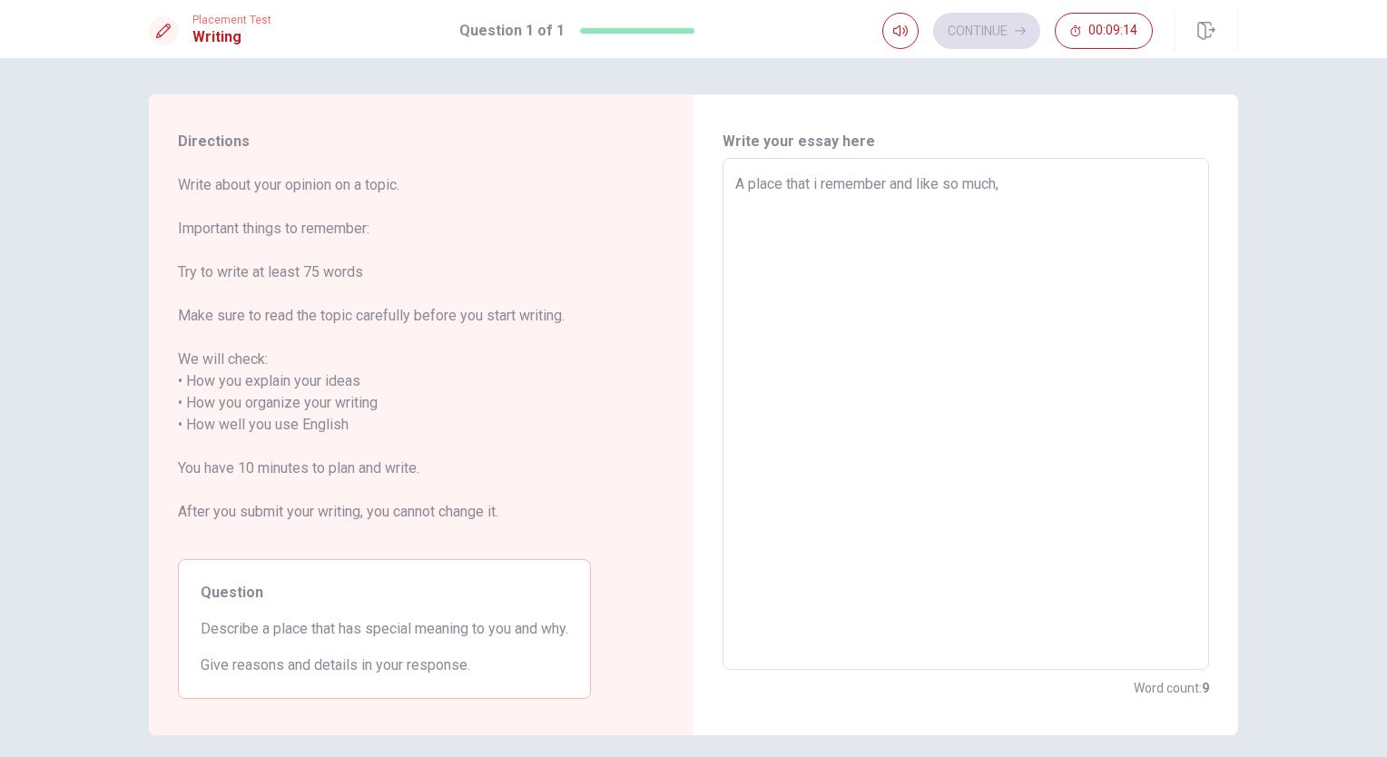
type textarea "A place that i remember and like so much,"
type textarea "x"
type textarea "A place that i remember and like so much"
type textarea "x"
type textarea "A place that i remember and like so much"
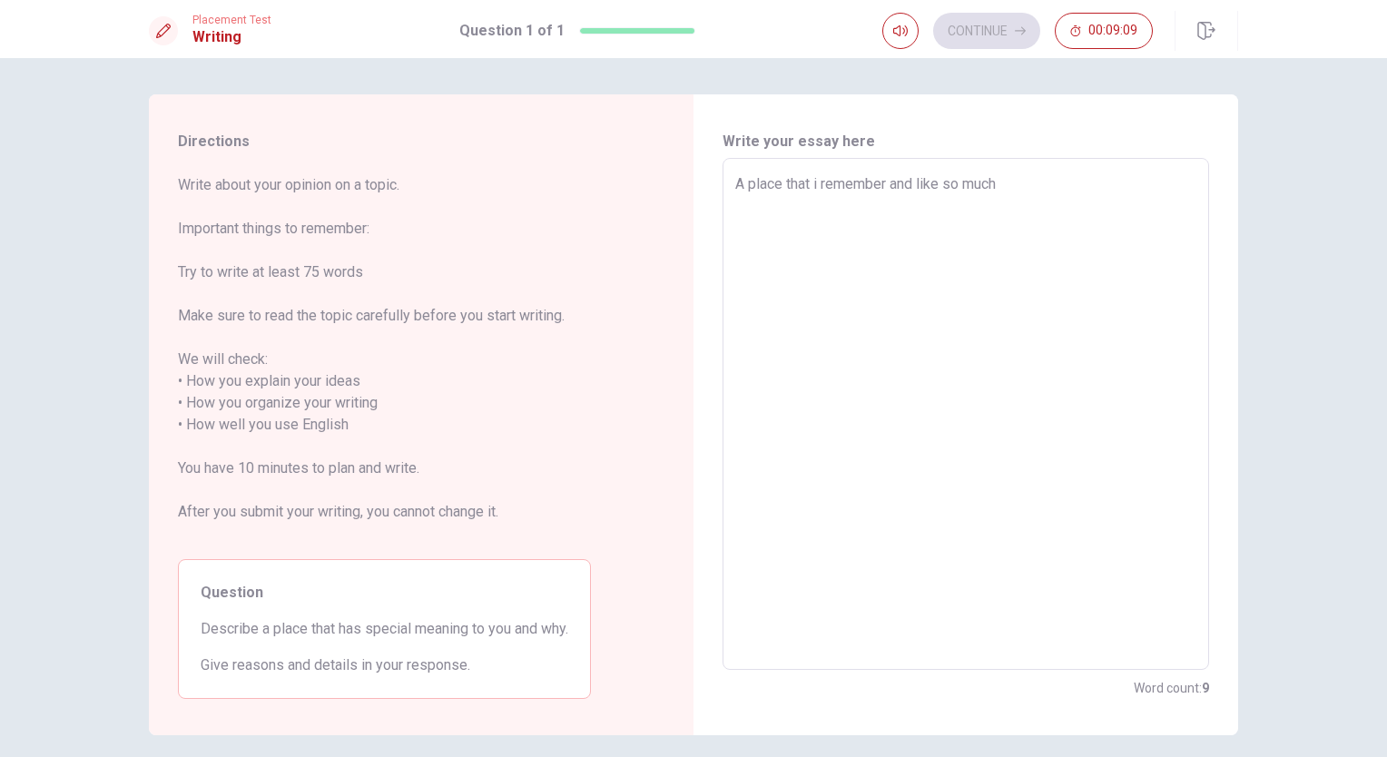
type textarea "x"
click at [812, 187] on textarea "A place that i remember and like so much" at bounding box center [965, 414] width 461 height 482
type textarea "A place that remember and like so much"
type textarea "x"
type textarea "A place that I remember and like so much"
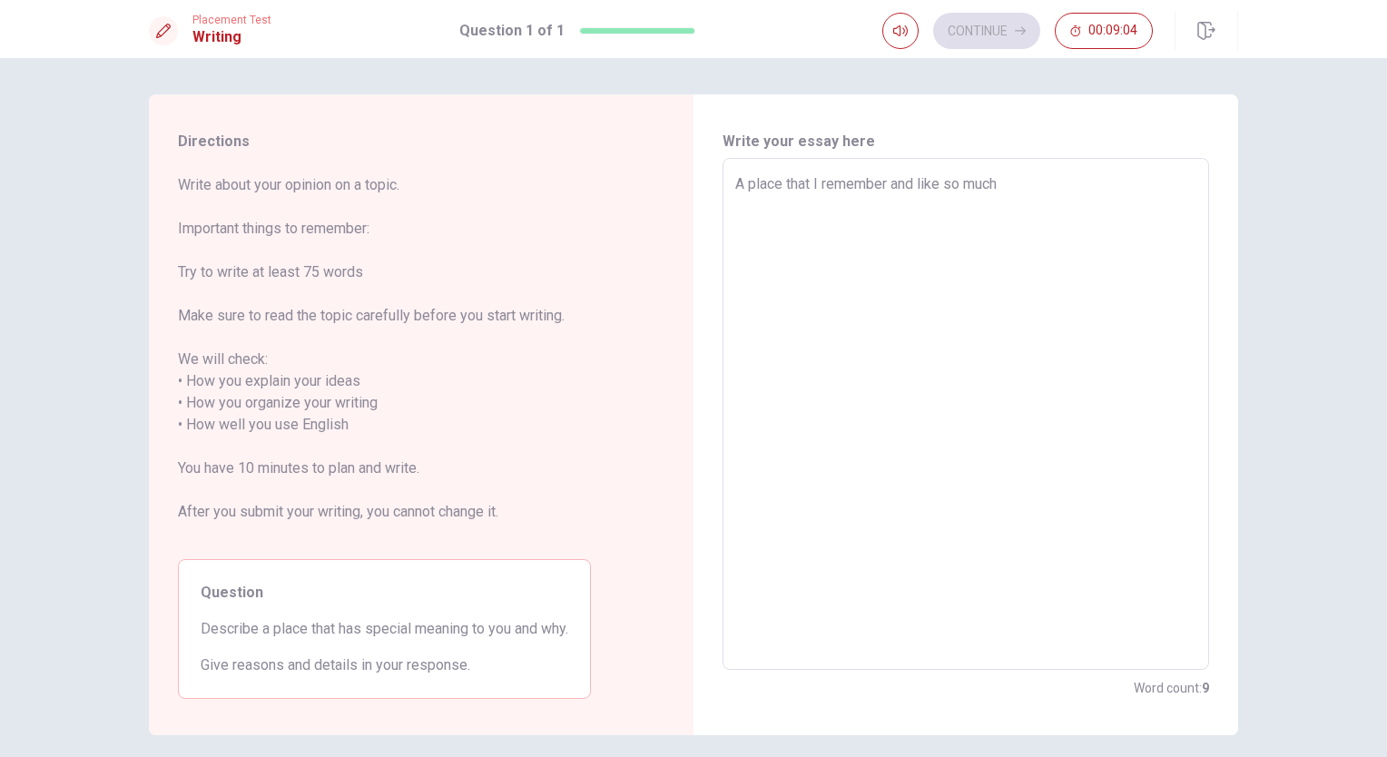
type textarea "x"
click at [936, 187] on textarea "A place that I remember and like so much" at bounding box center [965, 414] width 461 height 482
type textarea "A place that I remember and liked so much"
click at [1022, 186] on textarea "A place that I remember and liked so much" at bounding box center [965, 414] width 461 height 482
type textarea "x"
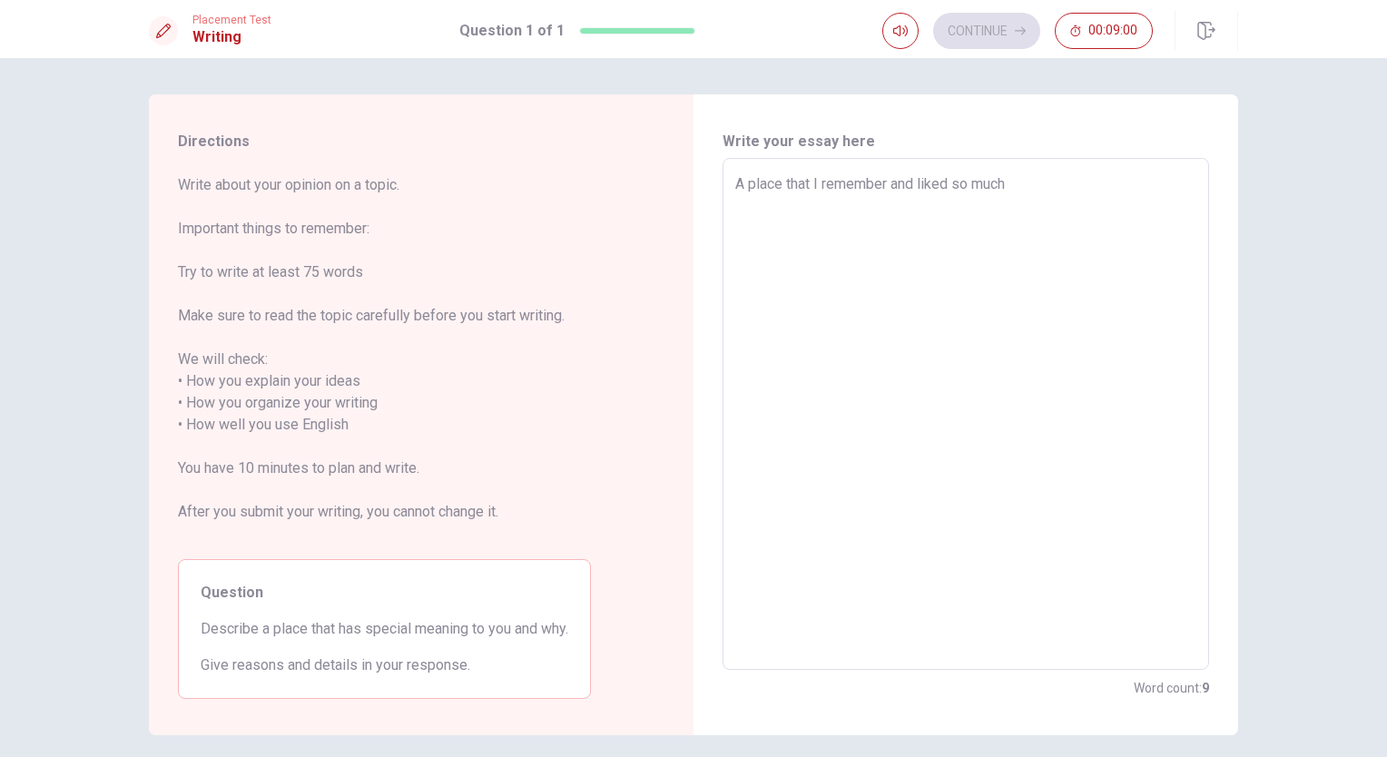
type textarea "A place that I remember and liked so much w"
type textarea "x"
type textarea "A place that I remember and liked so much wa"
type textarea "x"
type textarea "A place that I remember and liked so much was"
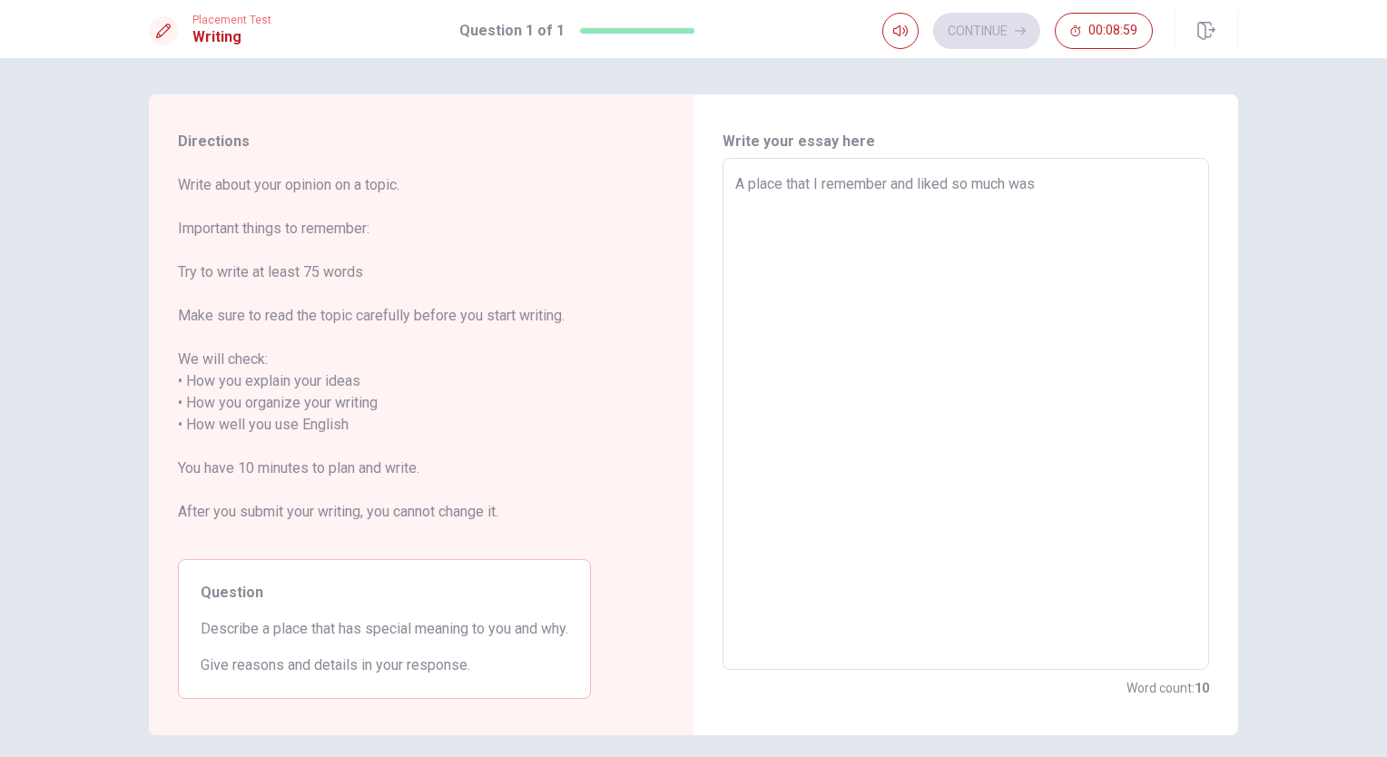
type textarea "x"
type textarea "A place that I remember and liked so much was"
type textarea "x"
type textarea "A place that I remember and liked so much was m"
type textarea "x"
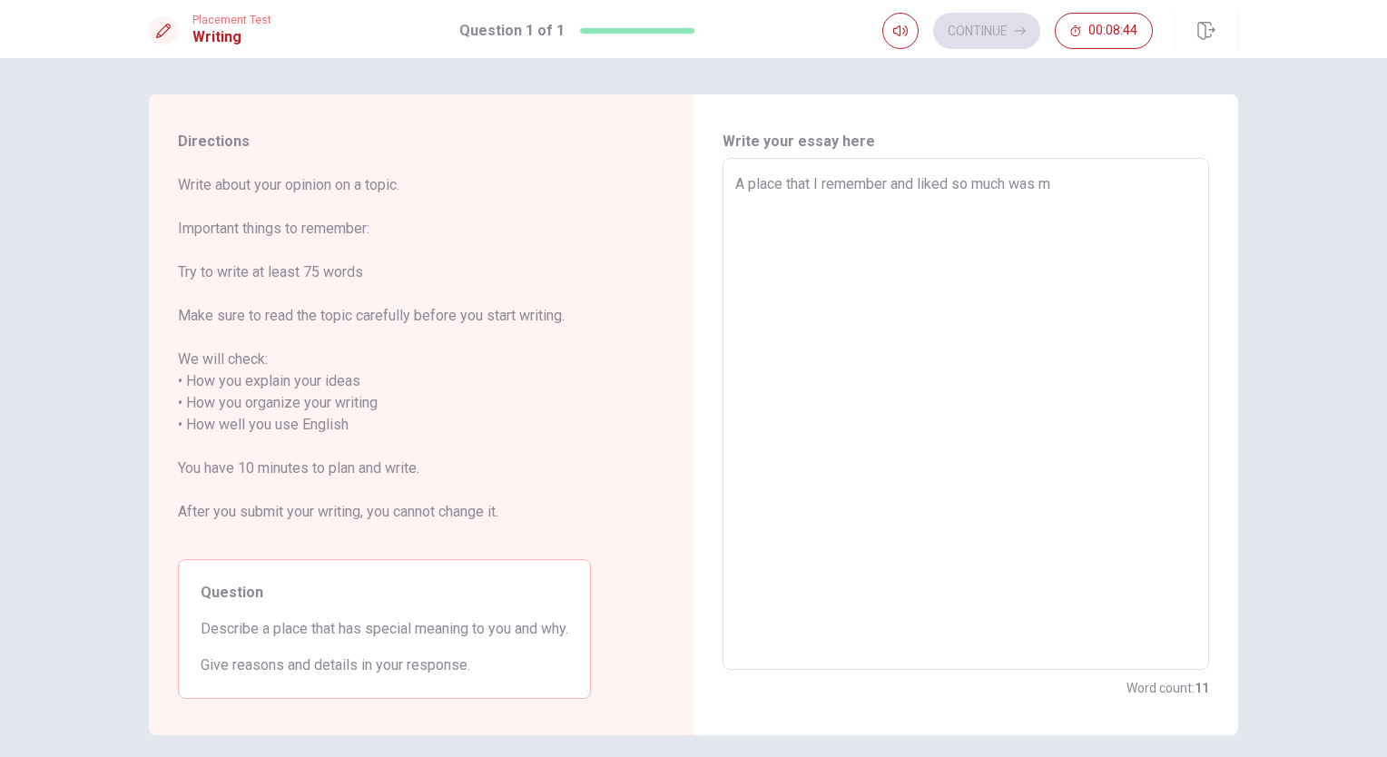
type textarea "A place that I remember and liked so much was my"
type textarea "x"
type textarea "A place that I remember and liked so much was my"
type textarea "x"
type textarea "A place that I remember and liked so much was my o"
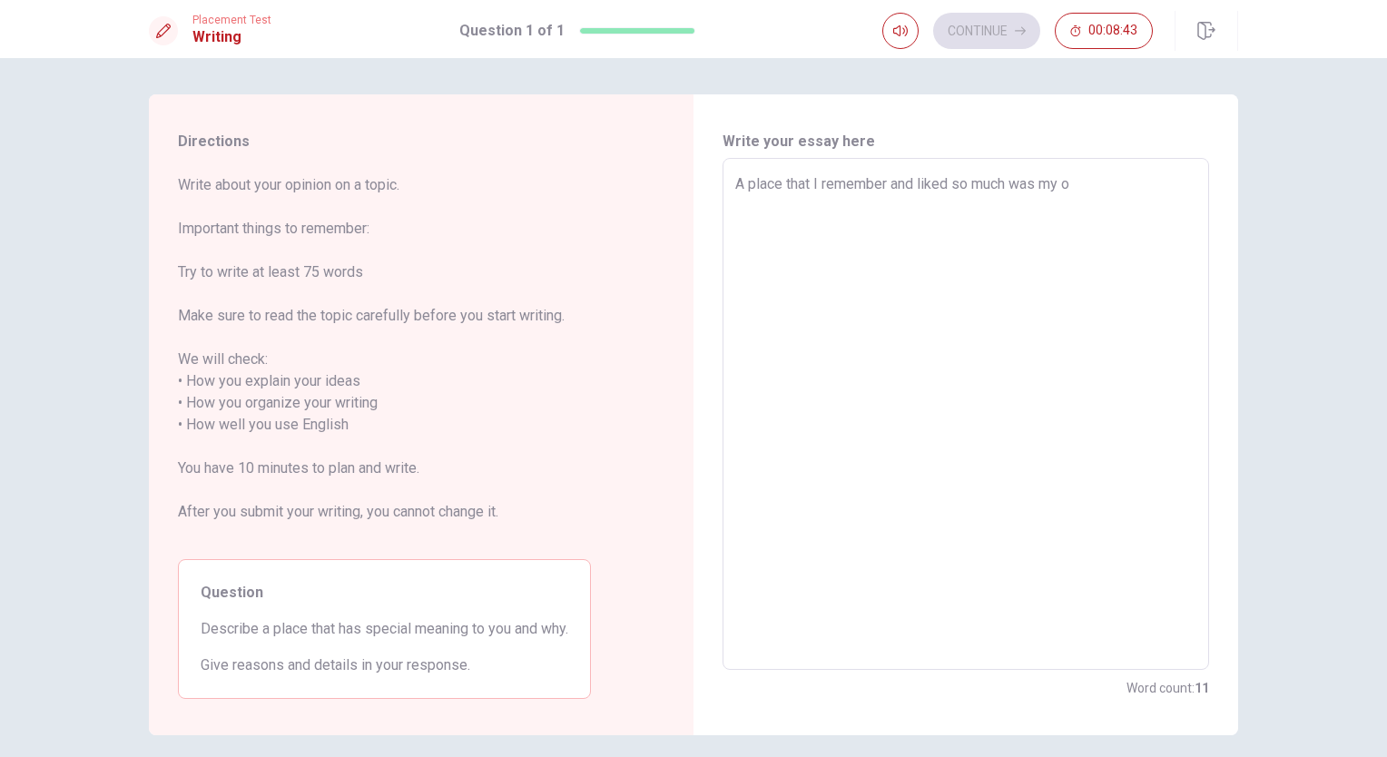
type textarea "x"
type textarea "A place that I remember and liked so much was my ol"
type textarea "x"
type textarea "A place that I remember and liked so much was my old"
type textarea "x"
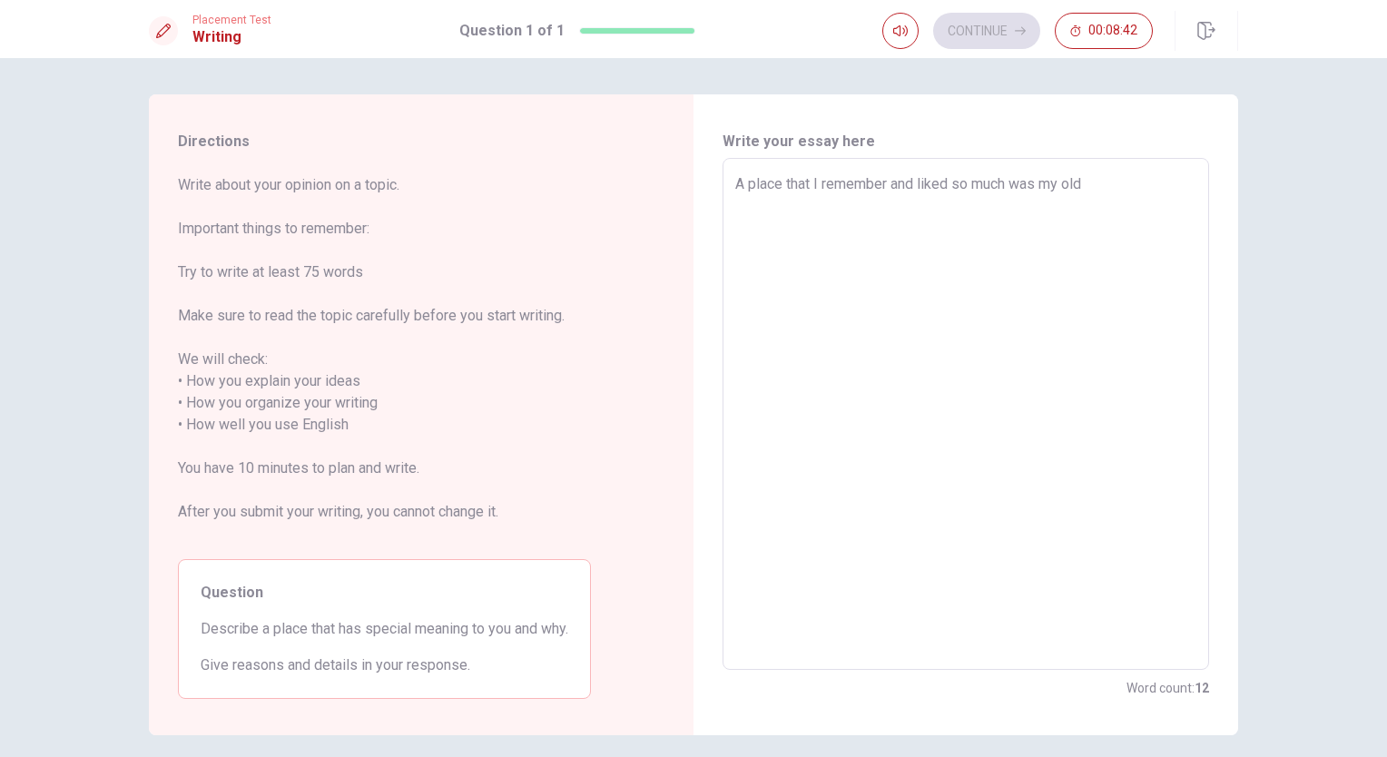
type textarea "A place that I remember and liked so much was my old"
type textarea "x"
type textarea "A place that I remember and liked so much was my old h"
type textarea "x"
type textarea "A place that I remember and liked so much was my old ho"
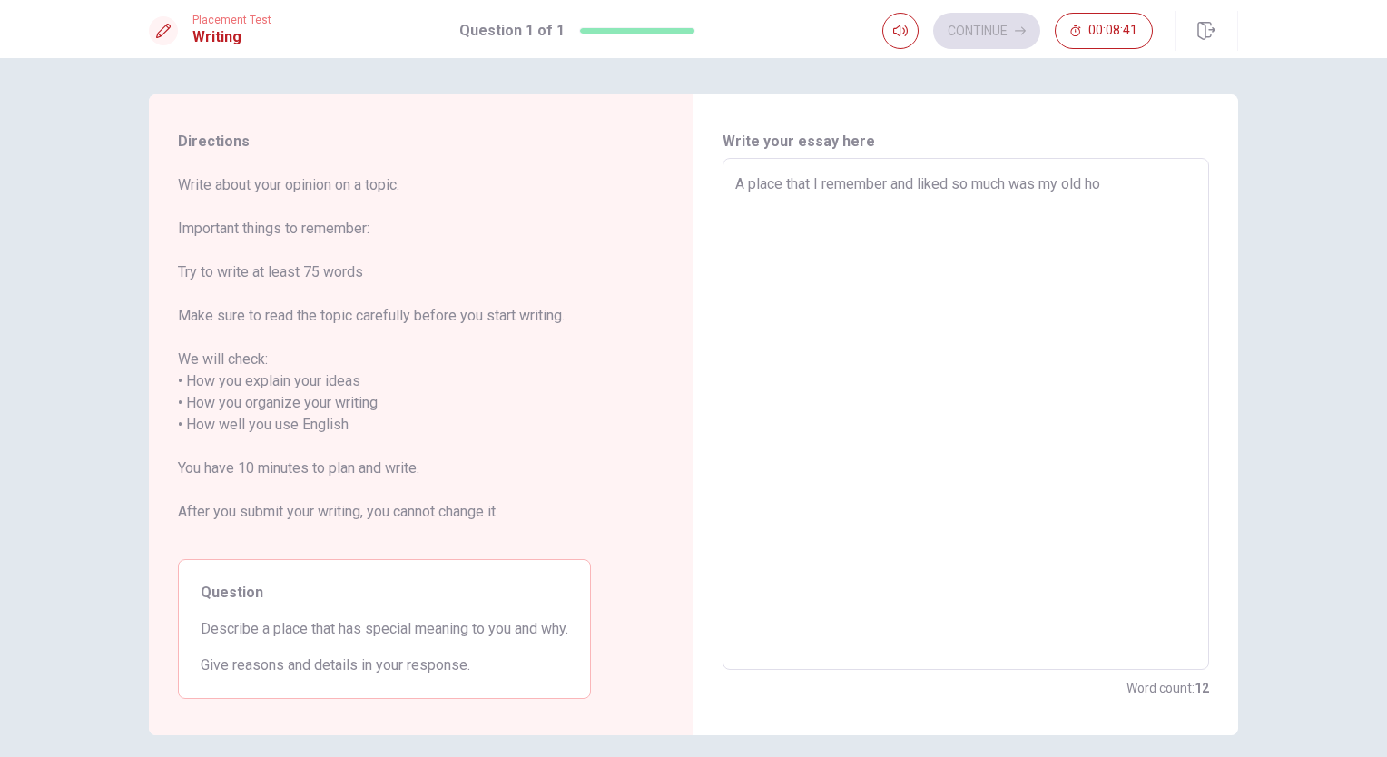
type textarea "x"
type textarea "A place that I remember and liked so much was my old hom"
type textarea "x"
type textarea "A place that I remember and liked so much was my old home"
type textarea "x"
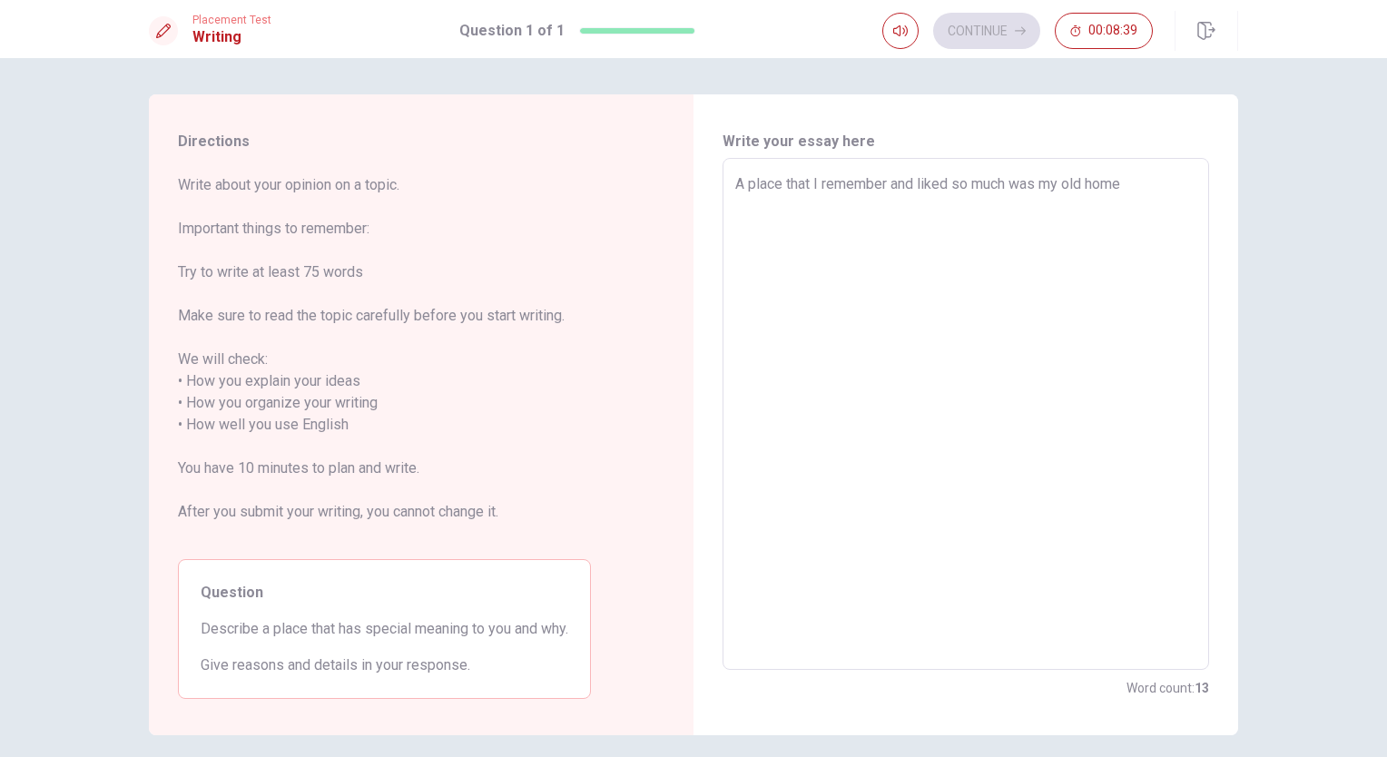
type textarea "A place that I remember and liked so much was my old home,"
type textarea "x"
type textarea "A place that I remember and liked so much was my old home,"
type textarea "x"
type textarea "A place that I remember and liked so much was my old home, b"
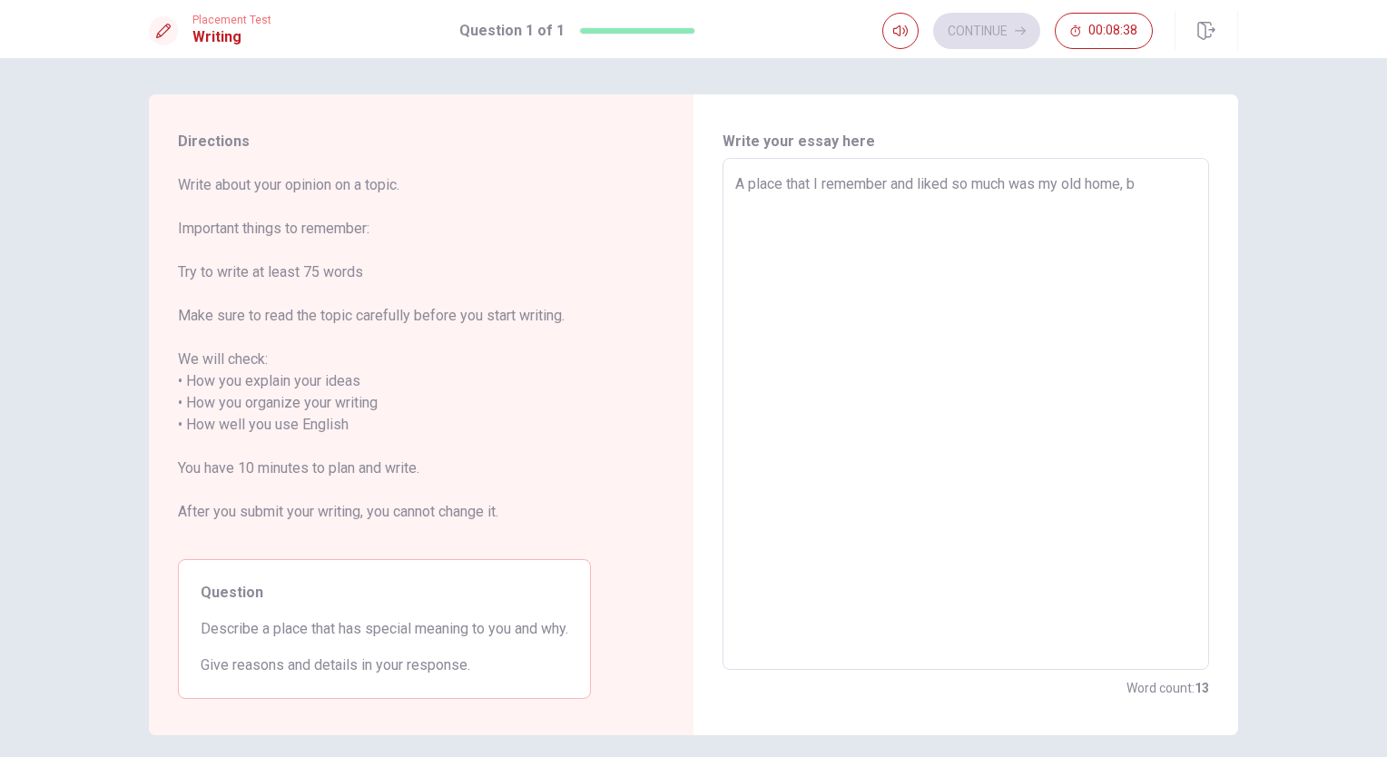
type textarea "x"
type textarea "A place that I remember and liked so much was my old home, be"
type textarea "x"
type textarea "A place that I remember and liked so much was my old home, bec"
type textarea "x"
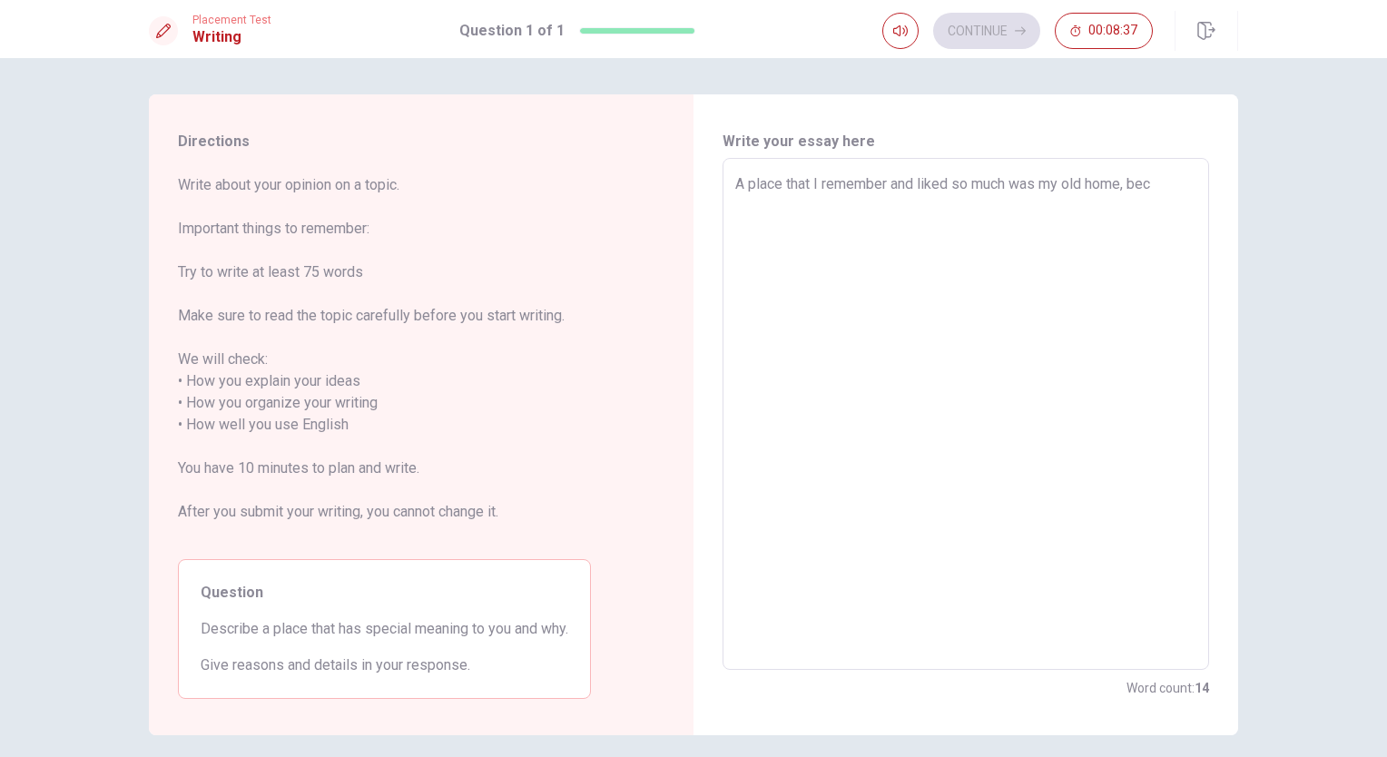
type textarea "A place that I remember and liked so much was my old home, beca"
type textarea "x"
type textarea "A place that I remember and liked so much was my old home, becau"
type textarea "x"
type textarea "A place that I remember and liked so much was my old home, becaus"
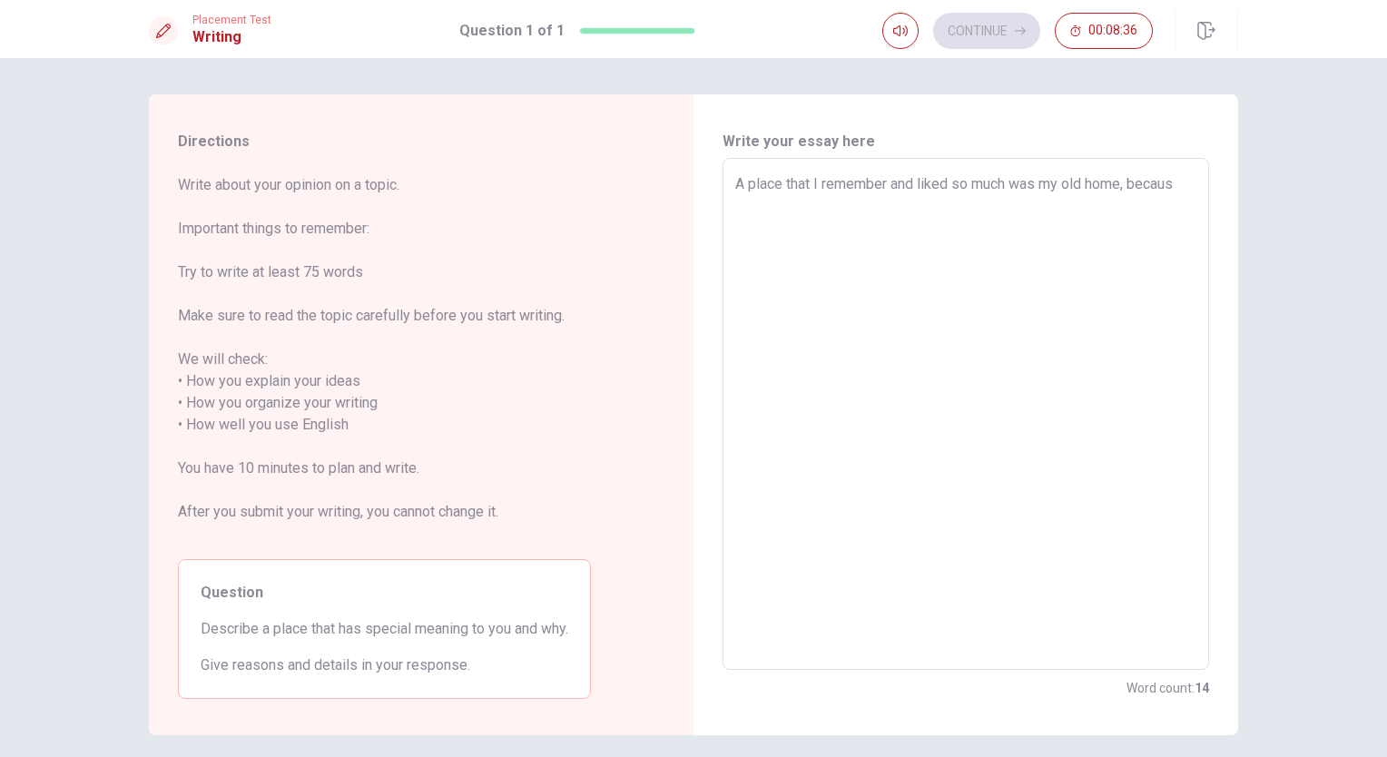
type textarea "x"
type textarea "A place that I remember and liked so much was my old home, because"
type textarea "x"
type textarea "A place that I remember and liked so much was my old home, because"
type textarea "x"
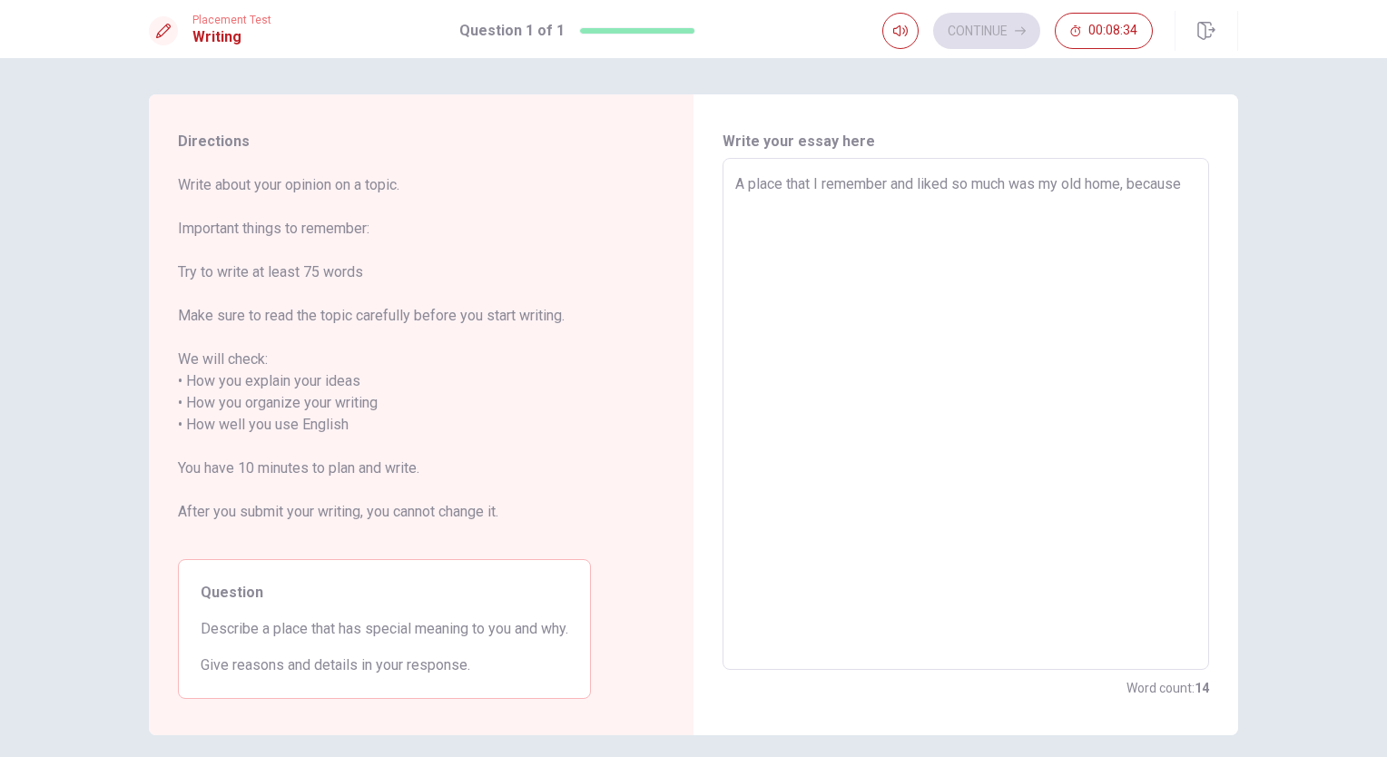
type textarea "A place that I remember and liked so much was my old home, because w"
type textarea "x"
type textarea "A place that I remember and liked so much was my old home, because wh"
type textarea "x"
type textarea "A place that I remember and liked so much was my old home, because whe"
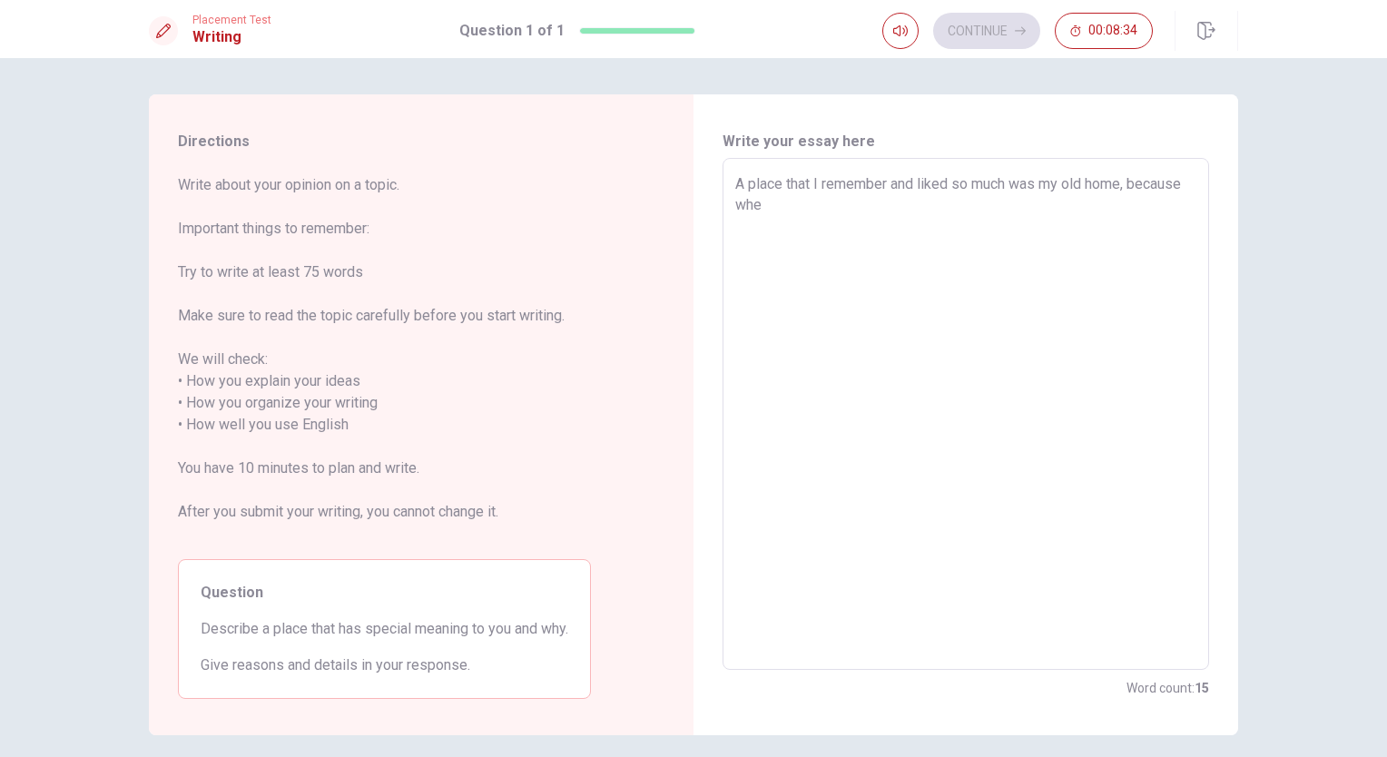
type textarea "x"
type textarea "A place that I remember and liked so much was my old home, because when"
type textarea "x"
type textarea "A place that I remember and liked so much was my old home, because when"
type textarea "x"
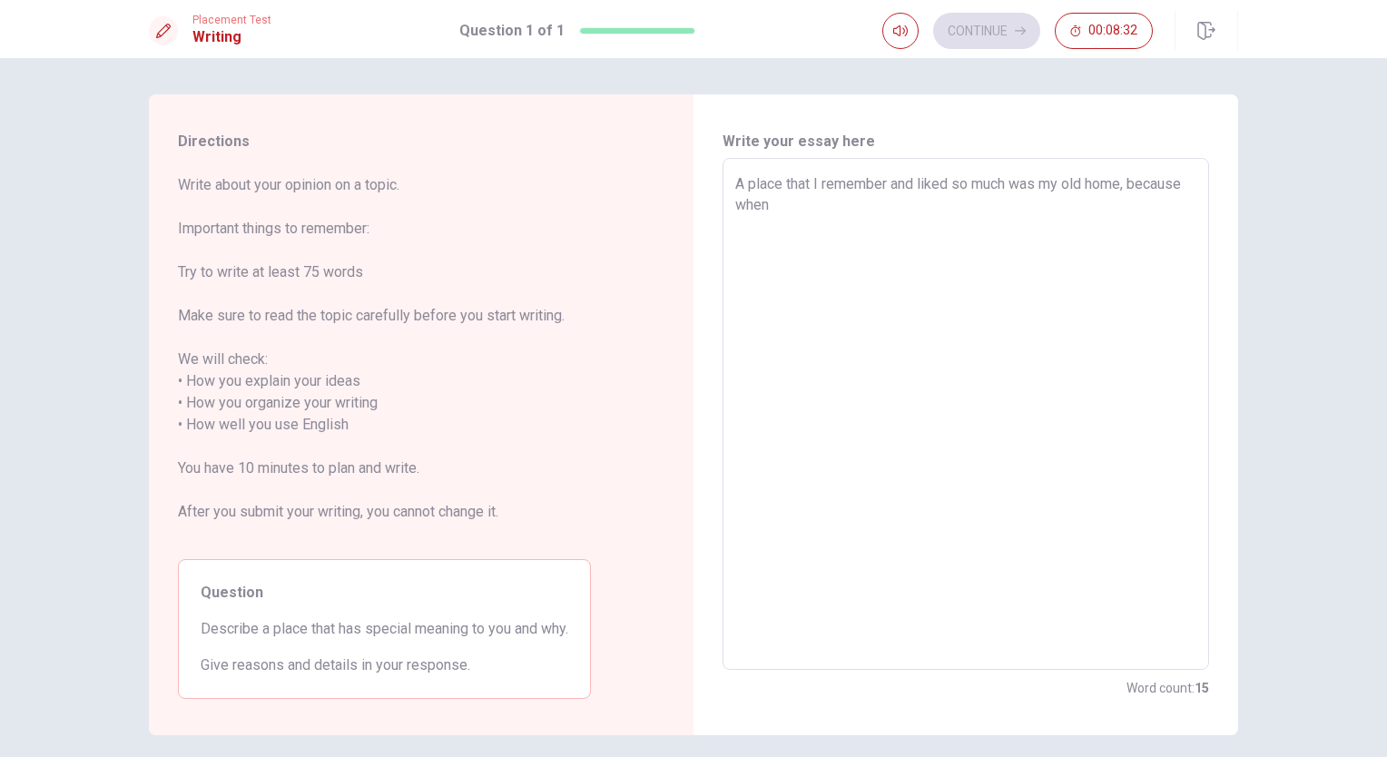
type textarea "A place that I remember and liked so much was my old home, because when I"
type textarea "x"
type textarea "A place that I remember and liked so much was my old home, because when I"
type textarea "x"
type textarea "A place that I remember and liked so much was my old home, because when I w"
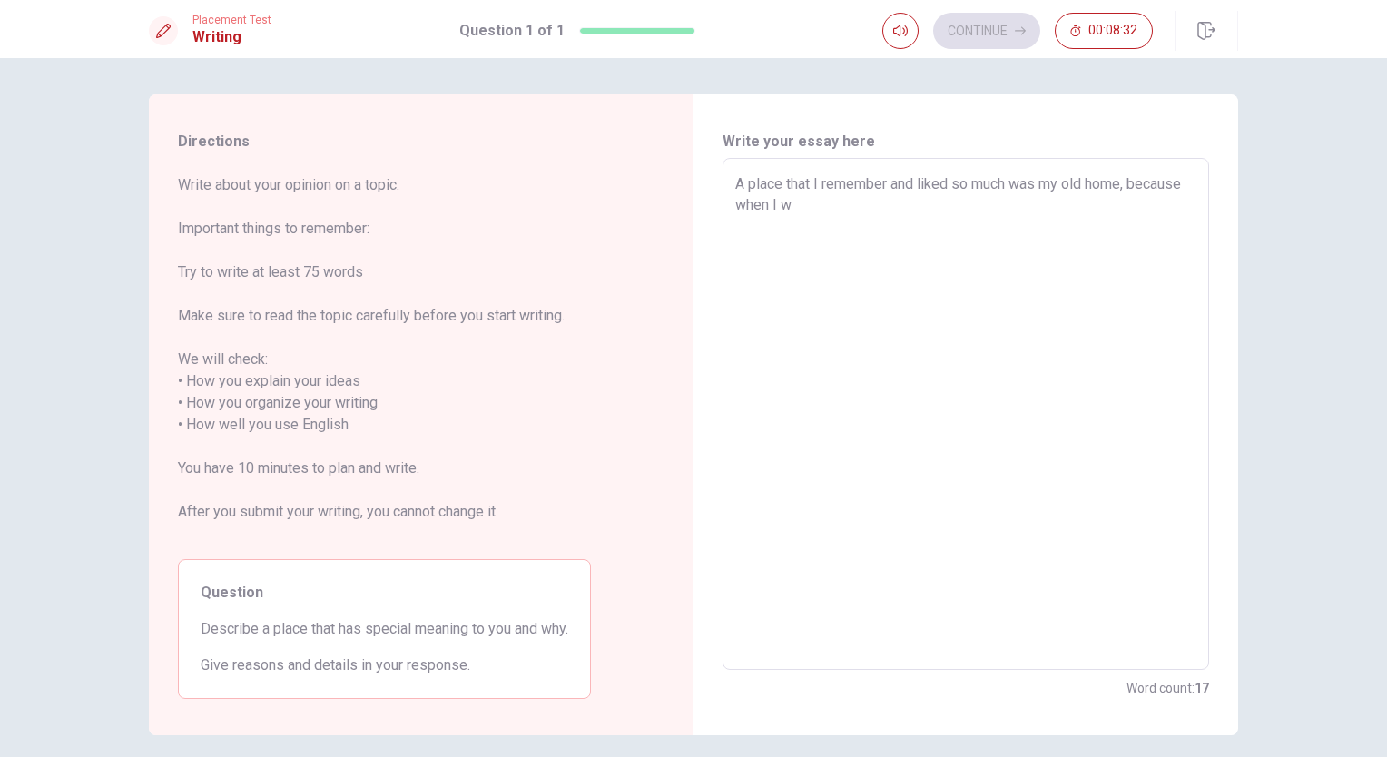
type textarea "x"
type textarea "A place that I remember and liked so much was my old home, because when I wa"
type textarea "x"
type textarea "A place that I remember and liked so much was my old home, because when I was"
type textarea "x"
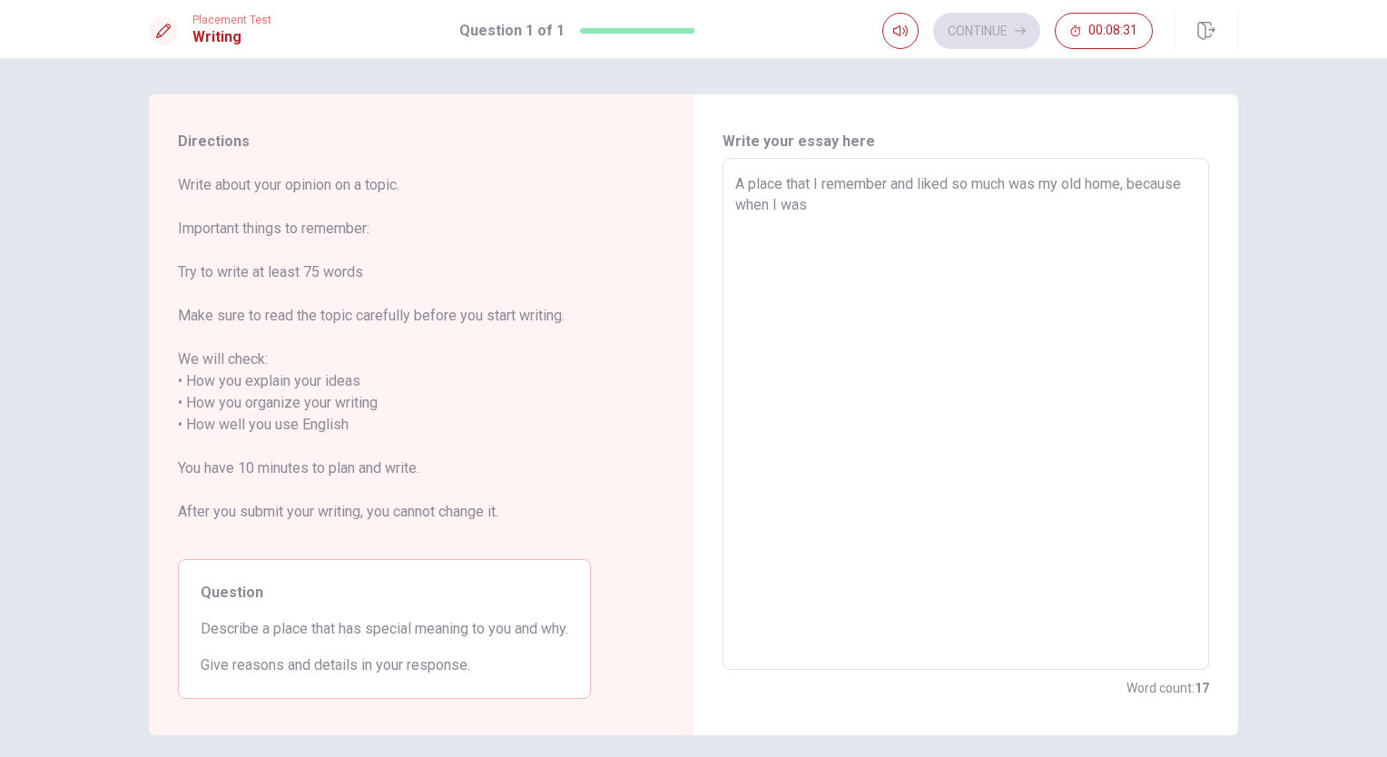
type textarea "A place that I remember and liked so much was my old home, because when I was"
type textarea "x"
type textarea "A place that I remember and liked so much was my old home, because when I was a"
type textarea "x"
type textarea "A place that I remember and liked so much was my old home, because when I was a"
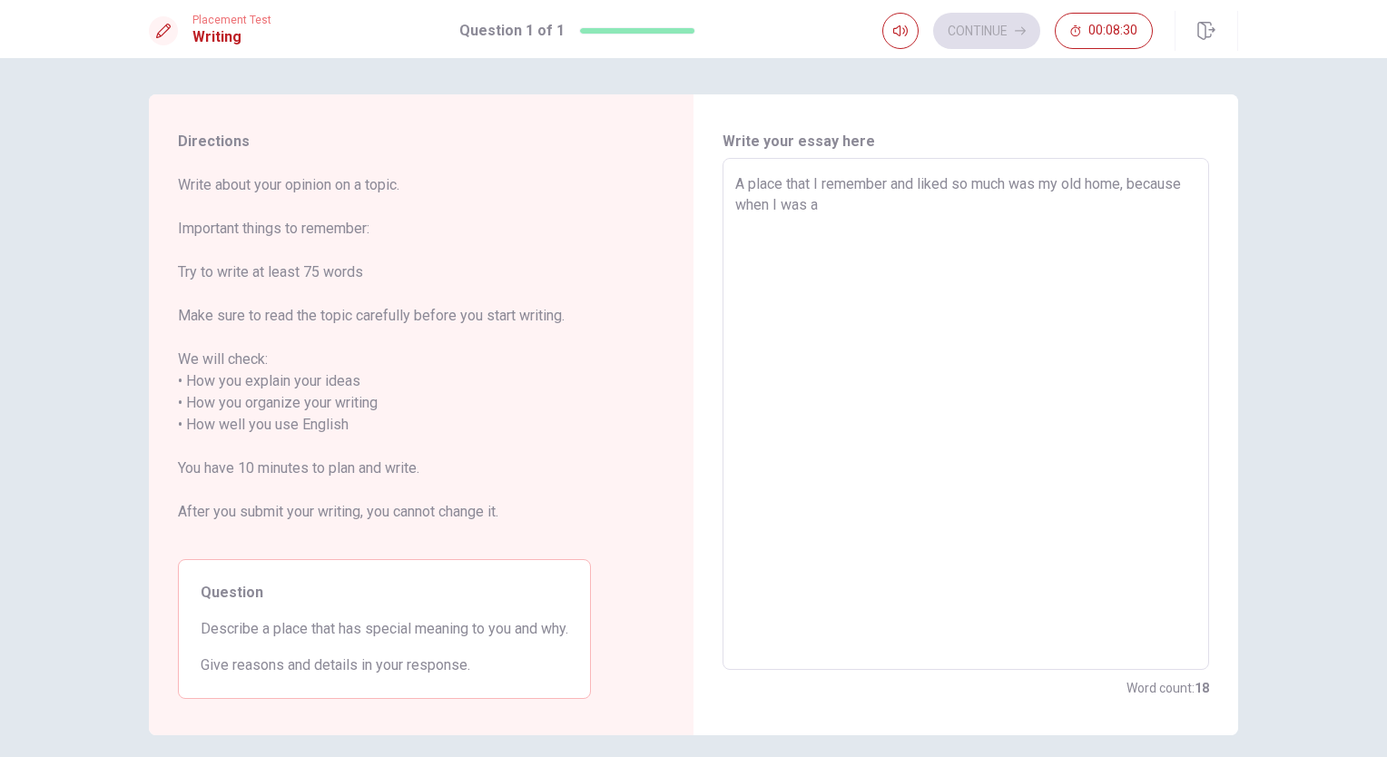
type textarea "x"
type textarea "A place that I remember and liked so much was my old home, because when I was a…"
type textarea "x"
type textarea "A place that I remember and liked so much was my old home, because when I was a…"
type textarea "x"
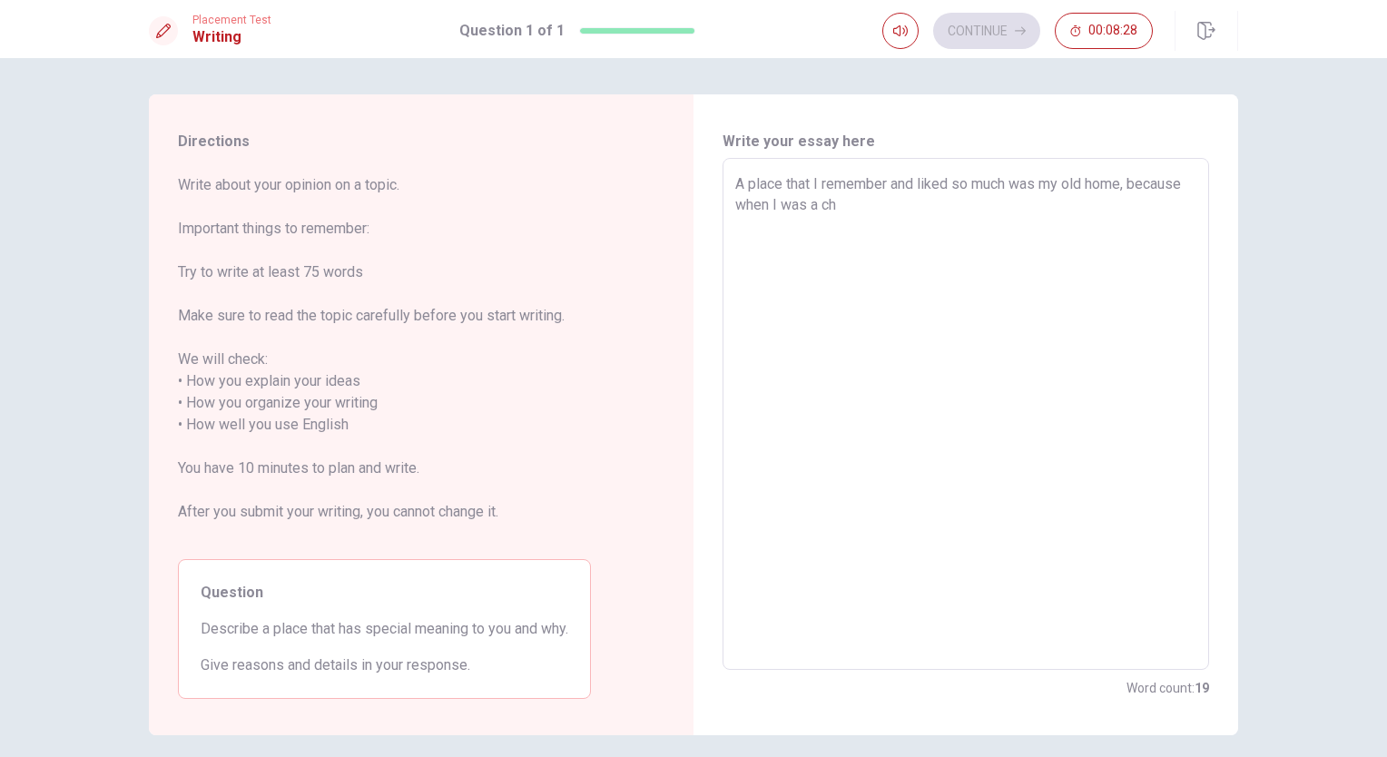
type textarea "A place that I remember and liked so much was my old home, because when I was a…"
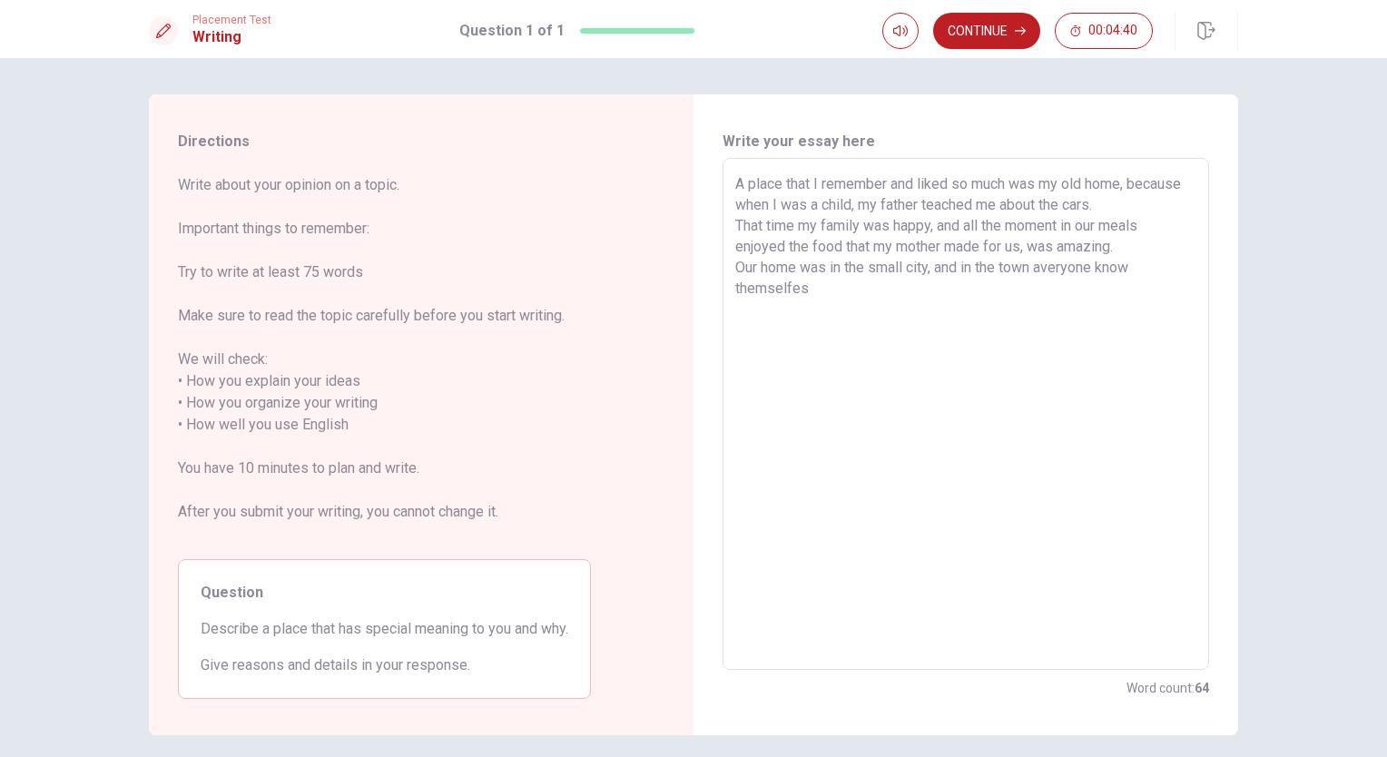
click at [1044, 266] on textarea "A place that I remember and liked so much was my old home, because when I was a…" at bounding box center [965, 414] width 461 height 482
click at [1136, 265] on textarea "A place that I remember and liked so much was my old home, because when I was a…" at bounding box center [965, 414] width 461 height 482
click at [812, 292] on textarea "A place that I remember and liked so much was my old home, because when I was a…" at bounding box center [965, 414] width 461 height 482
click at [890, 308] on textarea "A place that I remember and liked so much was my old home, because when I was a…" at bounding box center [965, 414] width 461 height 482
click at [984, 310] on textarea "A place that I remember and liked so much was my old home, because when I was a…" at bounding box center [965, 414] width 461 height 482
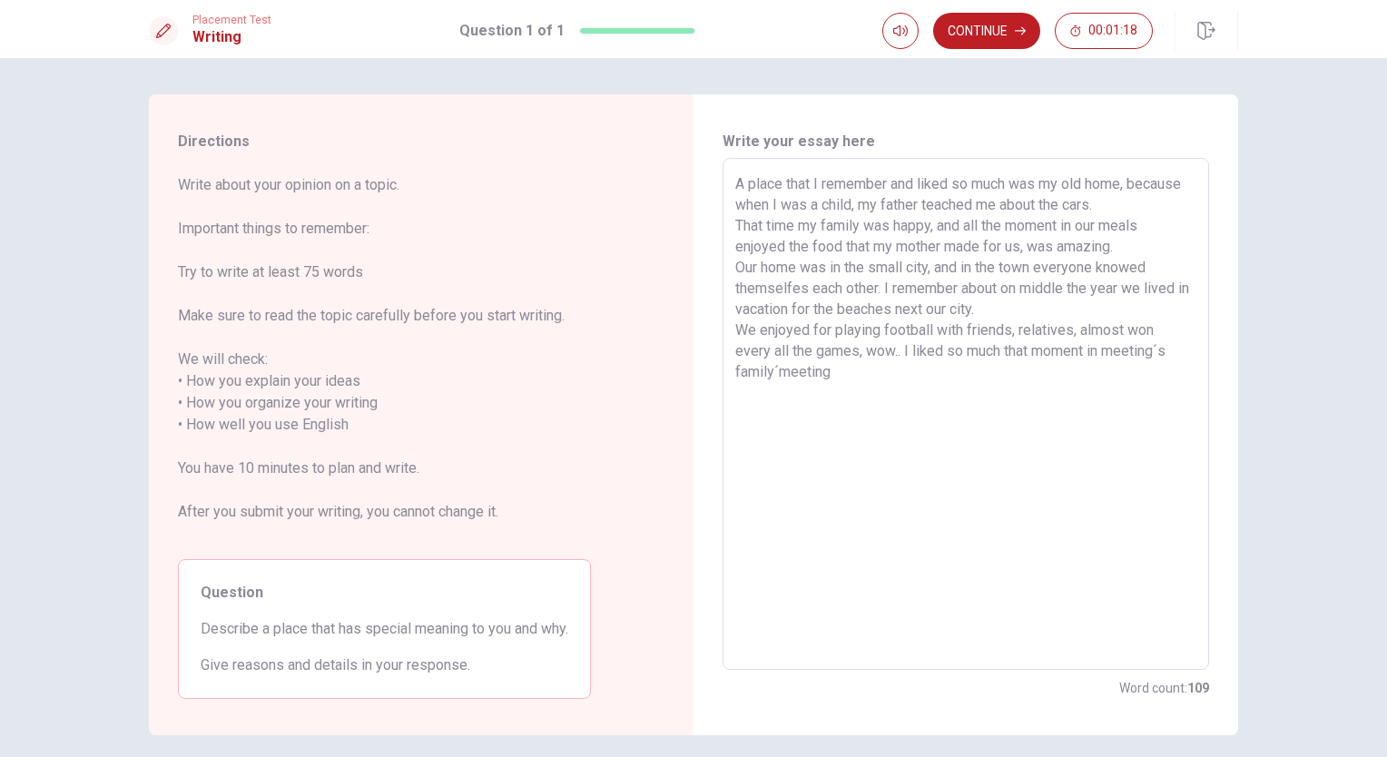
click at [1176, 353] on textarea "A place that I remember and liked so much was my old home, because when I was a…" at bounding box center [965, 414] width 461 height 482
click at [735, 369] on textarea "A place that I remember and liked so much was my old home, because when I was a…" at bounding box center [965, 414] width 461 height 482
click at [791, 373] on textarea "A place that I remember and liked so much was my old home, because when I was a…" at bounding box center [965, 414] width 461 height 482
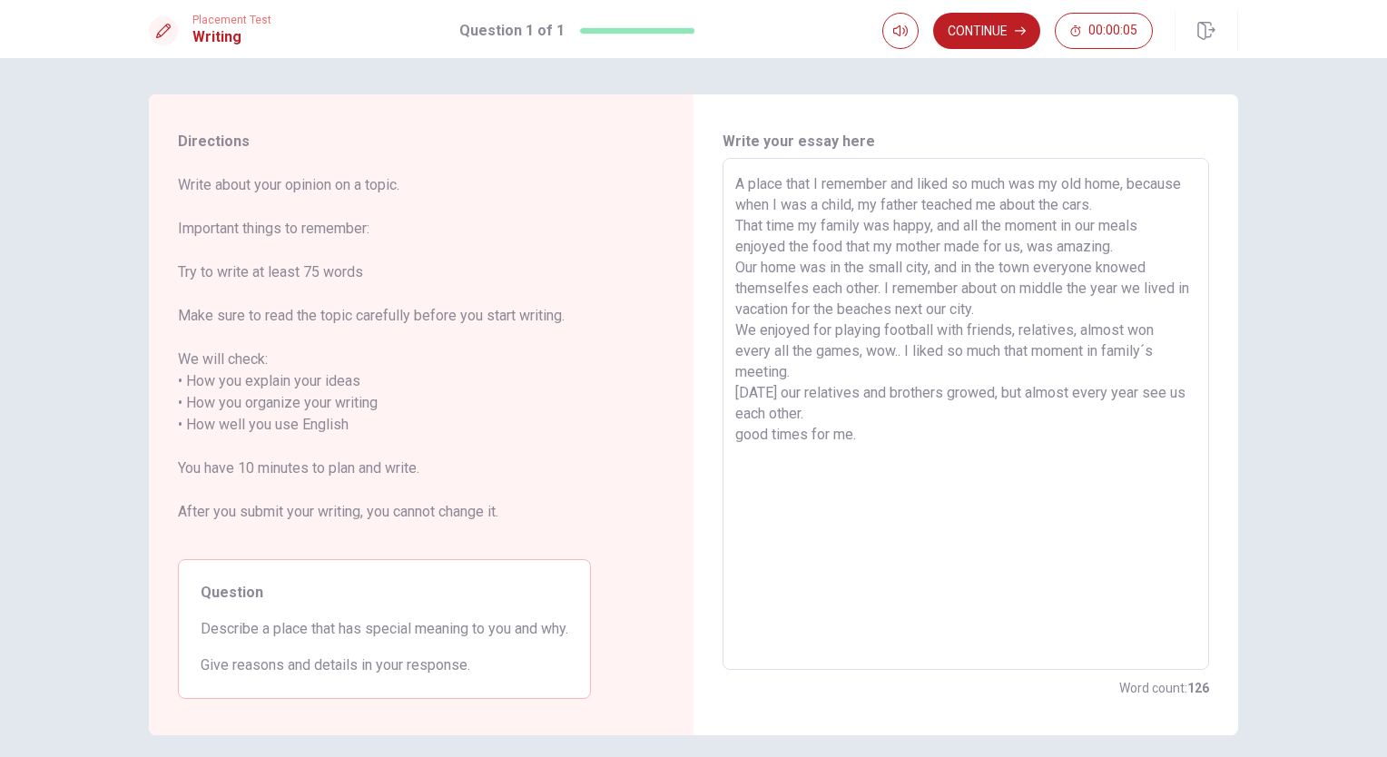
click at [798, 434] on textarea "A place that I remember and liked so much was my old home, because when I was a…" at bounding box center [965, 414] width 461 height 482
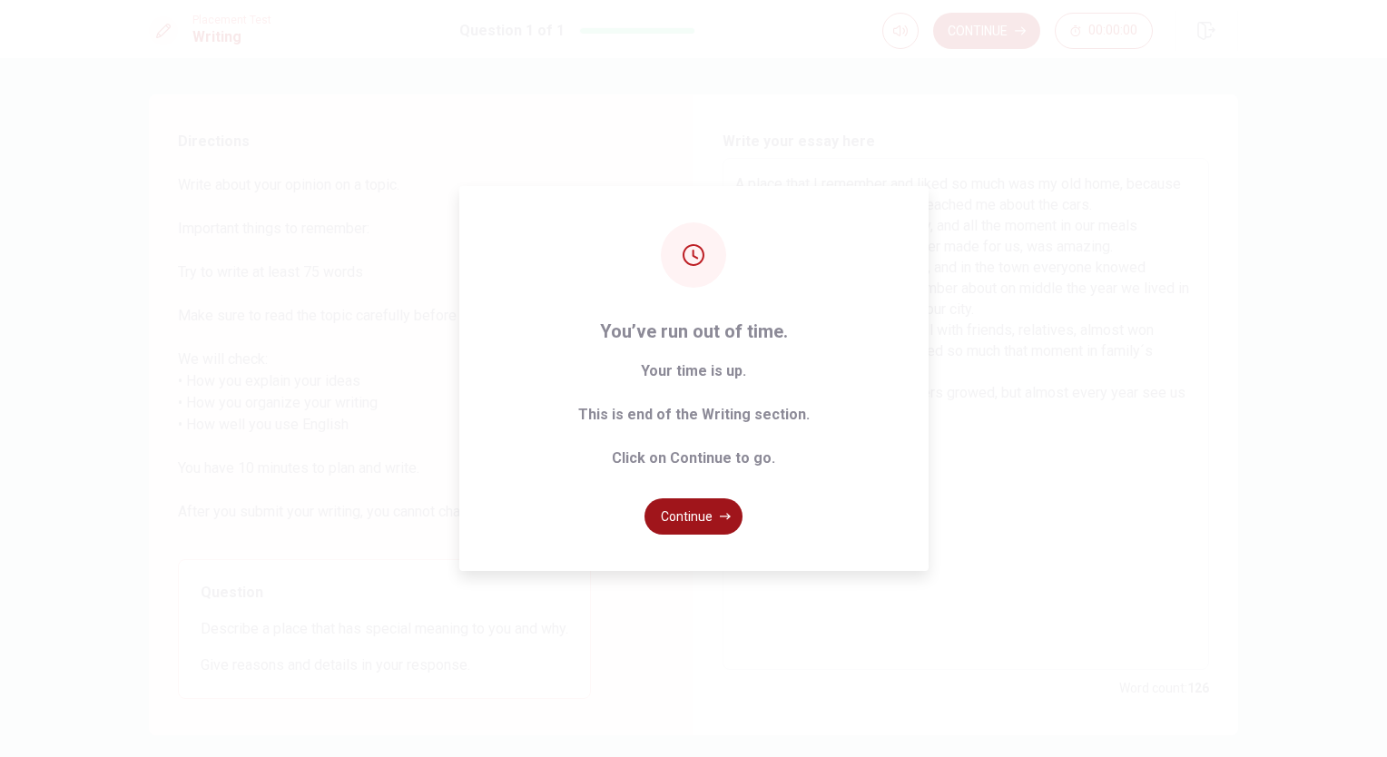
click at [684, 516] on button "Continue" at bounding box center [694, 516] width 98 height 36
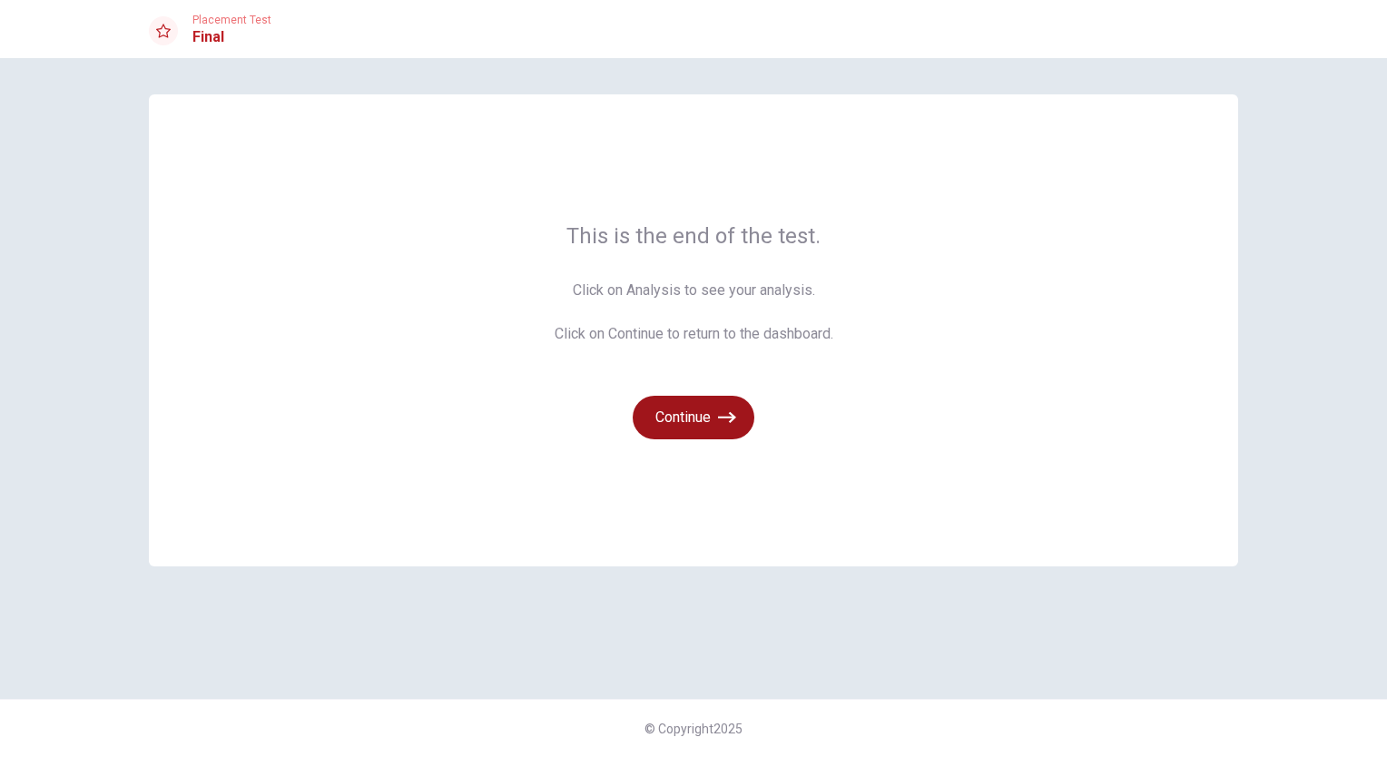
click at [732, 423] on icon "button" at bounding box center [727, 418] width 18 height 18
